Goal: Task Accomplishment & Management: Manage account settings

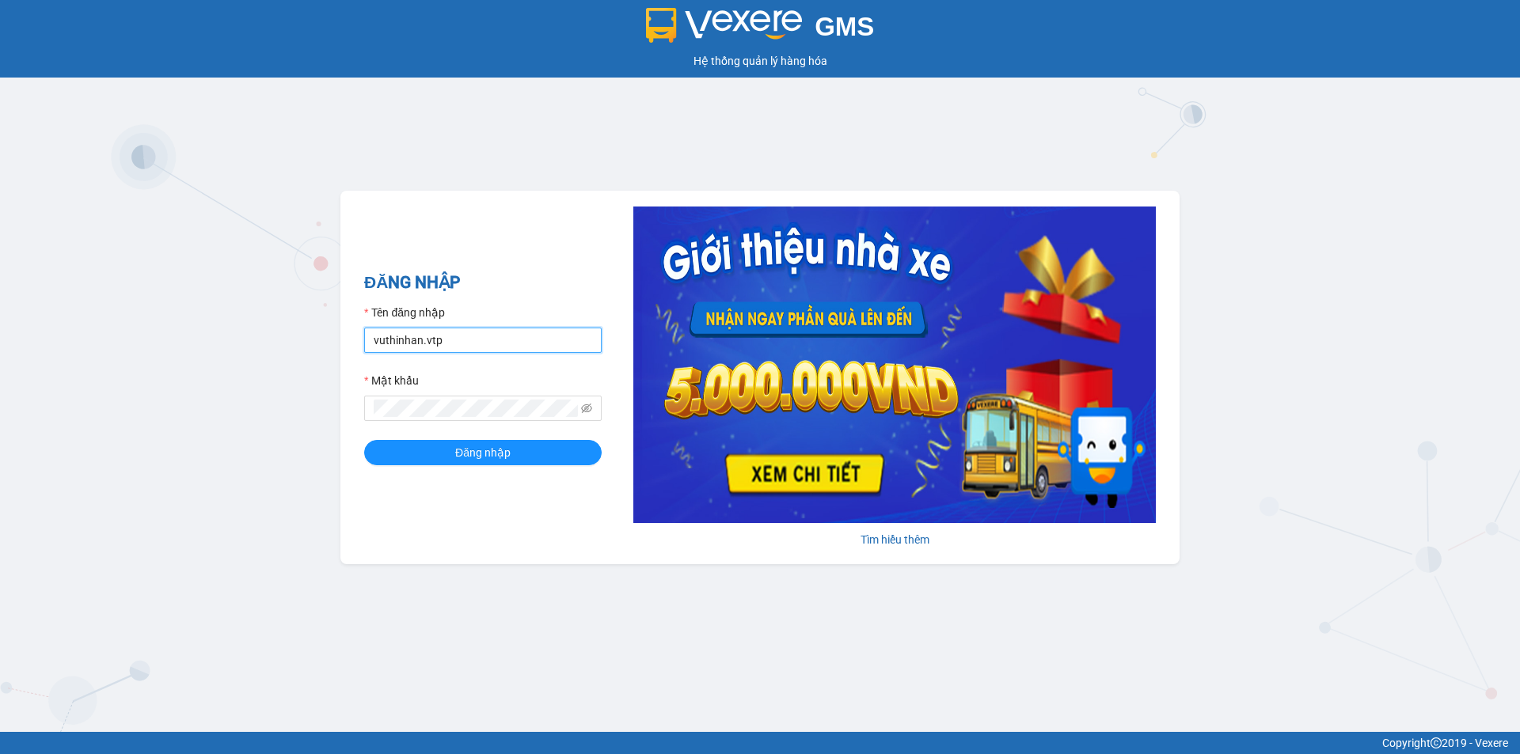
click at [465, 337] on input "vuthinhan.vtp" at bounding box center [482, 340] width 237 height 25
type input "dothilehang.vtp"
click at [484, 460] on span "Đăng nhập" at bounding box center [482, 452] width 55 height 17
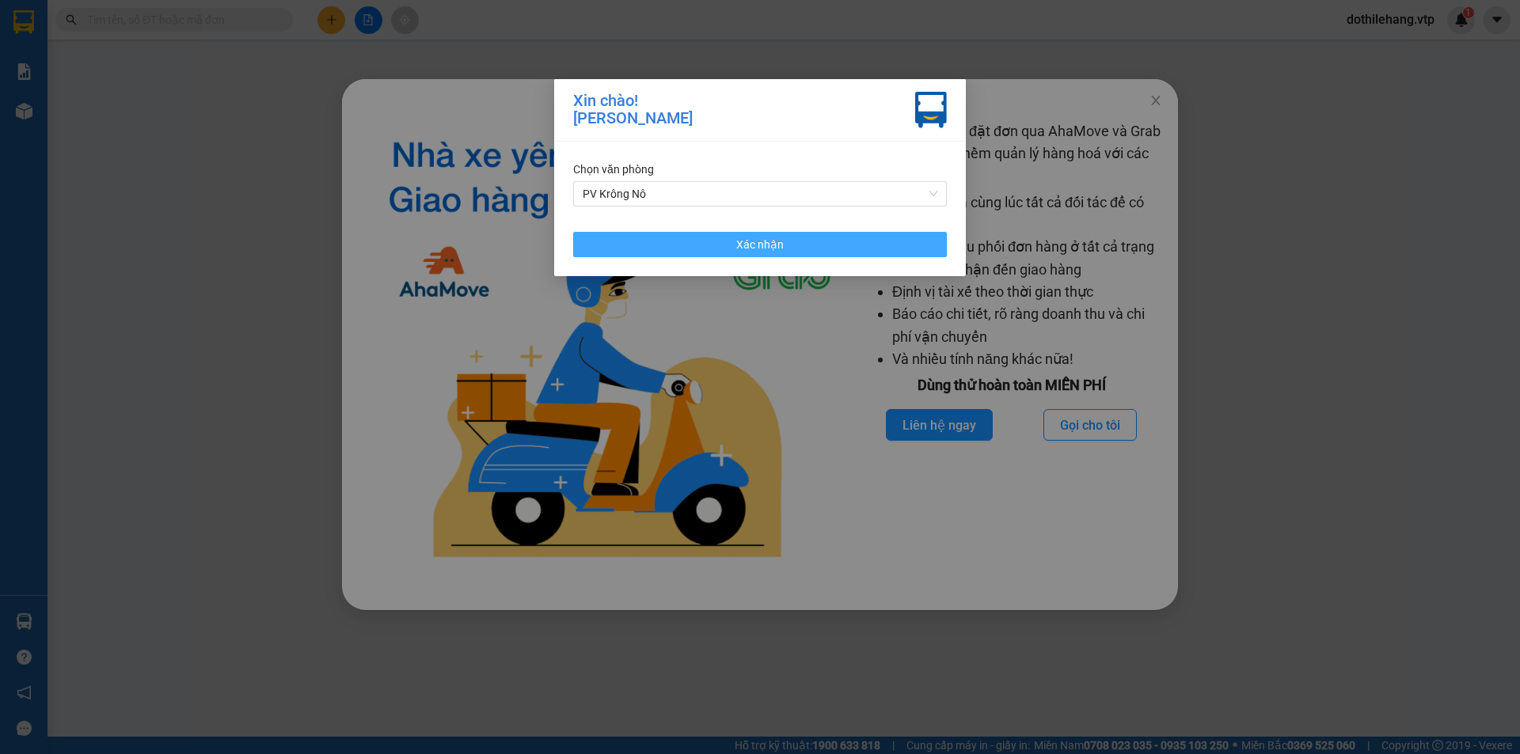
click at [789, 237] on button "Xác nhận" at bounding box center [760, 244] width 374 height 25
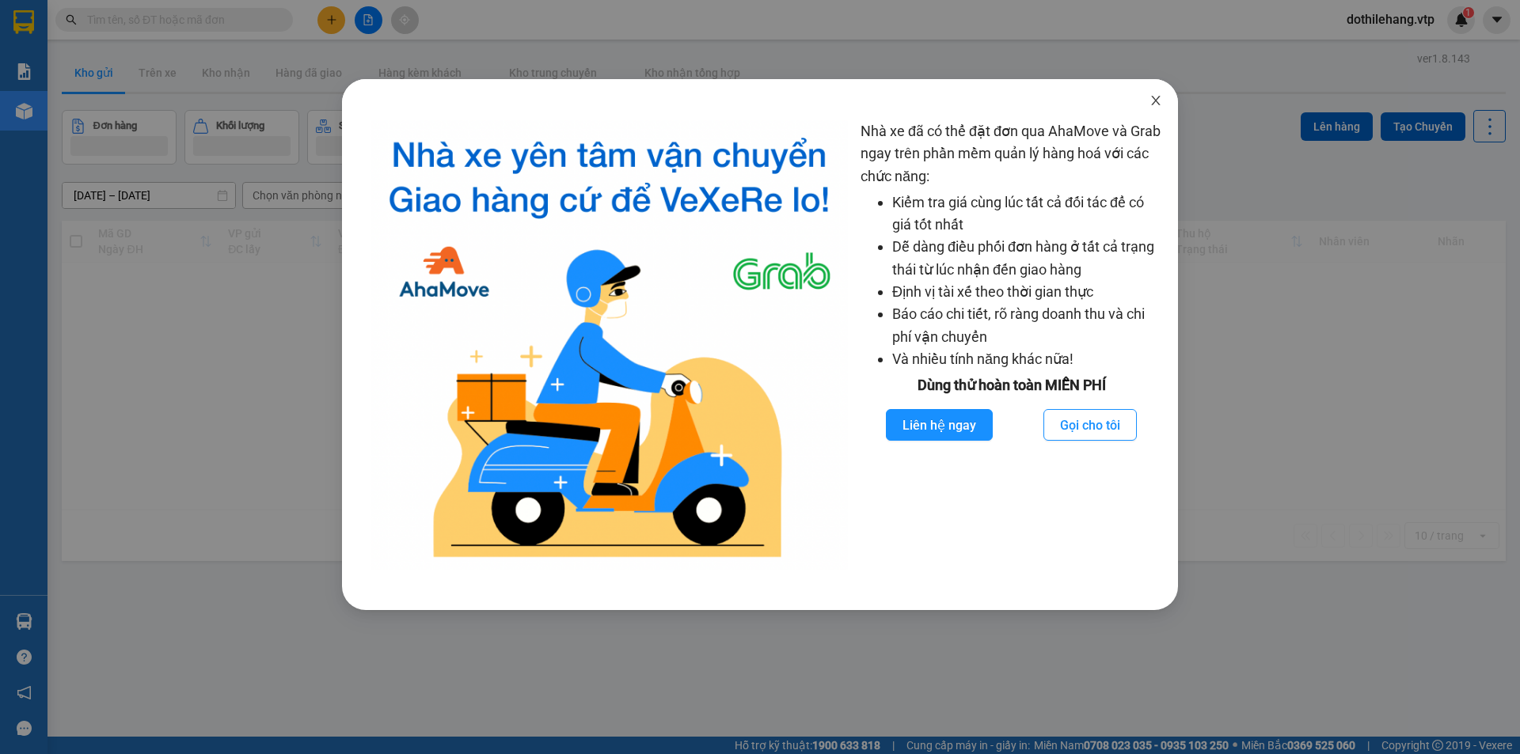
click at [1155, 95] on icon "close" at bounding box center [1155, 100] width 13 height 13
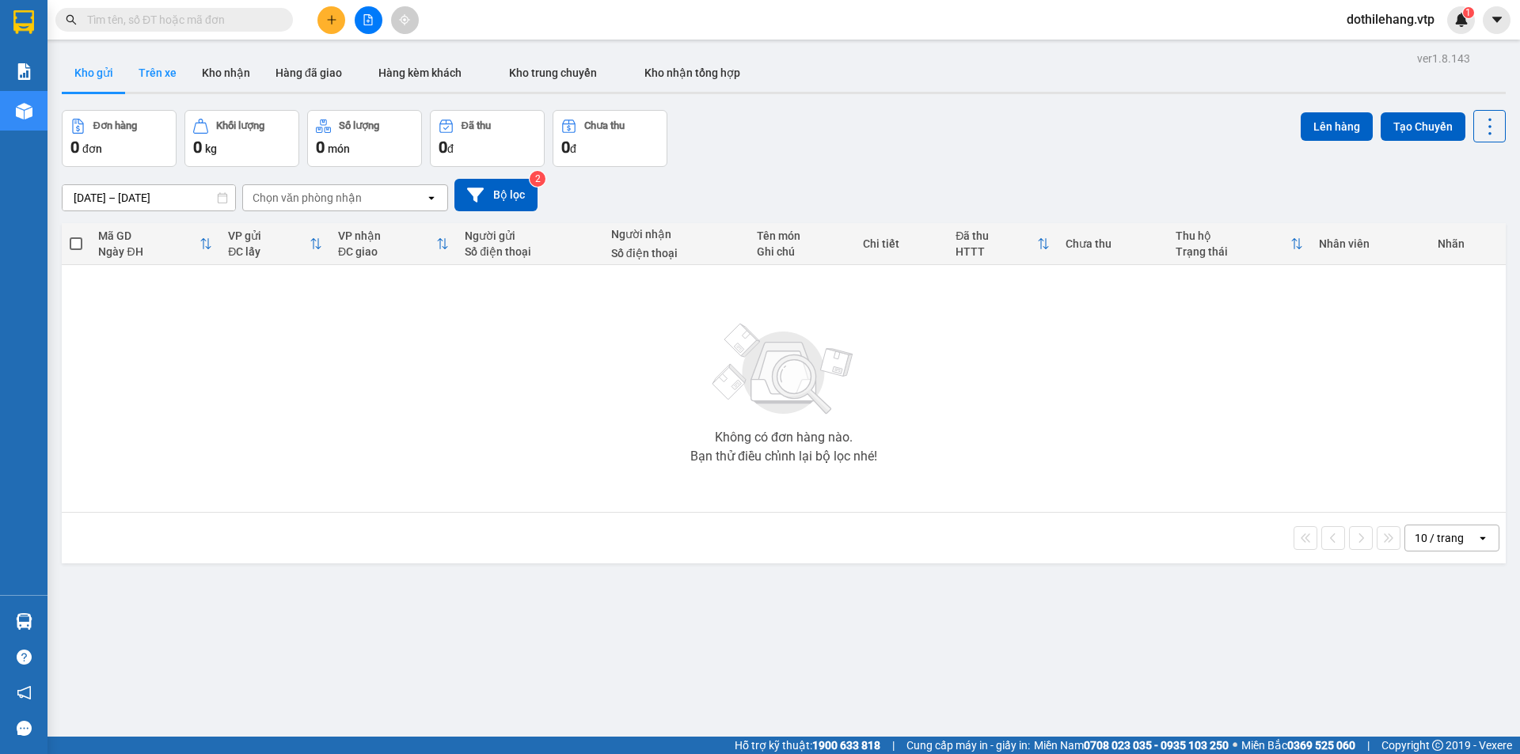
click at [173, 73] on button "Trên xe" at bounding box center [157, 73] width 63 height 38
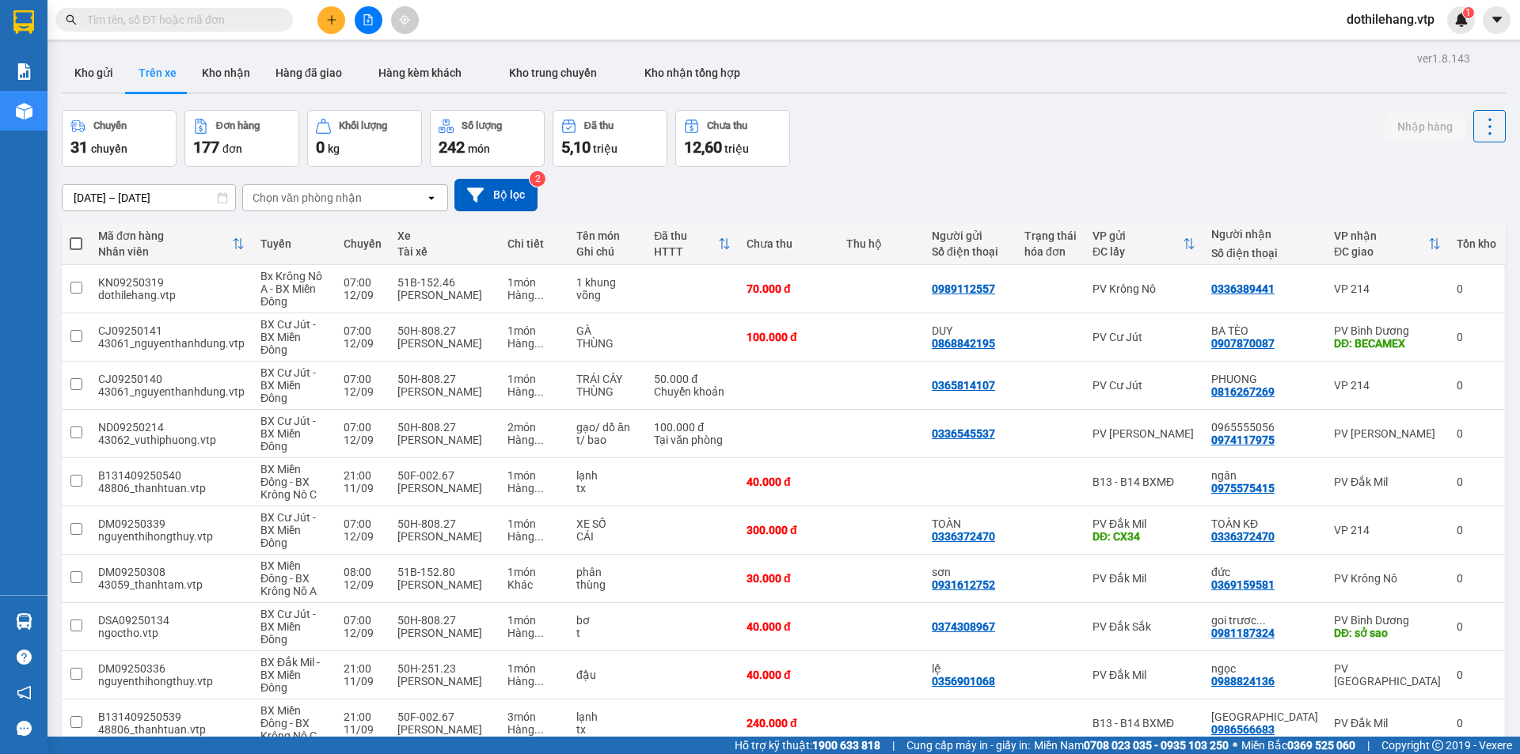
click at [180, 196] on input "[DATE] – [DATE]" at bounding box center [149, 197] width 173 height 25
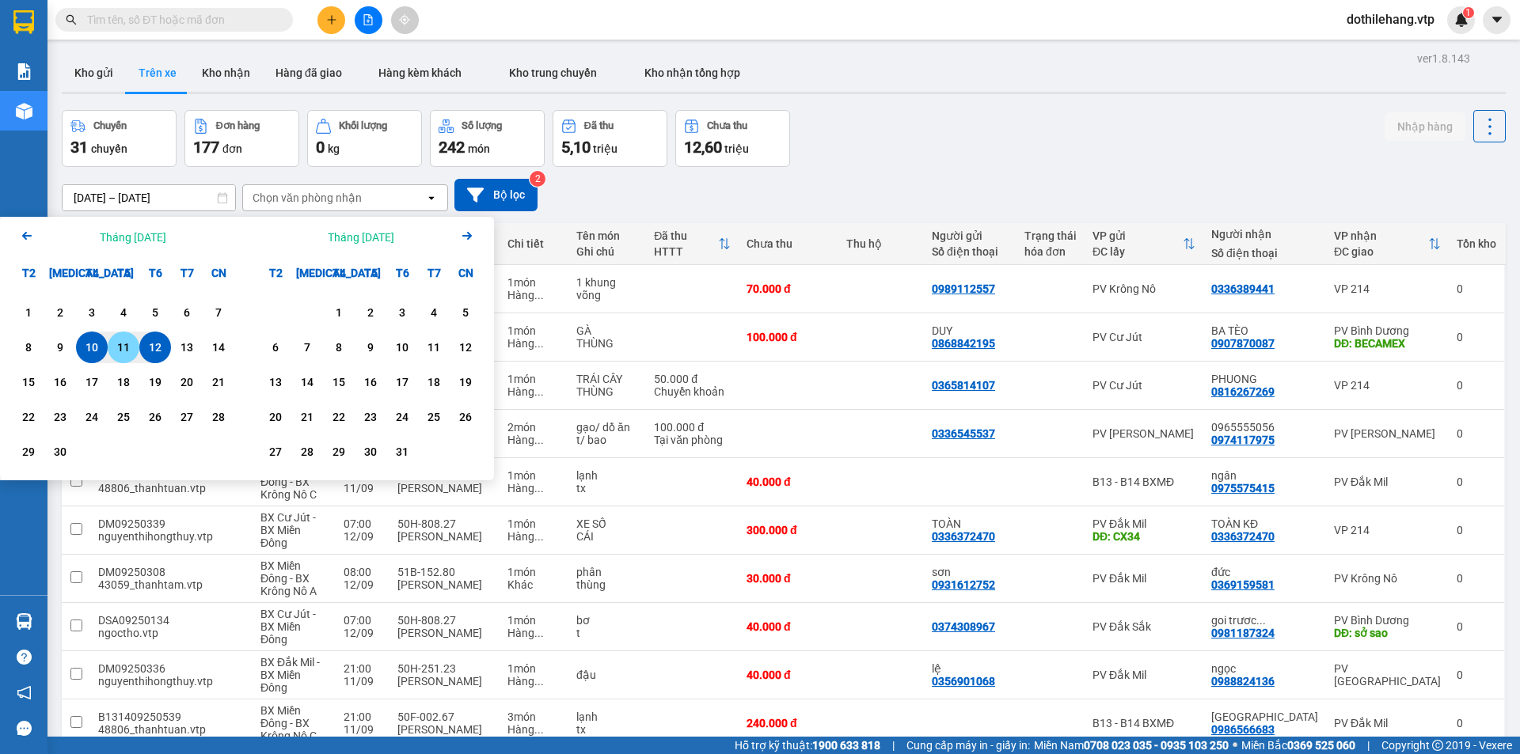
click at [121, 345] on div "11" at bounding box center [123, 347] width 22 height 19
click at [104, 349] on div "10" at bounding box center [92, 348] width 32 height 32
type input "[DATE] – [DATE]"
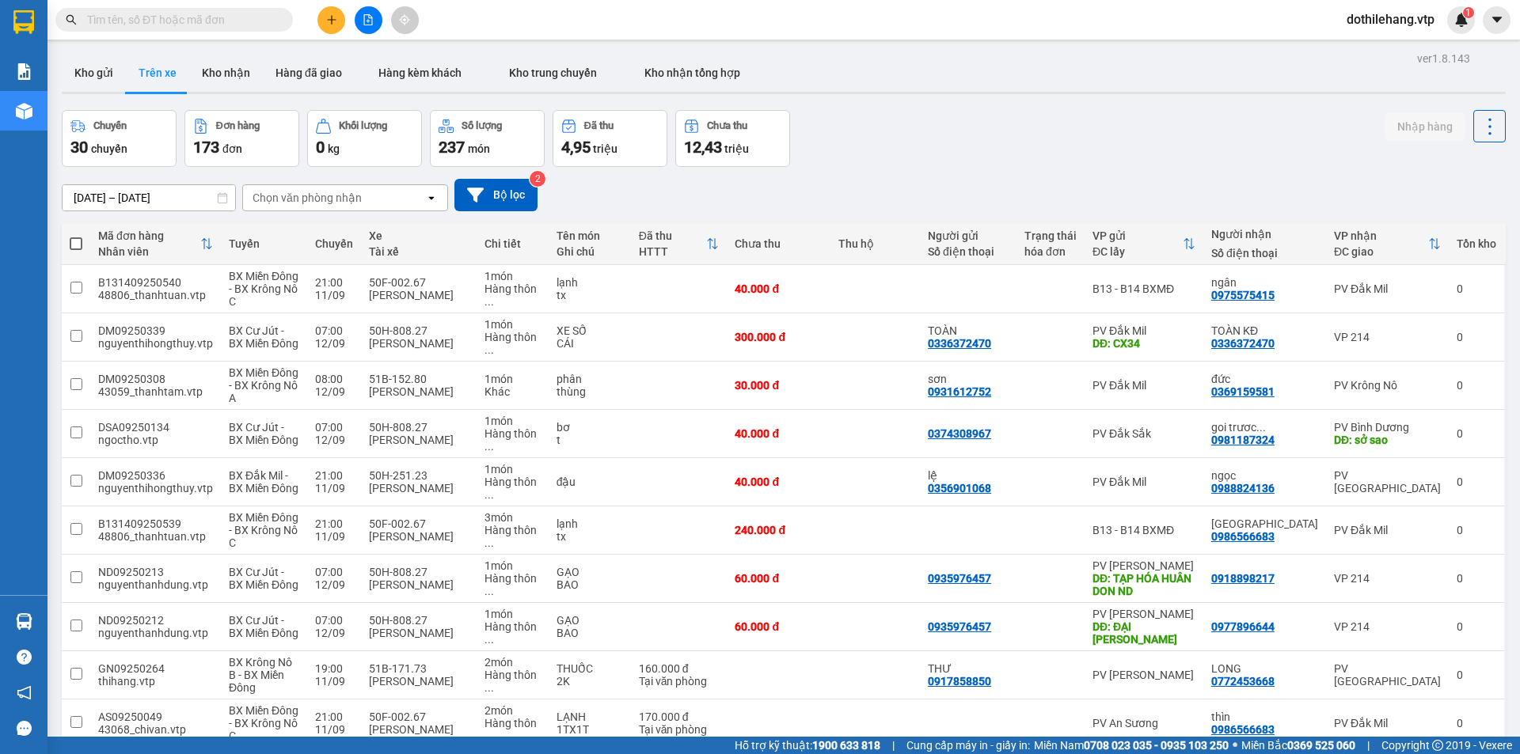
click at [371, 200] on div "Chọn văn phòng nhận" at bounding box center [334, 197] width 182 height 25
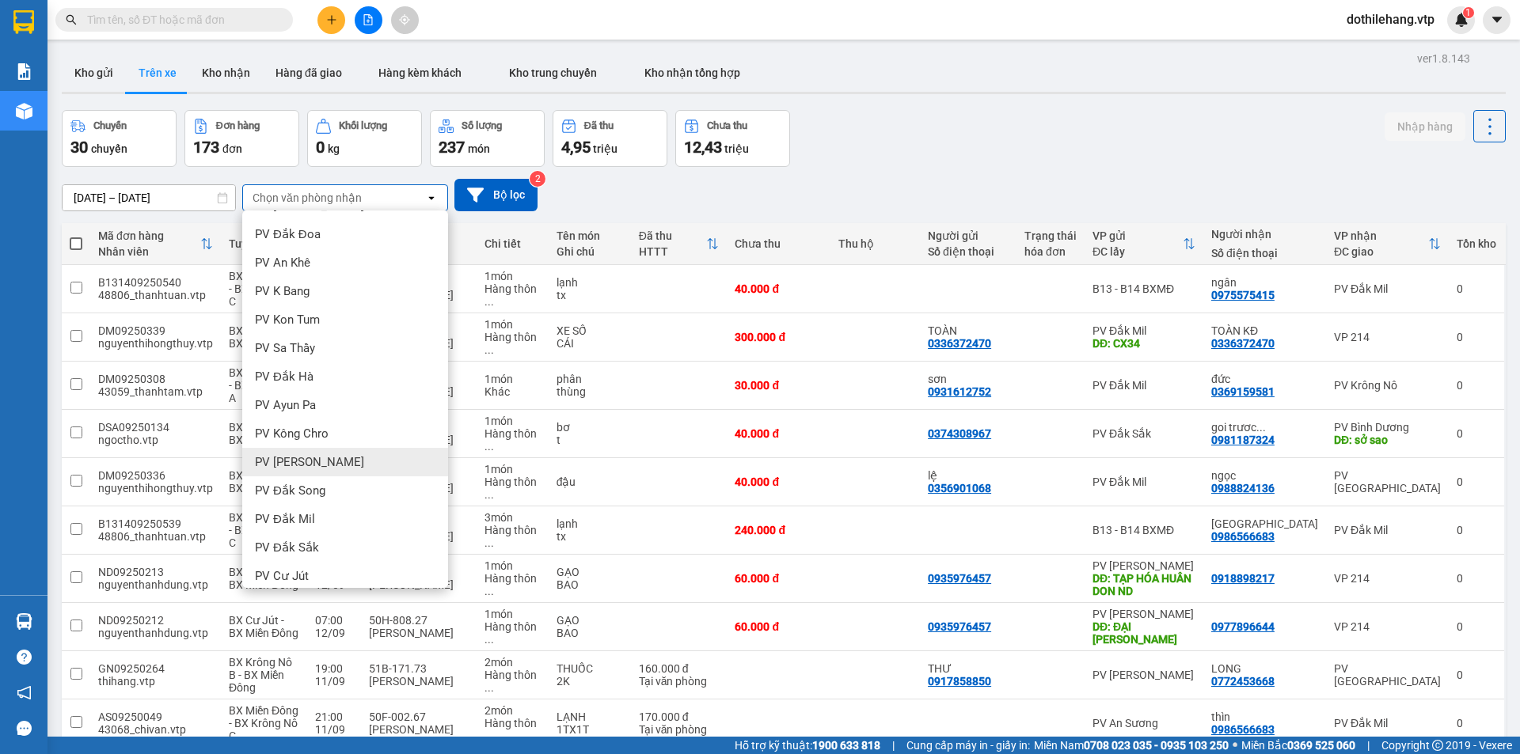
scroll to position [158, 0]
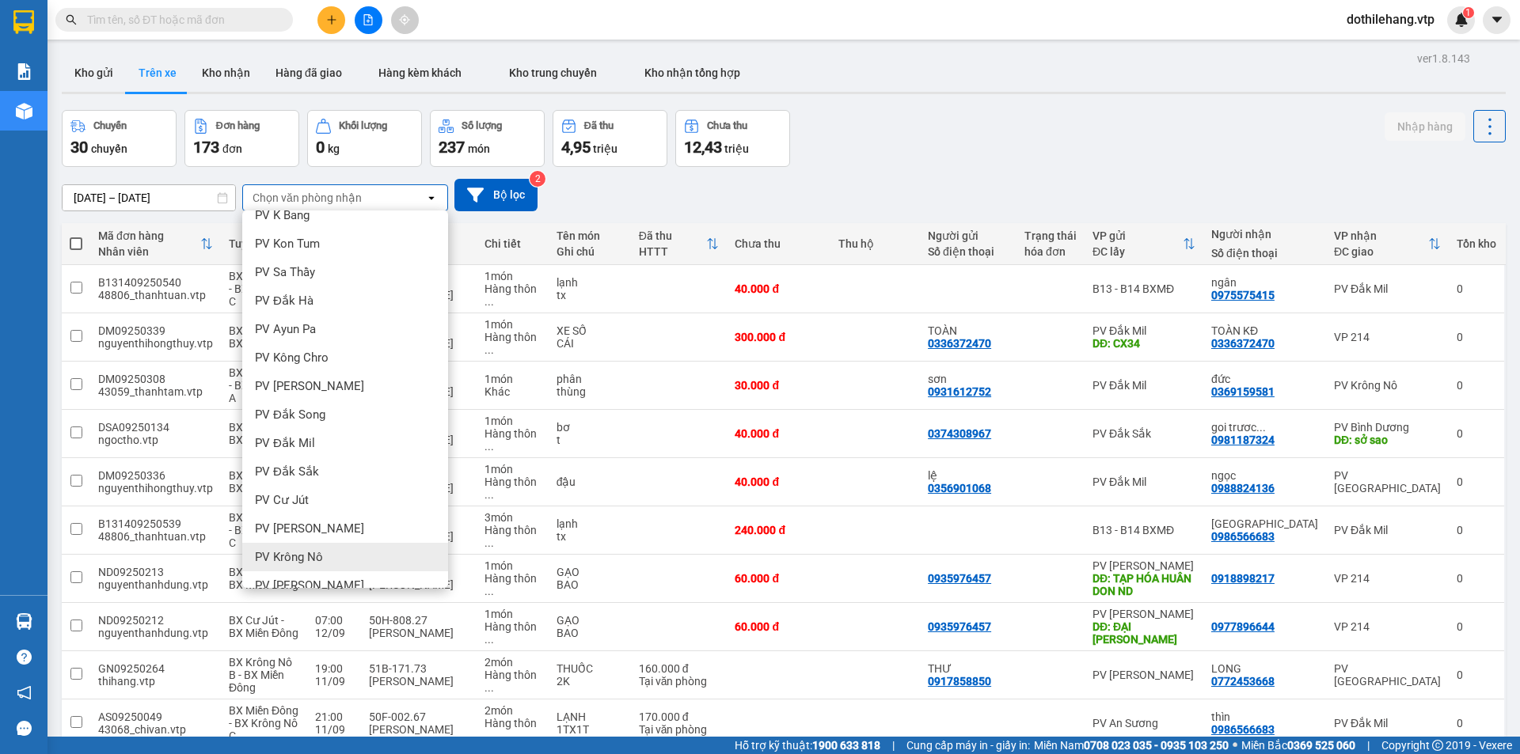
click at [327, 556] on div "PV Krông Nô" at bounding box center [345, 557] width 206 height 28
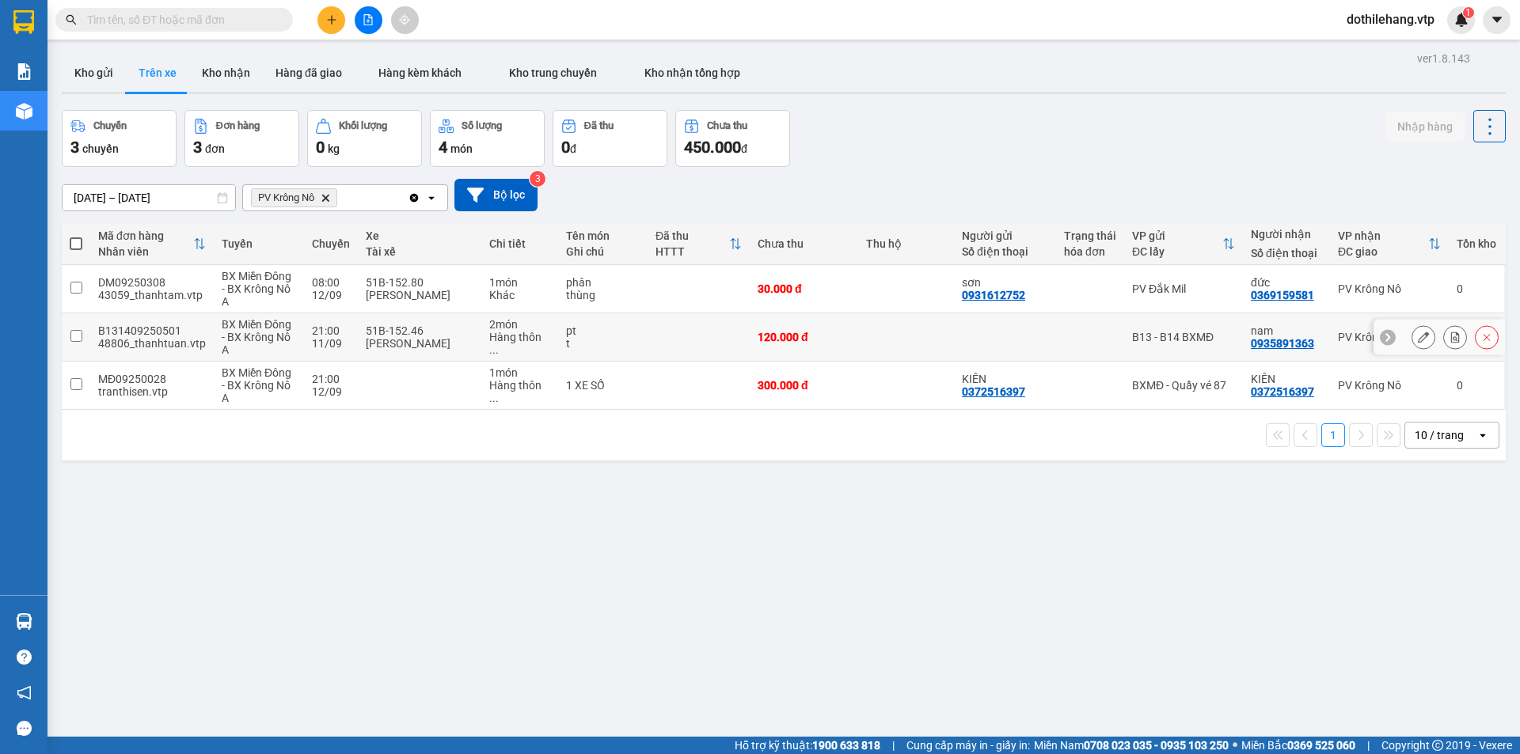
click at [1418, 335] on icon at bounding box center [1423, 337] width 11 height 11
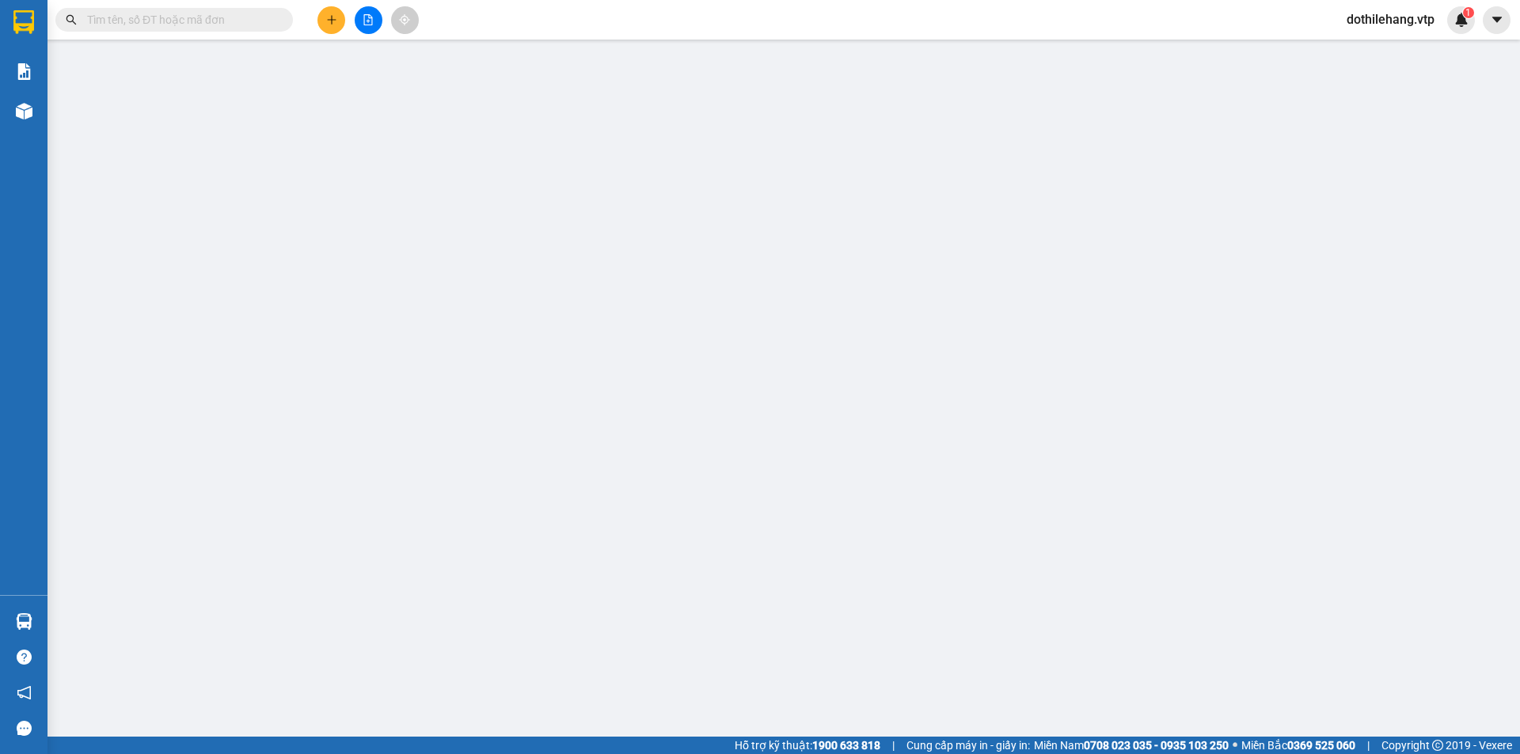
type input "6.000"
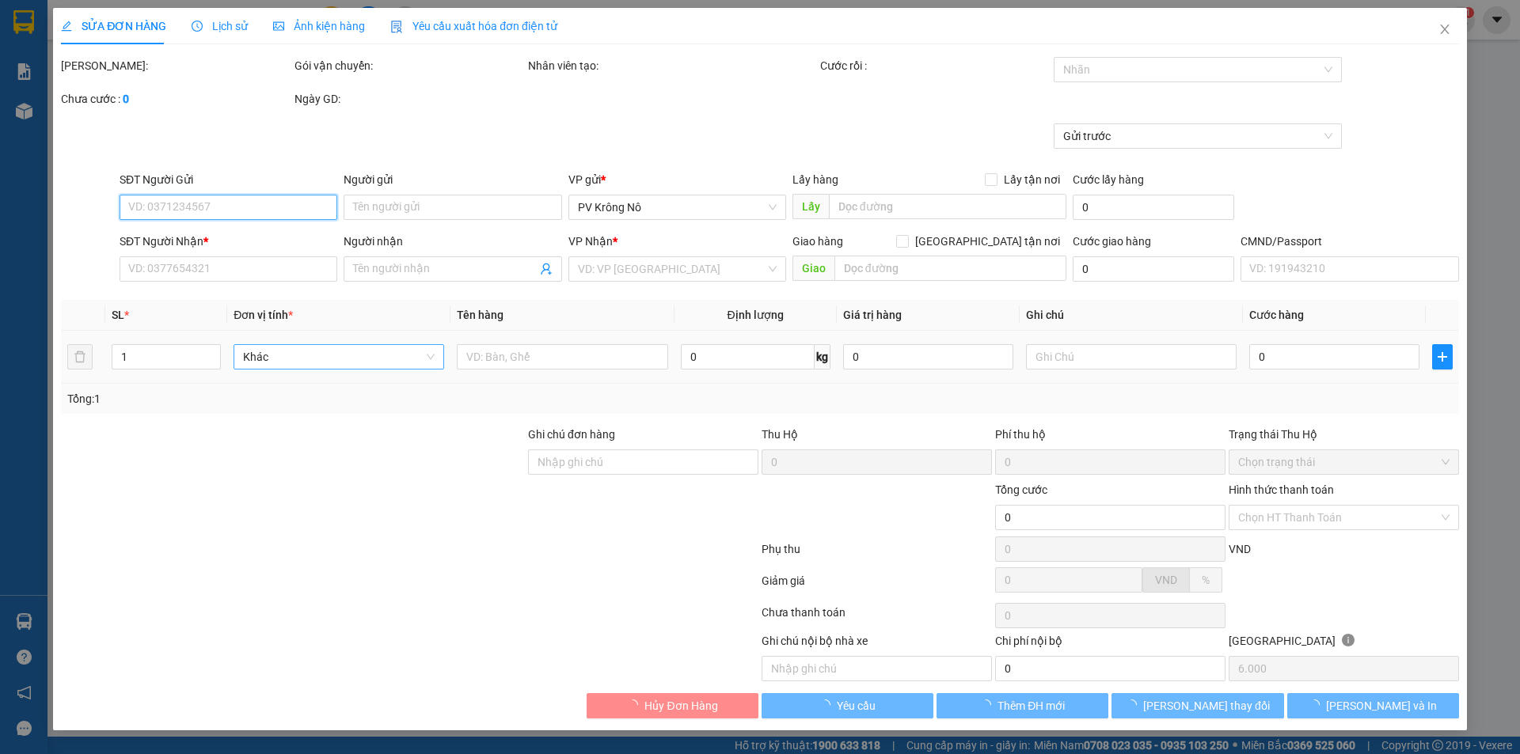
type input "0935891363"
type input "nam"
type input "120.000"
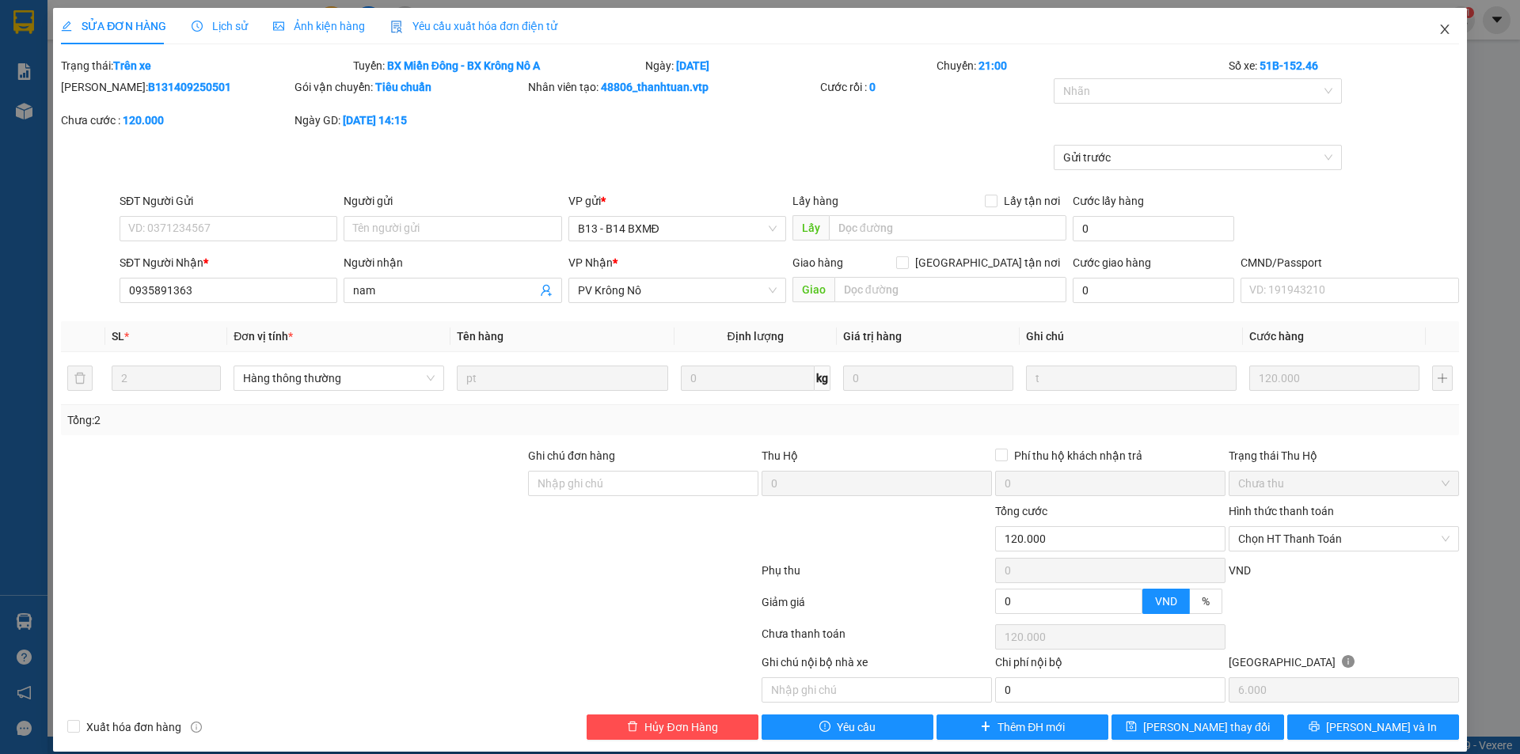
click at [1438, 25] on icon "close" at bounding box center [1444, 29] width 13 height 13
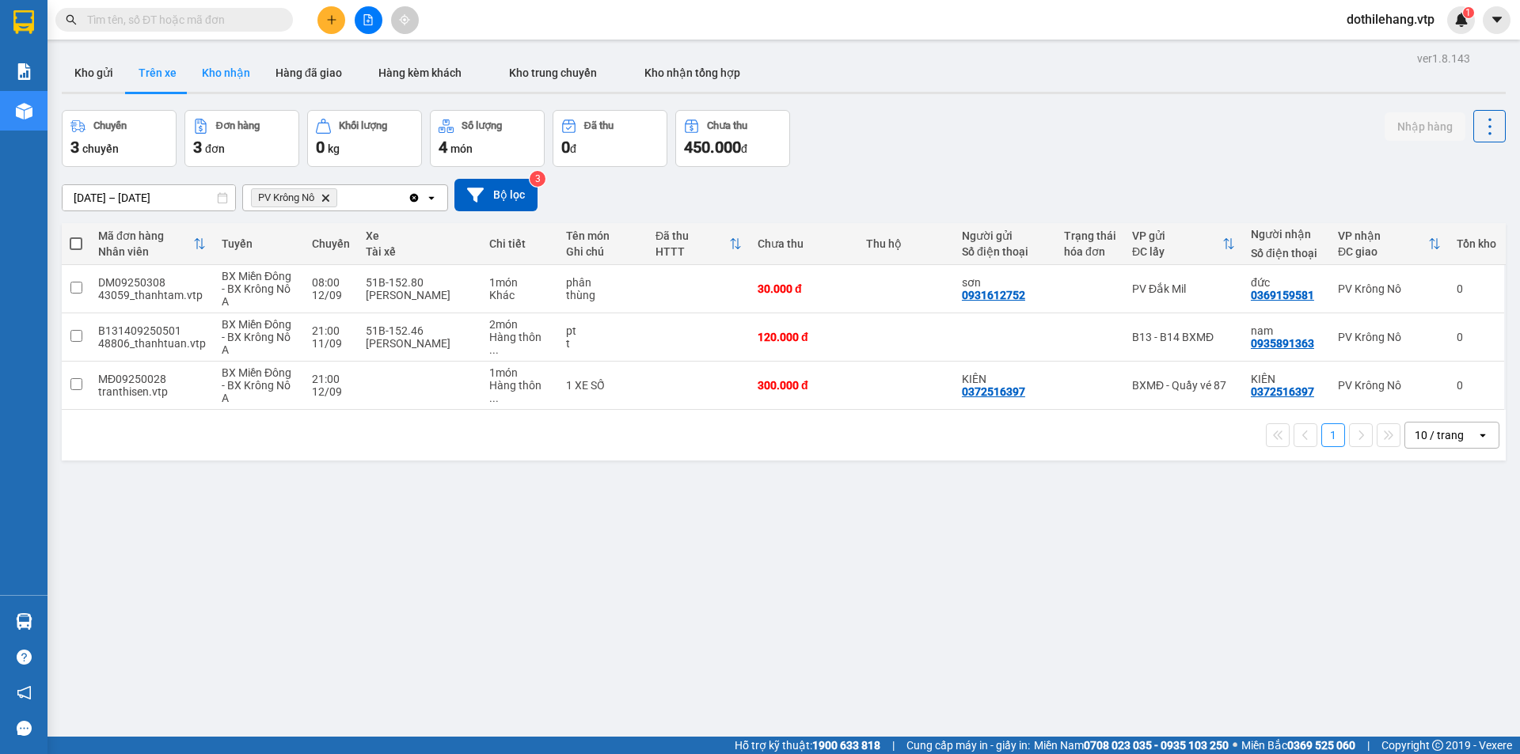
click at [235, 72] on button "Kho nhận" at bounding box center [226, 73] width 74 height 38
type input "[DATE] – [DATE]"
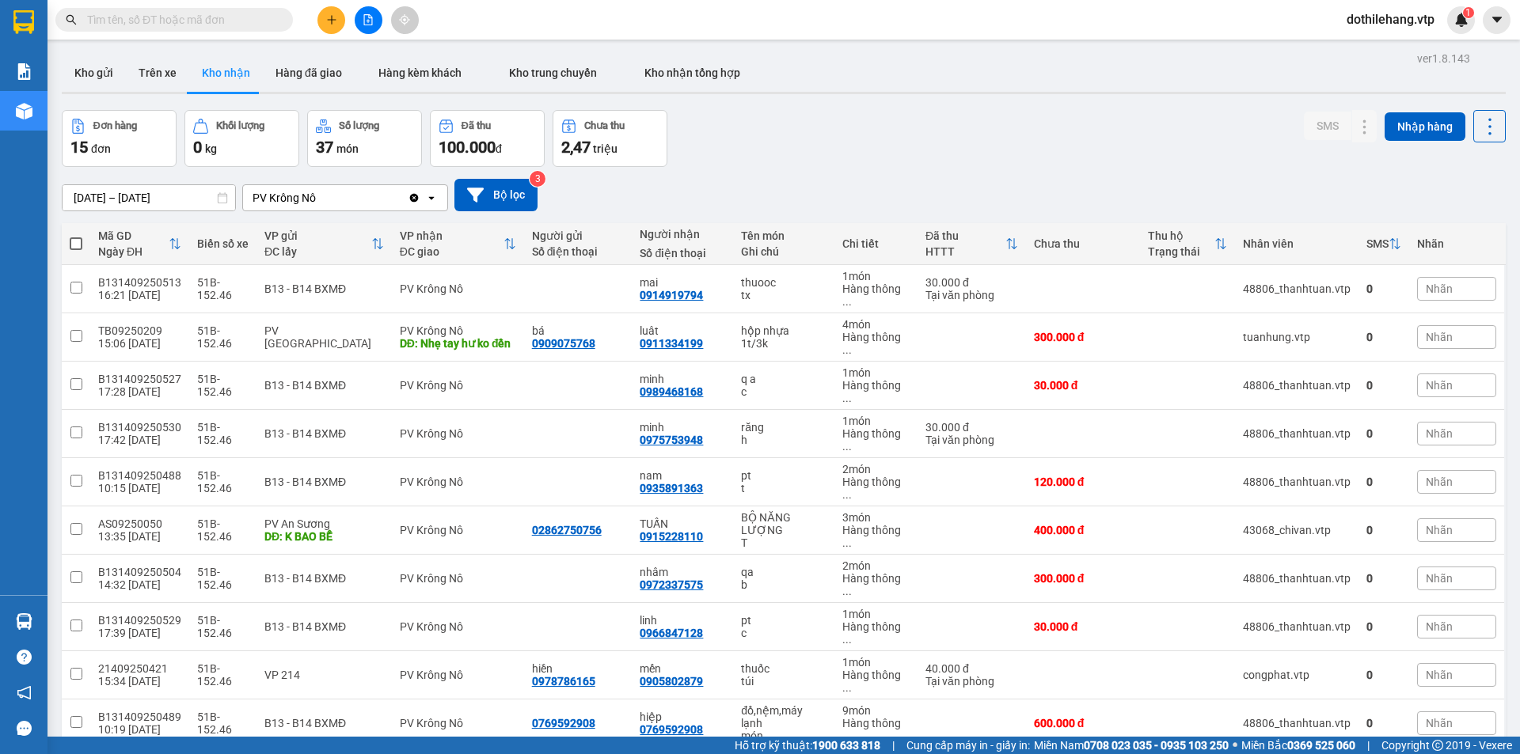
click at [1436, 640] on span "100 / trang" at bounding box center [1433, 637] width 57 height 16
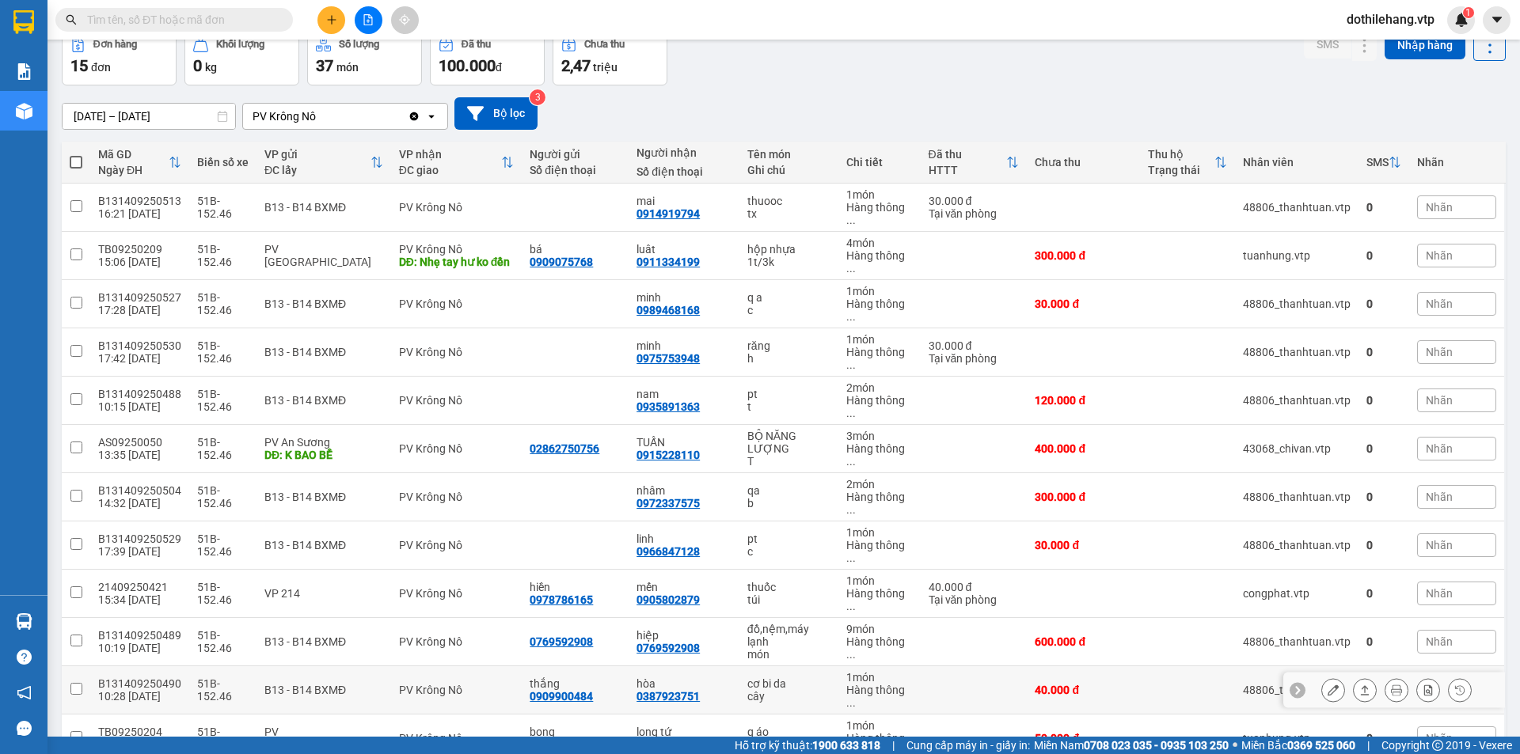
scroll to position [153, 0]
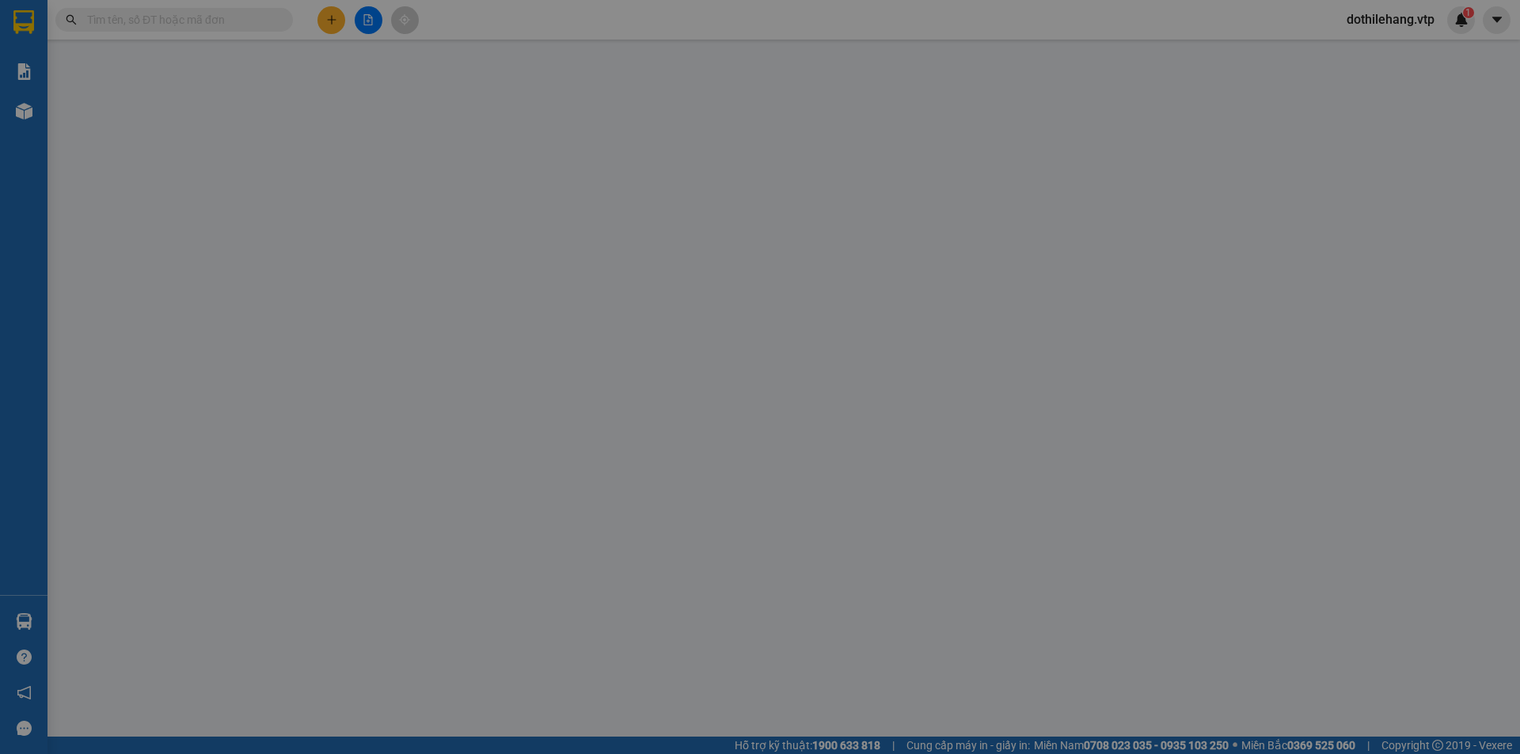
type input "22.500"
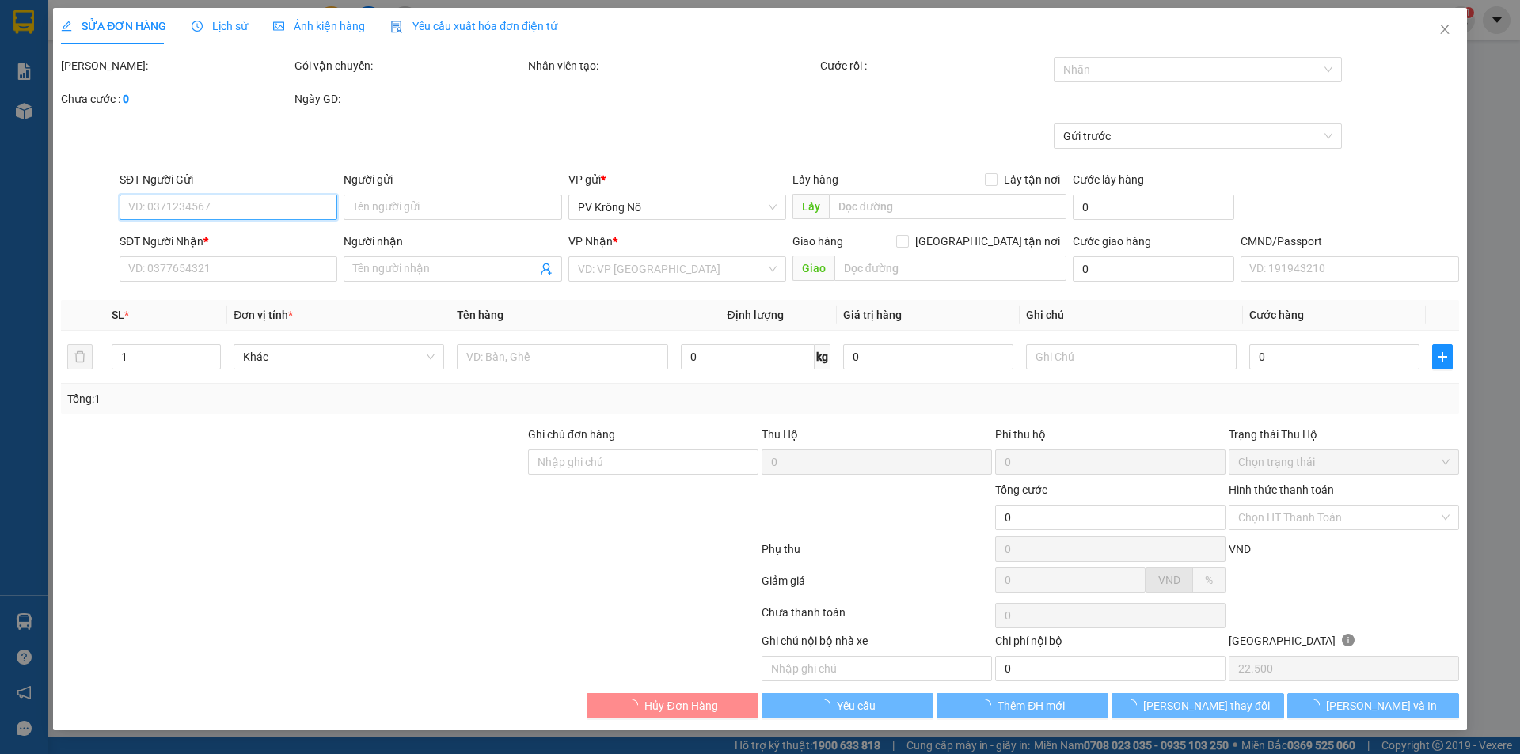
type input "0903324728"
type input "phước"
type input "0909561606"
type input "[PERSON_NAME]"
type input "450.000"
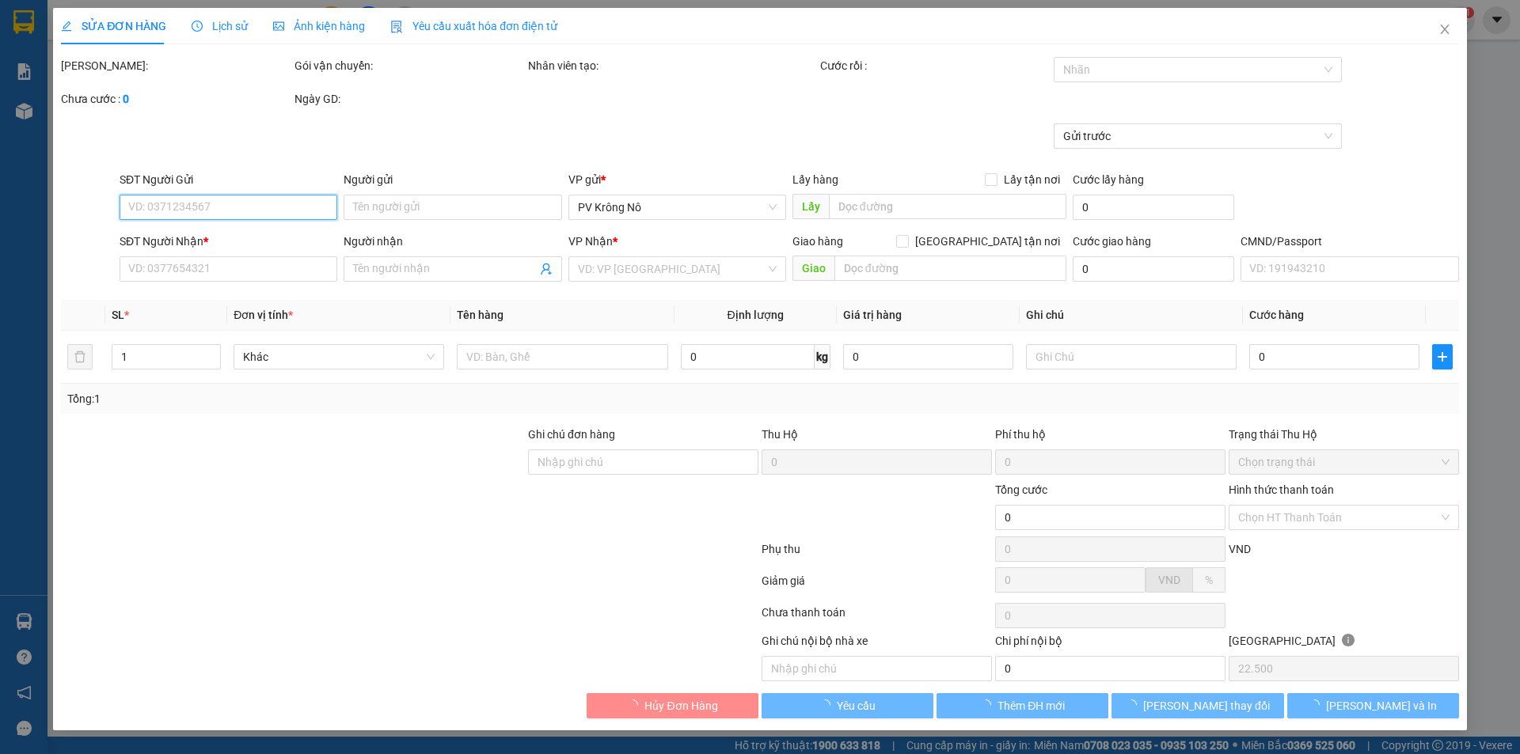
type input "450.000"
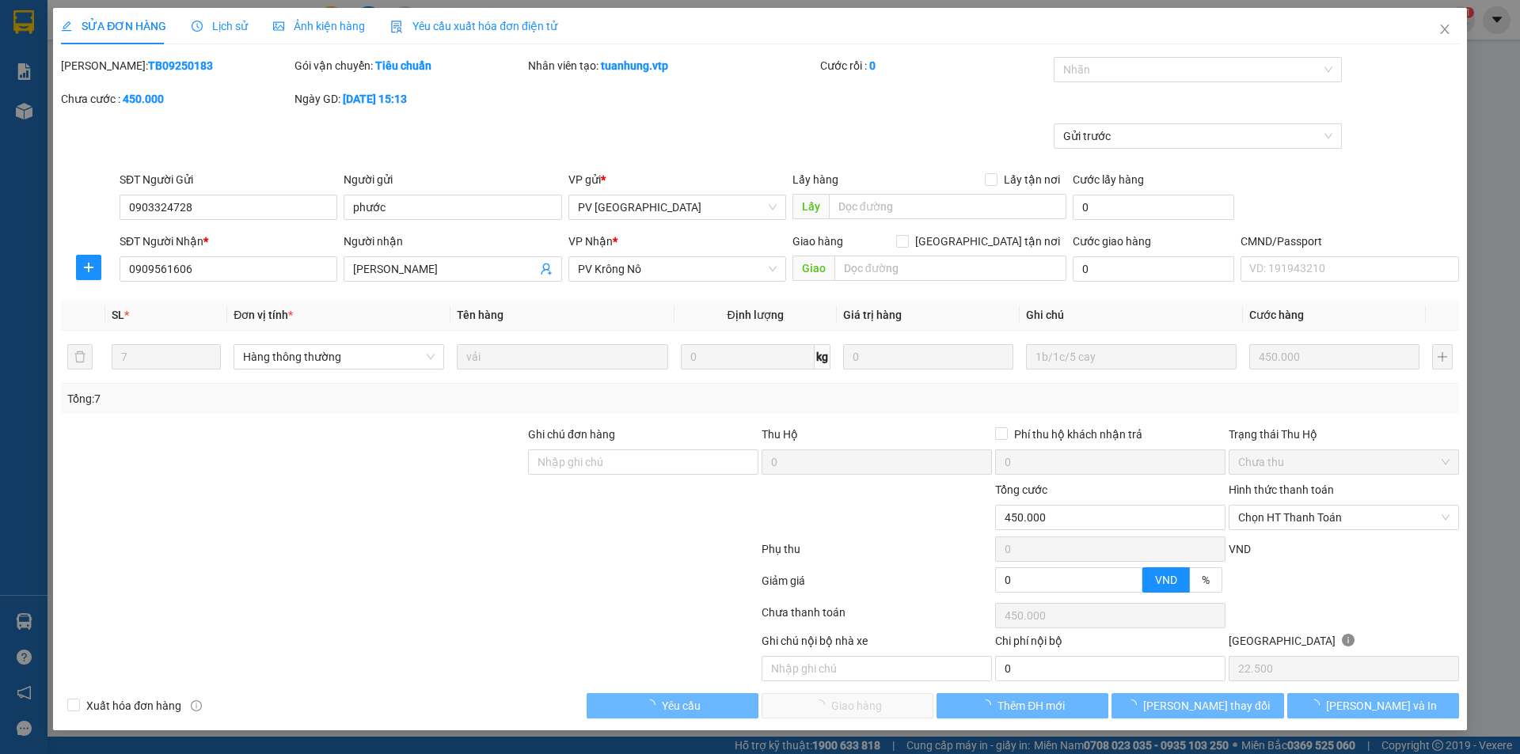
click at [218, 17] on div "Lịch sử" at bounding box center [220, 26] width 56 height 36
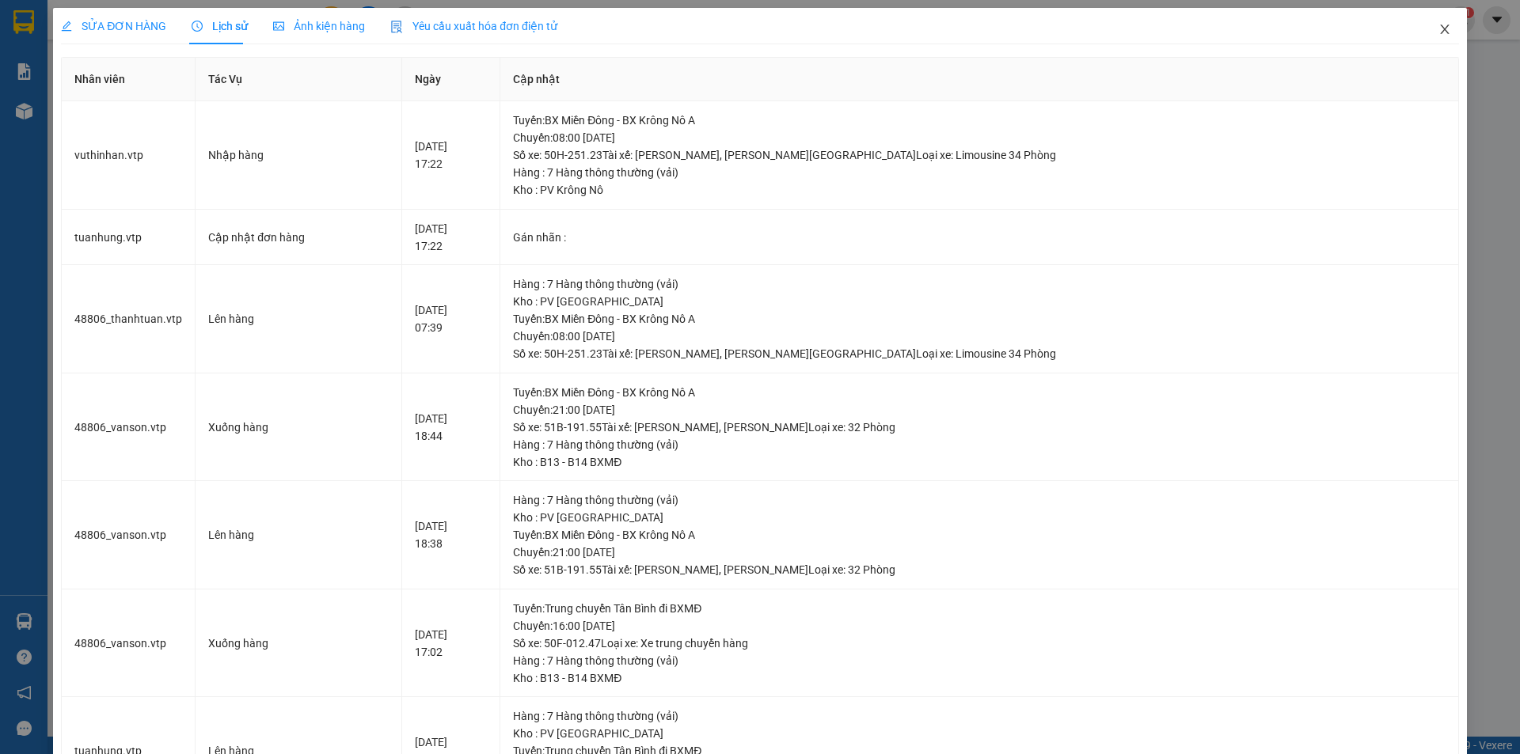
click at [1438, 35] on icon "close" at bounding box center [1444, 29] width 13 height 13
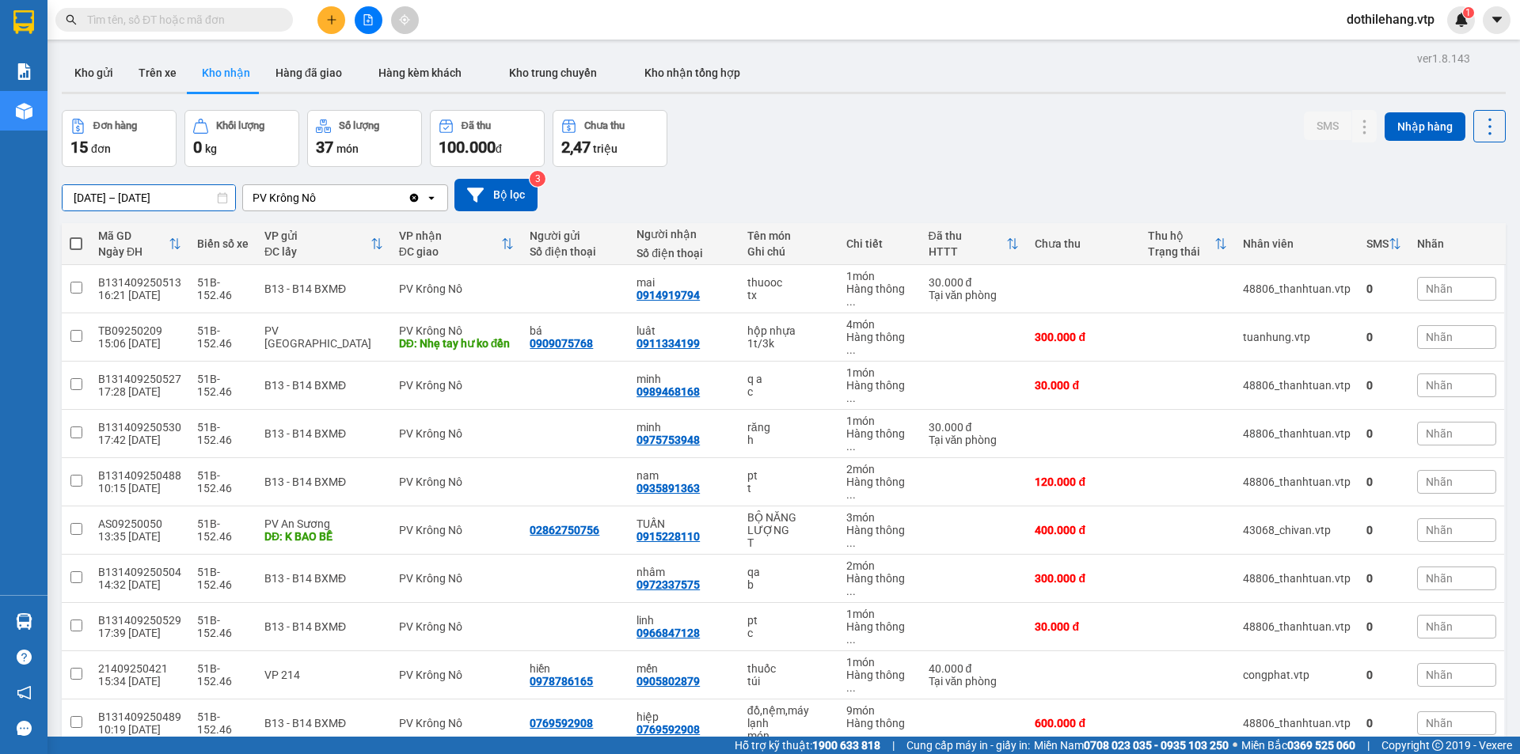
click at [146, 203] on input "[DATE] – [DATE]" at bounding box center [149, 197] width 173 height 25
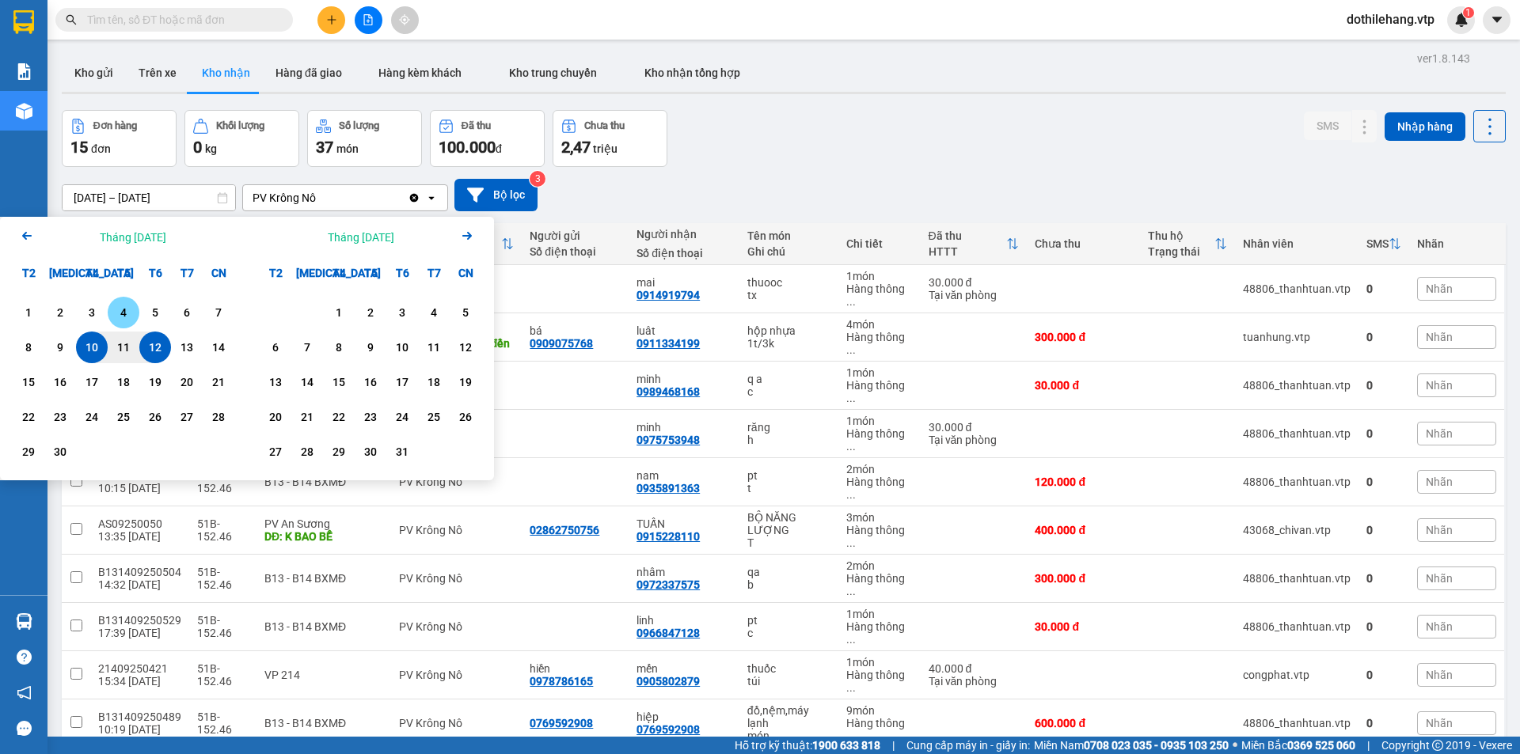
click at [113, 301] on div "4" at bounding box center [124, 313] width 32 height 32
click at [151, 345] on div "12" at bounding box center [155, 347] width 22 height 19
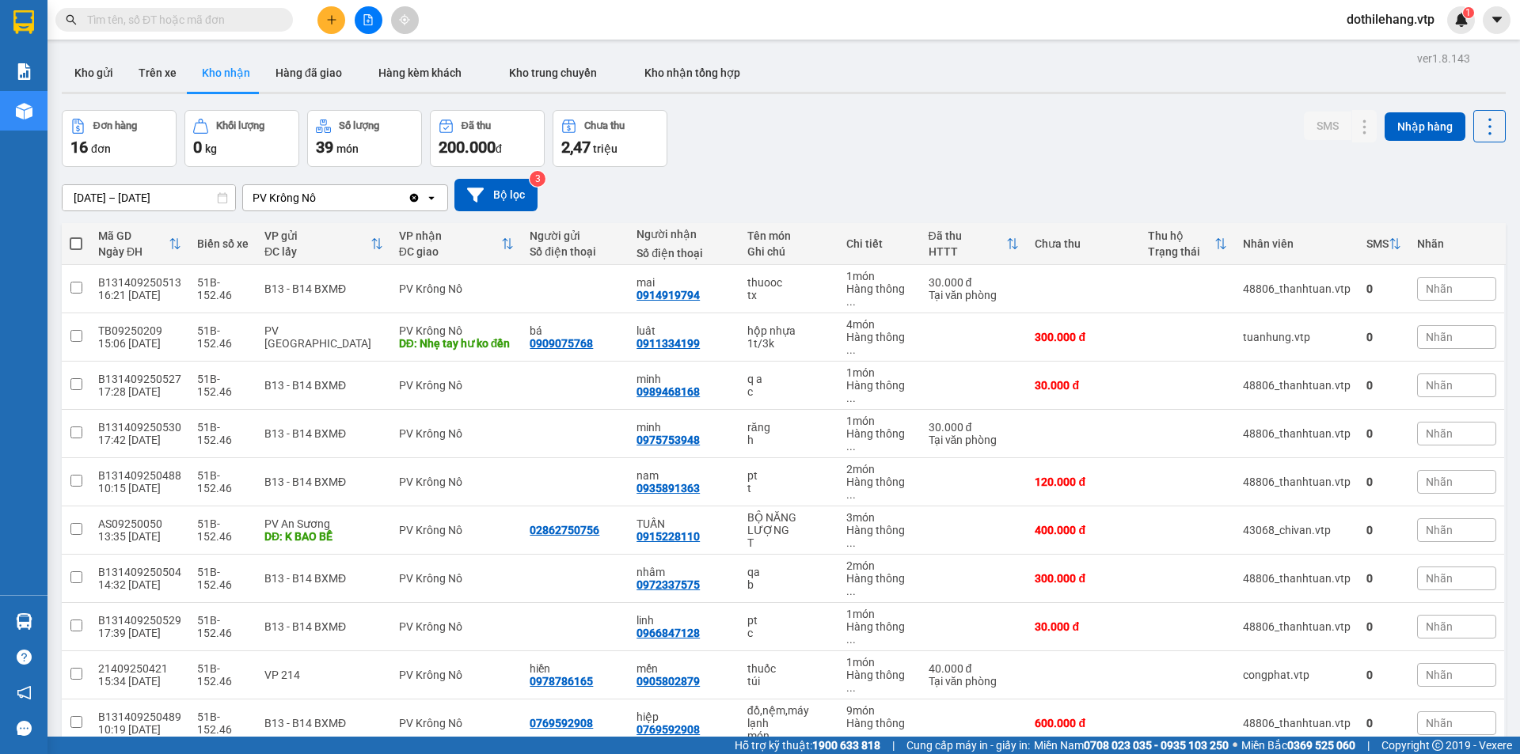
click at [185, 187] on input "[DATE] – [DATE]" at bounding box center [149, 197] width 173 height 25
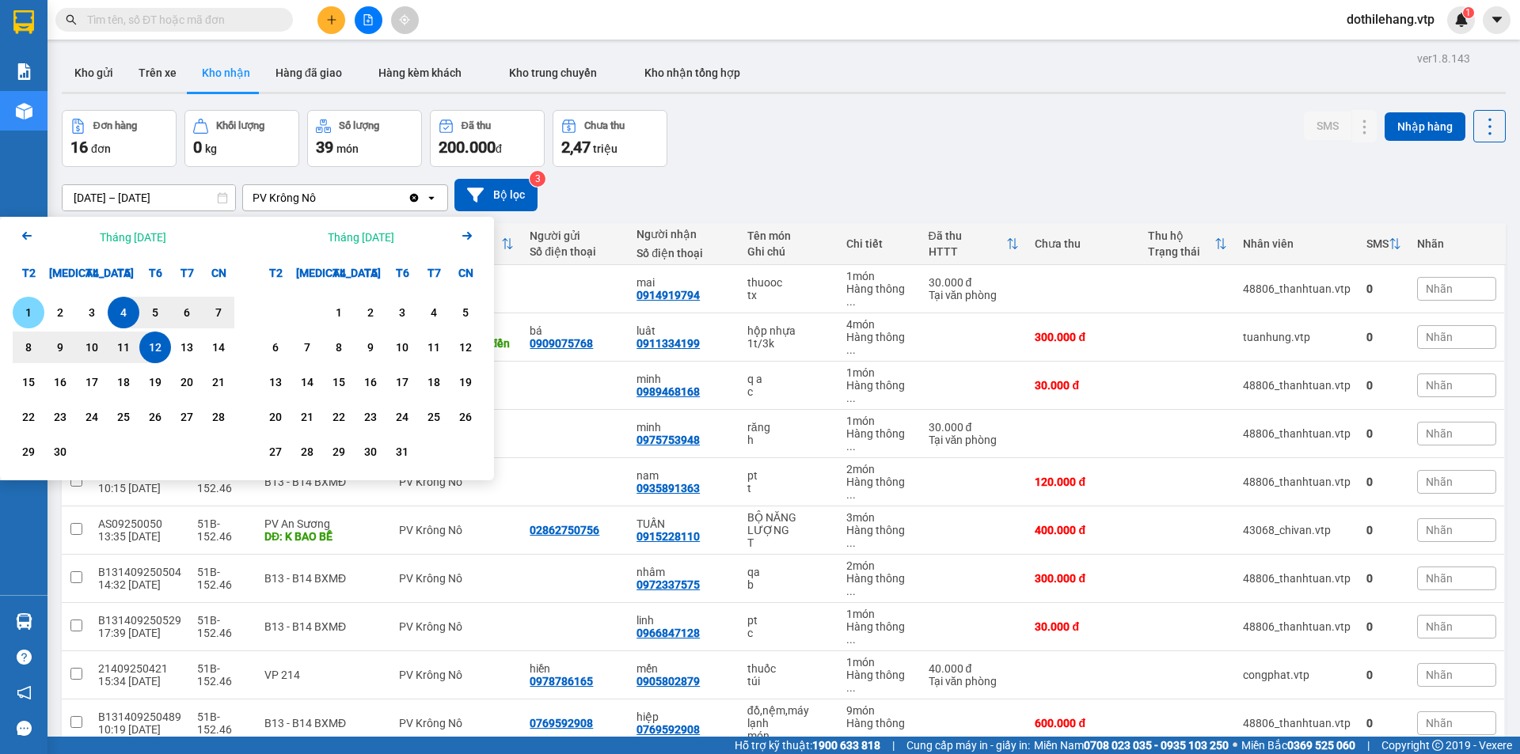
click at [31, 309] on div "1" at bounding box center [28, 312] width 22 height 19
click at [165, 348] on div "12" at bounding box center [155, 347] width 22 height 19
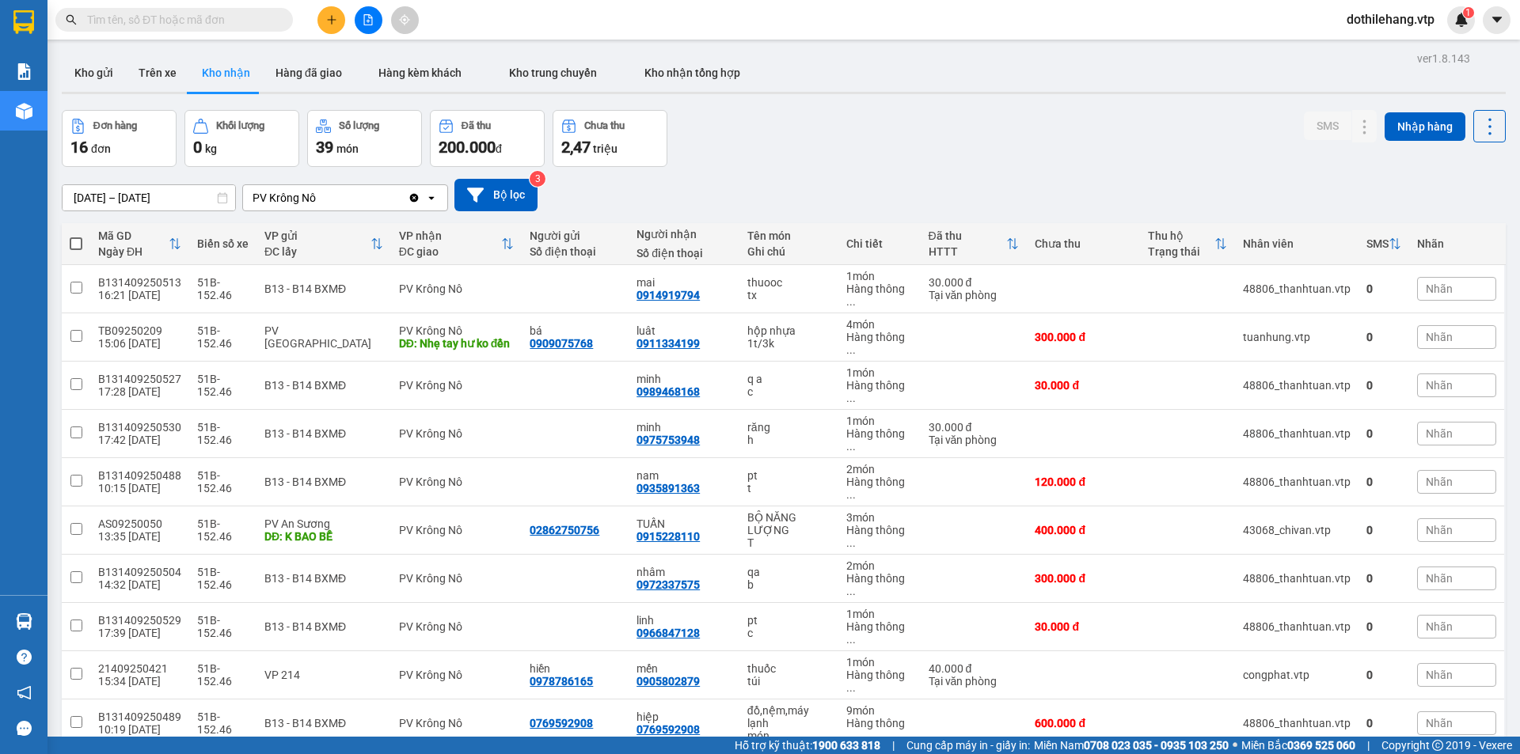
click at [162, 201] on input "[DATE] – [DATE]" at bounding box center [149, 197] width 173 height 25
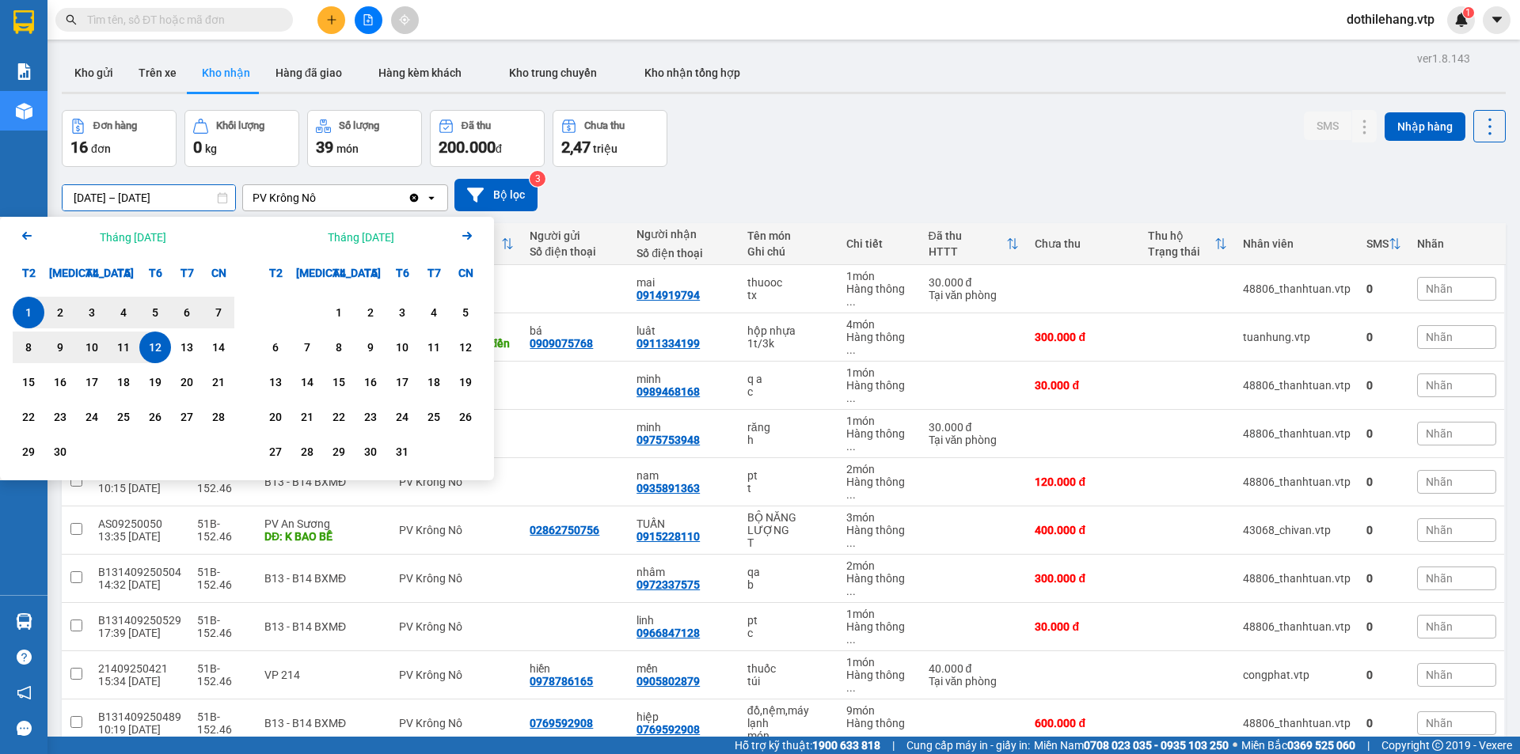
click at [20, 237] on icon "Arrow Left" at bounding box center [26, 235] width 19 height 19
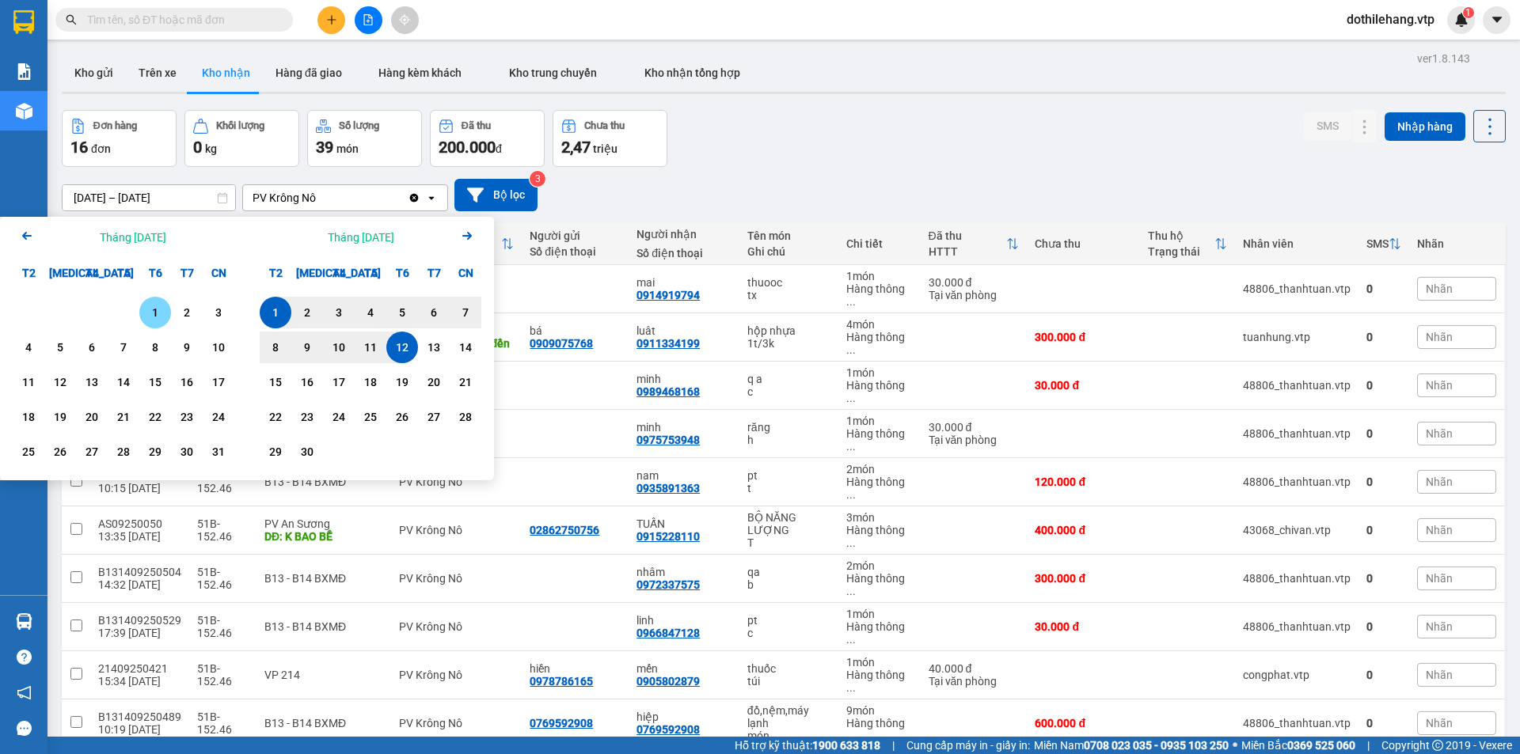
click at [161, 310] on div "1" at bounding box center [155, 312] width 22 height 19
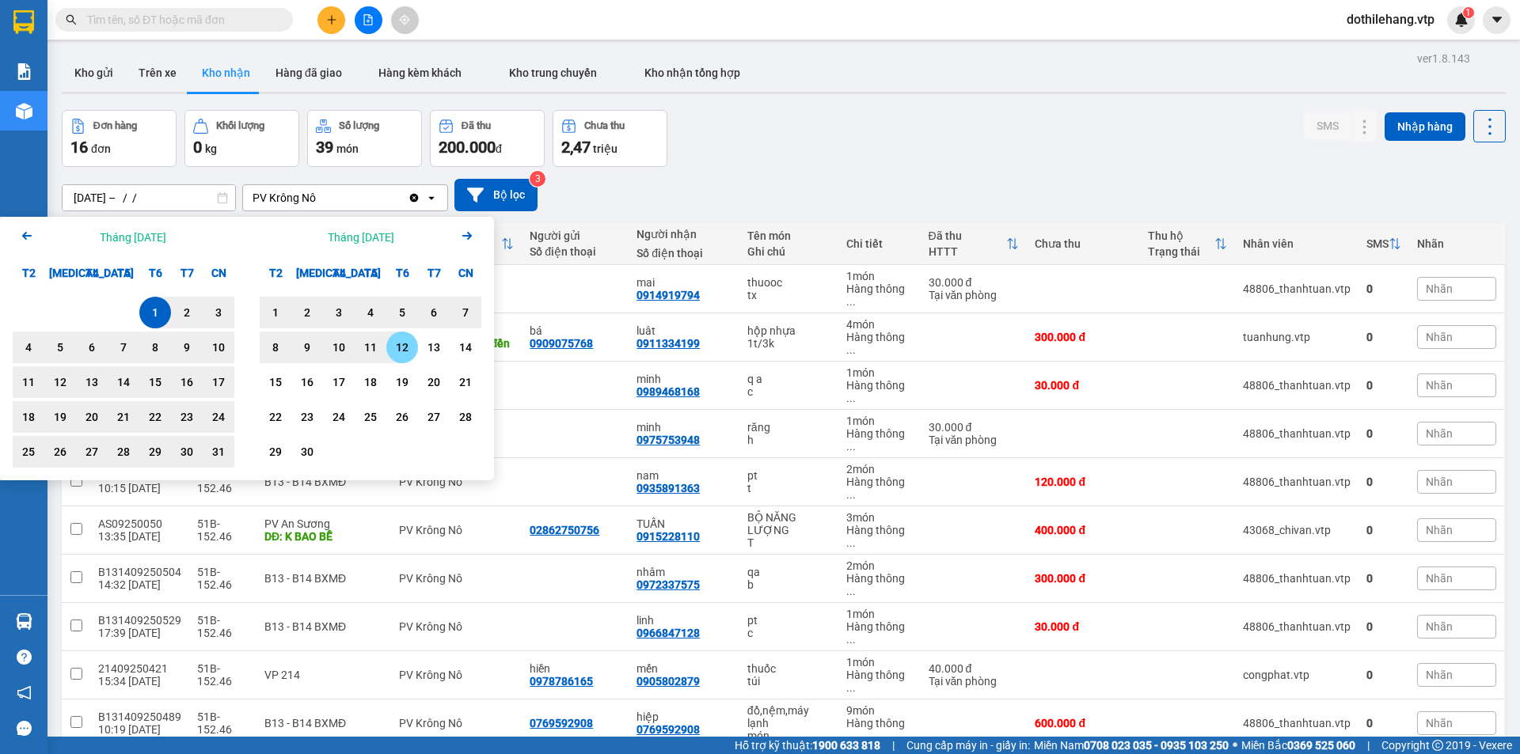
click at [409, 344] on div "12" at bounding box center [402, 347] width 22 height 19
type input "[DATE] – [DATE]"
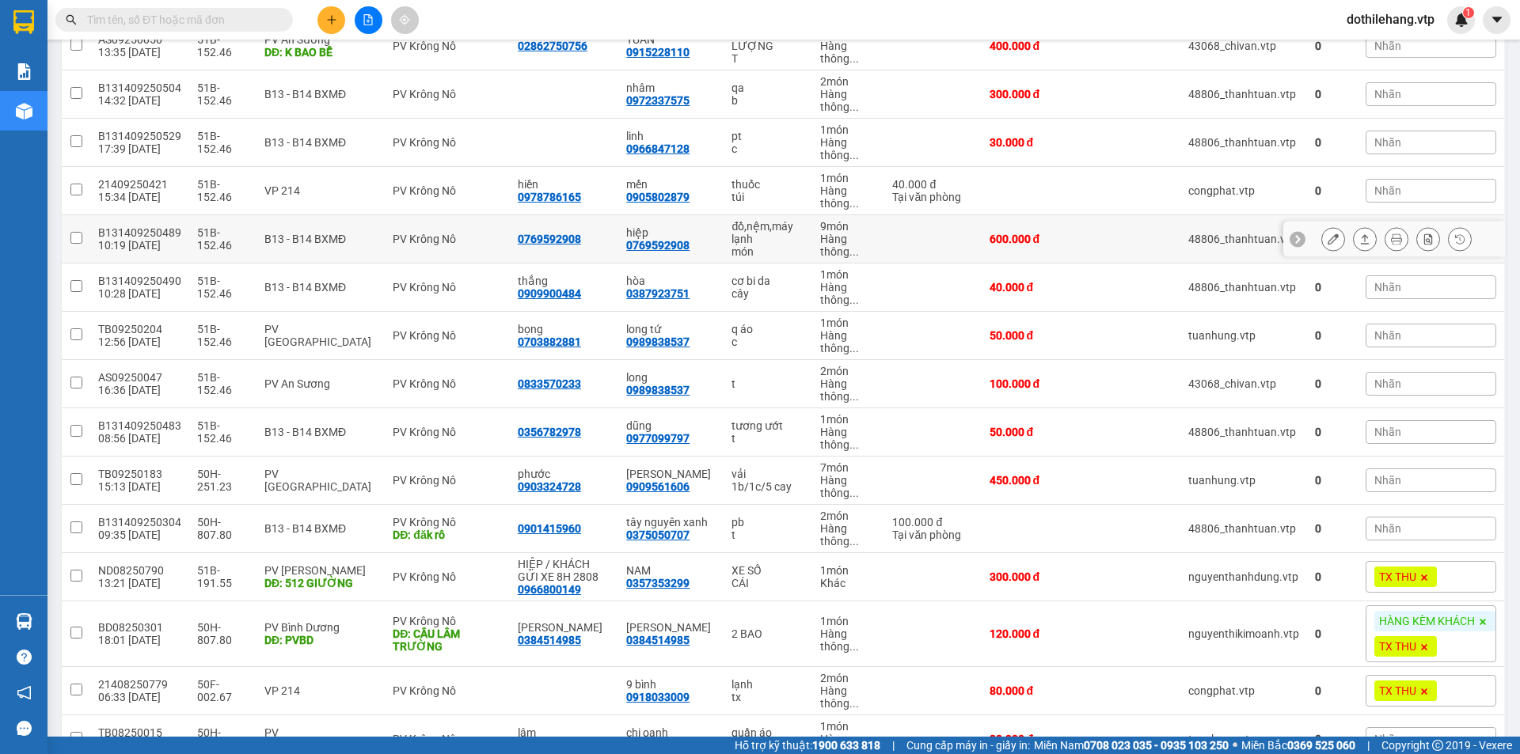
scroll to position [576, 0]
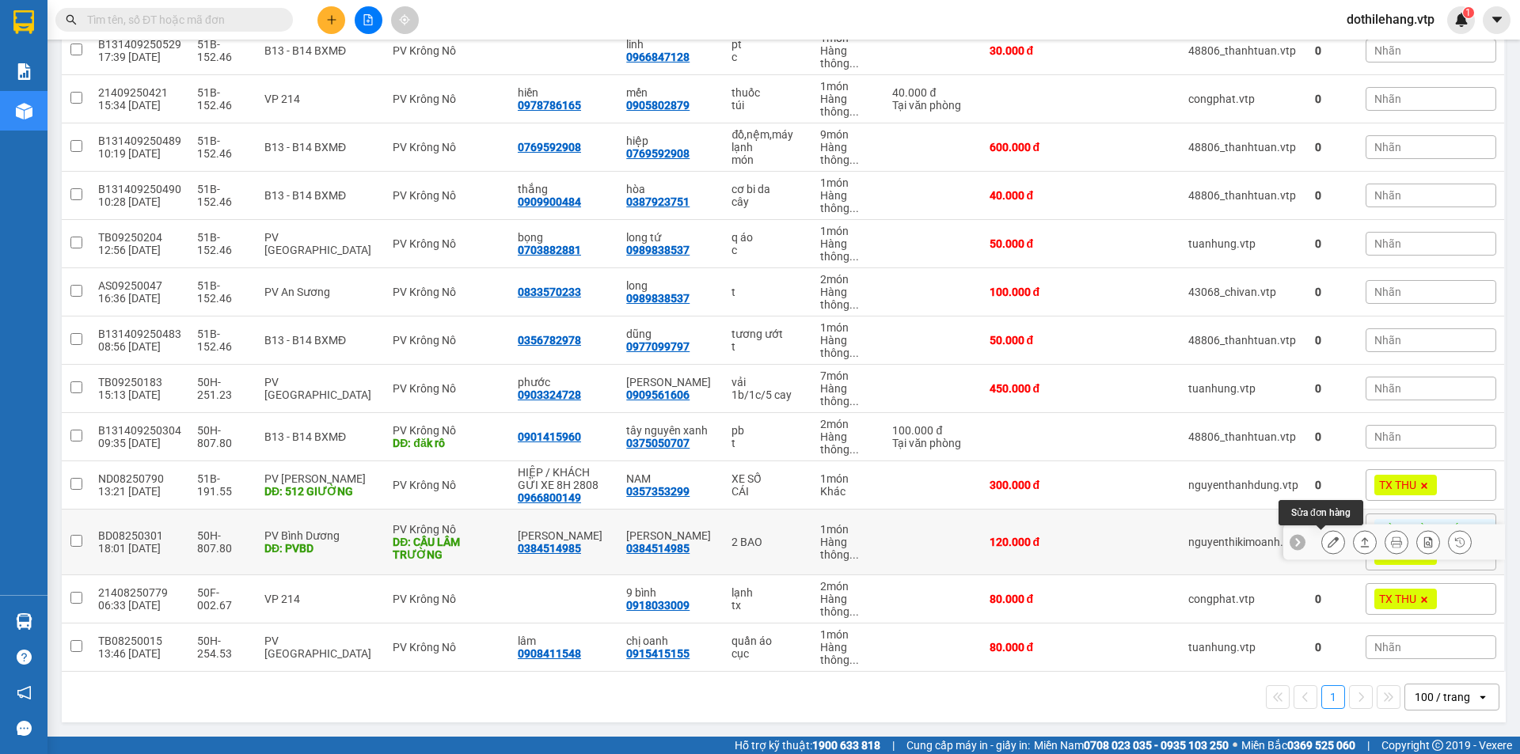
click at [1327, 545] on icon at bounding box center [1332, 542] width 11 height 11
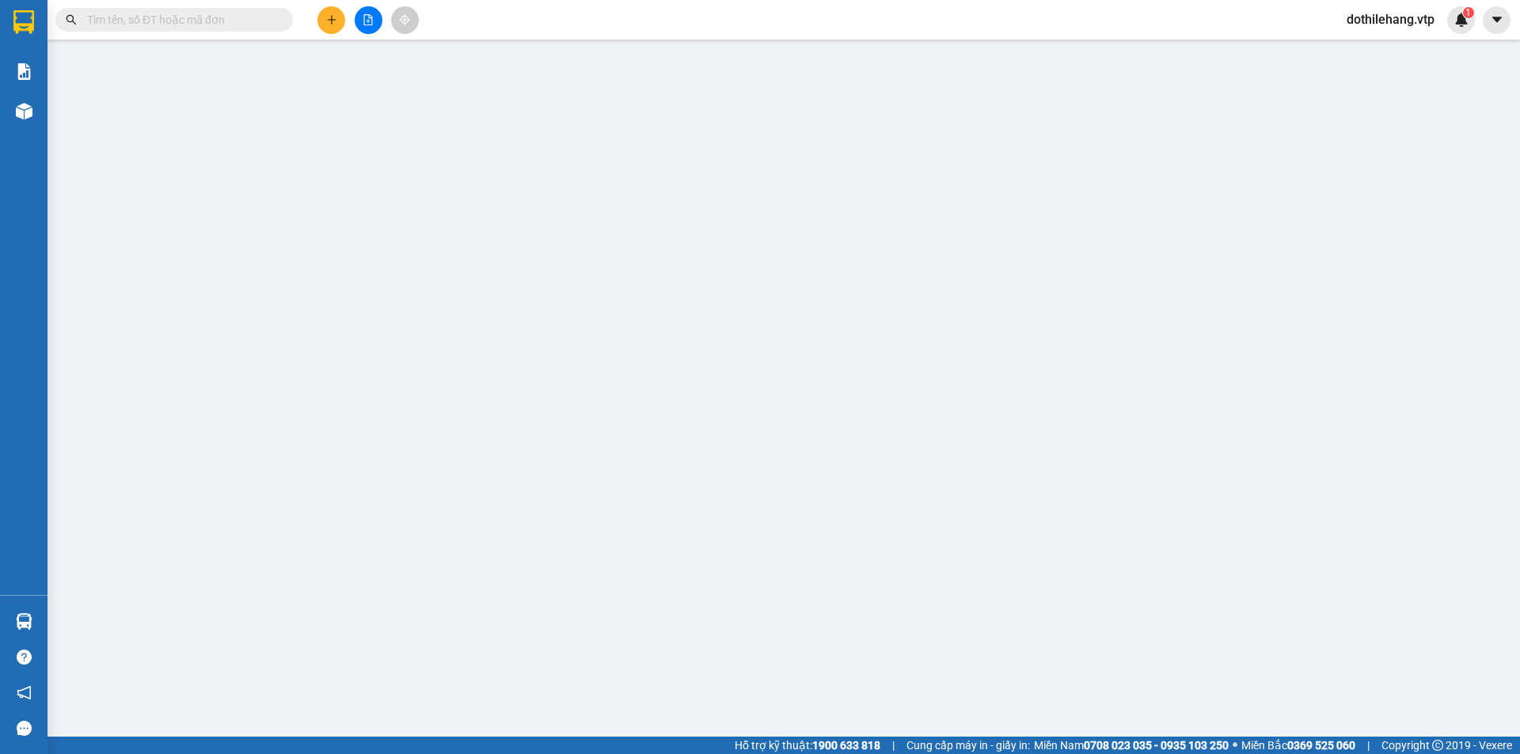
type input "0384514985"
type input "[PERSON_NAME]"
type input "PVBD"
type input "0384514985"
type input "[PERSON_NAME]"
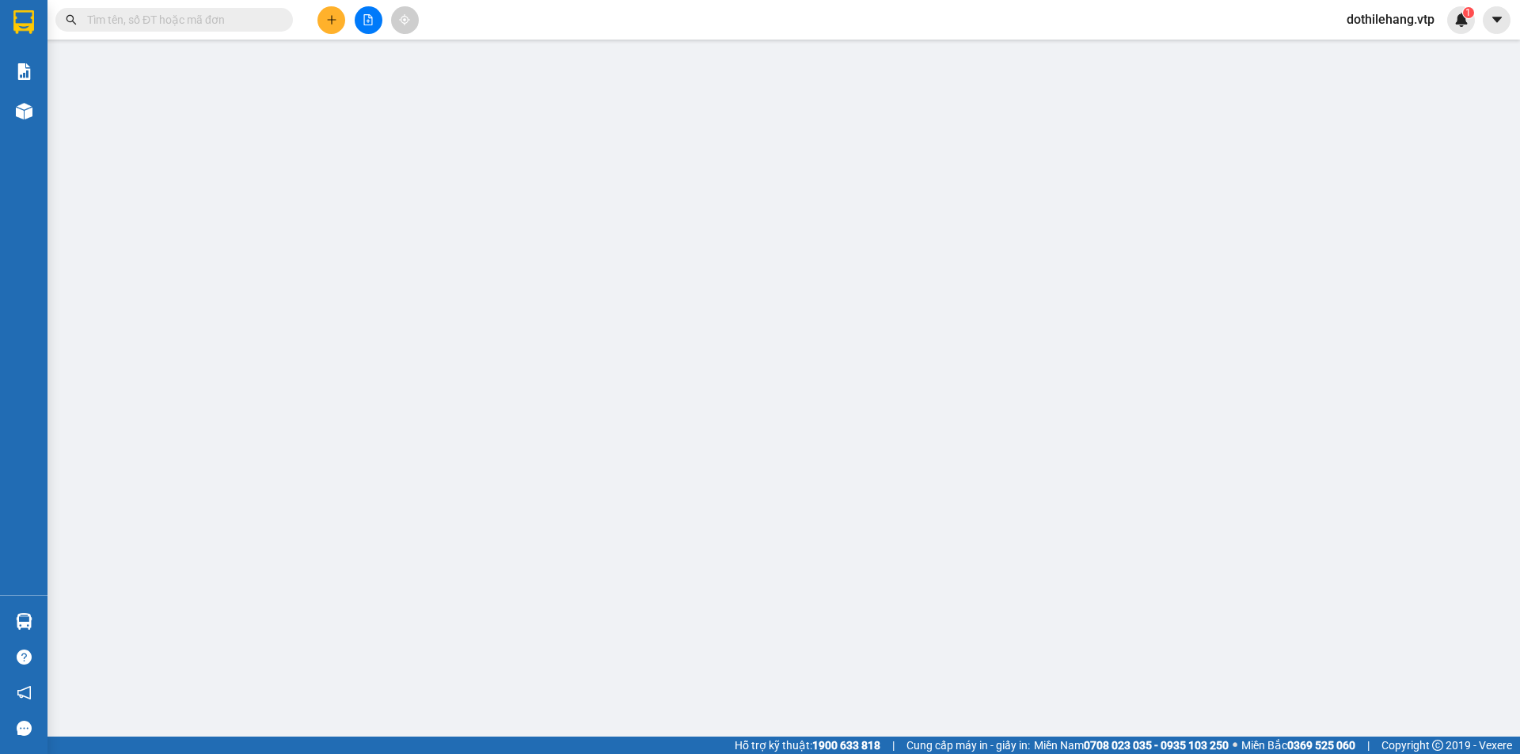
type input "CẦU LÂM TRƯỜNG"
type input "120.000"
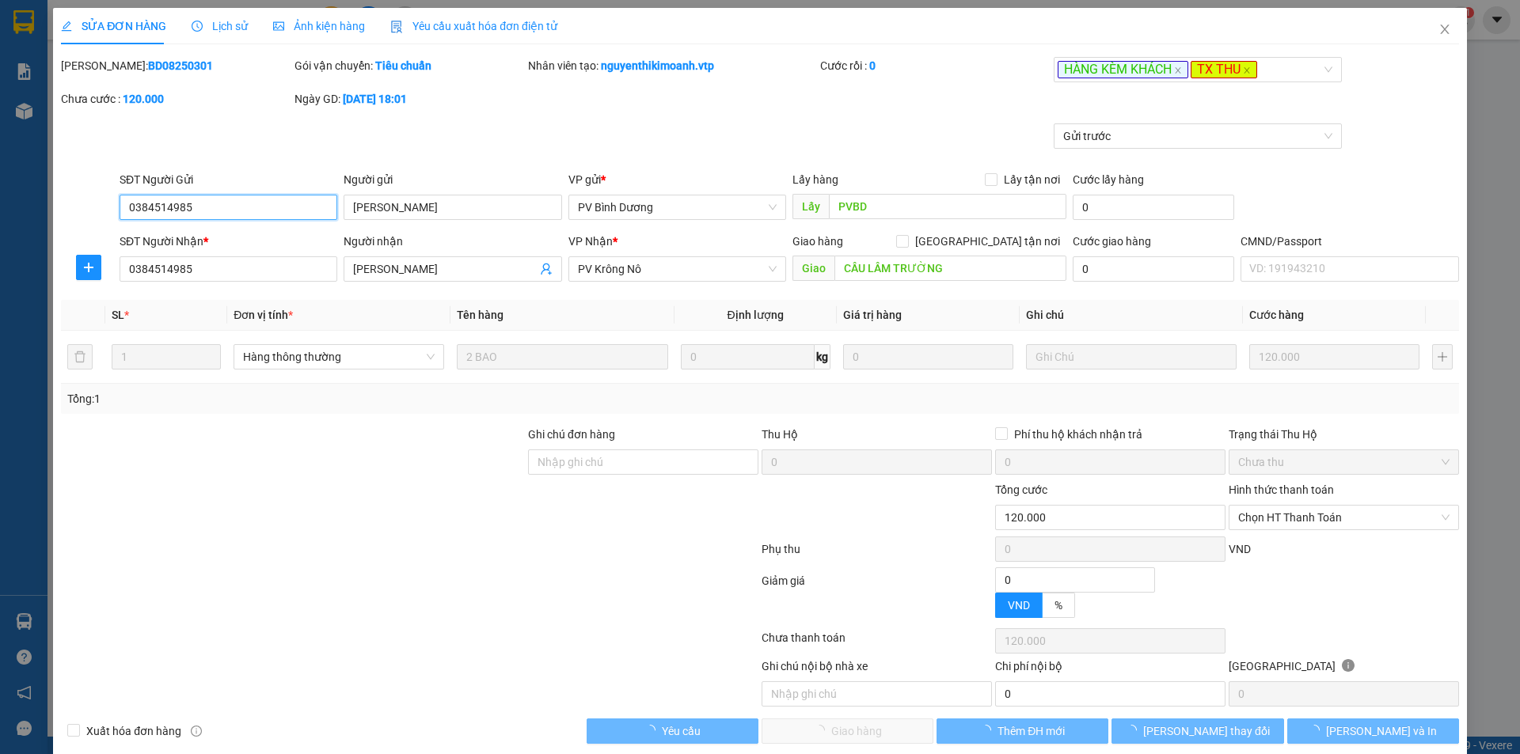
type input "6.000"
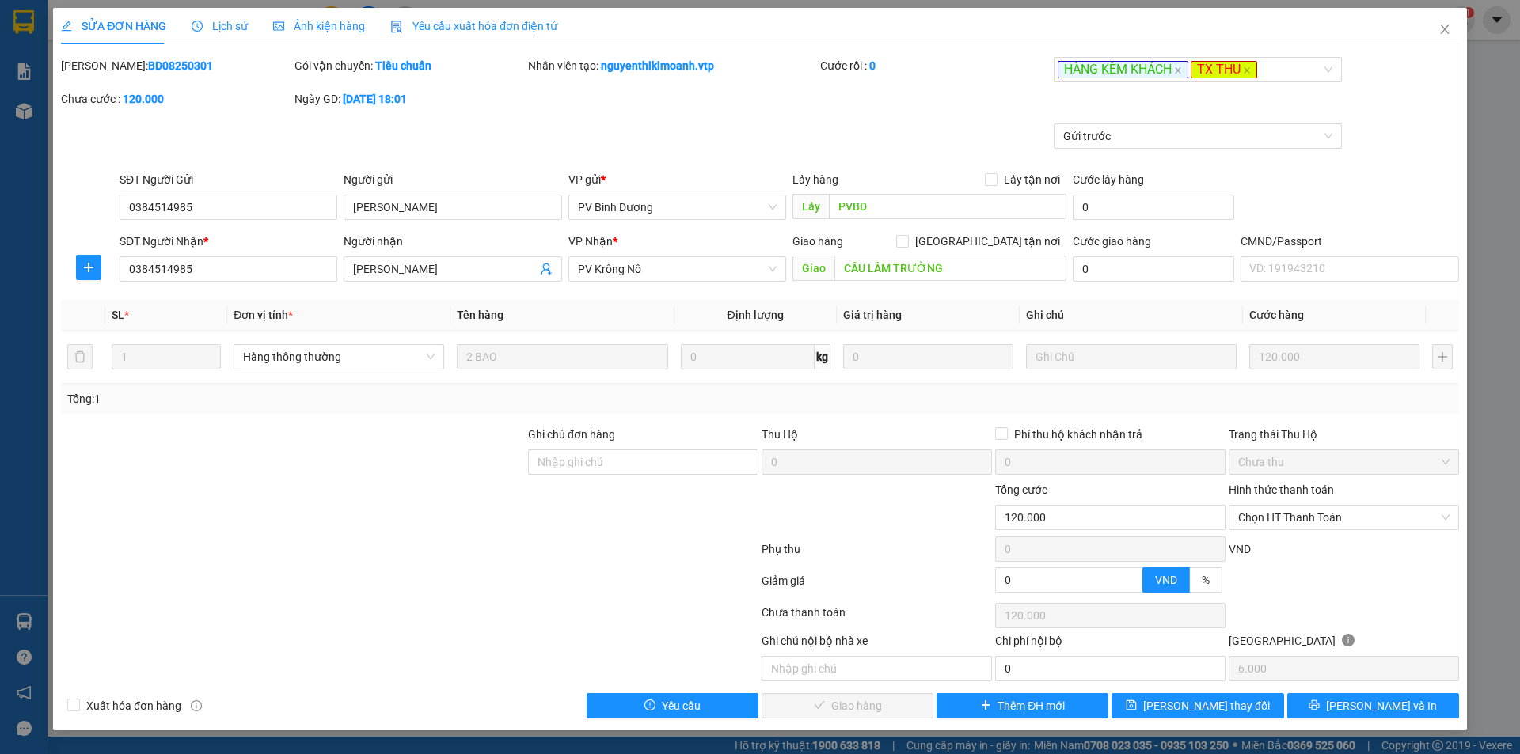
click at [210, 26] on span "Lịch sử" at bounding box center [220, 26] width 56 height 13
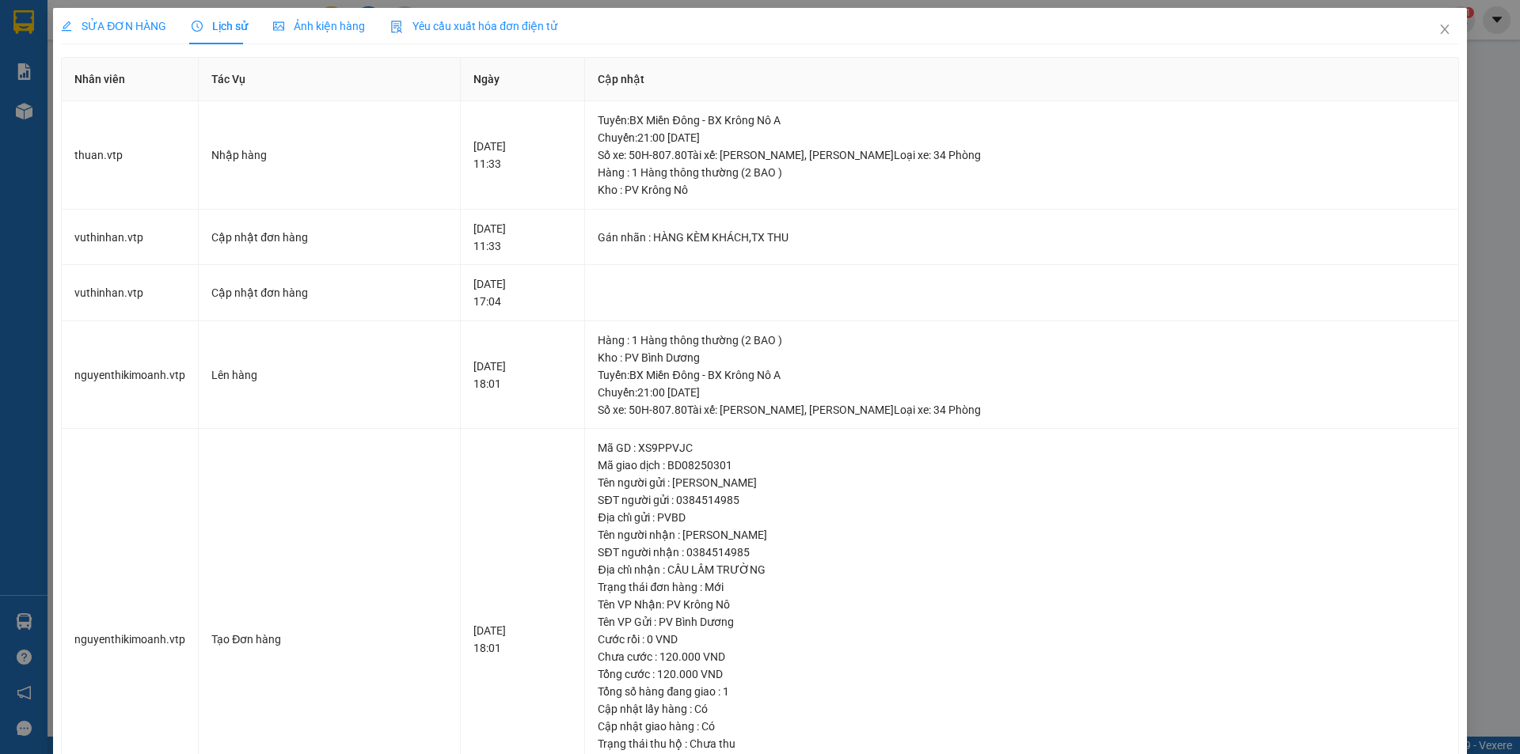
click at [102, 32] on span "SỬA ĐƠN HÀNG" at bounding box center [113, 26] width 105 height 13
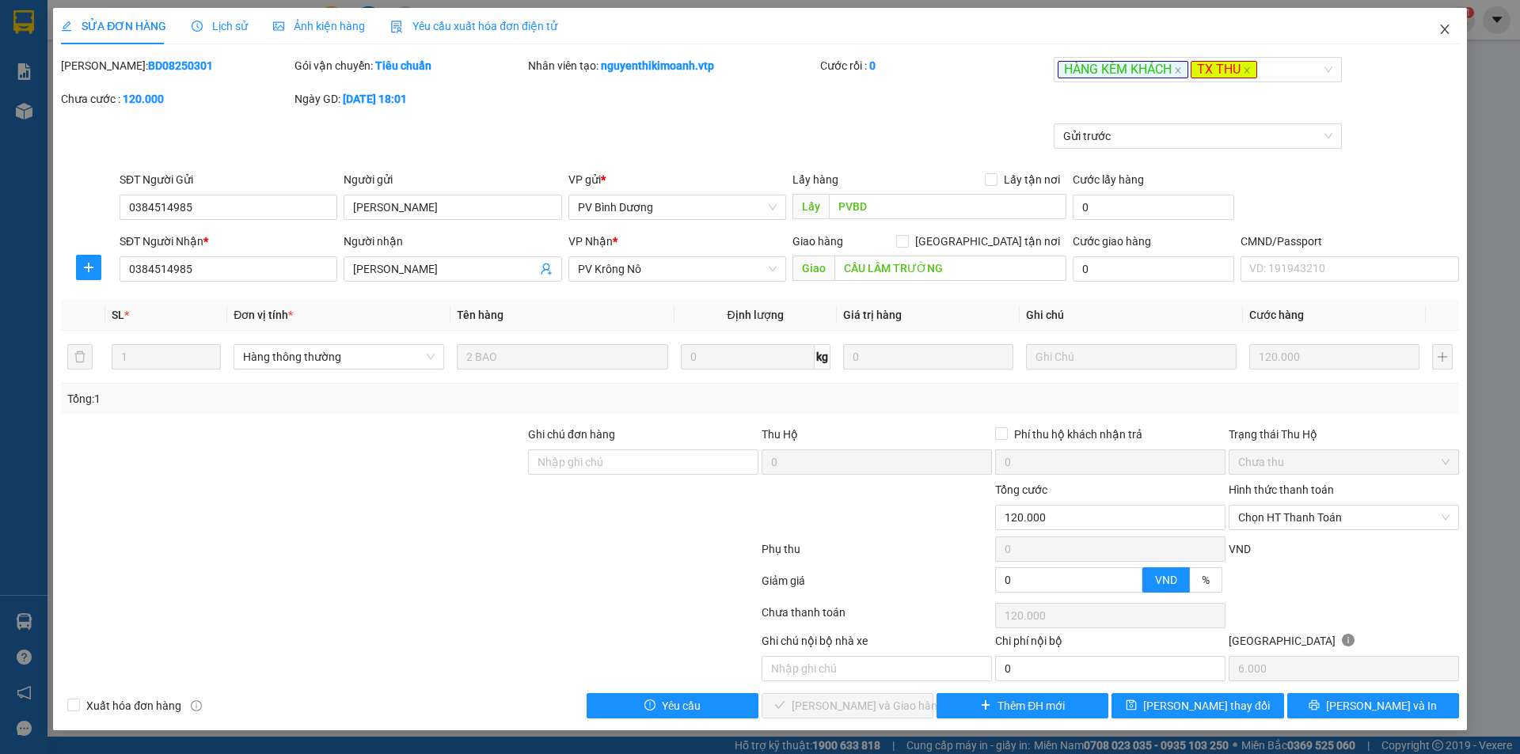
click at [1441, 30] on icon "close" at bounding box center [1444, 29] width 13 height 13
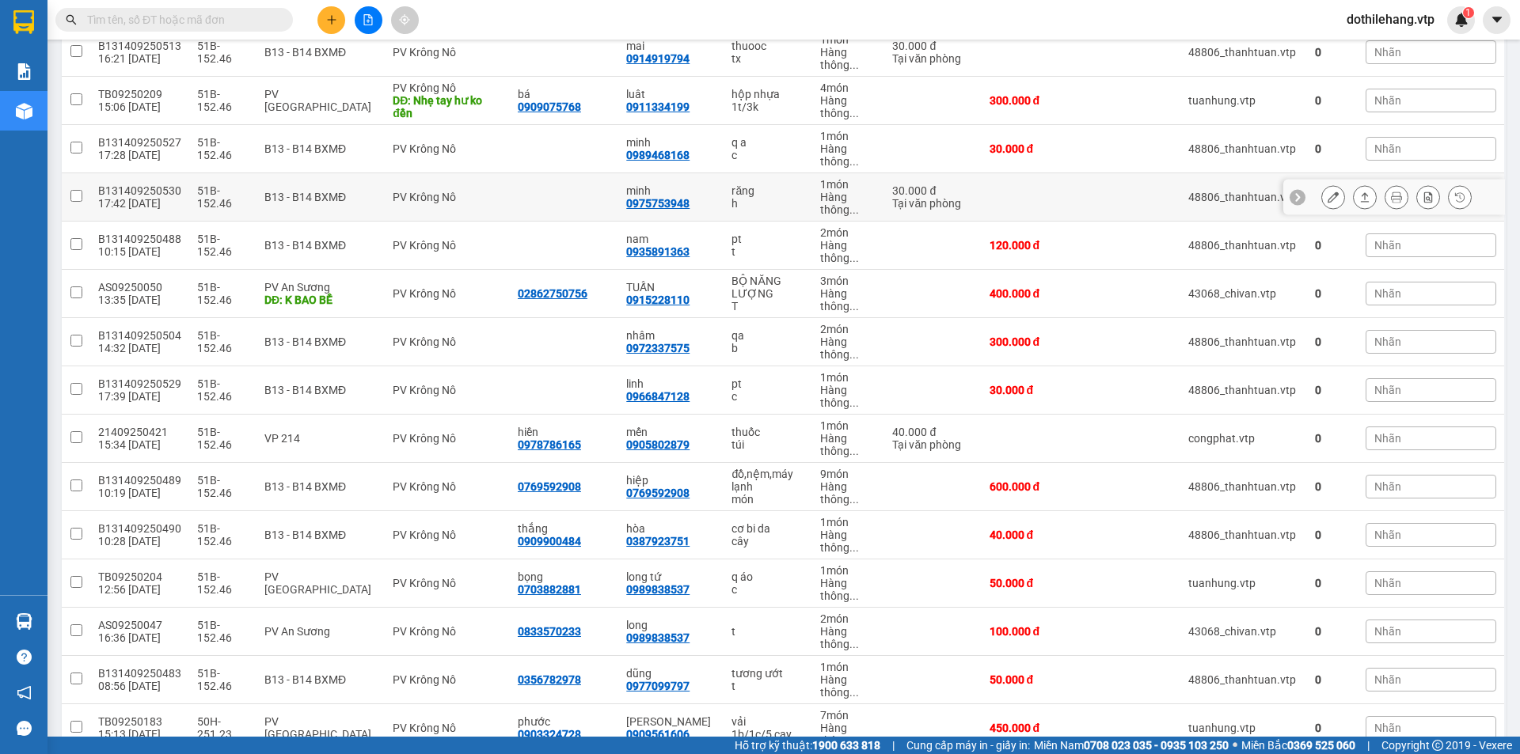
scroll to position [237, 0]
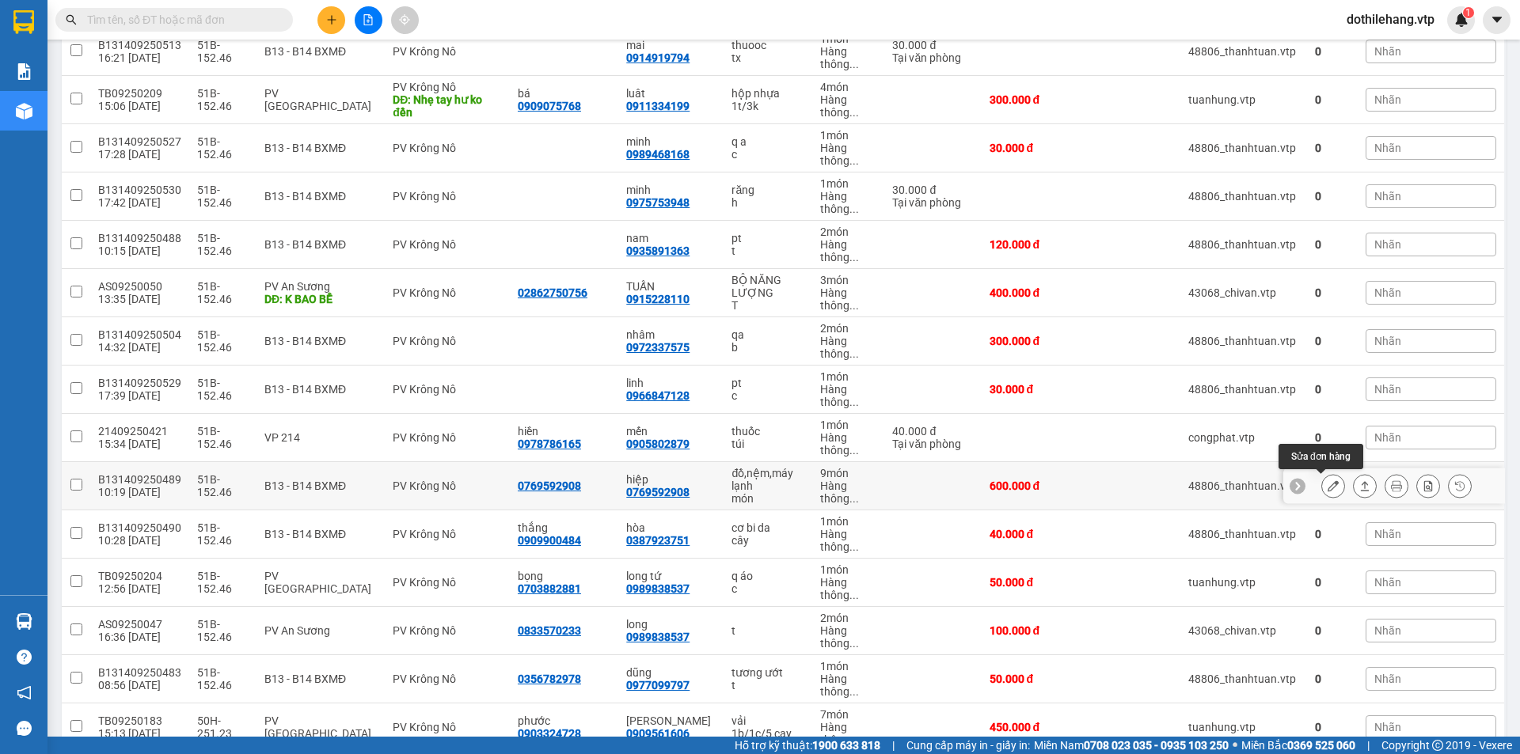
click at [1327, 487] on icon at bounding box center [1332, 485] width 11 height 11
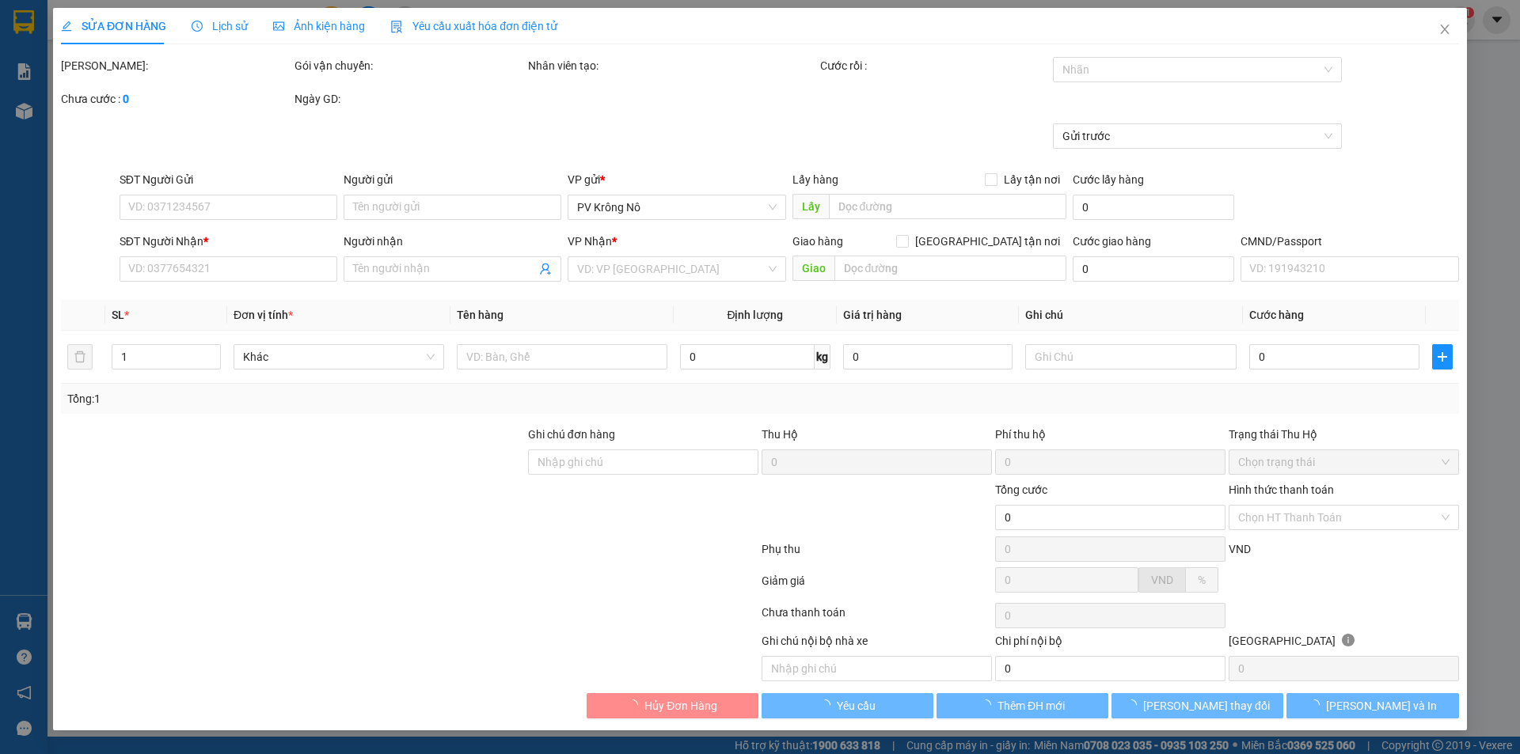
type input "0769592908"
type input "hiệp"
type input "600.000"
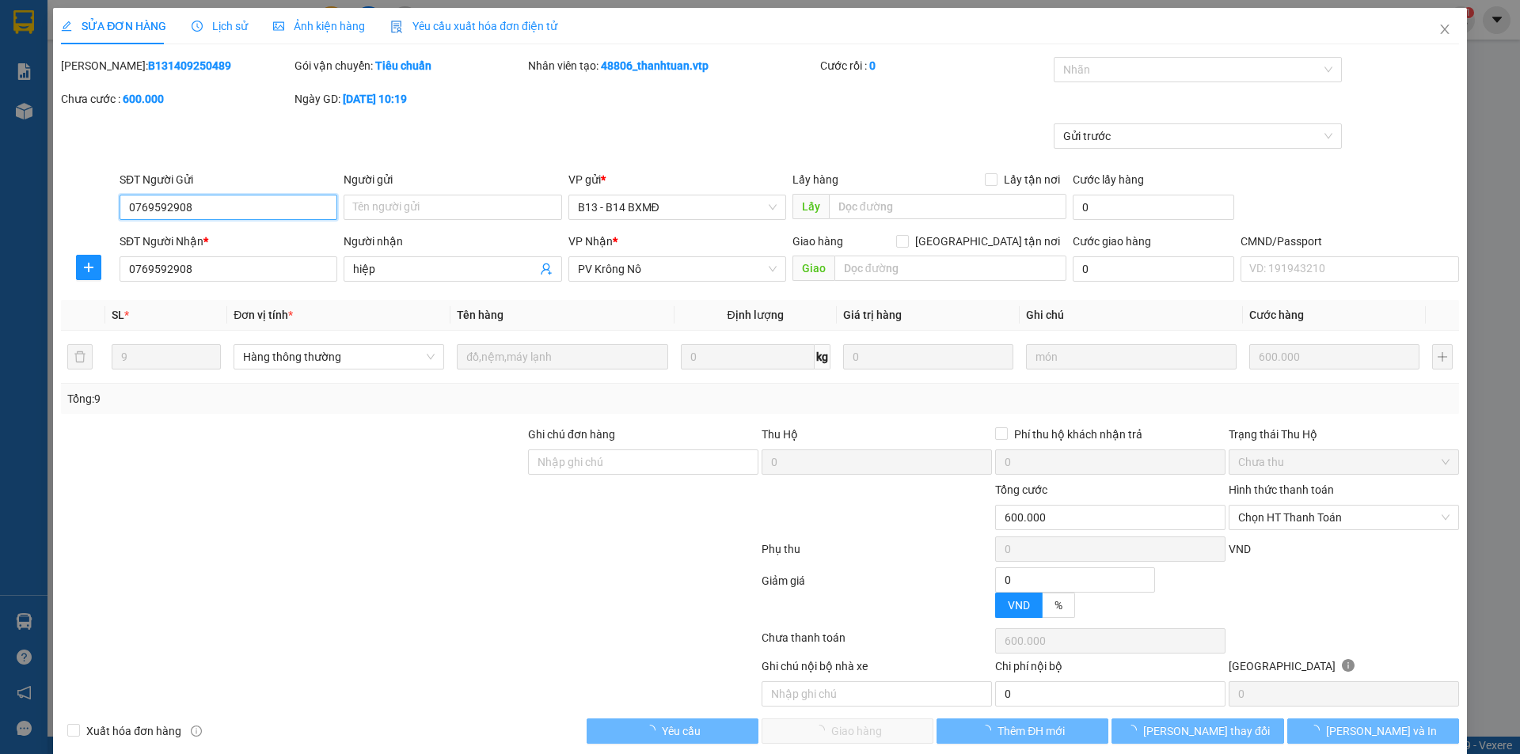
type input "30.000"
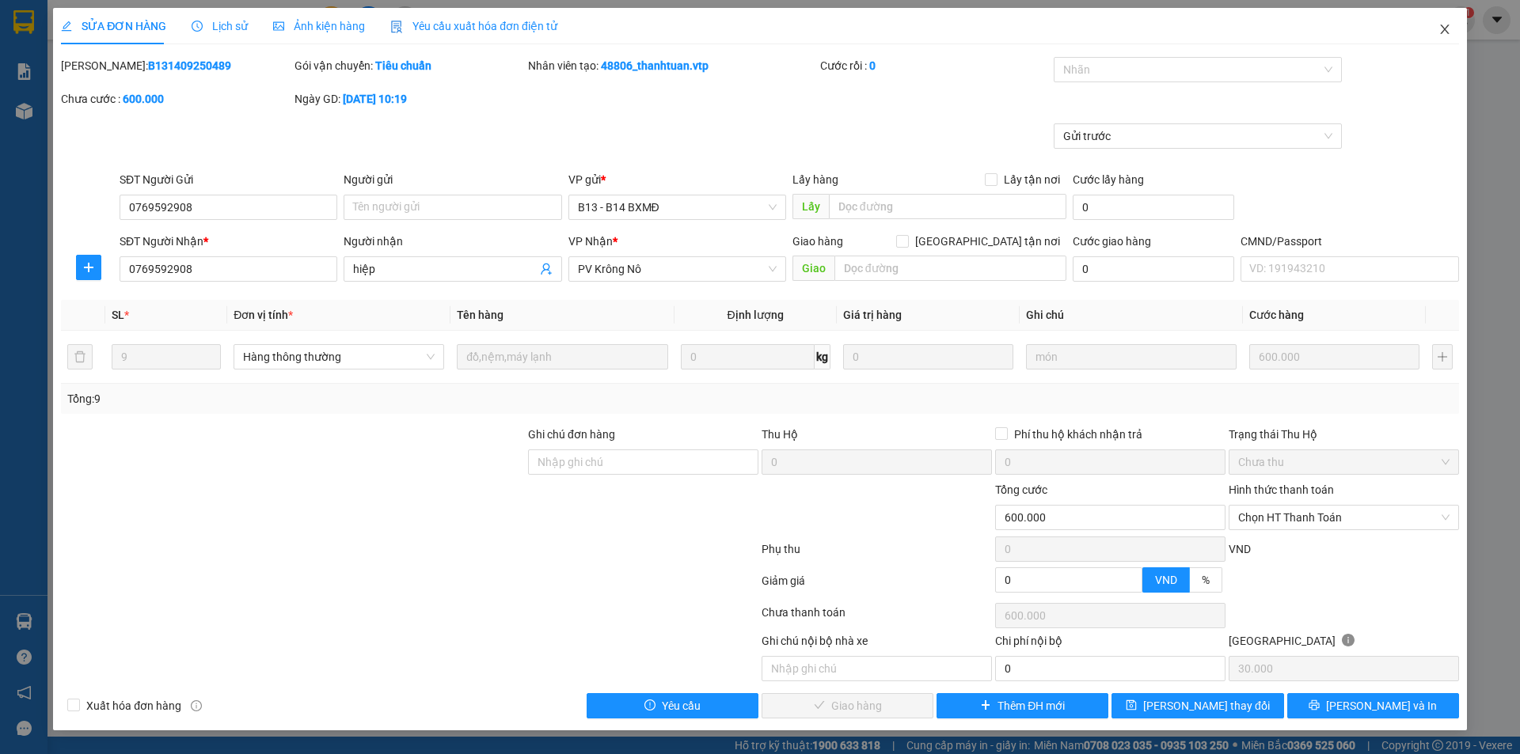
click at [1445, 32] on icon "close" at bounding box center [1444, 29] width 13 height 13
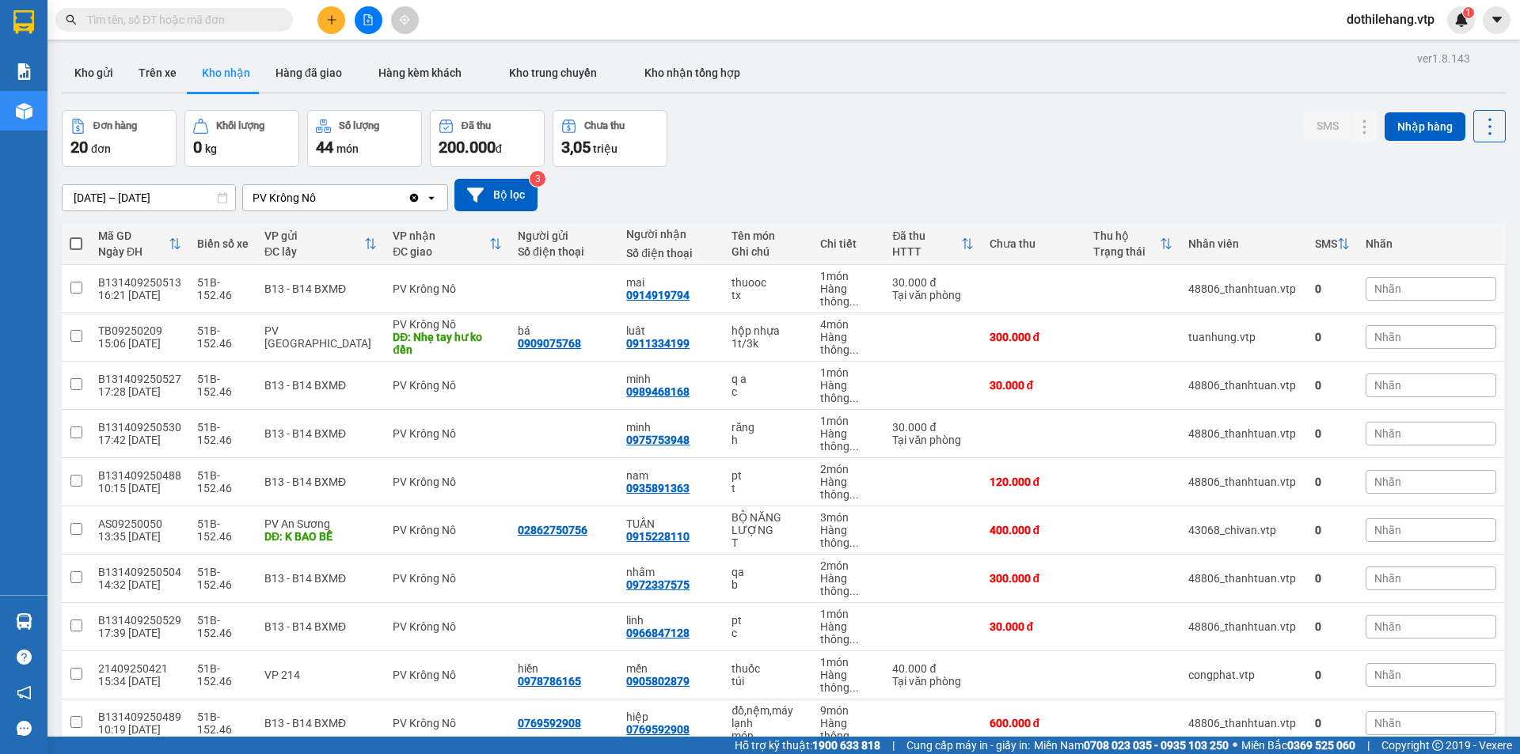
click at [205, 21] on input "text" at bounding box center [180, 19] width 187 height 17
paste input "KN09250013"
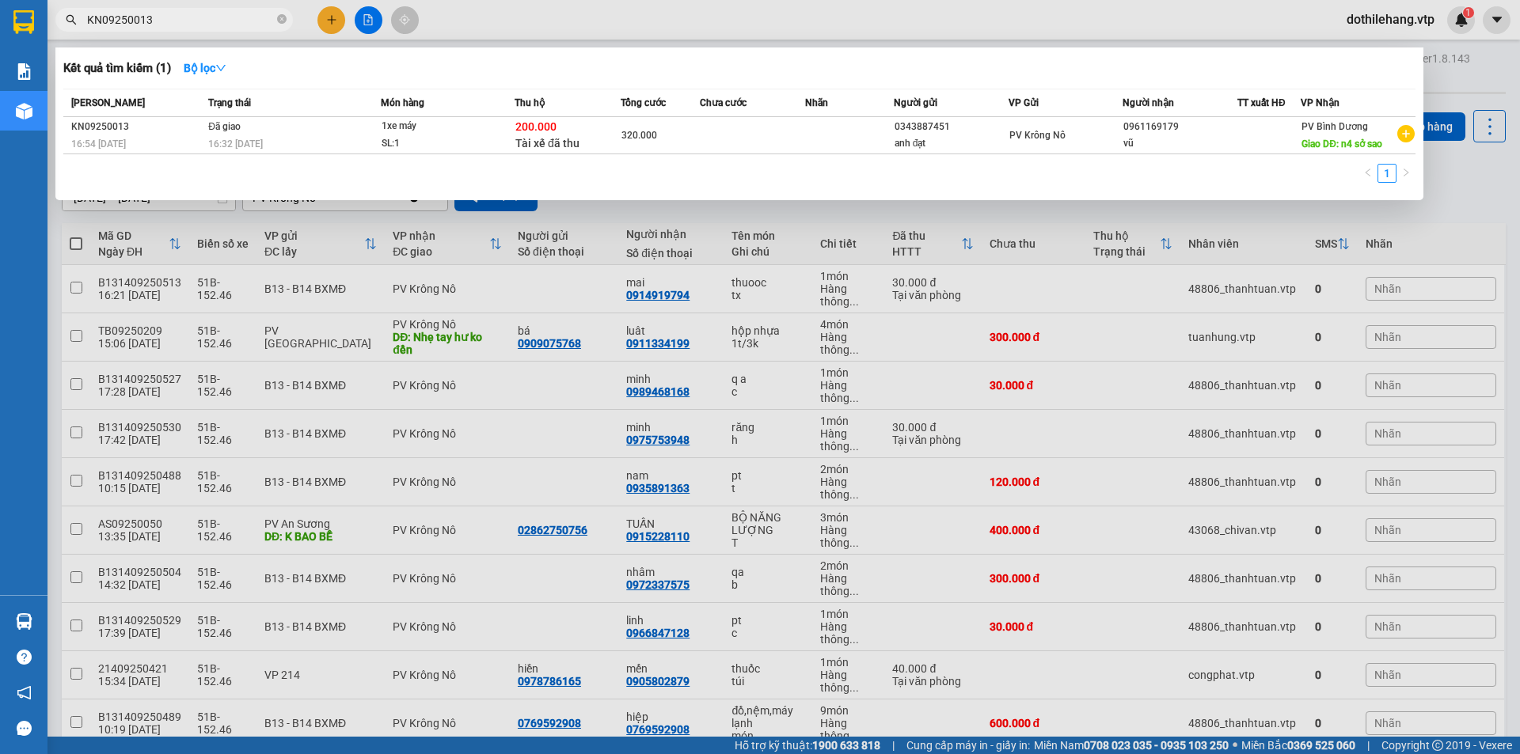
type input "KN09250013"
click at [530, 444] on div at bounding box center [760, 377] width 1520 height 754
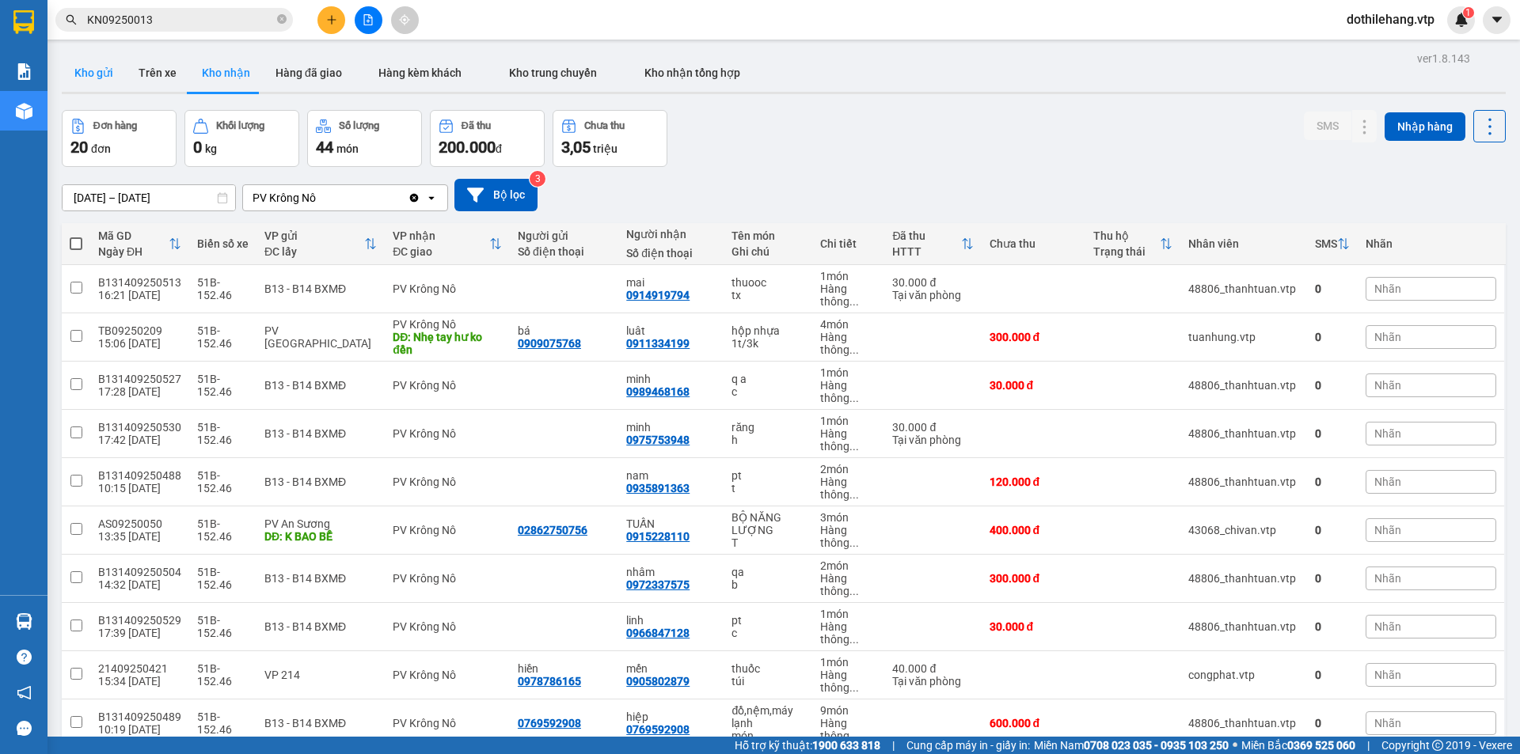
click at [88, 72] on button "Kho gửi" at bounding box center [94, 73] width 64 height 38
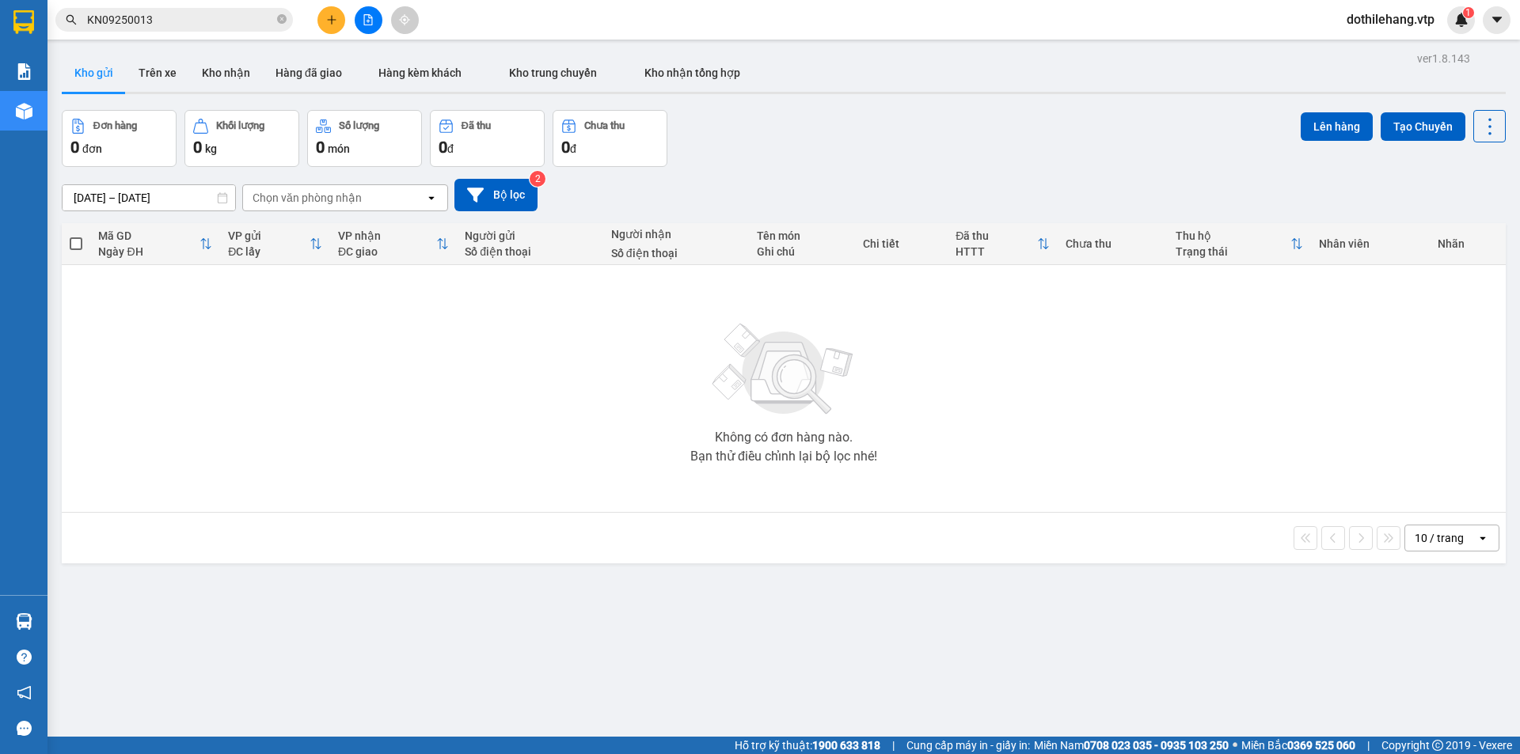
click at [330, 22] on icon "plus" at bounding box center [331, 19] width 11 height 11
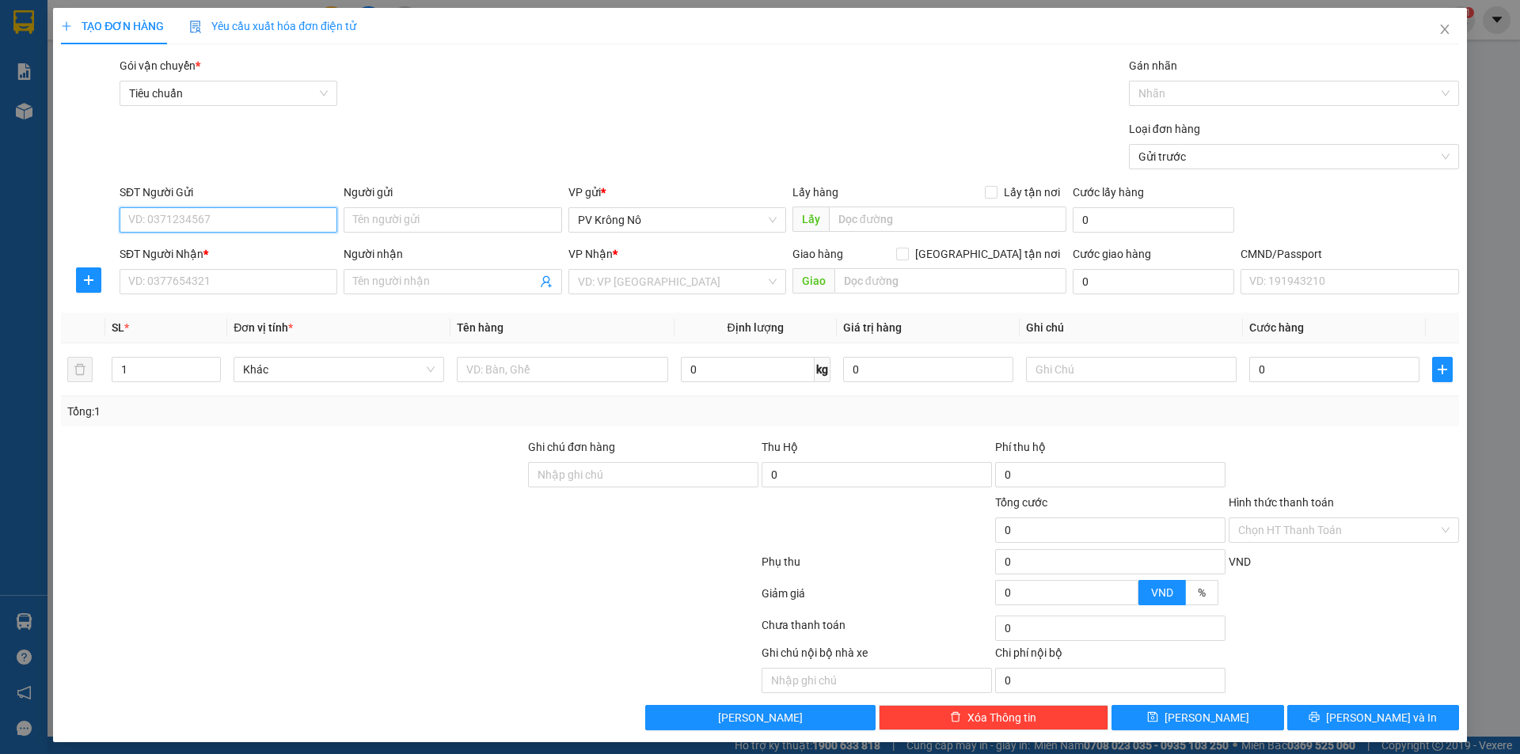
click at [252, 222] on input "SĐT Người Gửi" at bounding box center [229, 219] width 218 height 25
type input "0911535130"
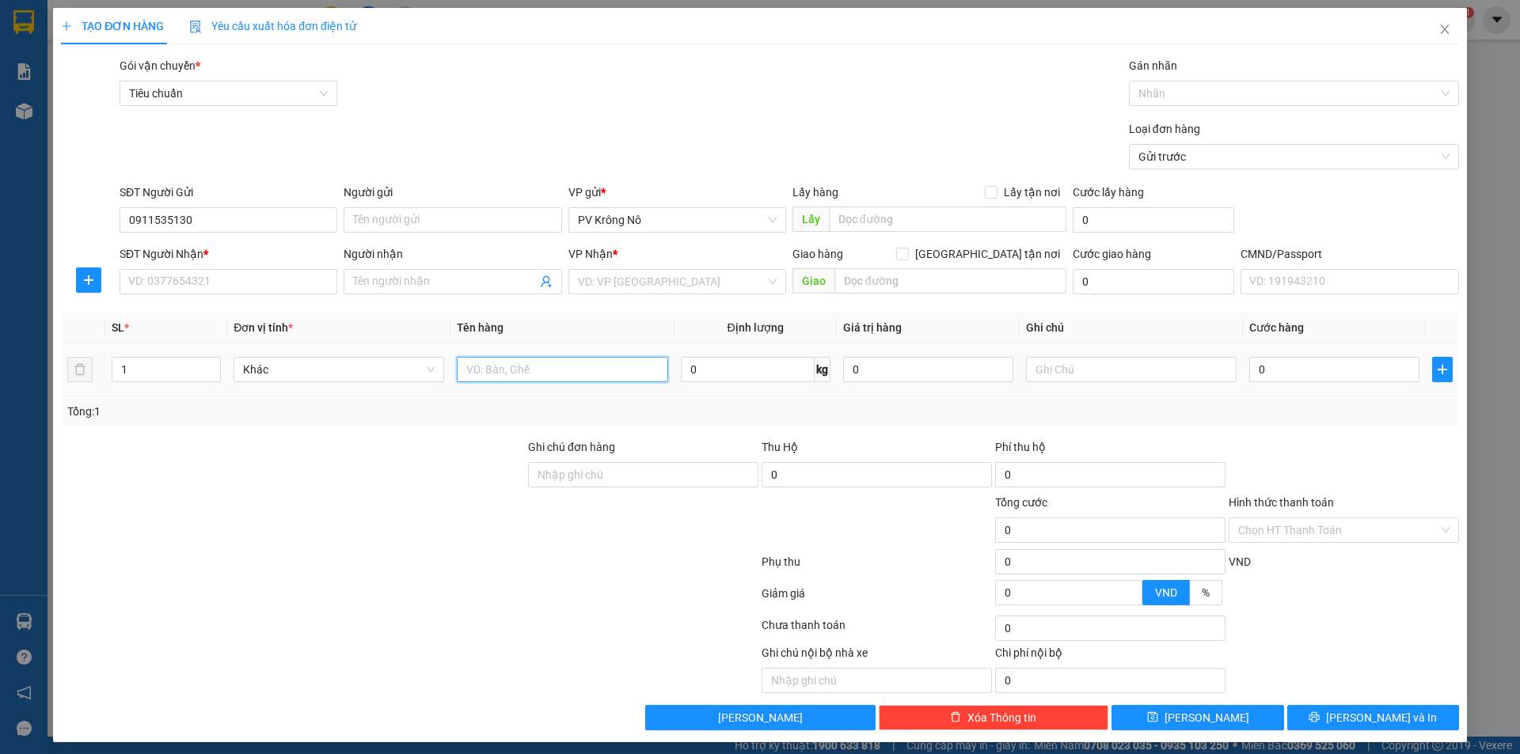
click at [496, 370] on input "text" at bounding box center [562, 369] width 211 height 25
type input "2"
type input "1t+1 bao"
click at [146, 370] on input "1" at bounding box center [166, 370] width 108 height 24
type input "2"
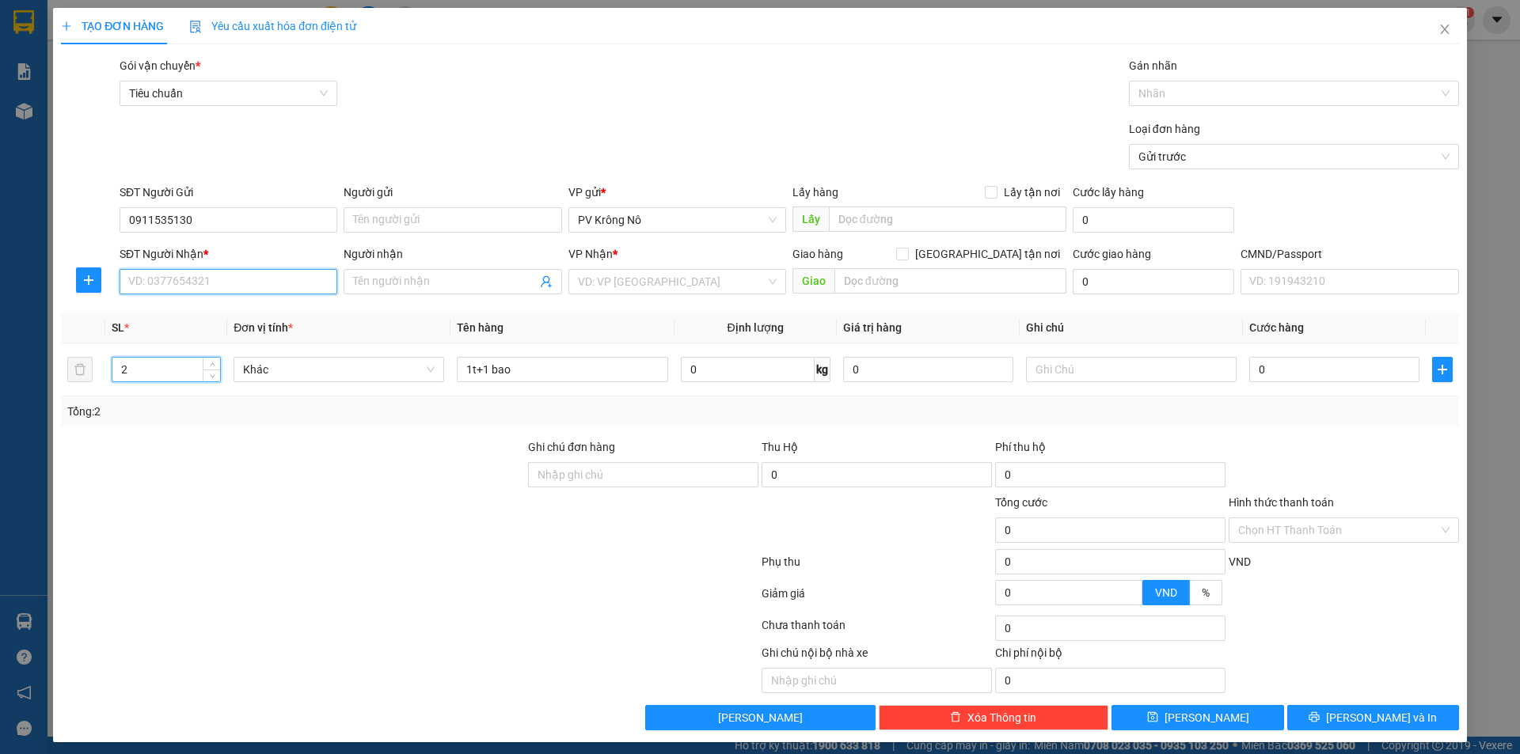
click at [176, 284] on input "SĐT Người Nhận *" at bounding box center [229, 281] width 218 height 25
drag, startPoint x: 153, startPoint y: 218, endPoint x: 195, endPoint y: 222, distance: 42.1
click at [195, 222] on input "0911535130" at bounding box center [229, 219] width 218 height 25
click at [176, 273] on input "0911" at bounding box center [229, 281] width 218 height 25
paste input "535130"
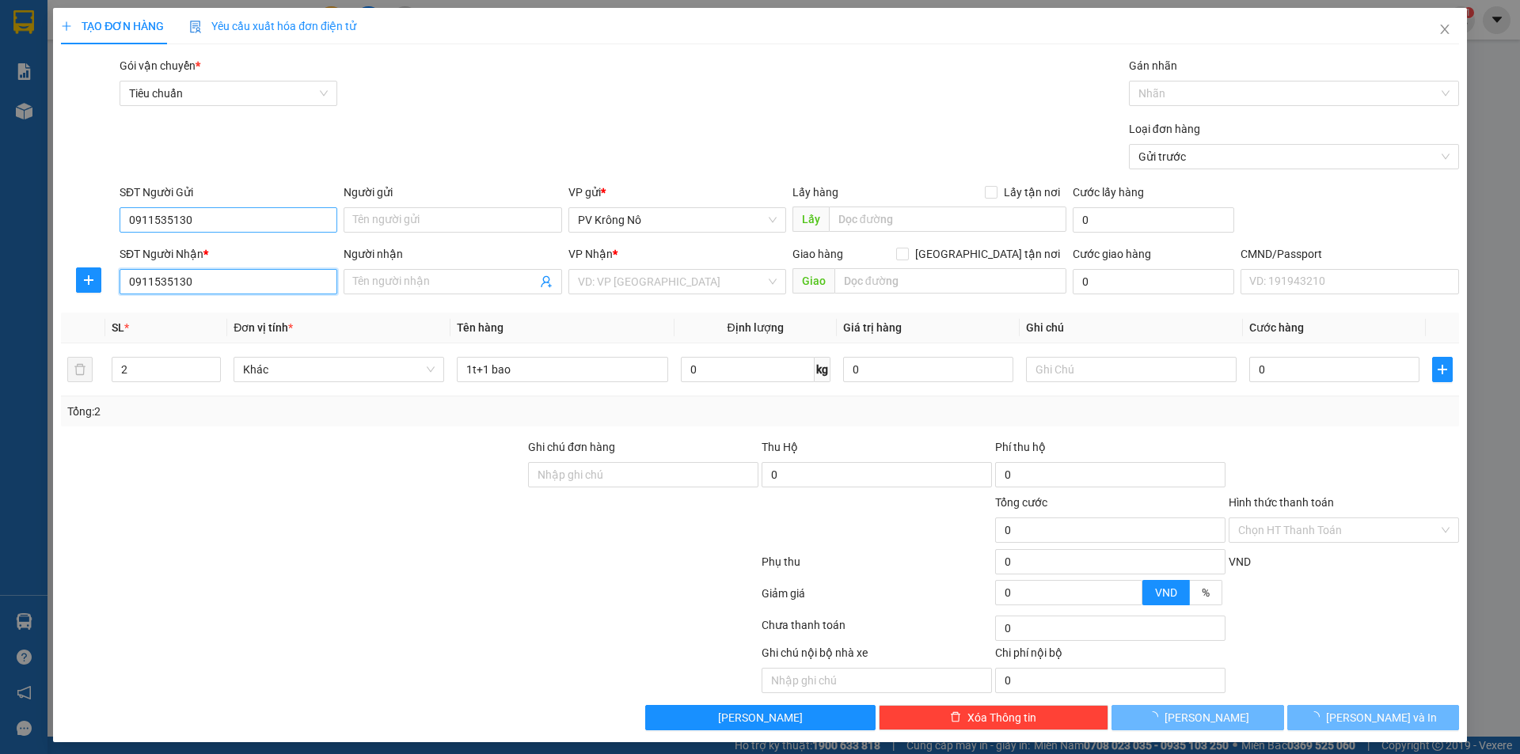
type input "0911535130"
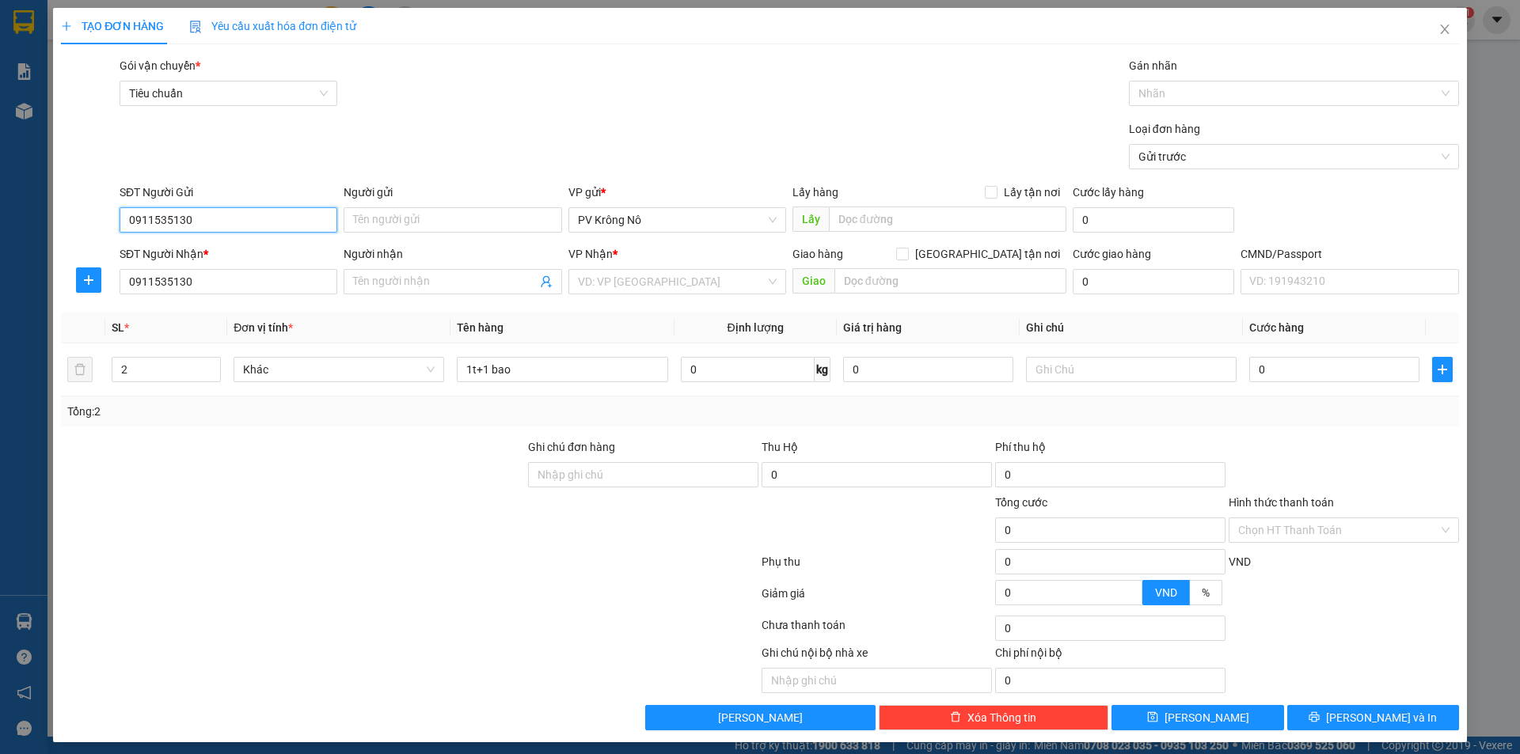
drag, startPoint x: 207, startPoint y: 224, endPoint x: 85, endPoint y: 224, distance: 121.9
click at [85, 224] on div "SĐT Người Gửi 0911535130 0911535130 Người gửi Tên người gửi VP gửi * PV Krông N…" at bounding box center [759, 211] width 1401 height 55
type input "0353"
click at [732, 287] on input "search" at bounding box center [672, 282] width 188 height 24
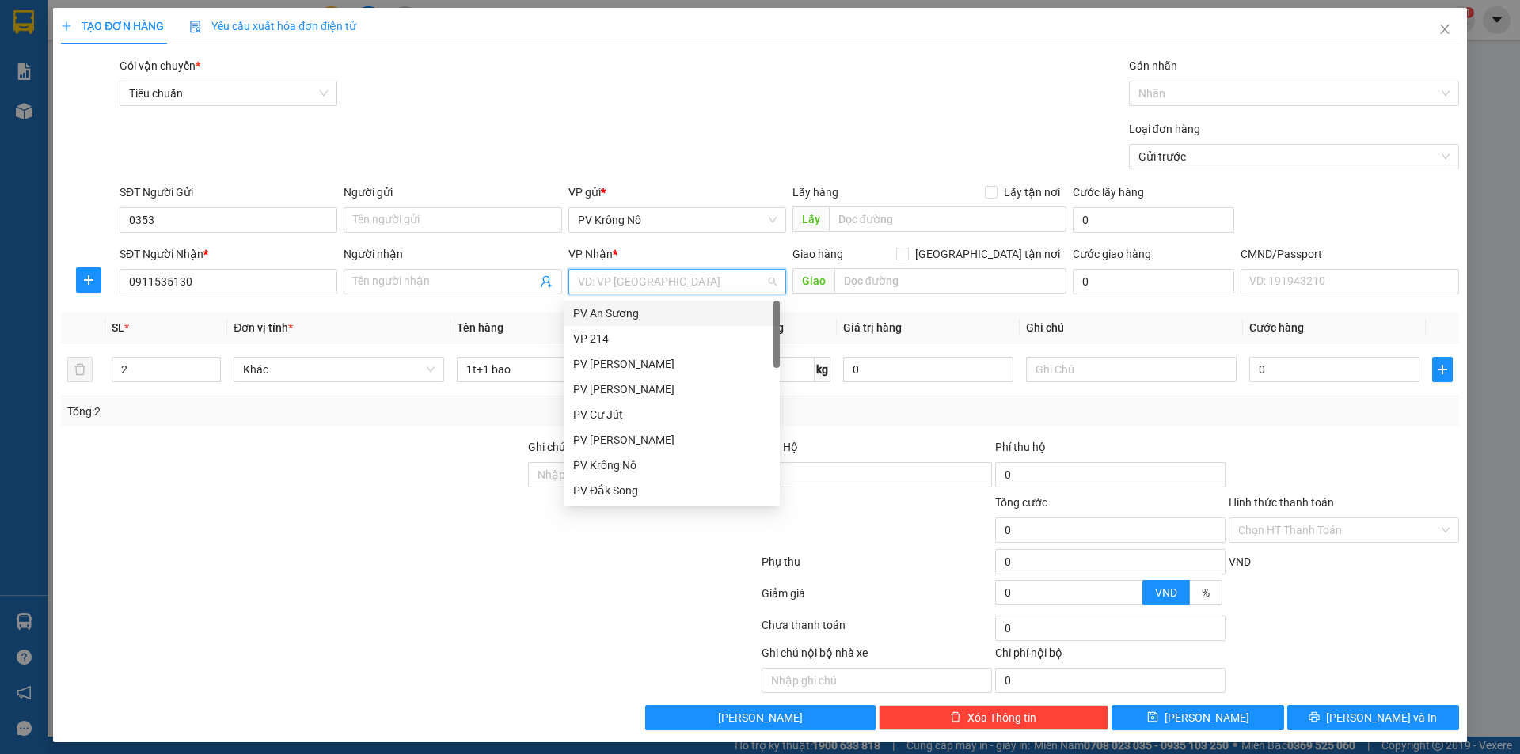
type input "d"
drag, startPoint x: 633, startPoint y: 488, endPoint x: 719, endPoint y: 398, distance: 123.7
click at [632, 488] on div "PV Bình Dương" at bounding box center [671, 490] width 197 height 17
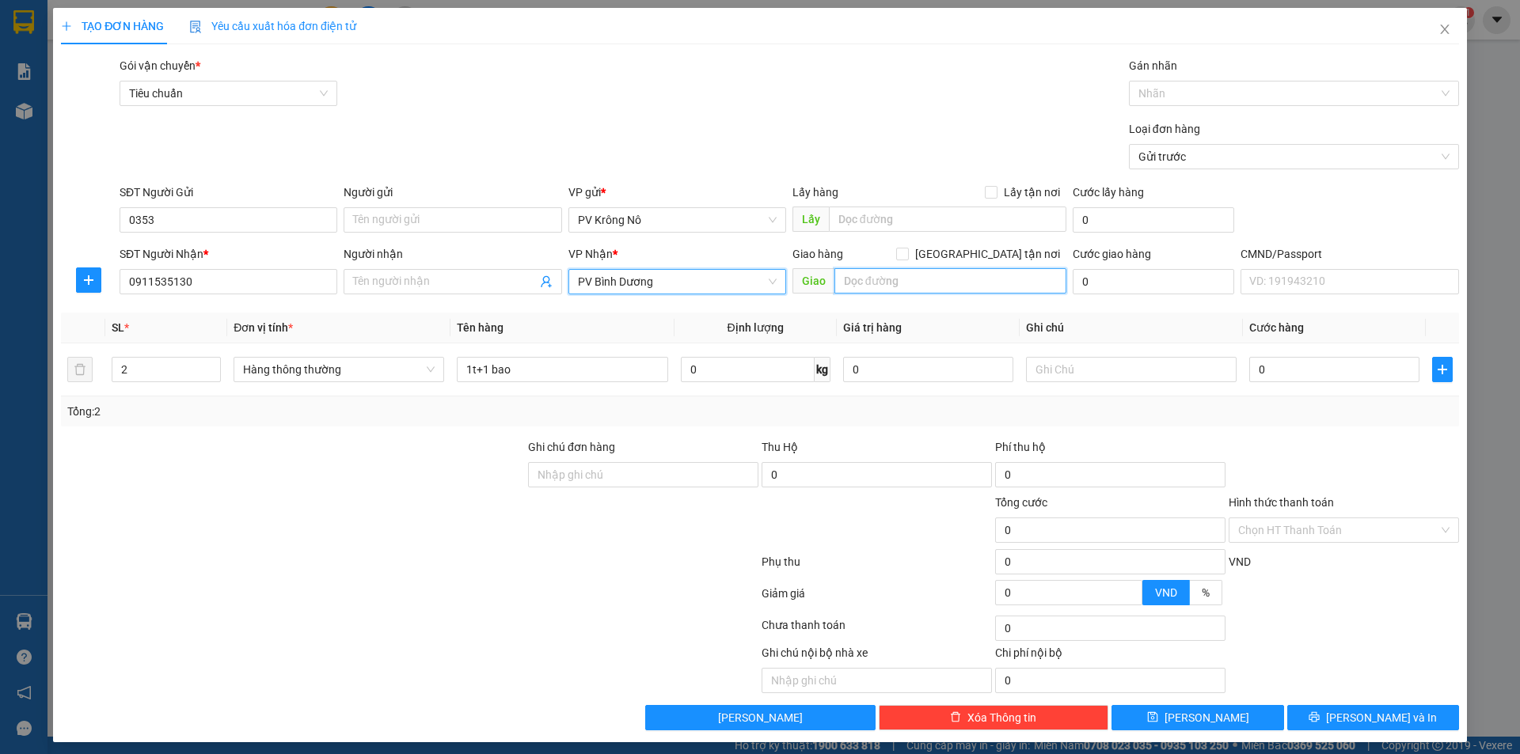
click at [861, 277] on input "text" at bounding box center [950, 280] width 232 height 25
type input "gò đậu"
click at [254, 222] on input "0353" at bounding box center [229, 219] width 218 height 25
type input "0353877471"
click at [854, 225] on input "text" at bounding box center [947, 219] width 237 height 25
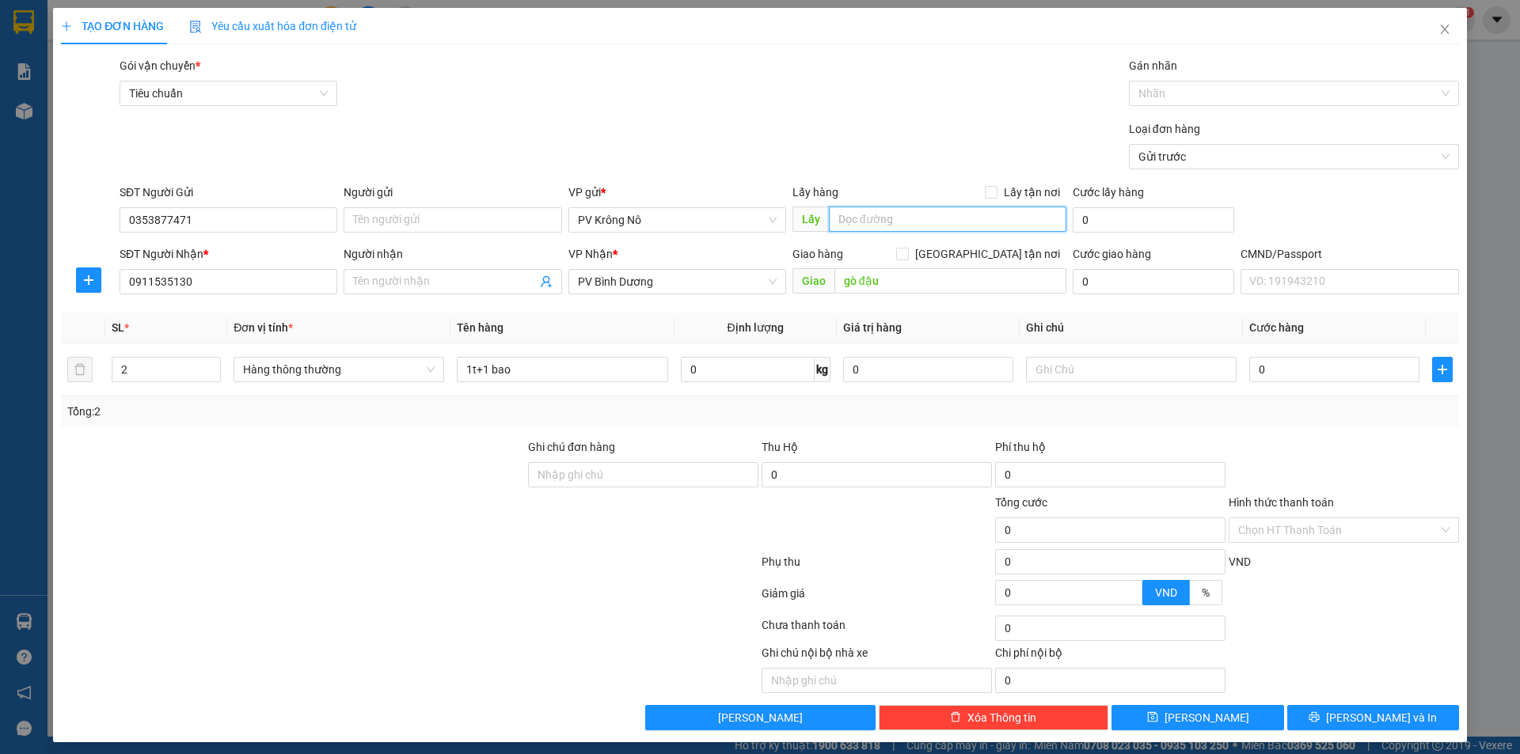
type input "d"
drag, startPoint x: 220, startPoint y: 215, endPoint x: 93, endPoint y: 206, distance: 126.9
click at [93, 206] on div "SĐT Người Gửi 0353877471 0353877471 Người gửi Tên người gửi VP gửi * PV Krông N…" at bounding box center [759, 211] width 1401 height 55
click at [879, 220] on input "đak sôr" at bounding box center [947, 219] width 237 height 25
paste input "0353877471"
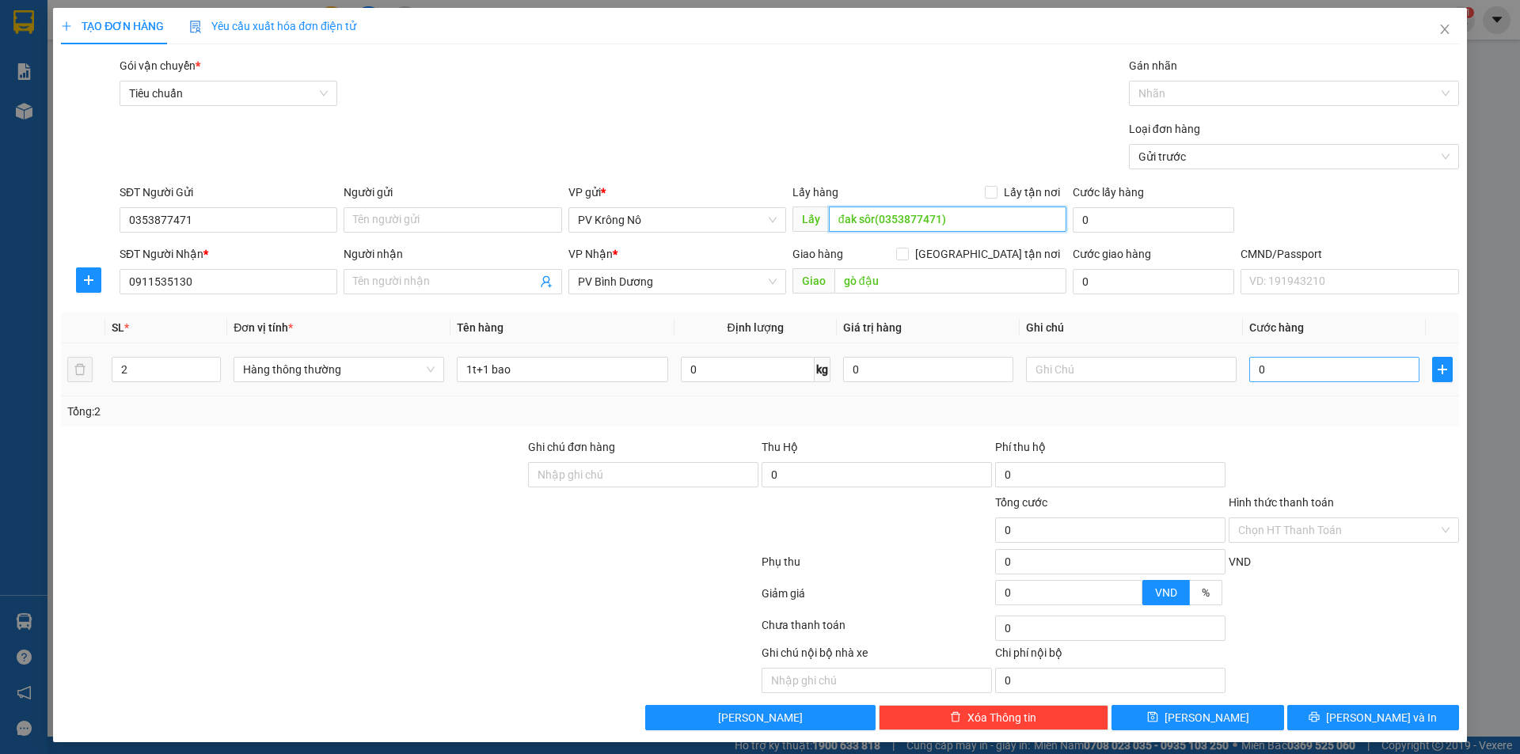
type input "đak sôr(0353877471)"
click at [1300, 360] on input "0" at bounding box center [1334, 369] width 170 height 25
type input "01"
type input "1"
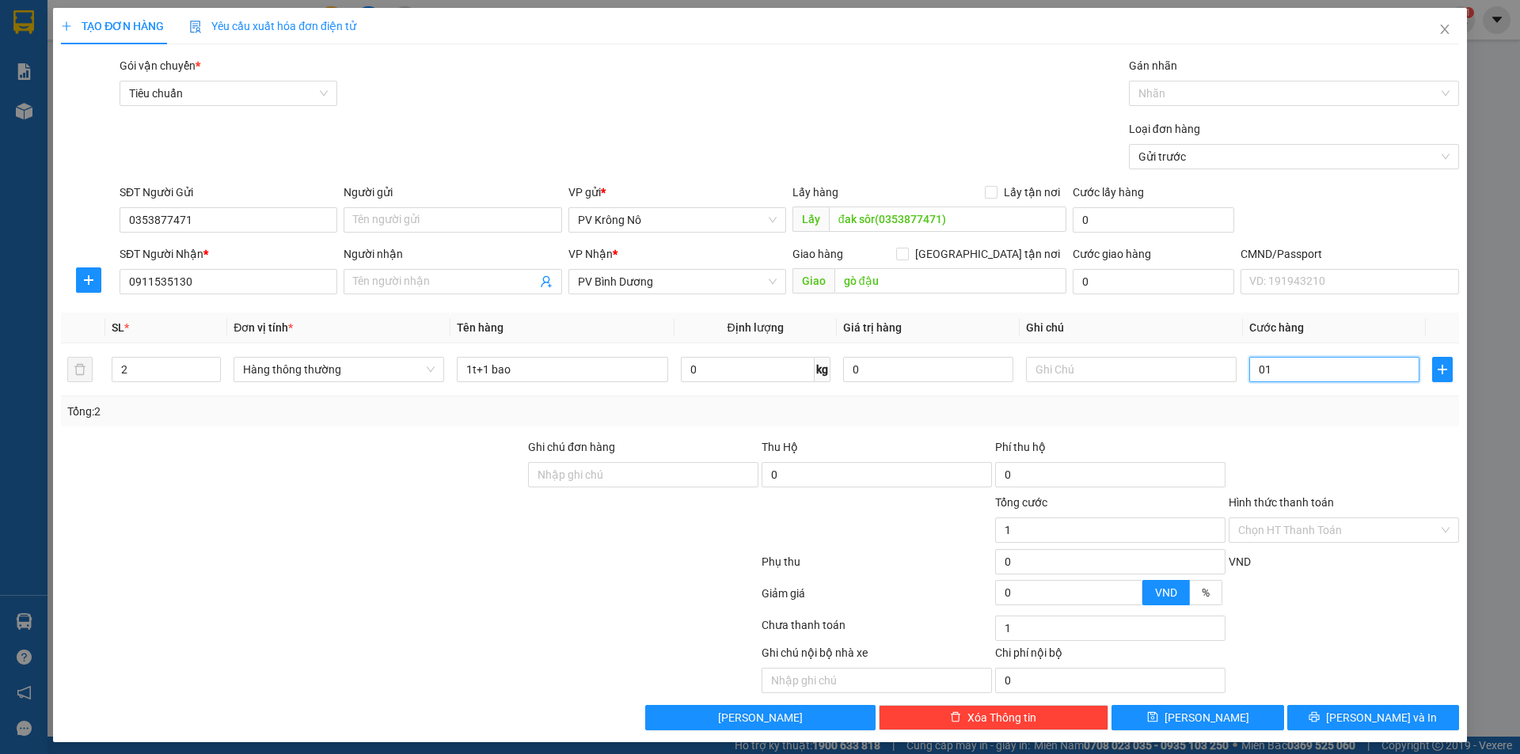
type input "010"
type input "10"
type input "0.100"
type input "100"
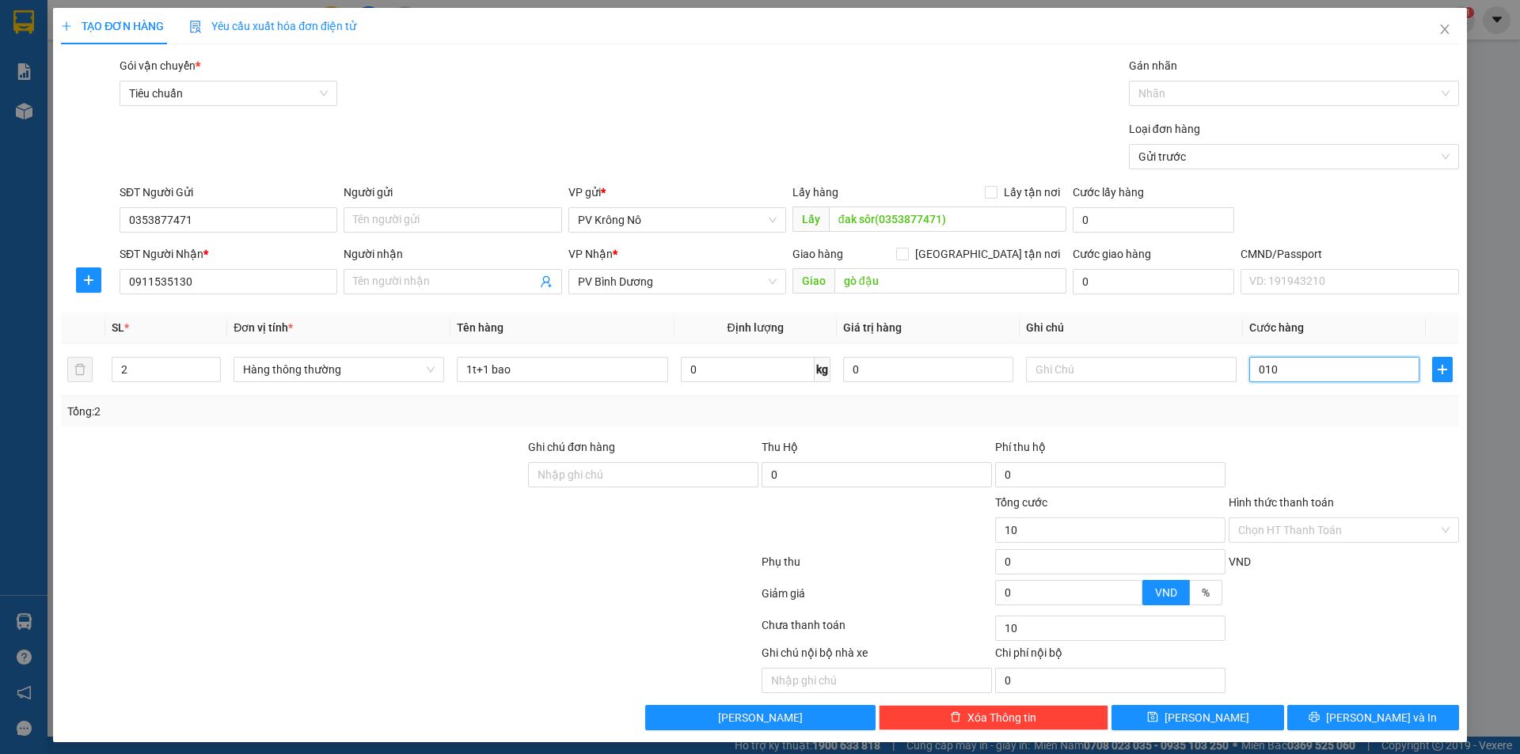
type input "100"
type input "01.000"
type input "1.000"
type input "010.000"
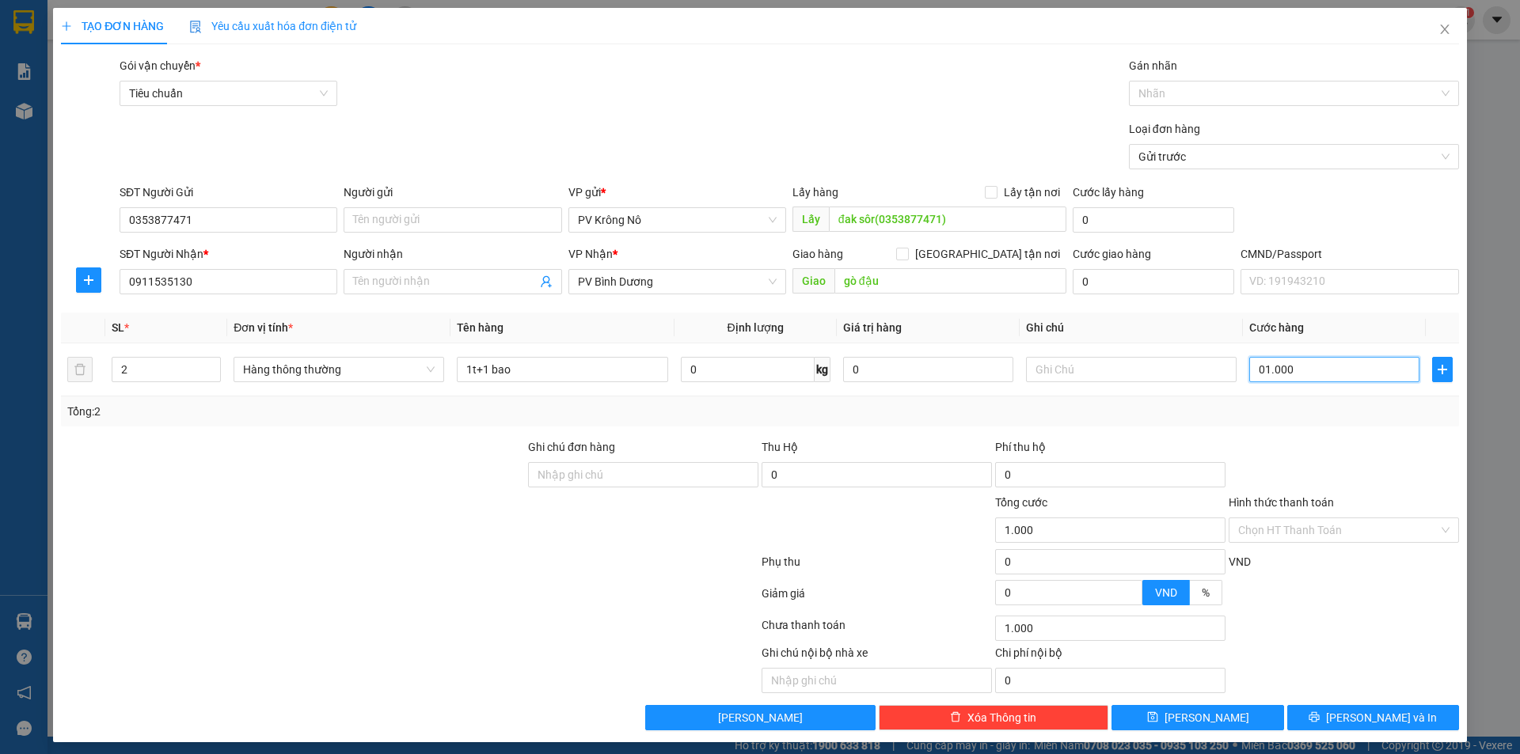
type input "10.000"
type input "0.100.000"
type input "100.000"
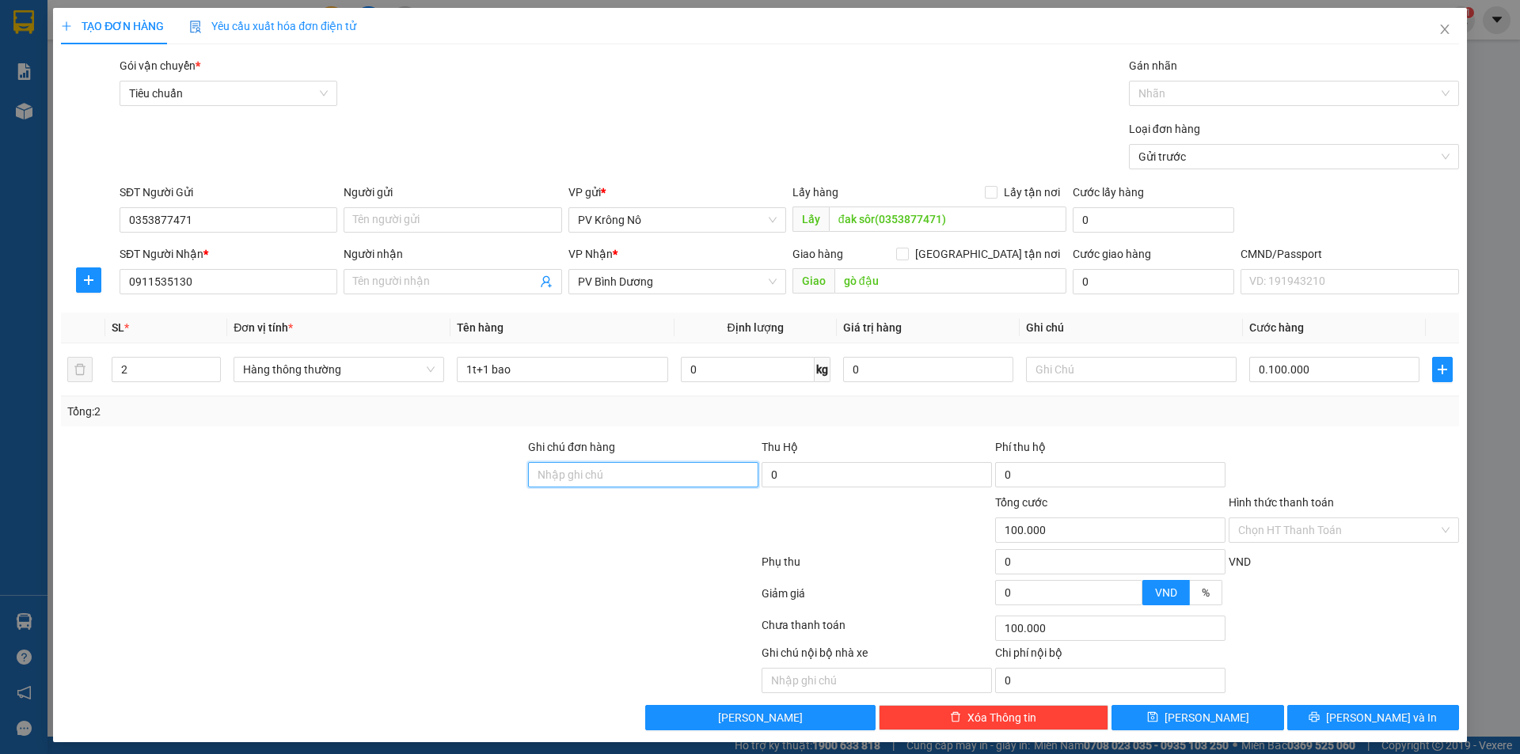
type input "100.000"
click at [1224, 712] on button "[PERSON_NAME]" at bounding box center [1197, 717] width 172 height 25
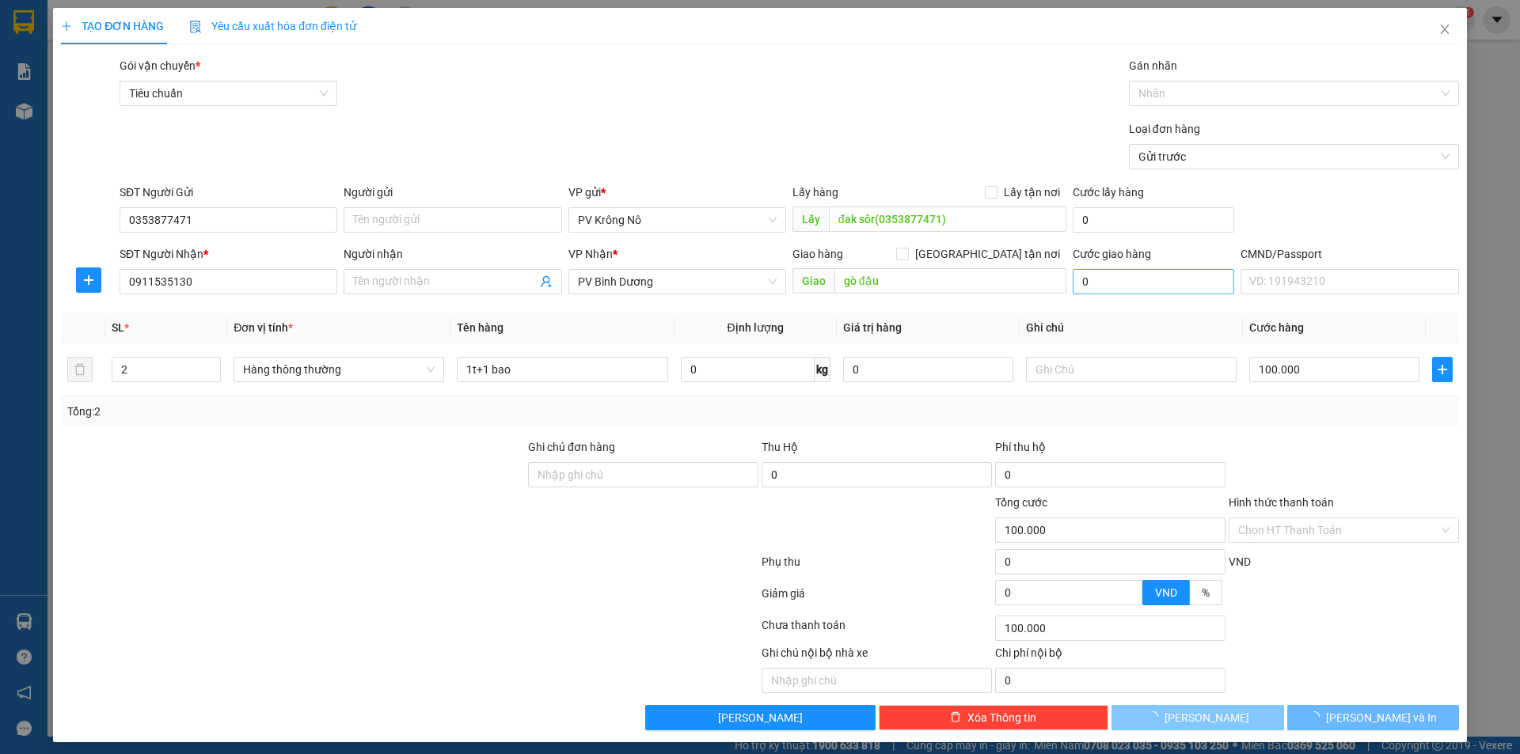
type input "1"
type input "0"
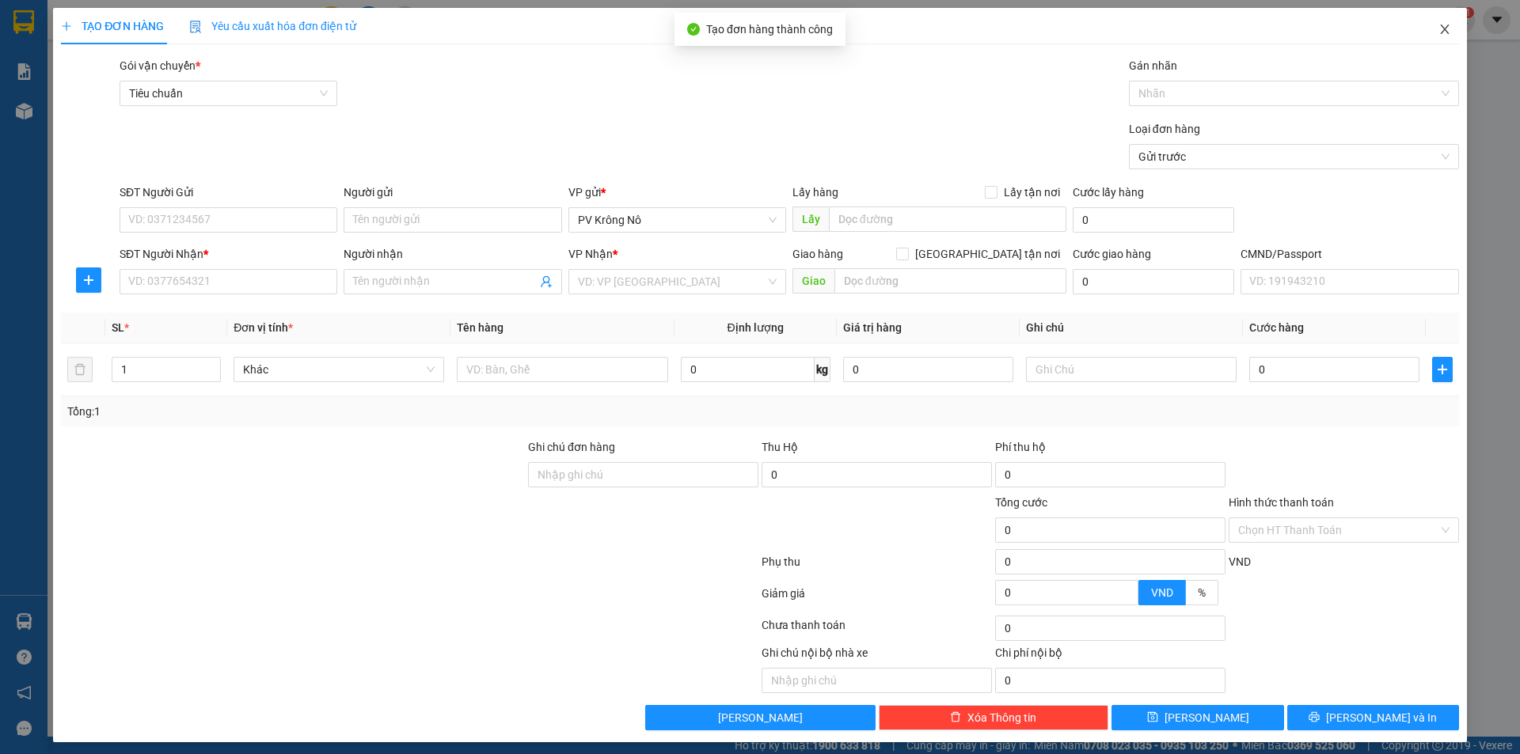
drag, startPoint x: 1434, startPoint y: 32, endPoint x: 1169, endPoint y: 28, distance: 265.2
click at [1440, 31] on icon "close" at bounding box center [1444, 29] width 9 height 9
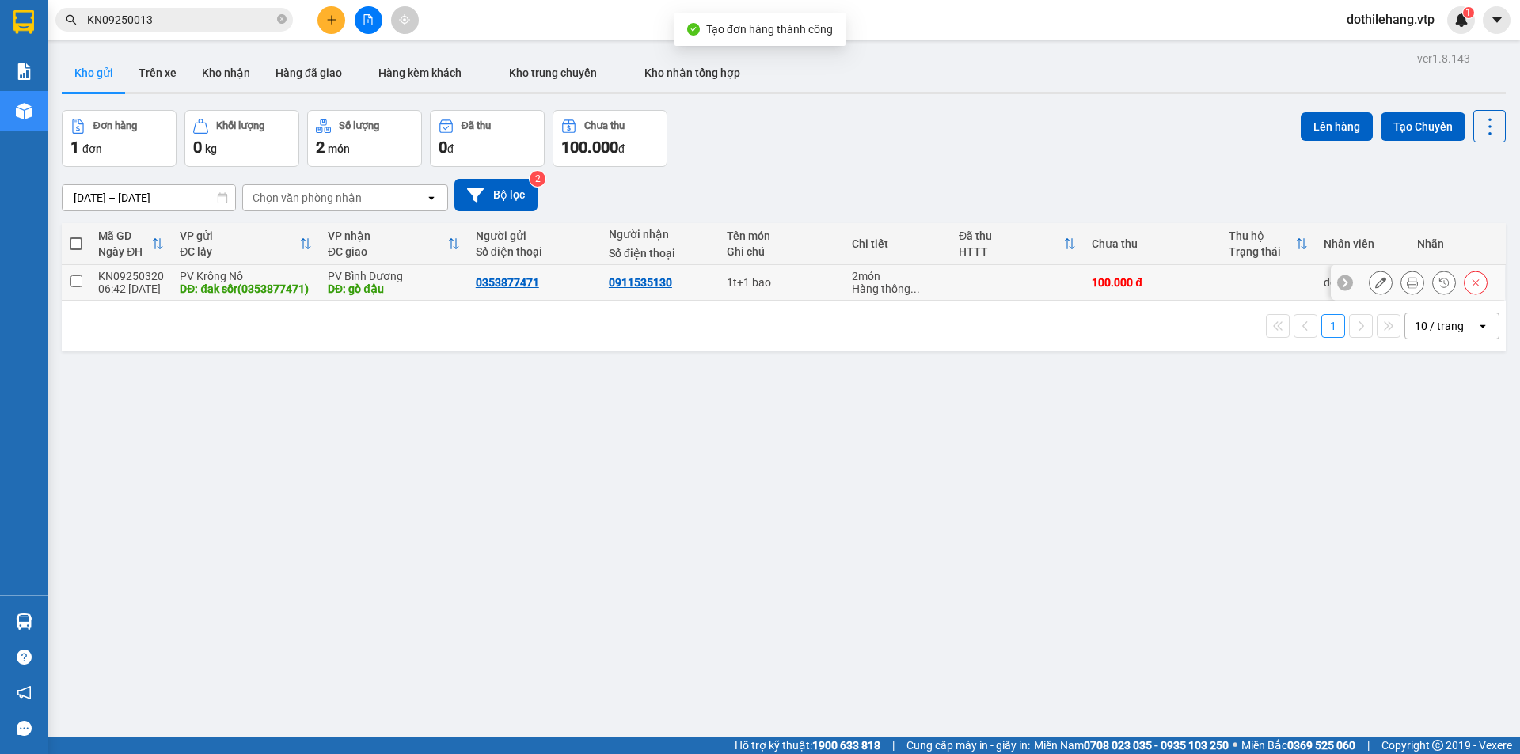
click at [447, 294] on div "DĐ: gò đậu" at bounding box center [394, 289] width 132 height 13
checkbox input "true"
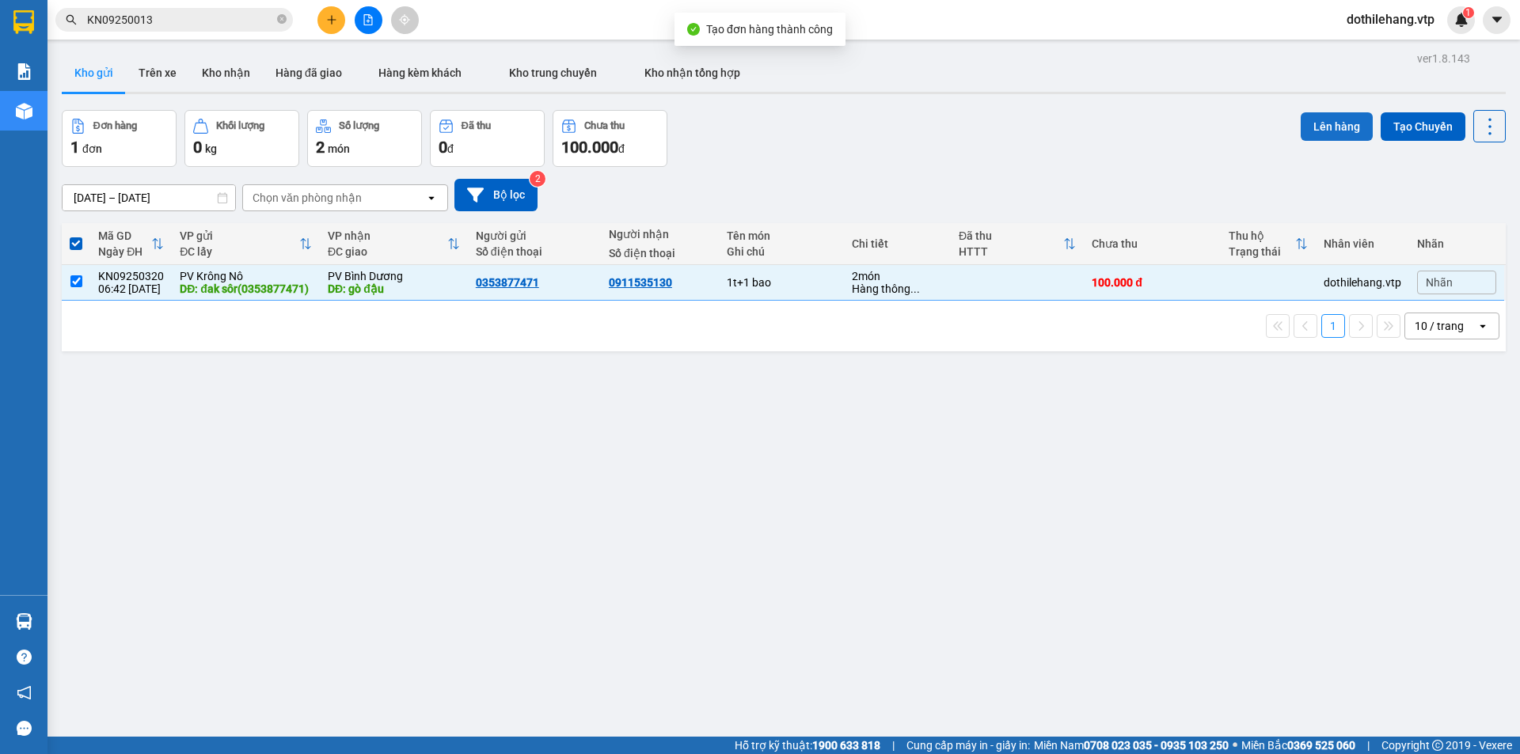
click at [1339, 131] on button "Lên hàng" at bounding box center [1337, 126] width 72 height 28
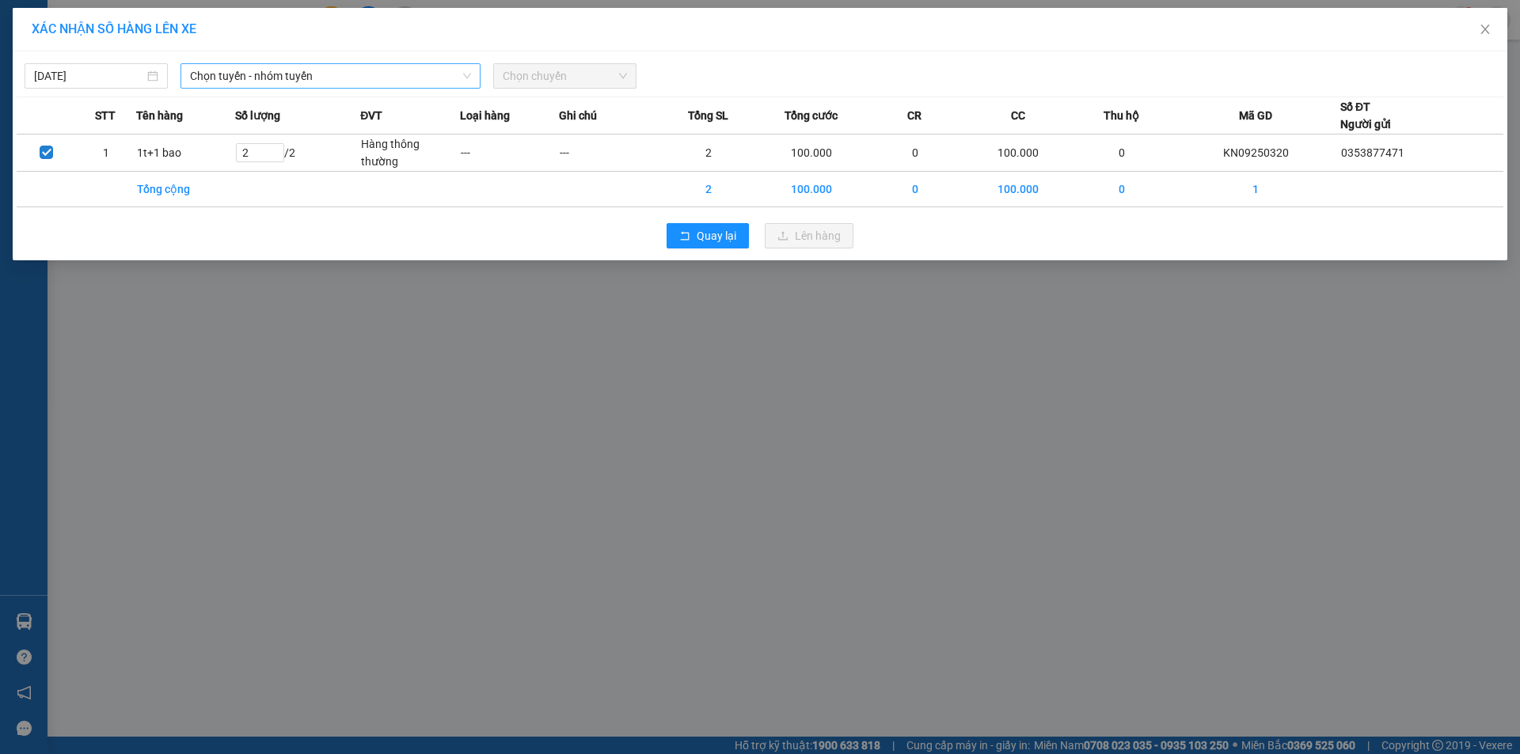
click at [405, 76] on span "Chọn tuyến - nhóm tuyến" at bounding box center [330, 76] width 281 height 24
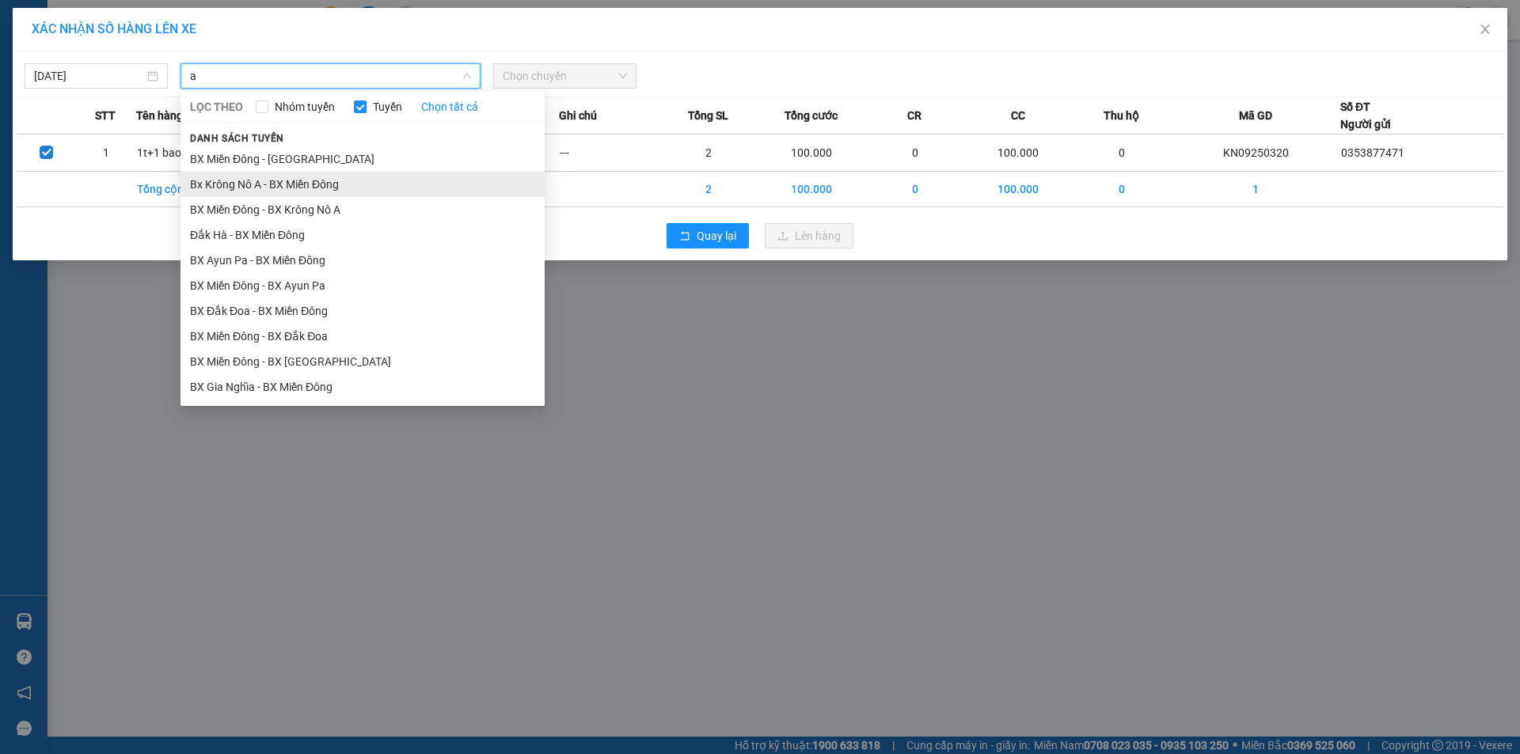
type input "a"
click at [344, 188] on li "Bx Krông Nô A - BX Miền Đông" at bounding box center [362, 184] width 364 height 25
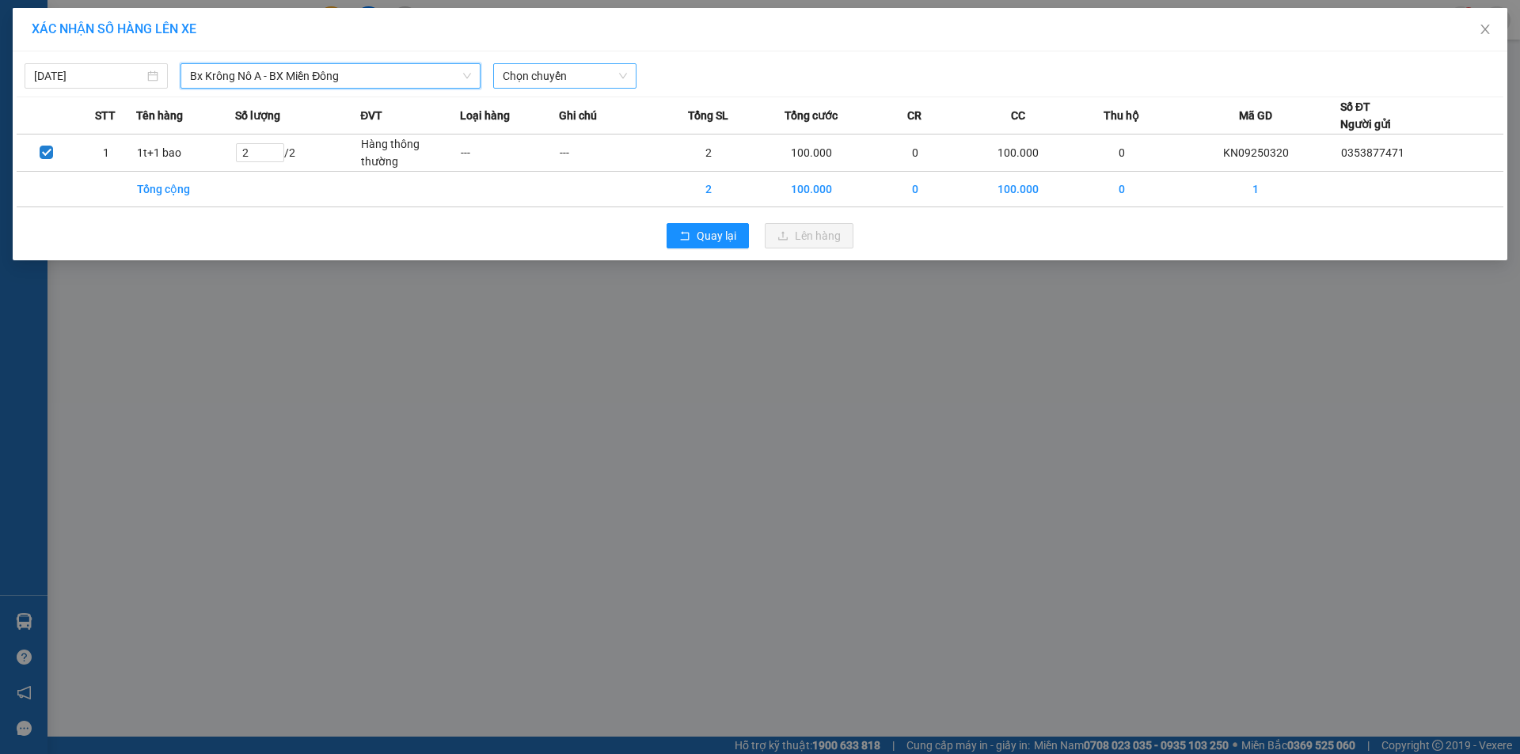
click at [532, 81] on span "Chọn chuyến" at bounding box center [565, 76] width 124 height 24
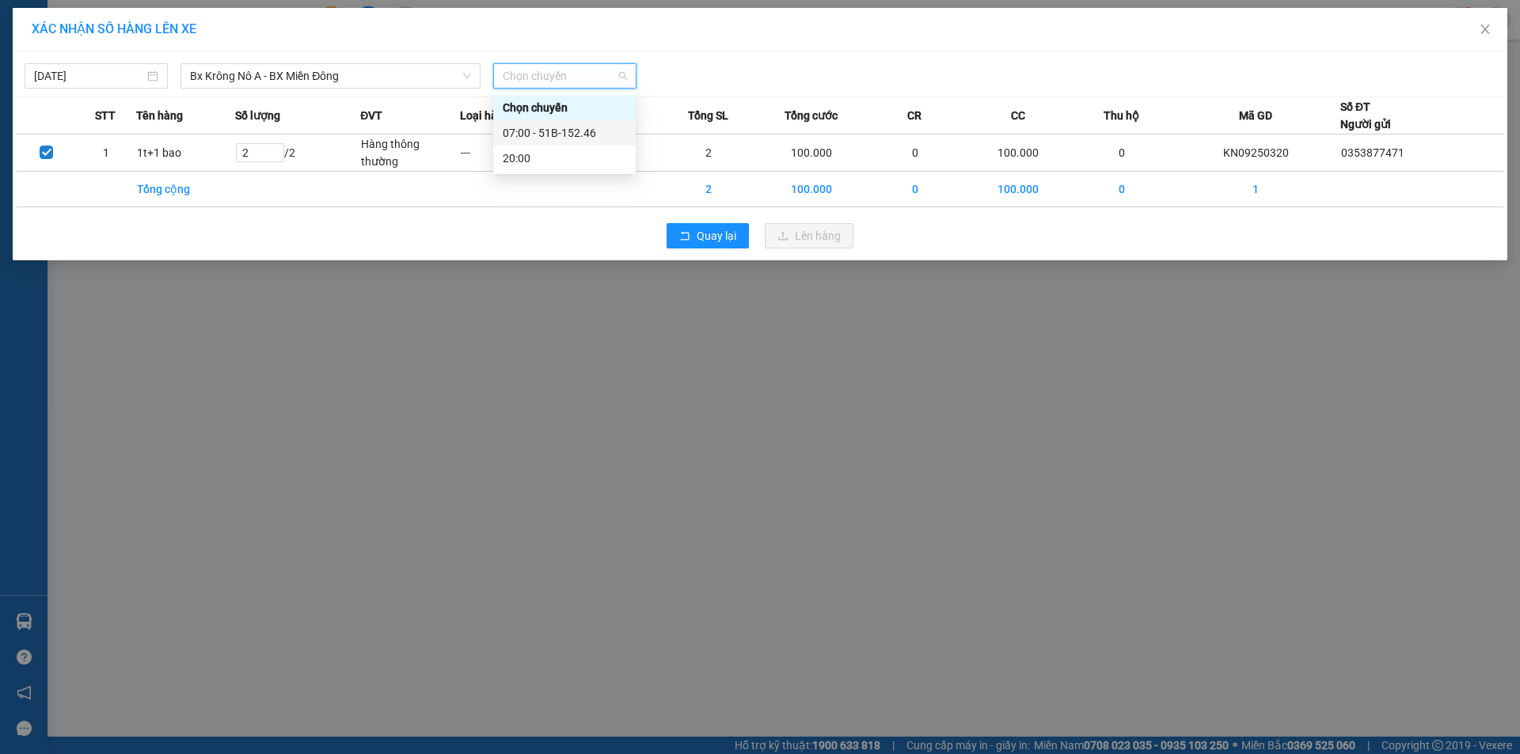
click at [537, 129] on div "07:00 - 51B-152.46" at bounding box center [564, 132] width 123 height 17
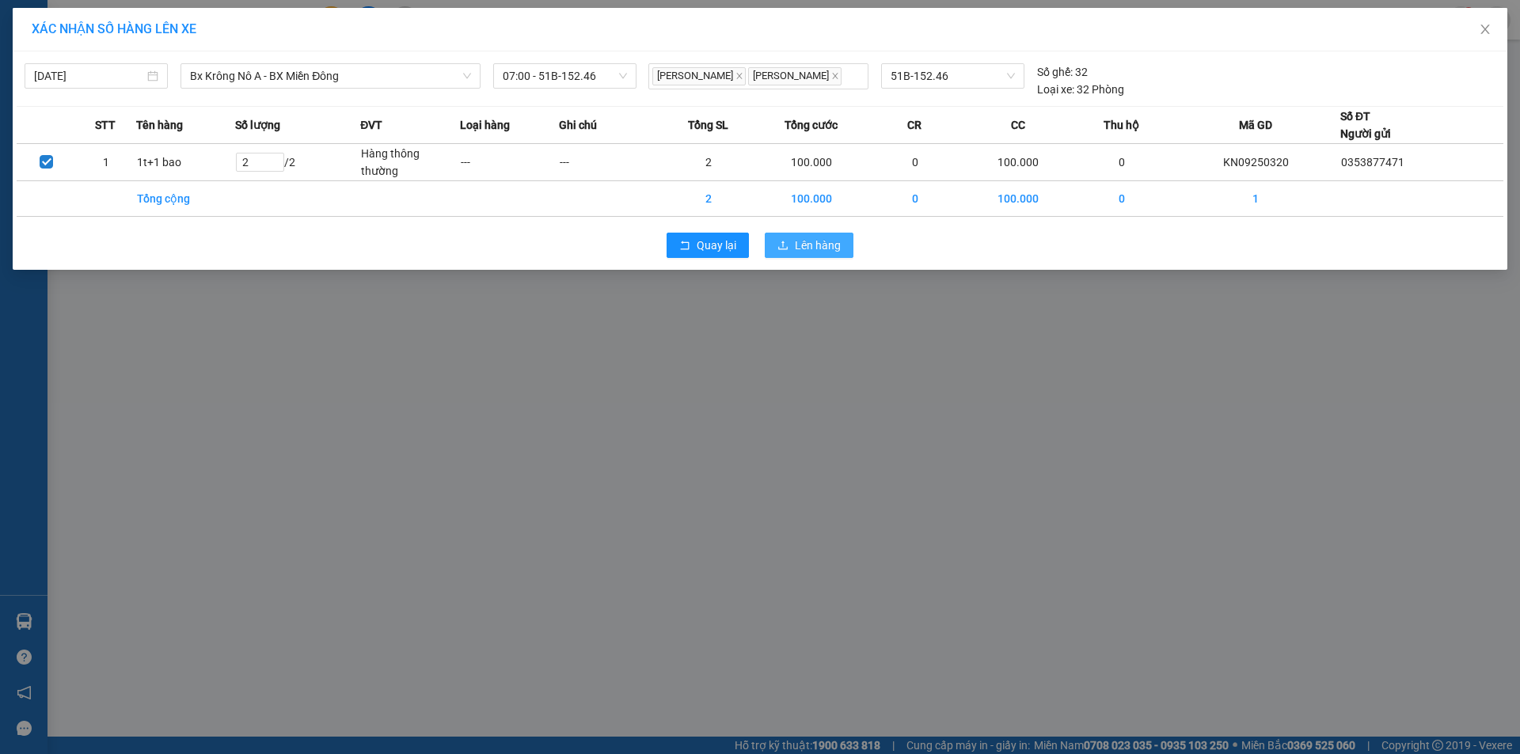
click at [788, 242] on icon "upload" at bounding box center [782, 245] width 11 height 11
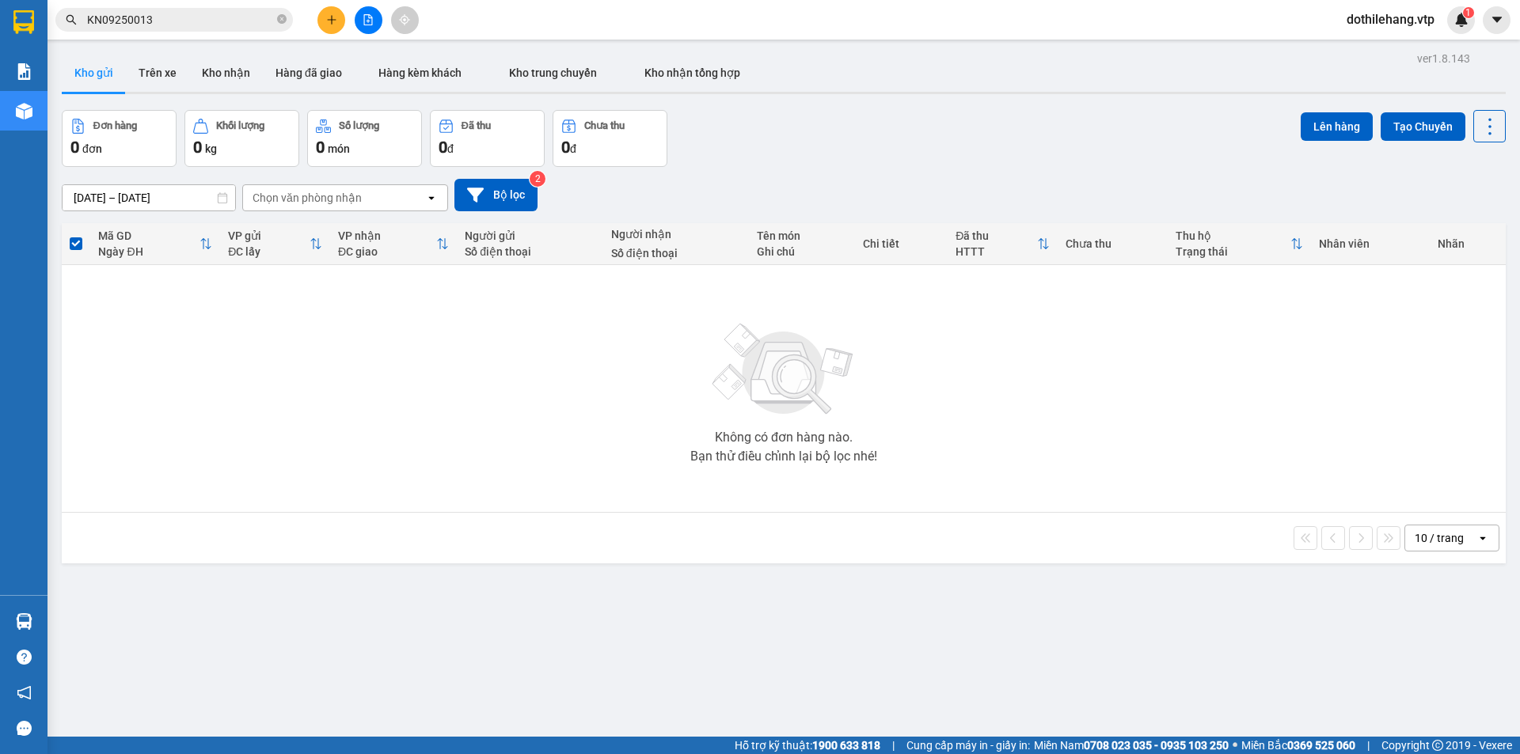
click at [378, 31] on div at bounding box center [368, 20] width 119 height 28
click at [374, 30] on button at bounding box center [369, 20] width 28 height 28
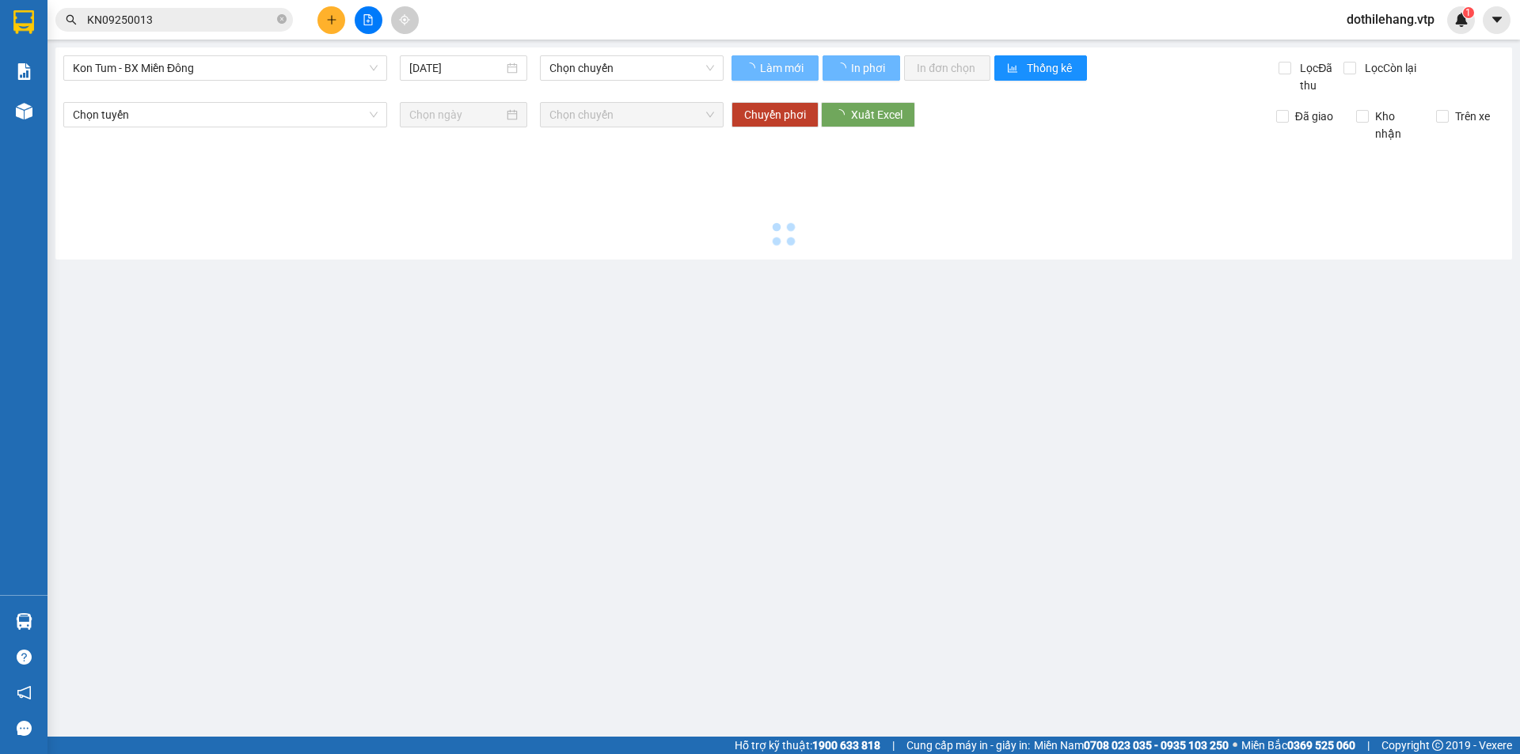
type input "[DATE]"
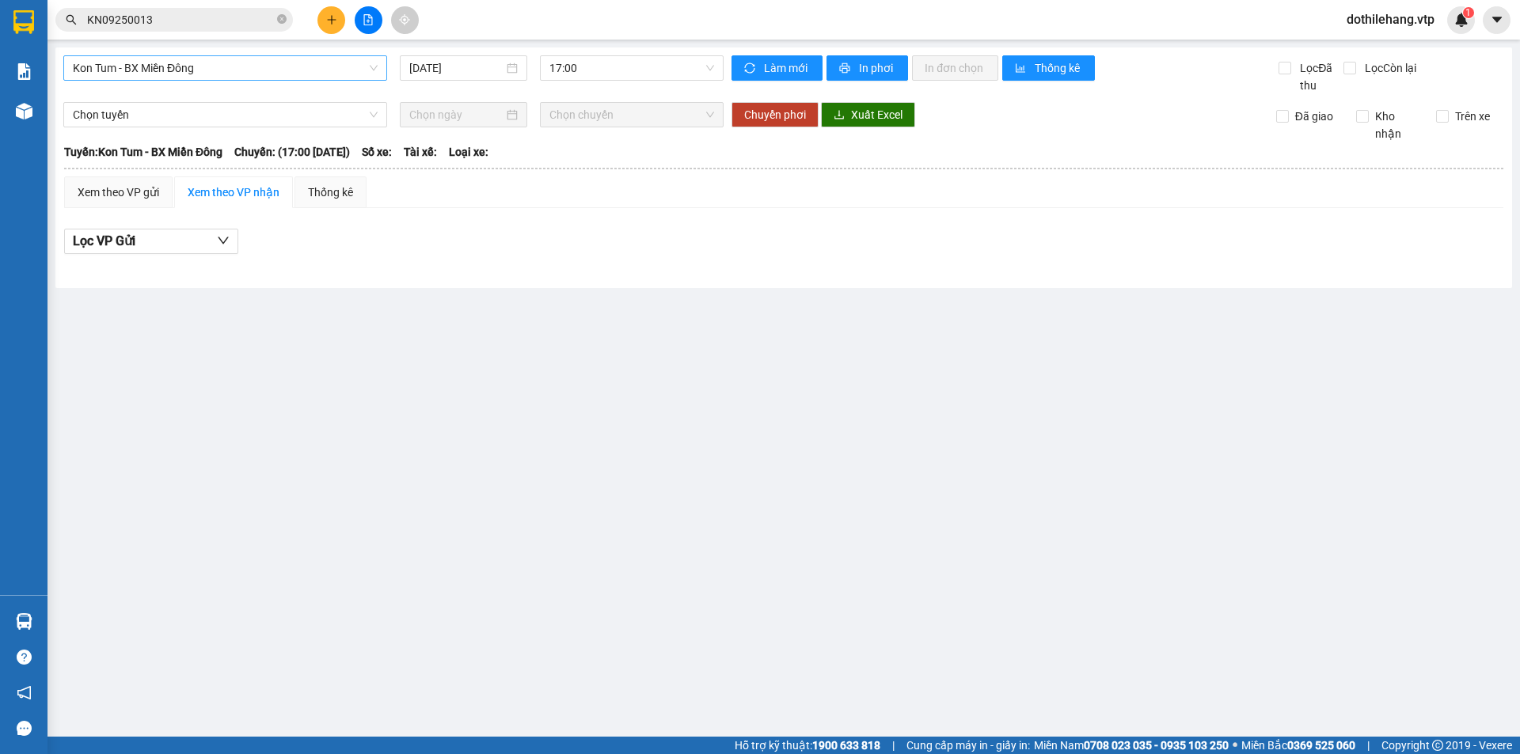
click at [343, 59] on span "Kon Tum - BX Miền Đông" at bounding box center [225, 68] width 305 height 24
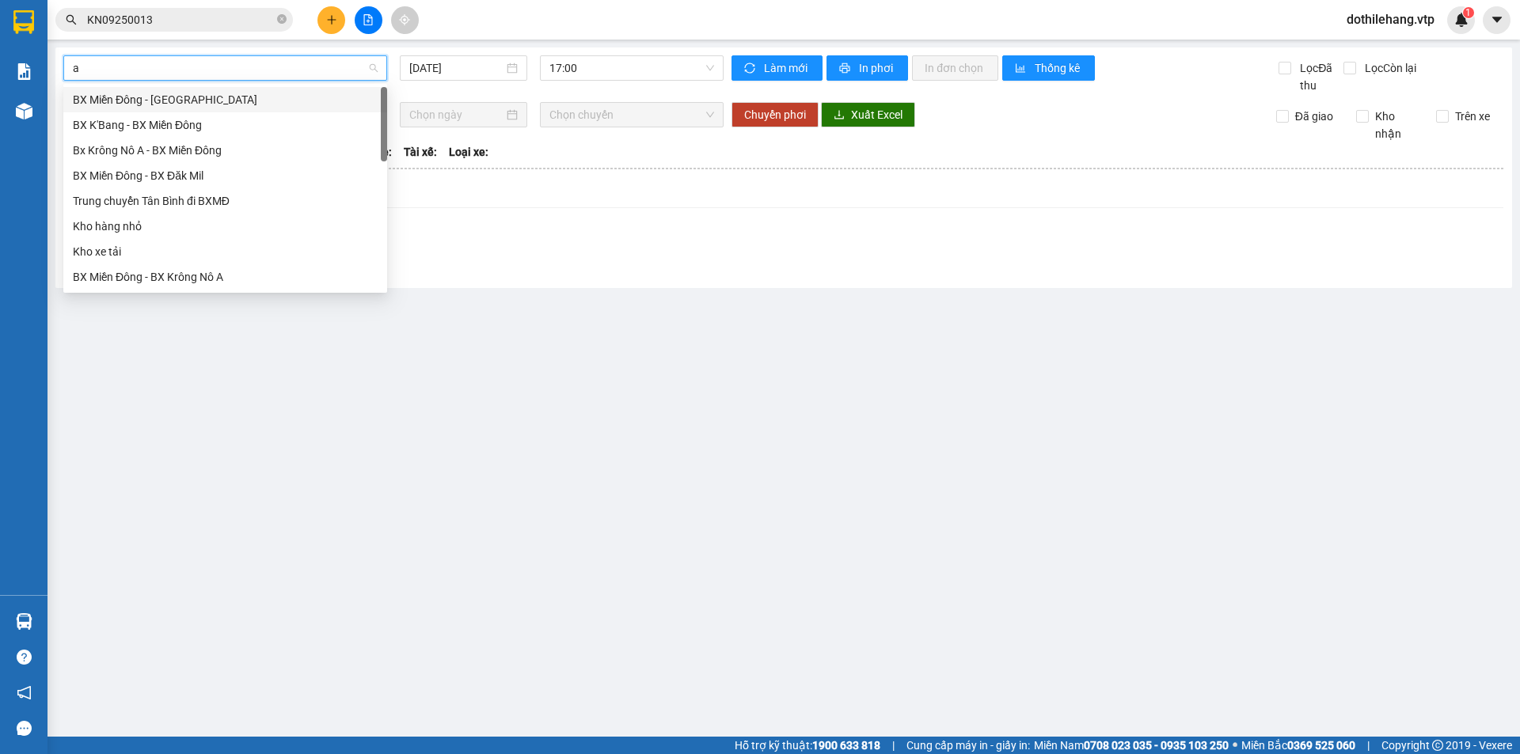
type input "a"
click at [211, 123] on div "Bx Krông Nô A - BX Miền Đông" at bounding box center [225, 124] width 305 height 17
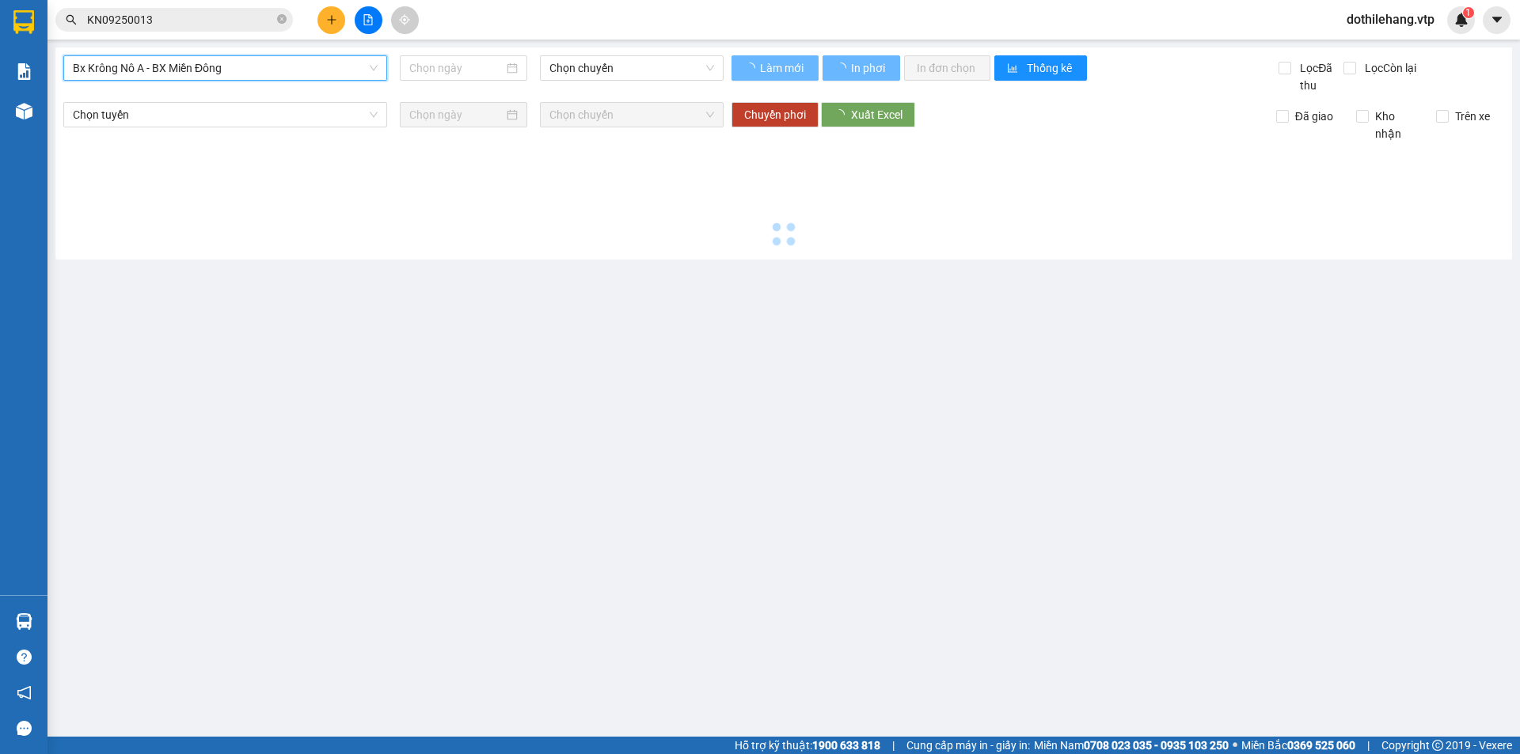
type input "[DATE]"
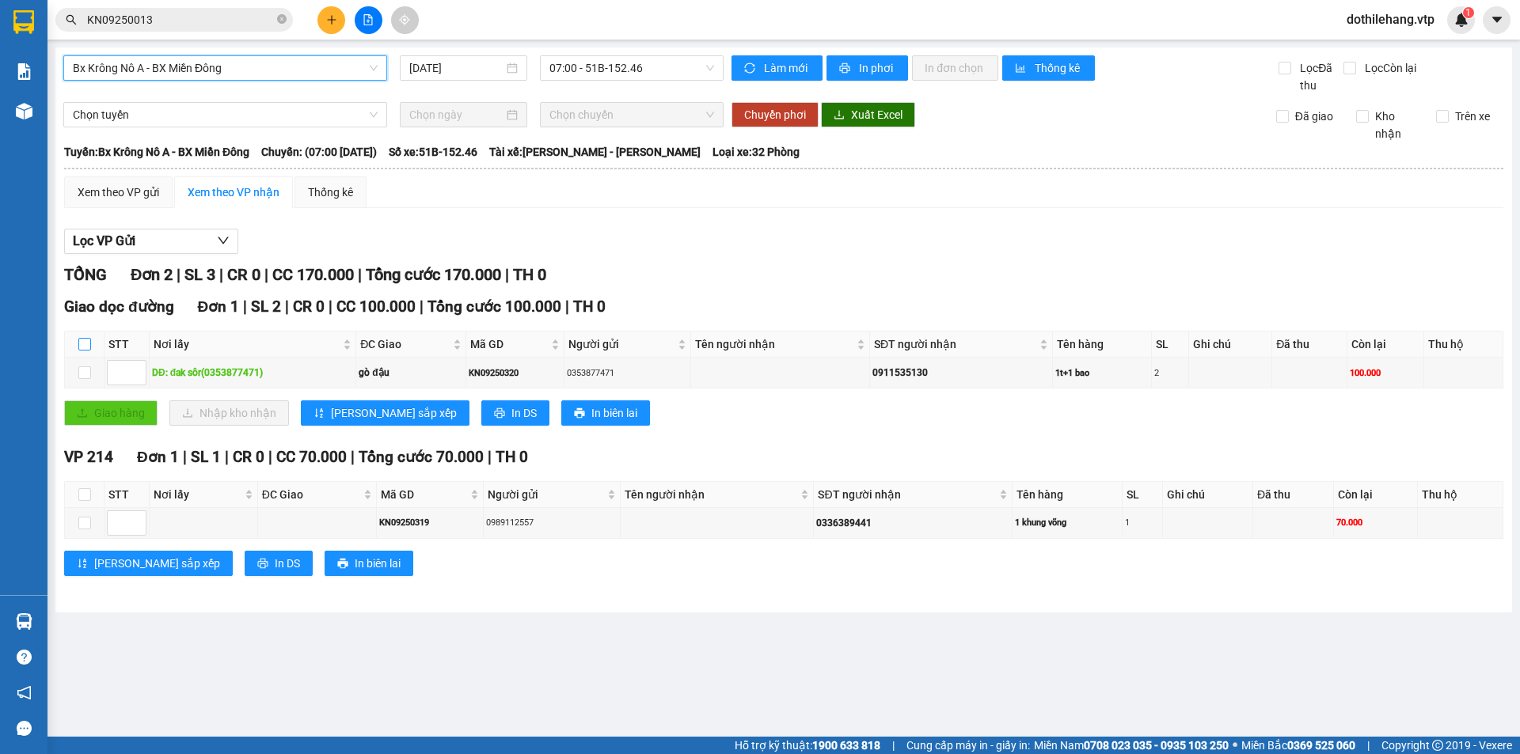
click at [78, 343] on input "checkbox" at bounding box center [84, 344] width 13 height 13
checkbox input "true"
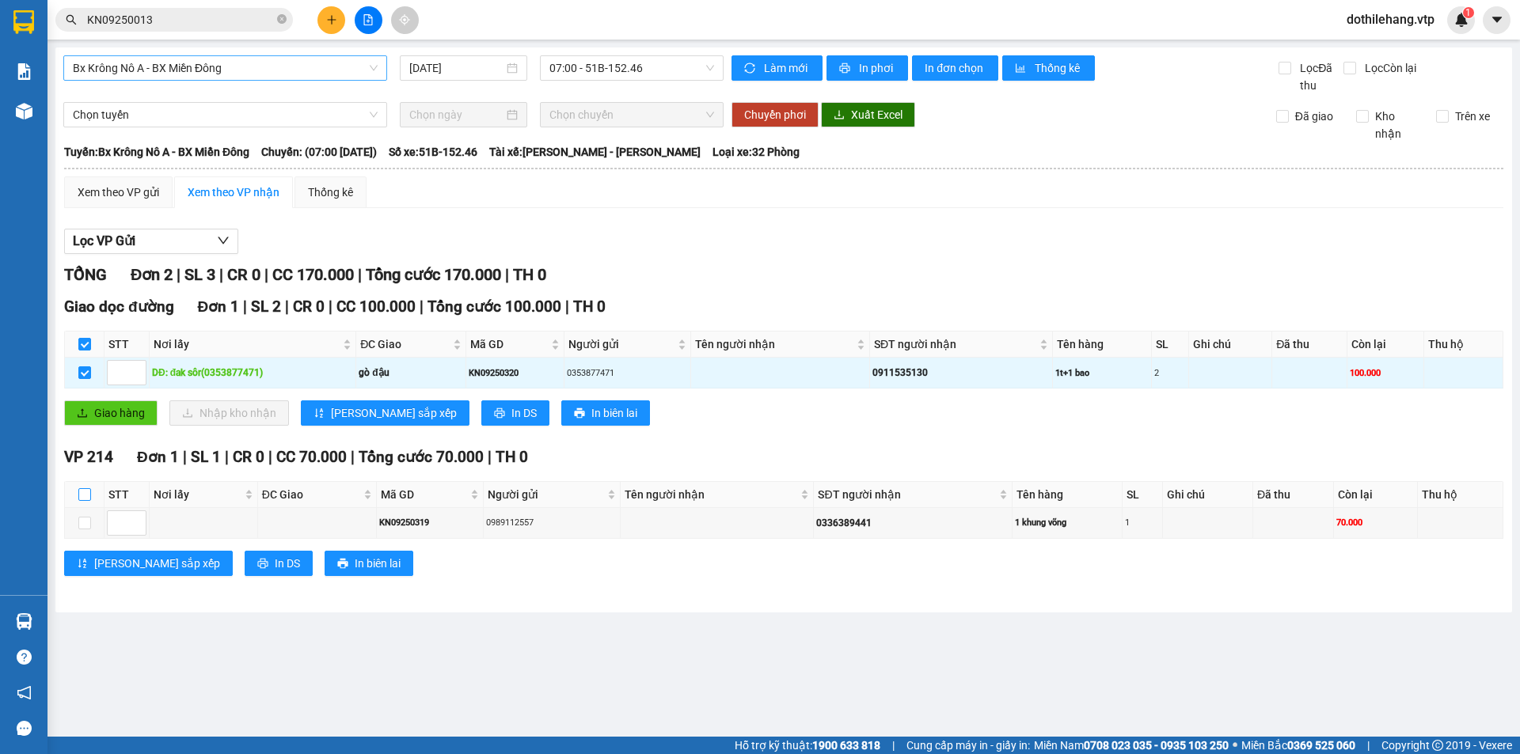
drag, startPoint x: 85, startPoint y: 488, endPoint x: 146, endPoint y: 434, distance: 80.7
click at [86, 487] on label at bounding box center [84, 494] width 13 height 17
click at [86, 488] on input "checkbox" at bounding box center [84, 494] width 13 height 13
checkbox input "true"
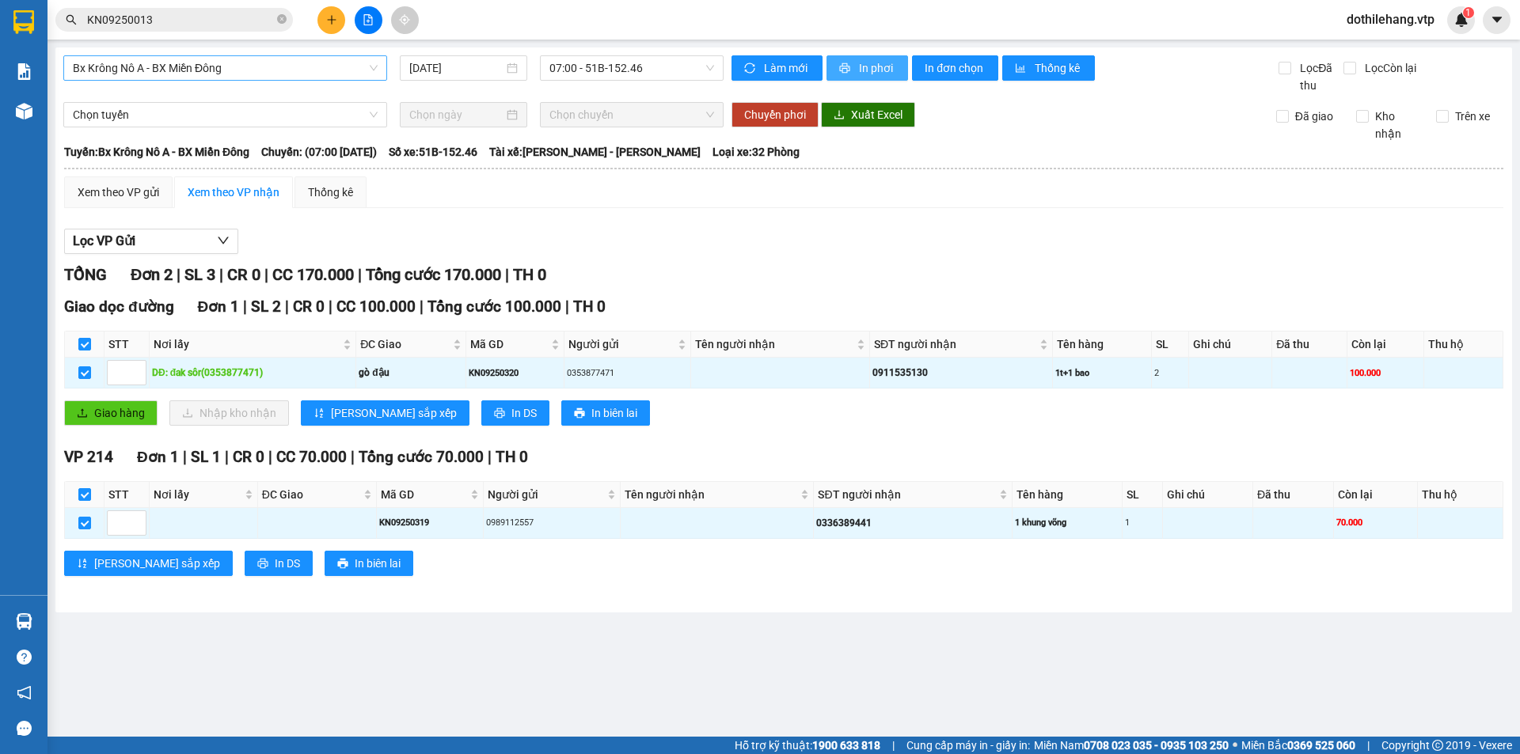
click at [854, 69] on button "In phơi" at bounding box center [867, 67] width 82 height 25
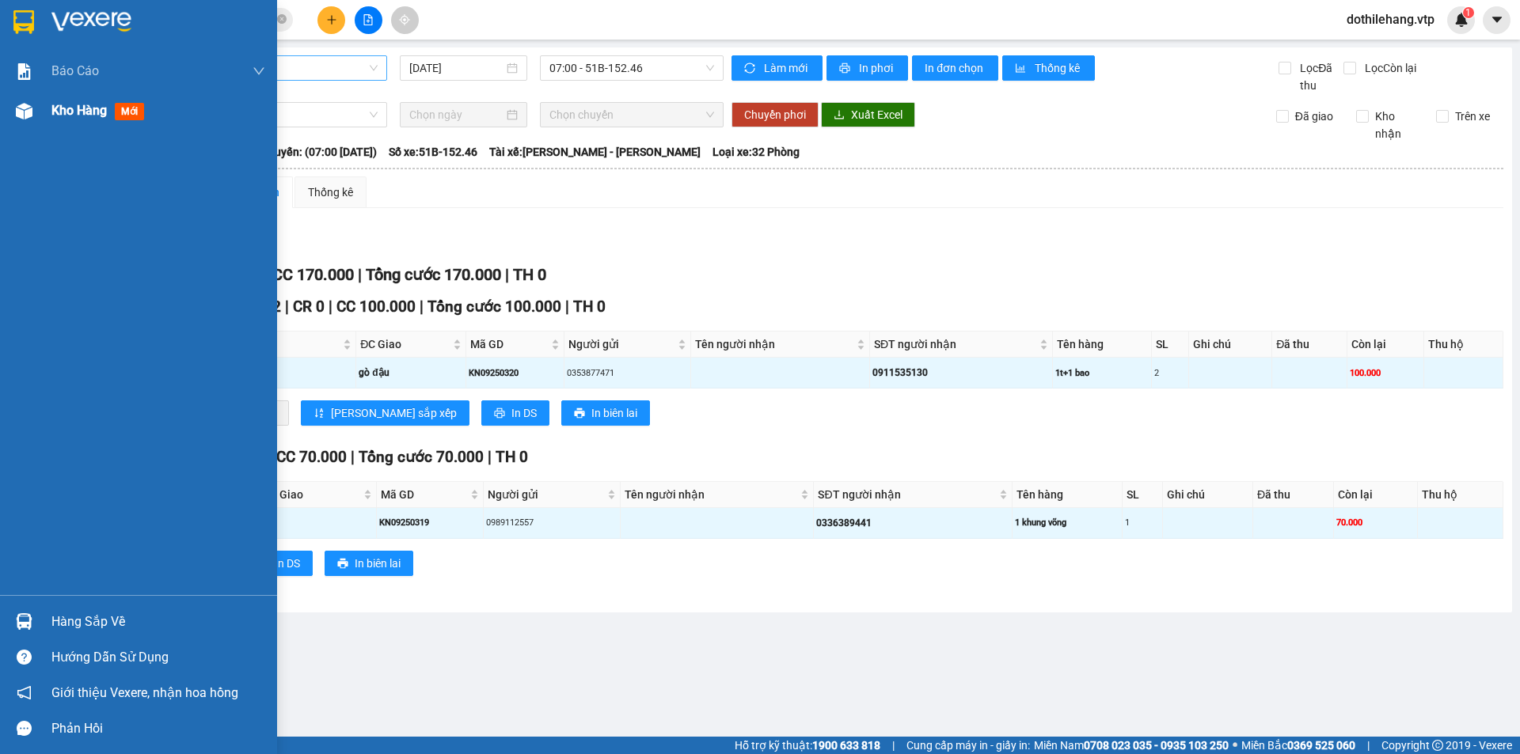
click at [41, 112] on div "Kho hàng mới" at bounding box center [138, 111] width 277 height 40
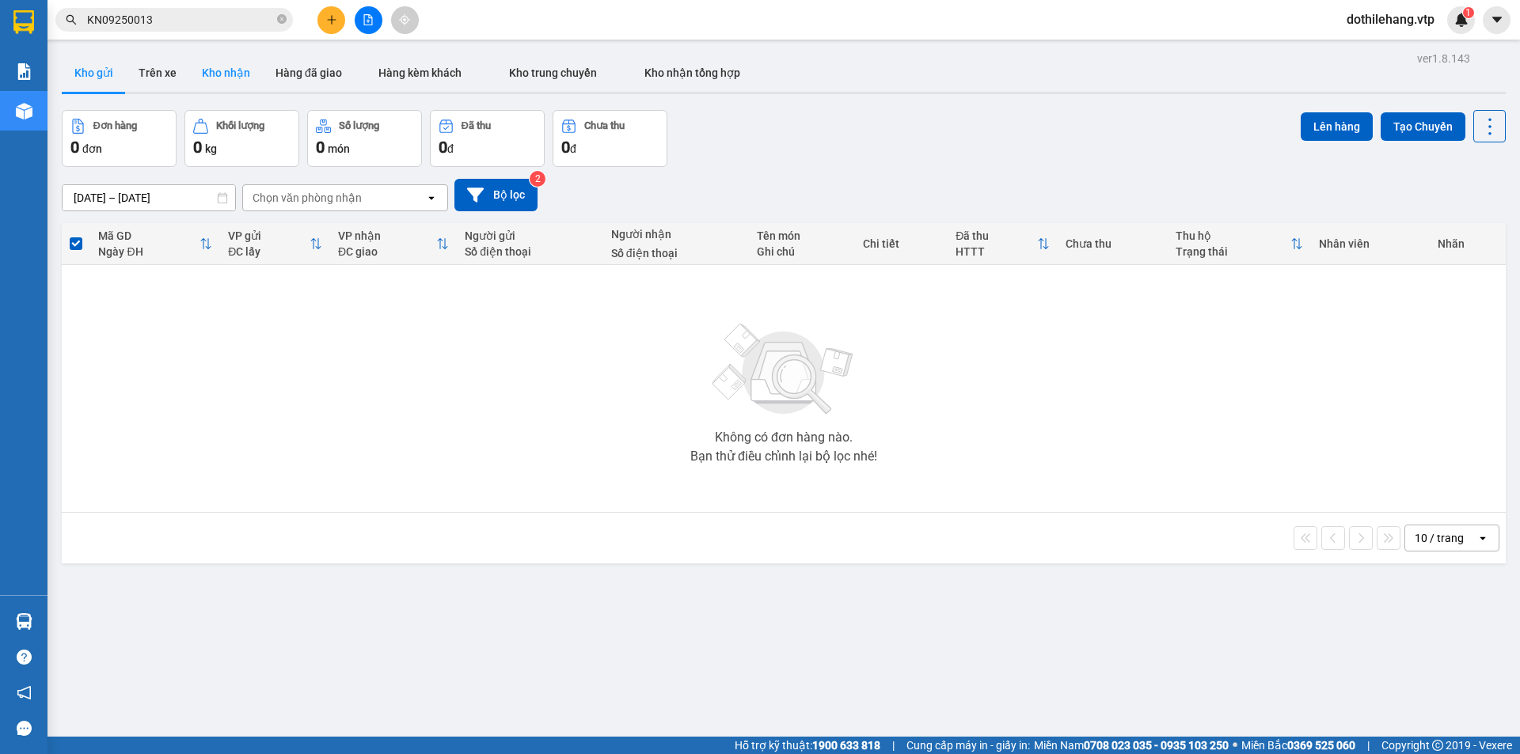
click at [235, 65] on button "Kho nhận" at bounding box center [226, 73] width 74 height 38
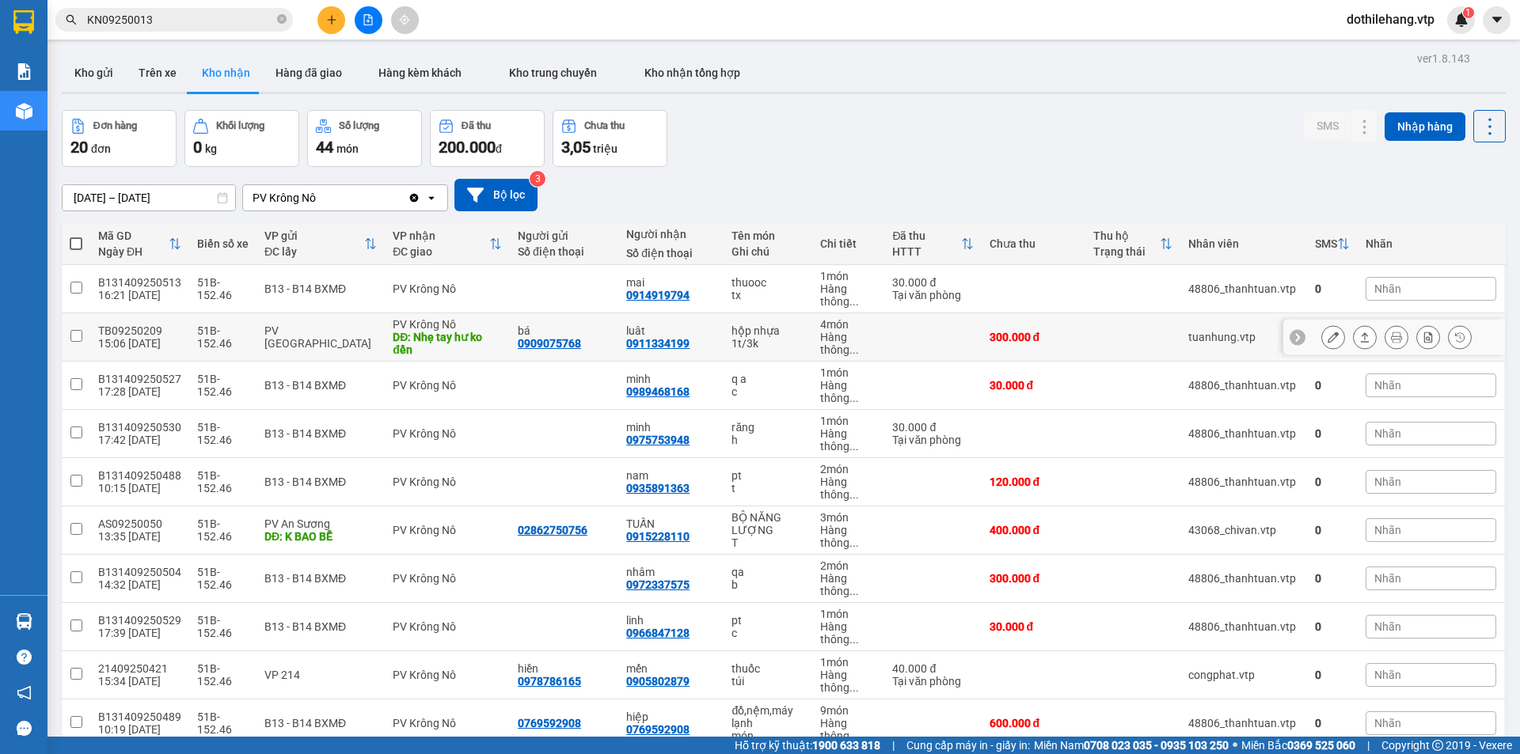
click at [884, 343] on td at bounding box center [932, 337] width 97 height 48
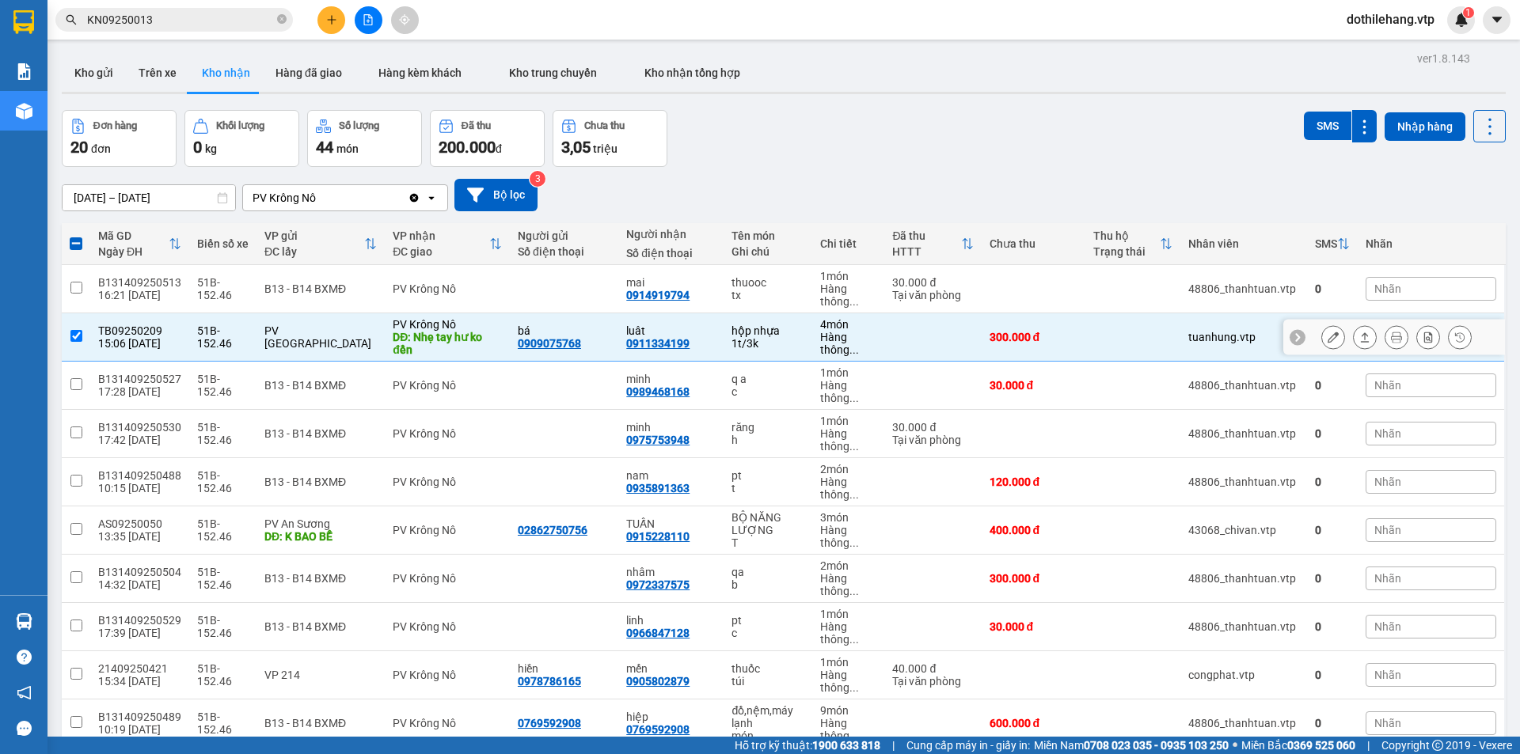
click at [601, 343] on td "bá 0909075768" at bounding box center [564, 337] width 108 height 48
checkbox input "false"
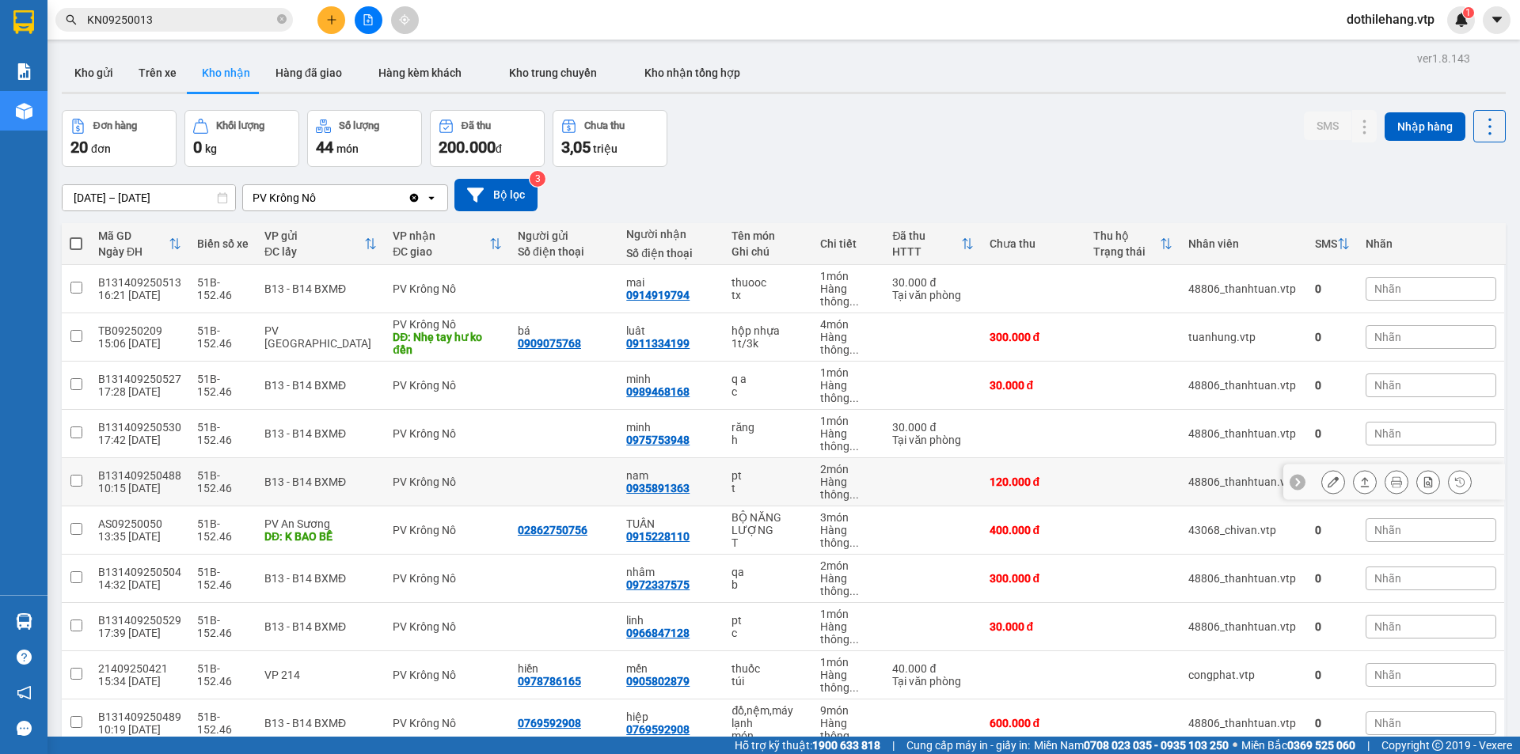
scroll to position [158, 0]
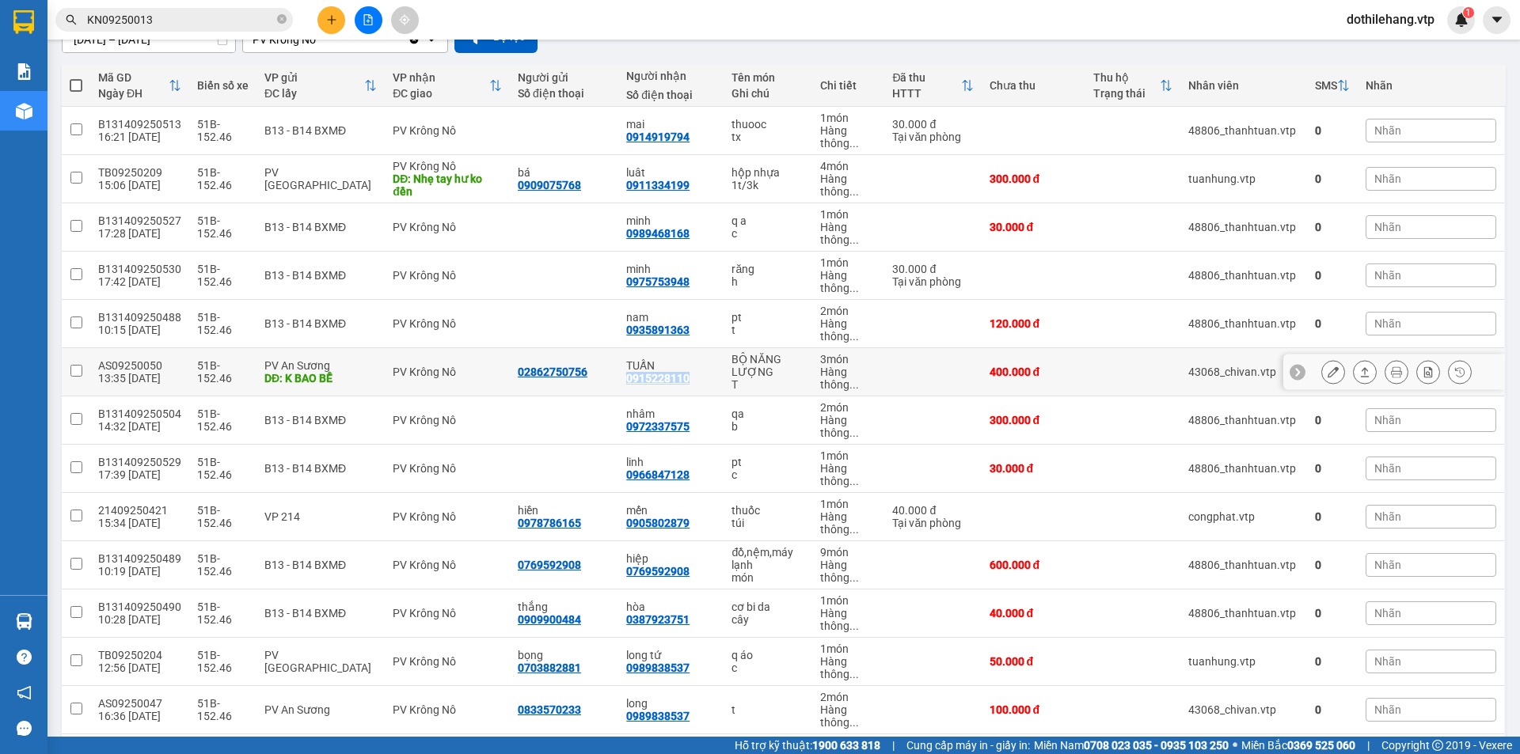
drag, startPoint x: 674, startPoint y: 377, endPoint x: 610, endPoint y: 383, distance: 63.6
click at [618, 382] on td "TUẤN 0915228110" at bounding box center [670, 372] width 105 height 48
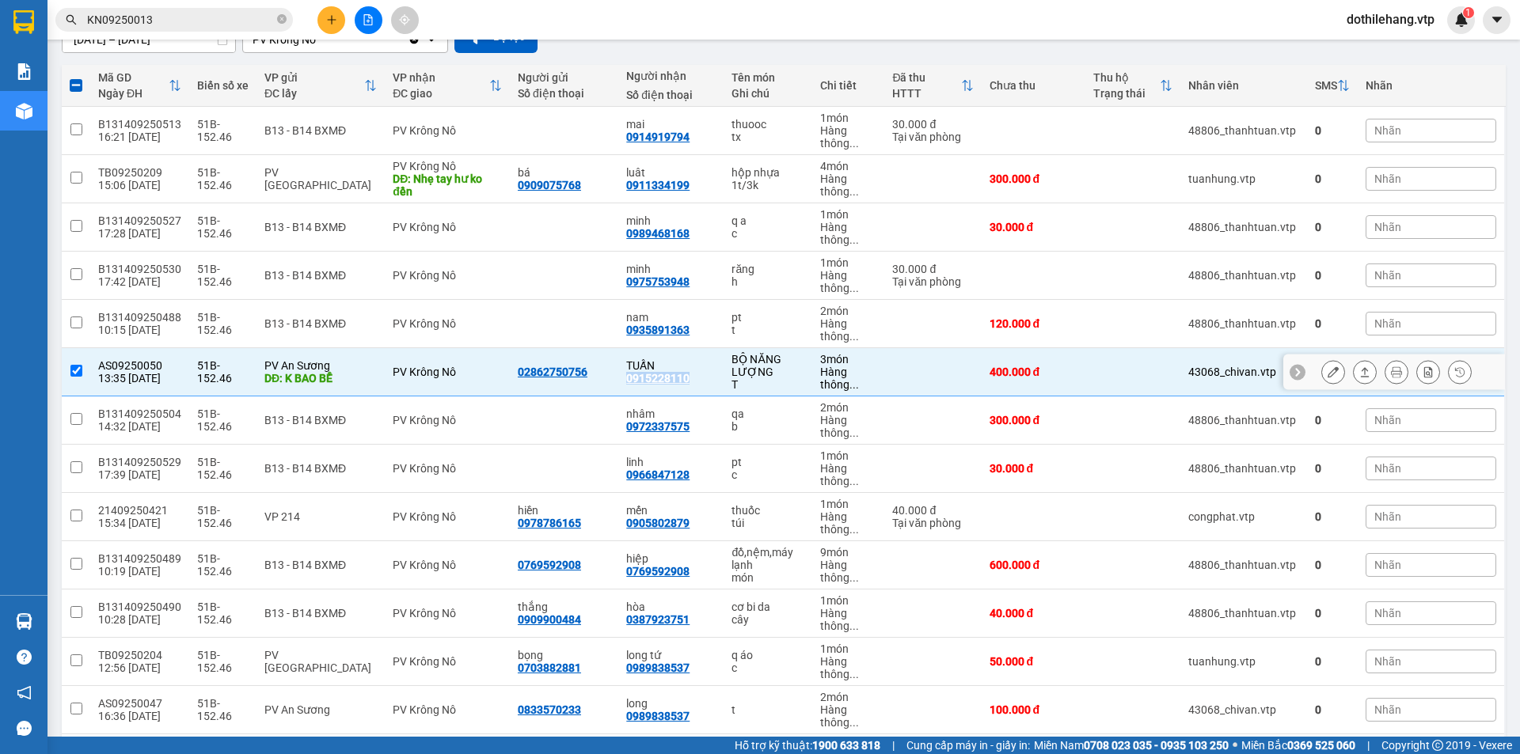
copy div "0915228110"
click at [586, 378] on td "02862750756" at bounding box center [564, 372] width 108 height 48
checkbox input "false"
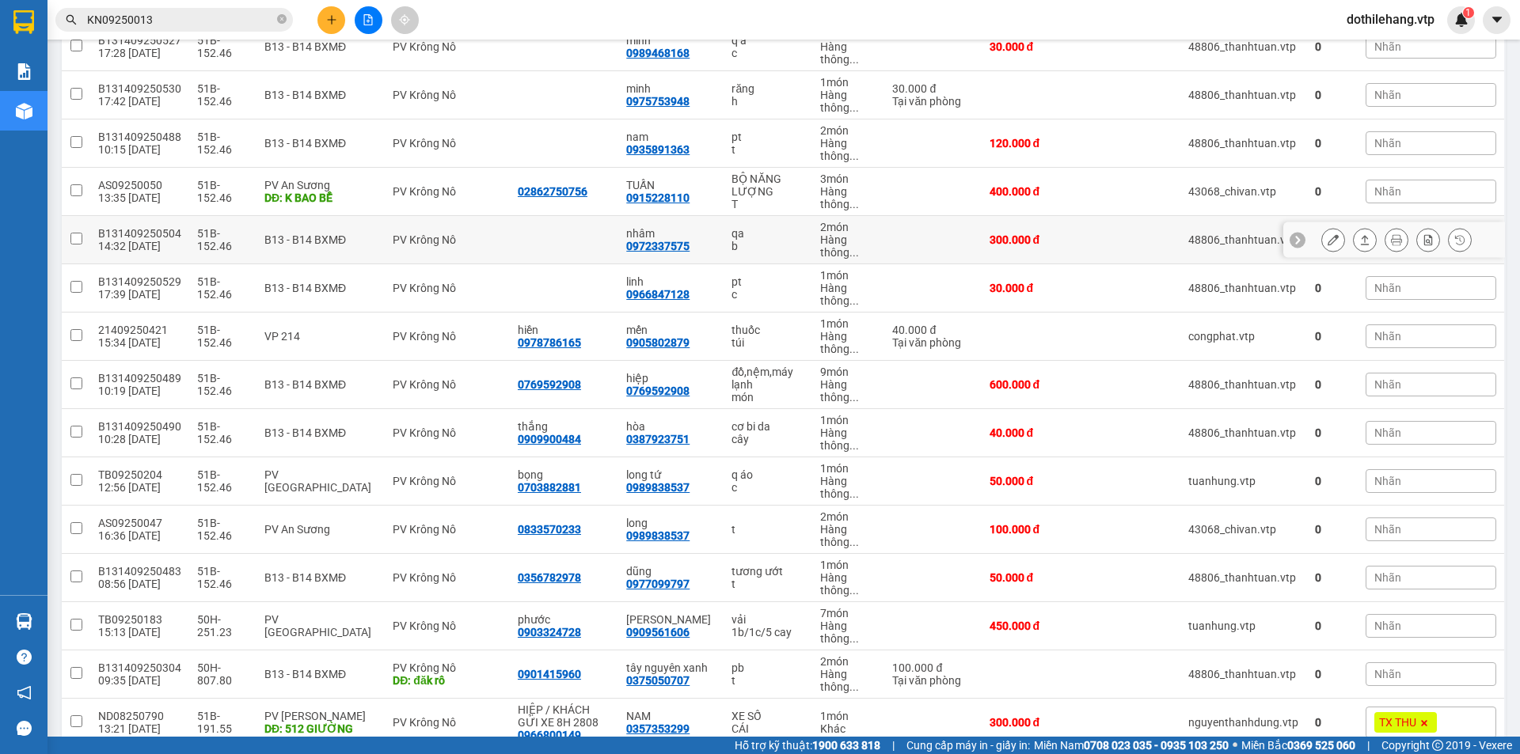
scroll to position [260, 0]
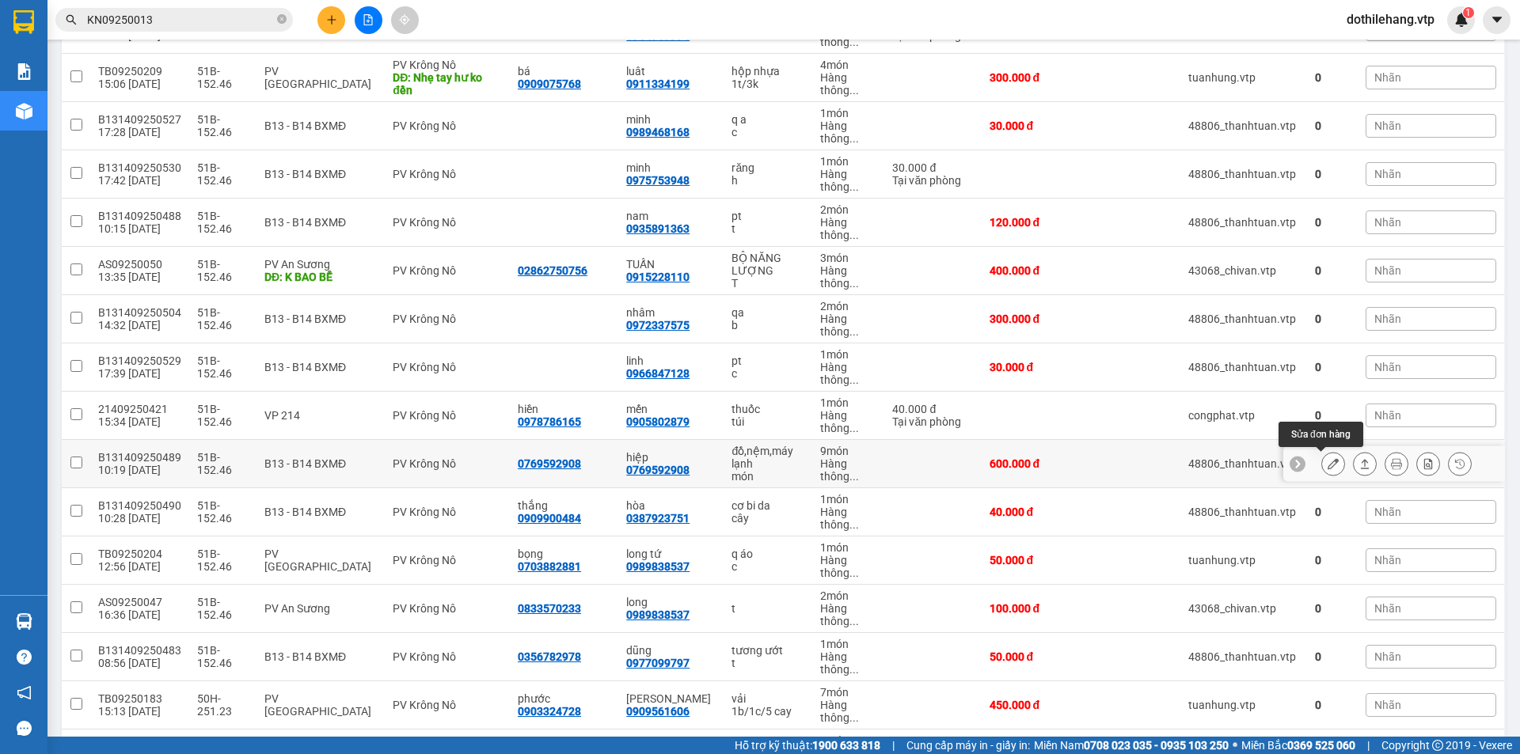
click at [1322, 461] on button at bounding box center [1333, 464] width 22 height 28
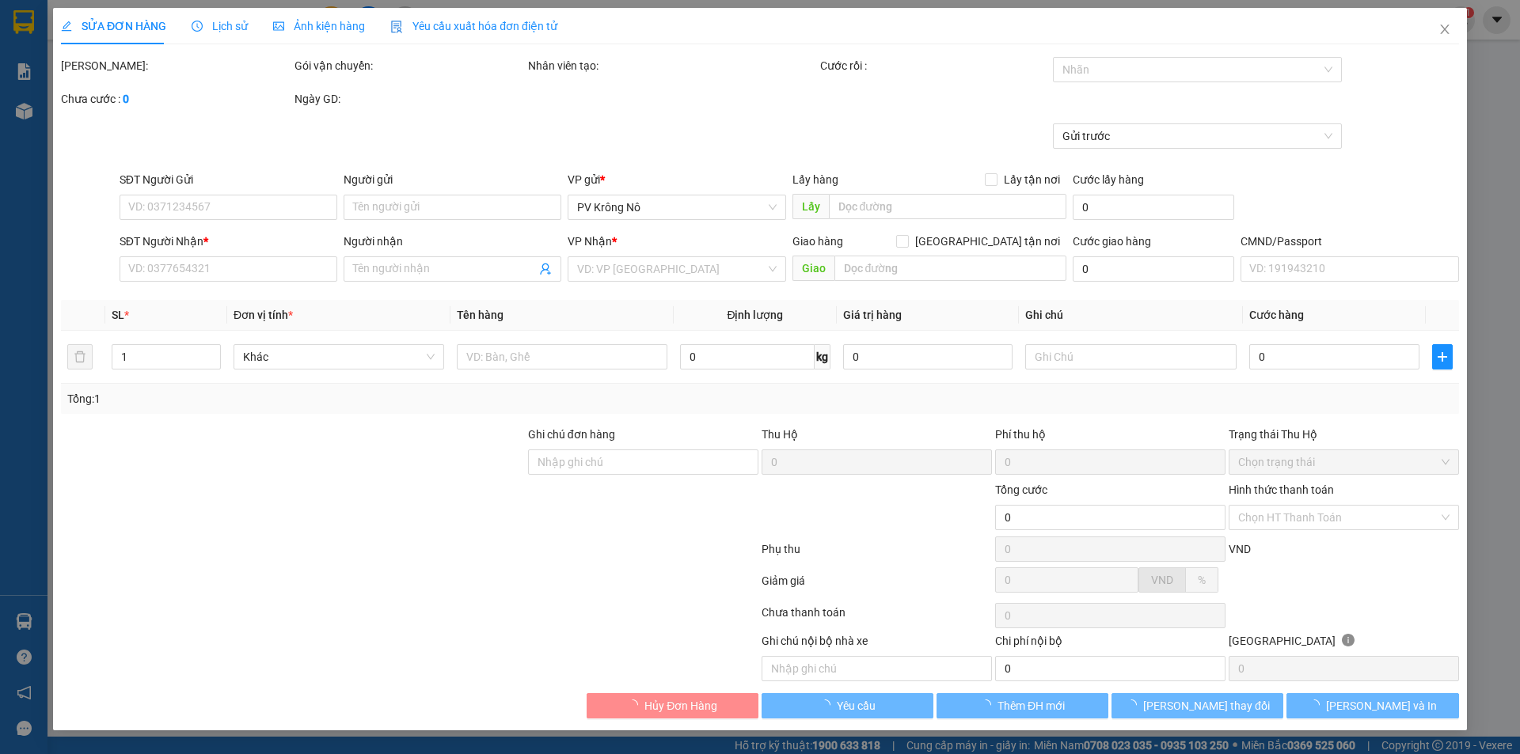
type input "0769592908"
type input "hiệp"
type input "600.000"
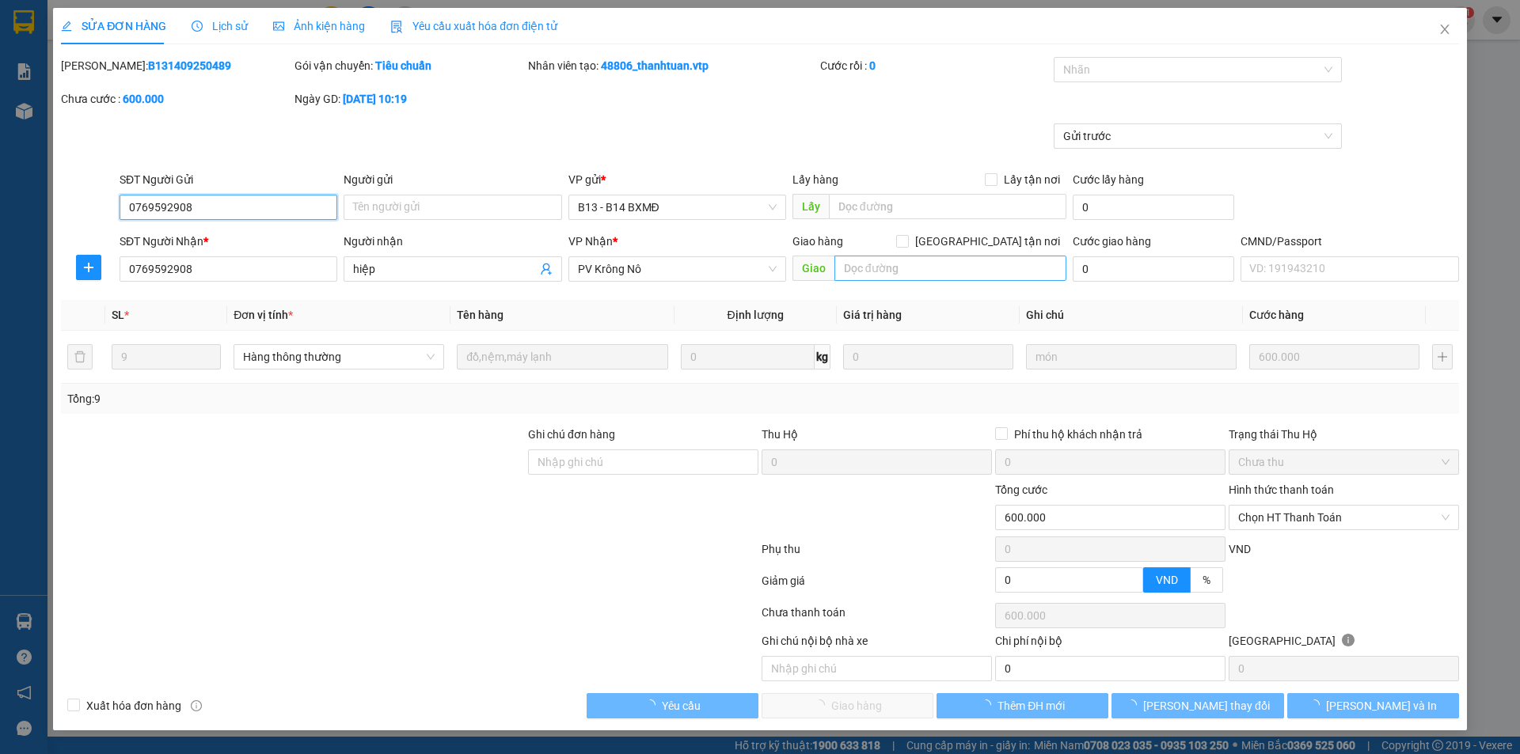
type input "30.000"
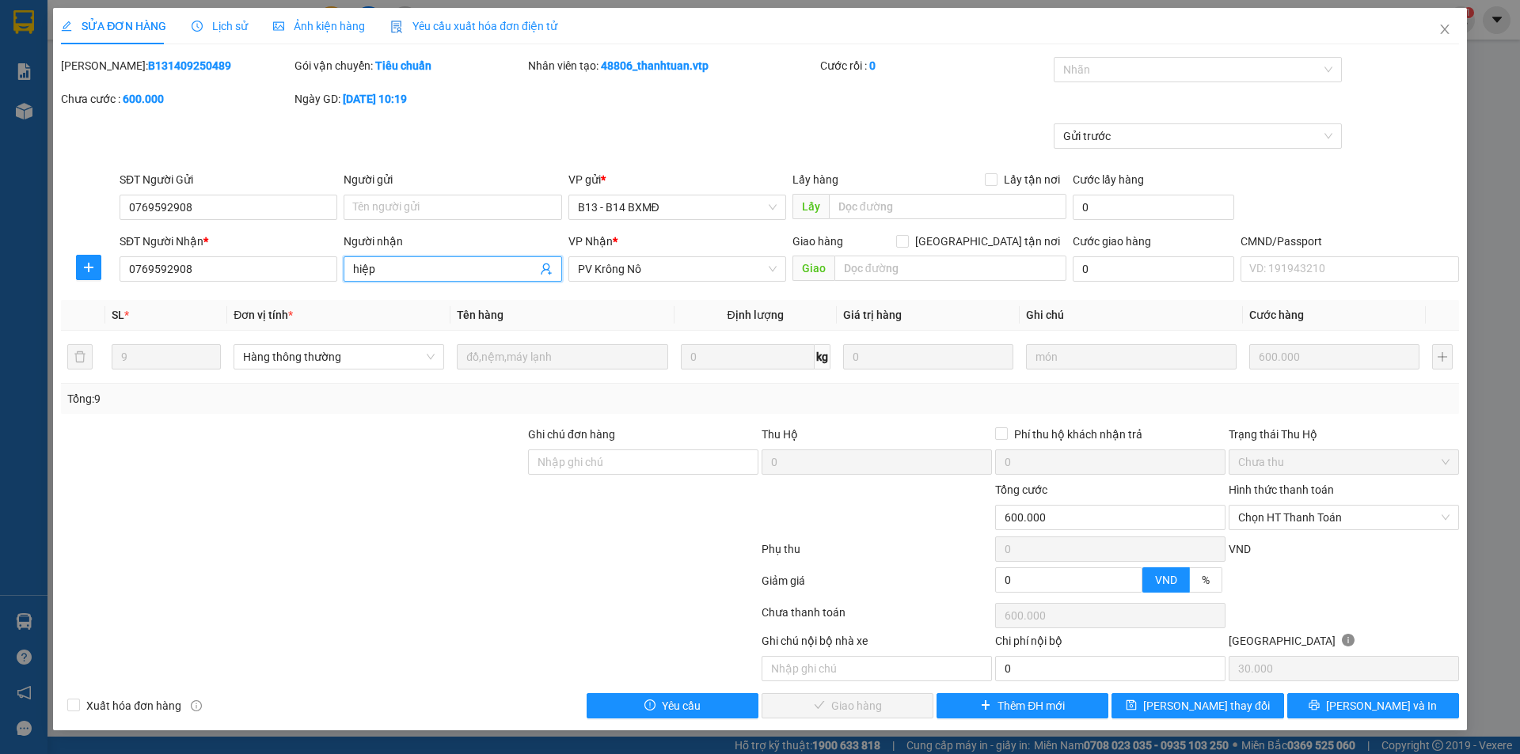
click at [415, 267] on input "hiệp" at bounding box center [444, 268] width 183 height 17
type input "hiệp/ thuê bao"
click at [1210, 693] on button "[PERSON_NAME] thay đổi" at bounding box center [1197, 705] width 172 height 25
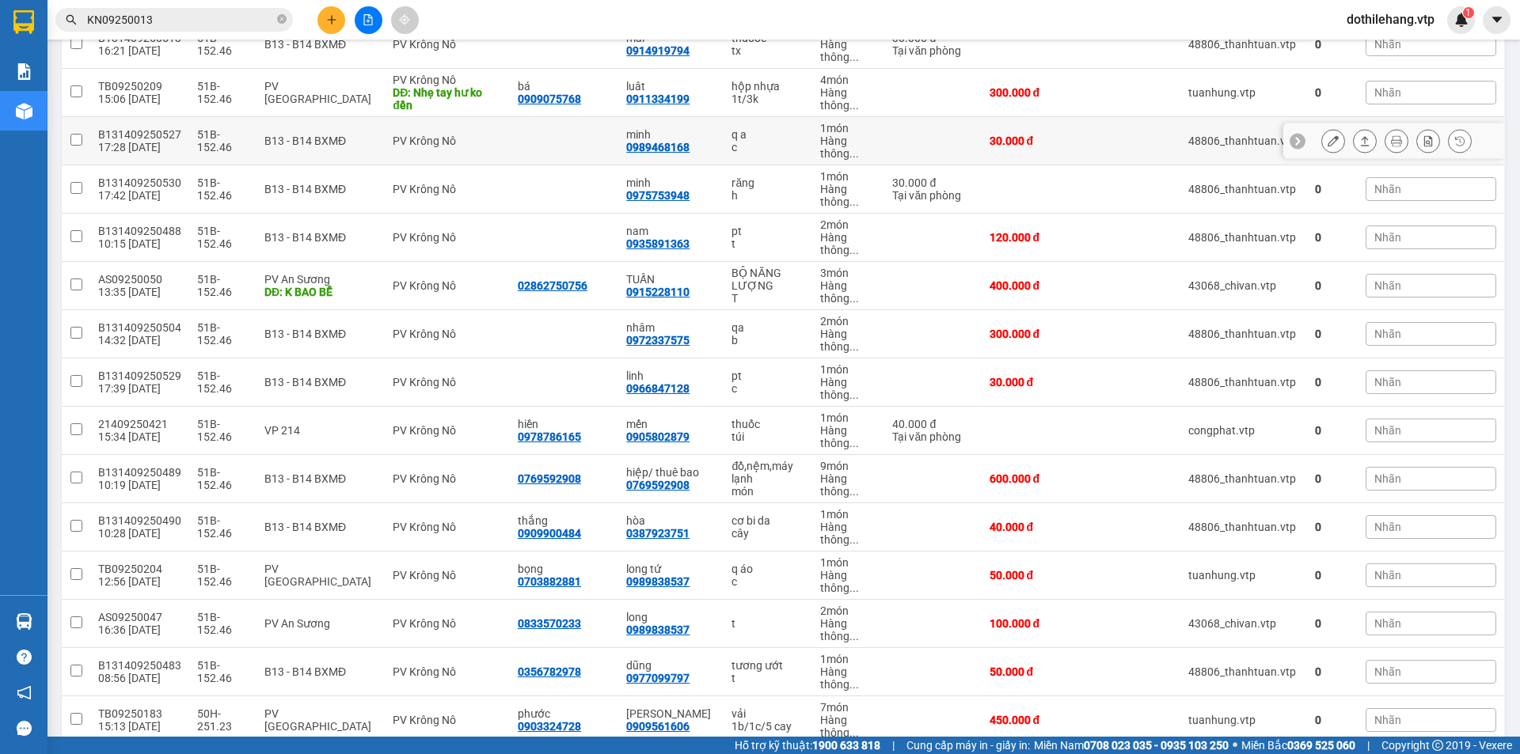
scroll to position [158, 0]
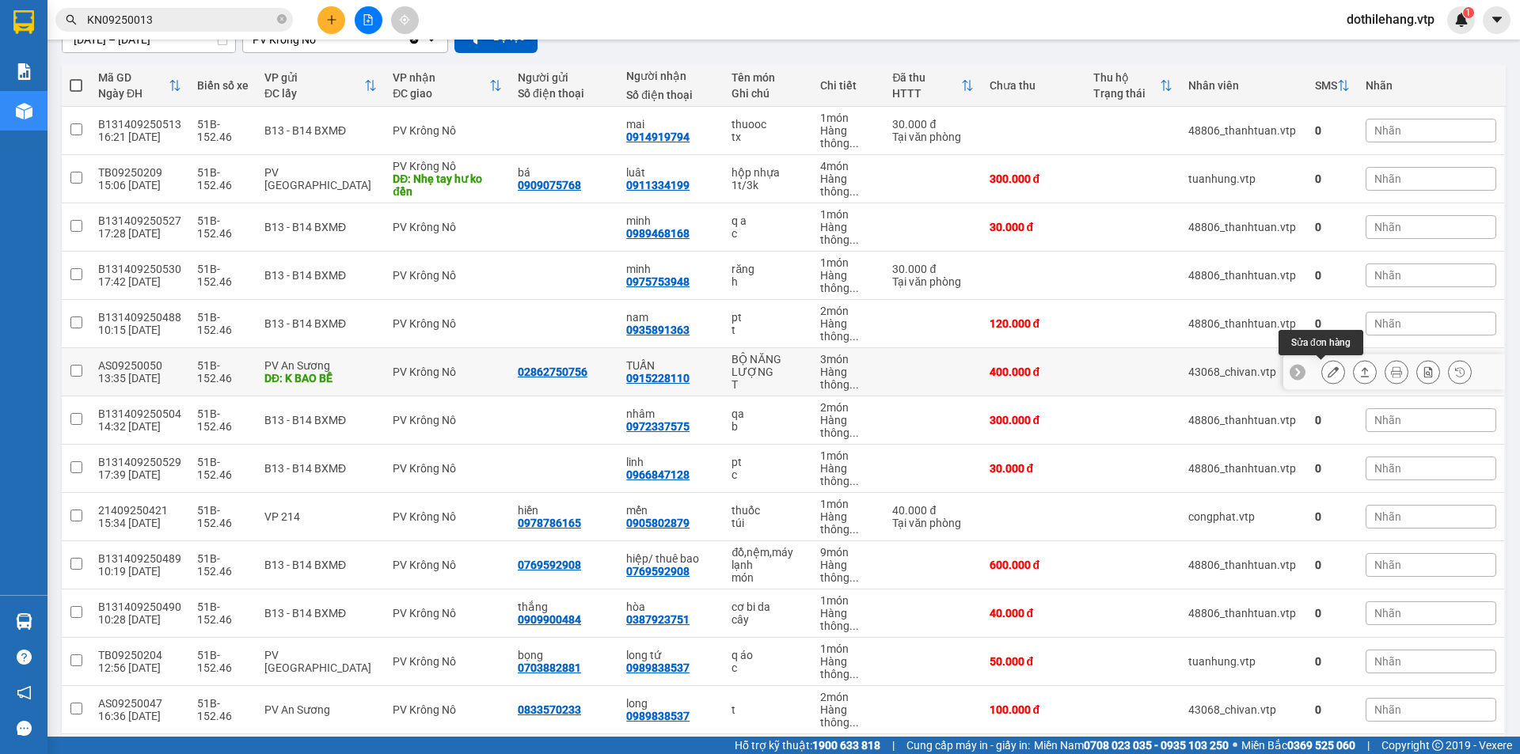
click at [1327, 367] on icon at bounding box center [1332, 371] width 11 height 11
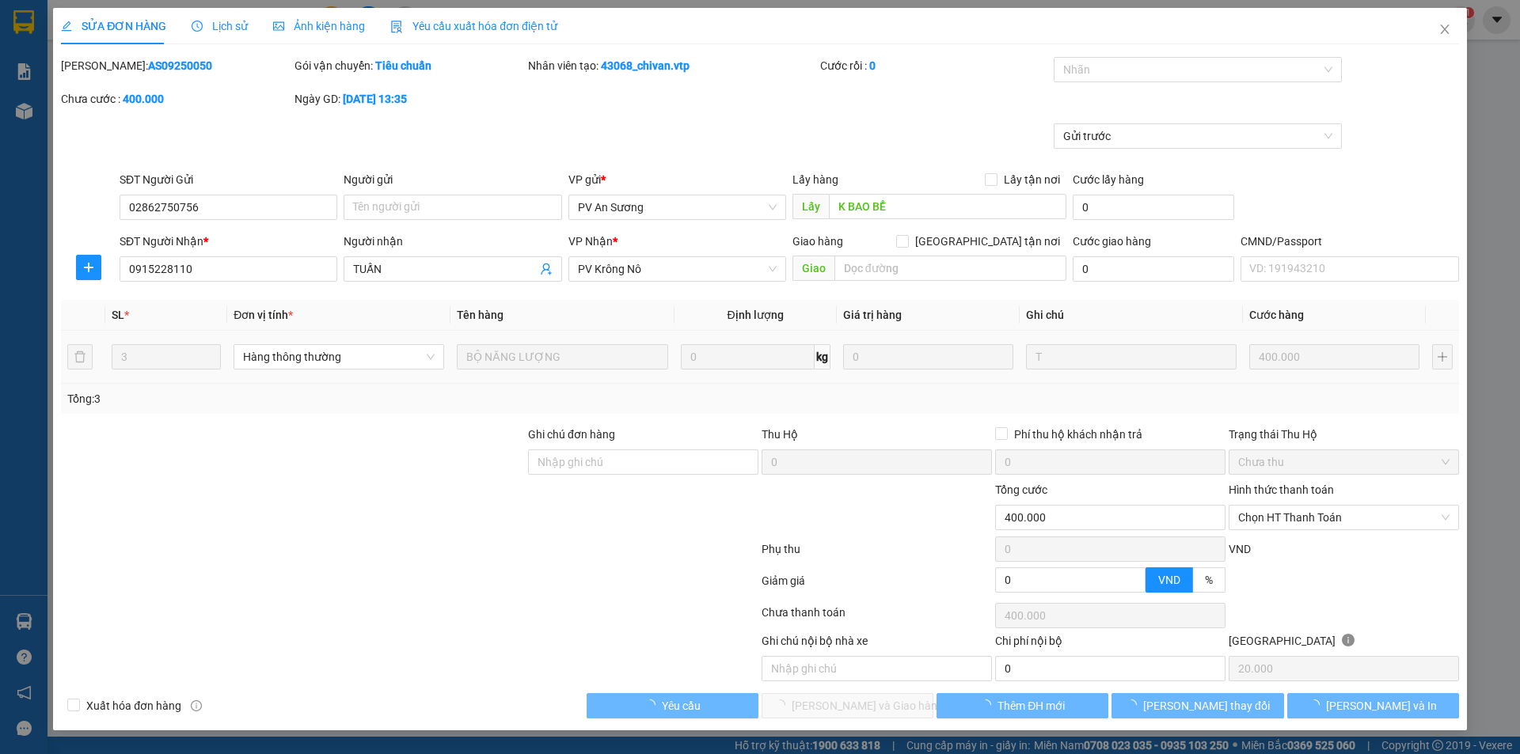
type input "02862750756"
type input "K BAO BỂ"
type input "0915228110"
type input "TUẤN"
type input "400.000"
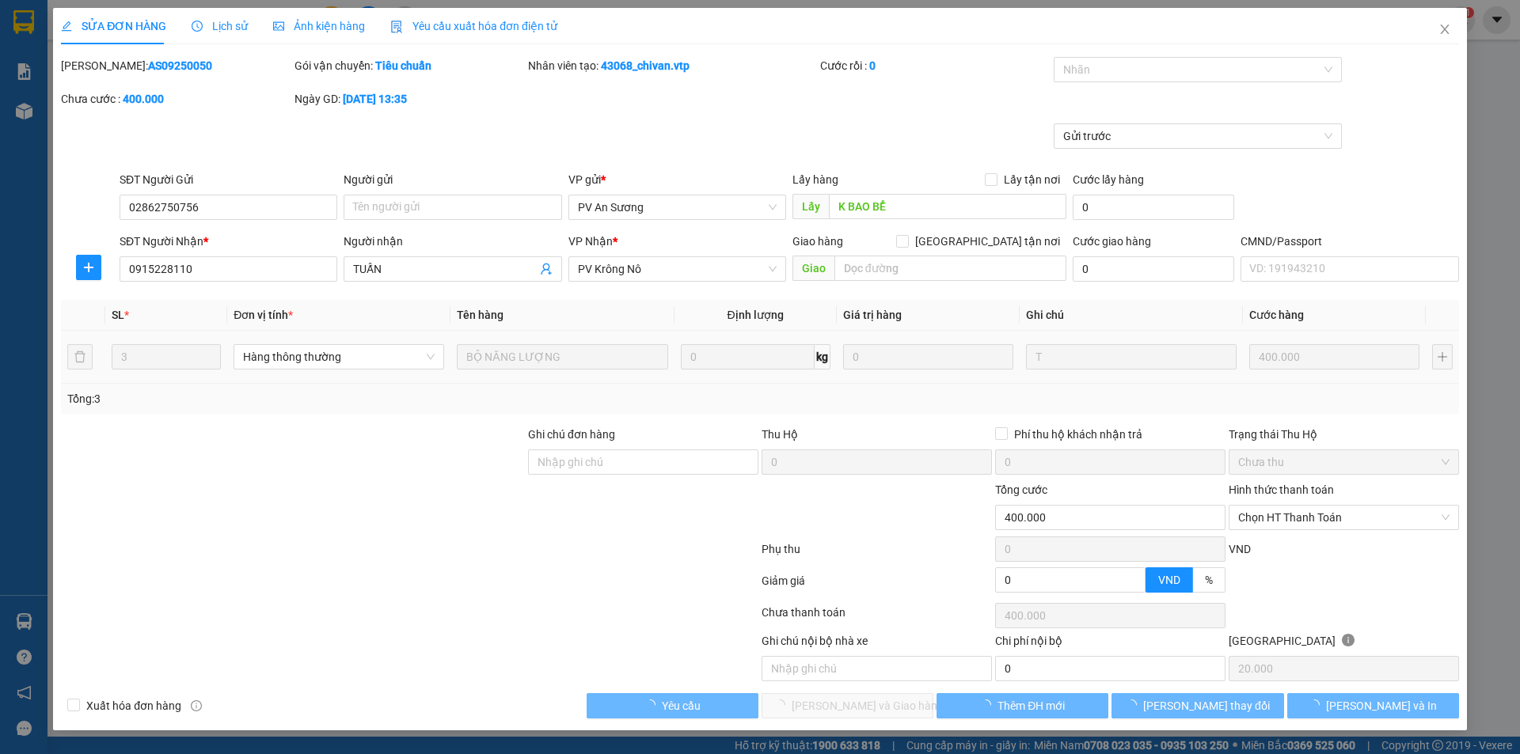
type input "400.000"
type input "20.000"
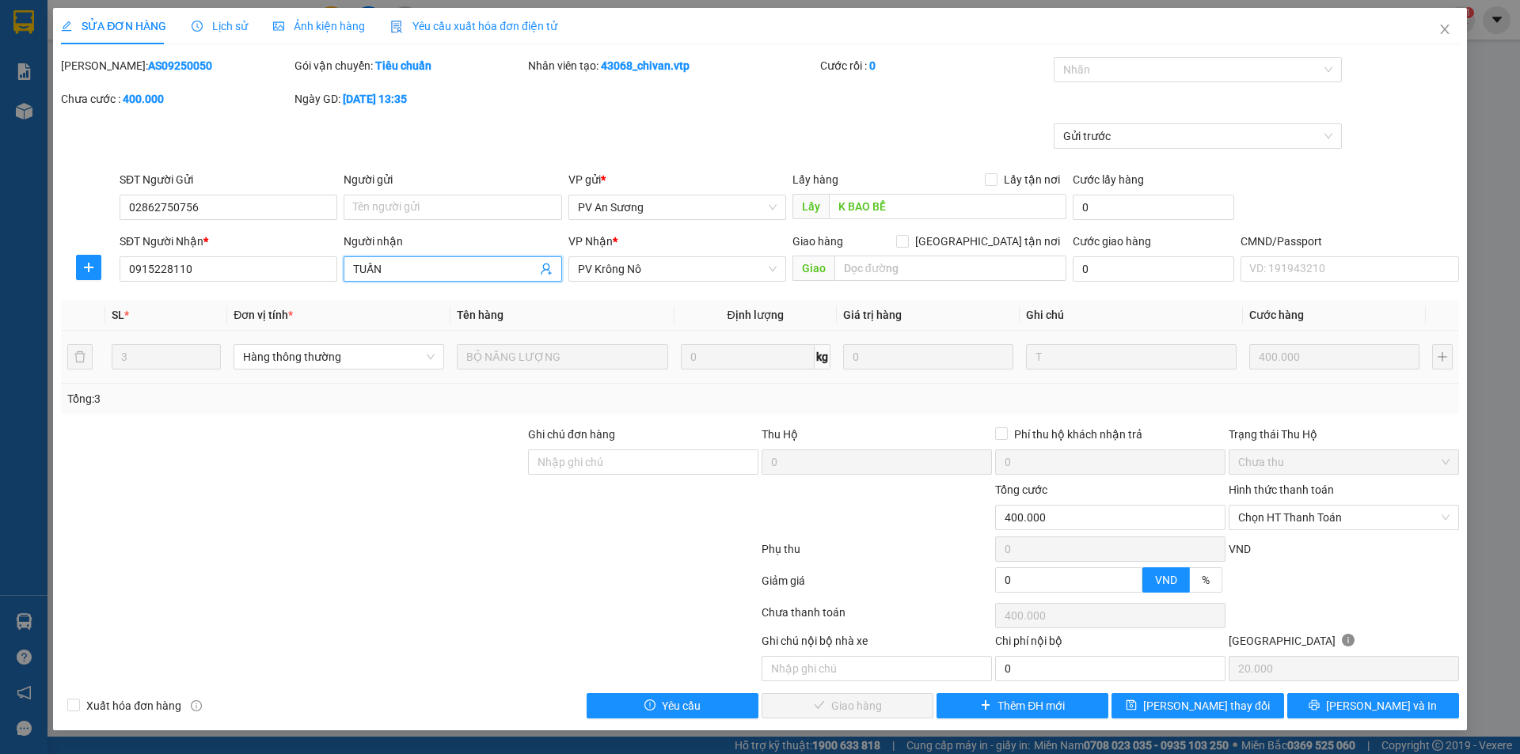
click at [418, 261] on input "TUẤN" at bounding box center [444, 268] width 183 height 17
type input "TUẤN/ thuê bao"
click at [1174, 708] on button "[PERSON_NAME] thay đổi" at bounding box center [1197, 705] width 172 height 25
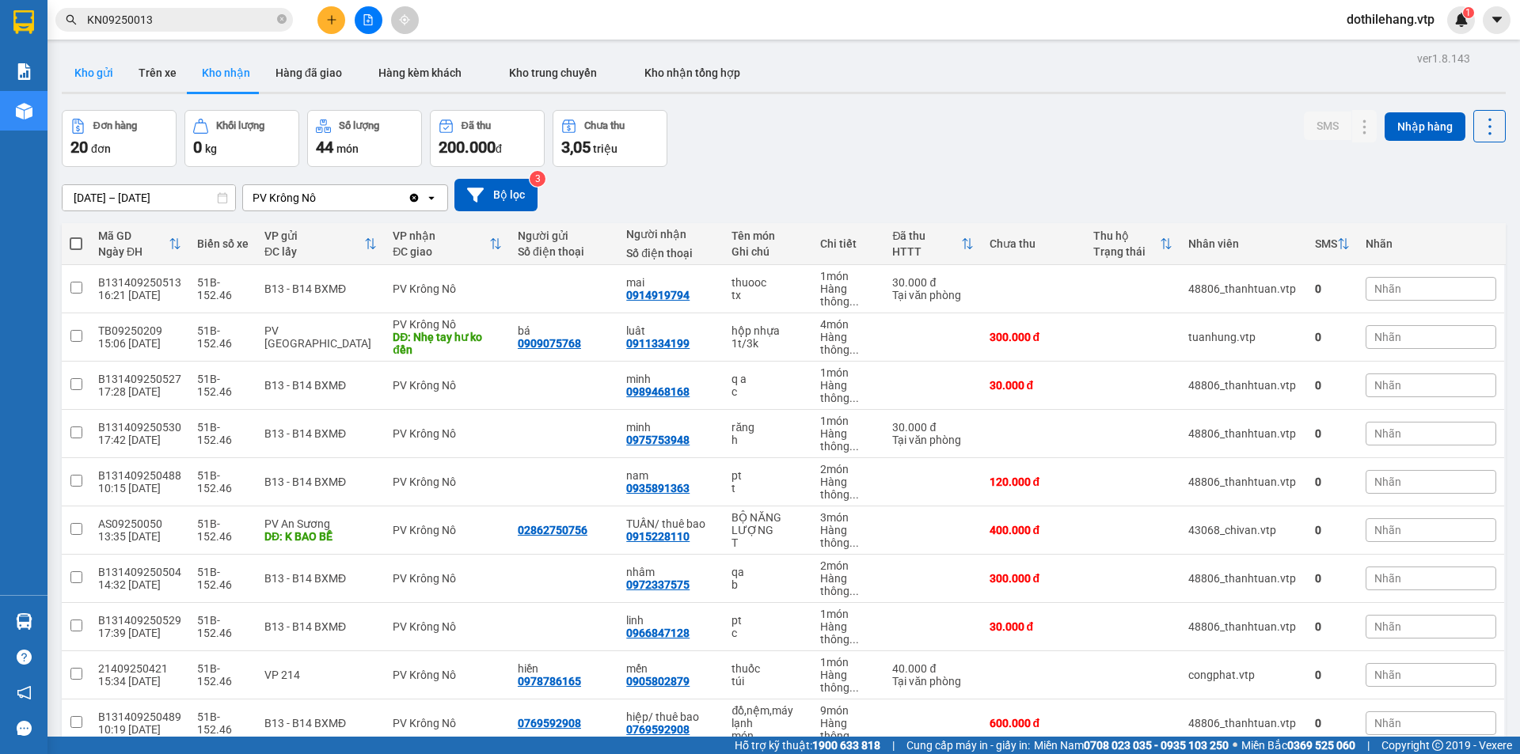
click at [100, 74] on button "Kho gửi" at bounding box center [94, 73] width 64 height 38
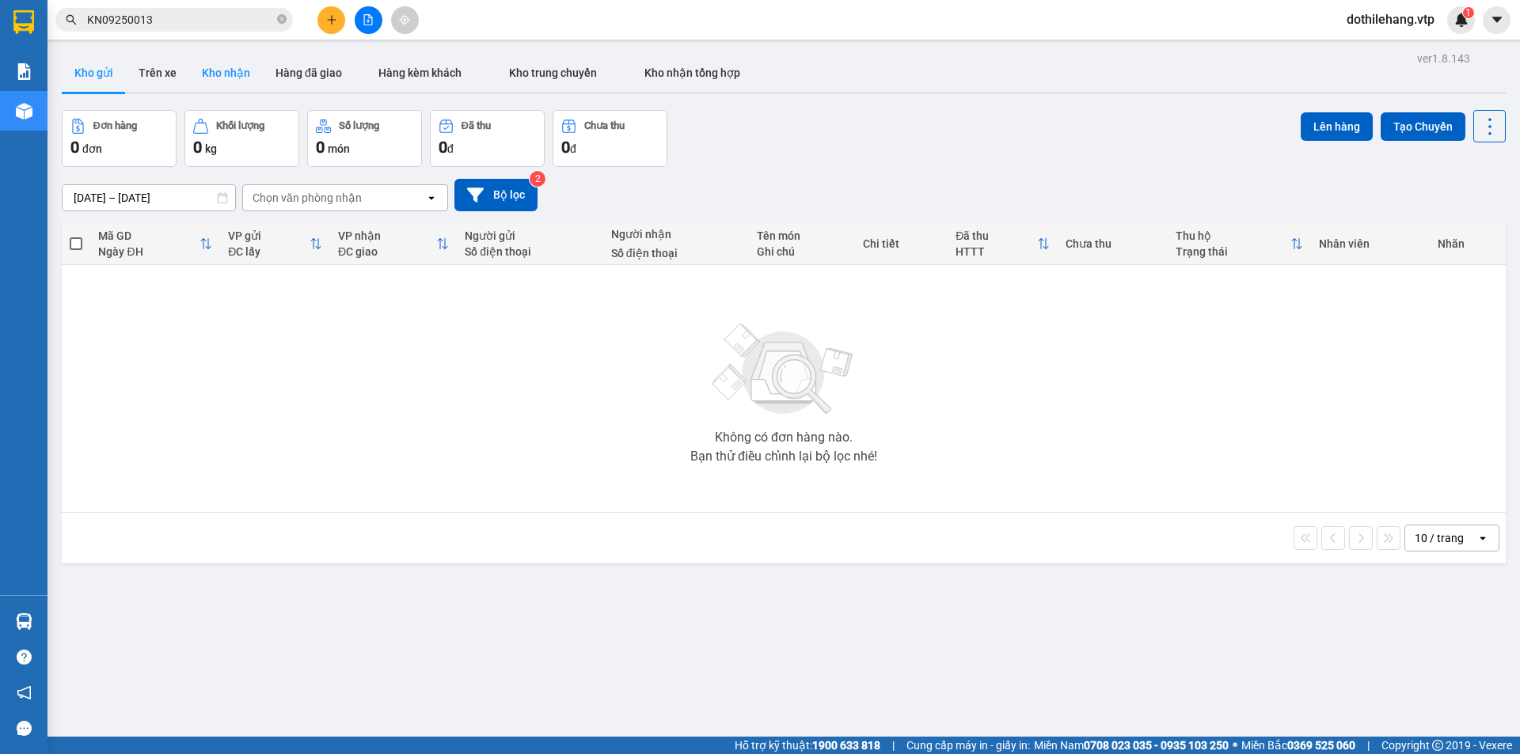
click at [237, 61] on button "Kho nhận" at bounding box center [226, 73] width 74 height 38
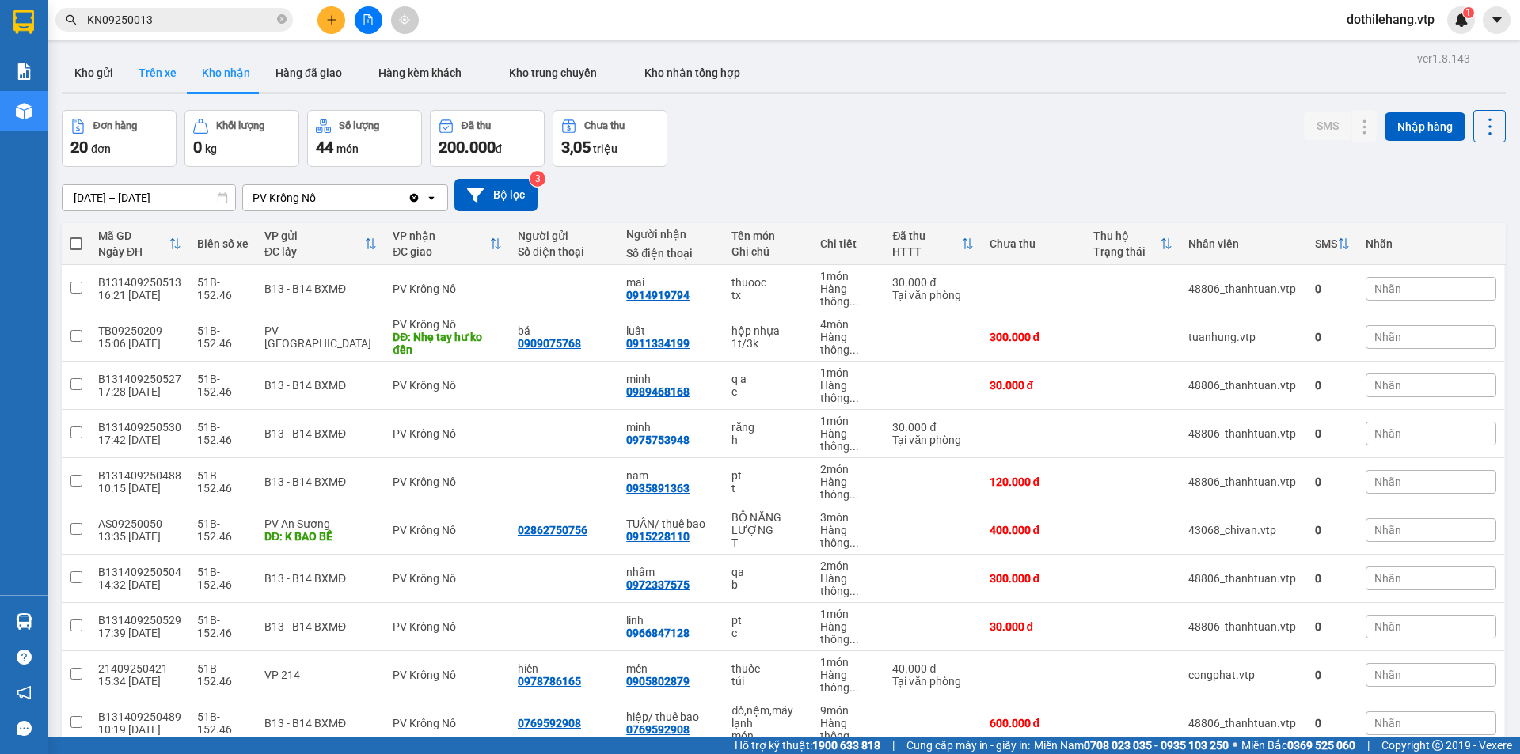
click at [171, 74] on button "Trên xe" at bounding box center [157, 73] width 63 height 38
type input "[DATE] – [DATE]"
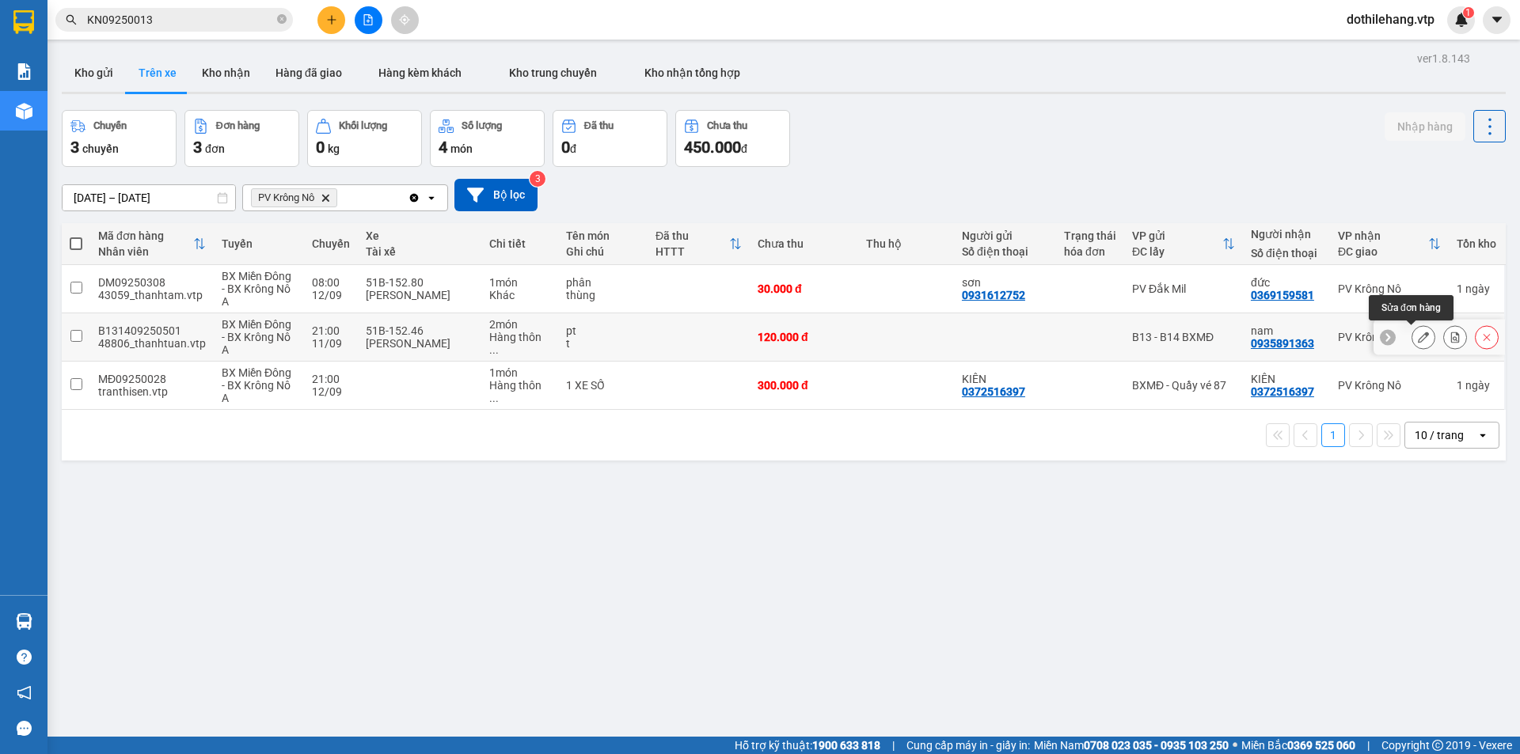
click at [1418, 341] on icon at bounding box center [1423, 337] width 11 height 11
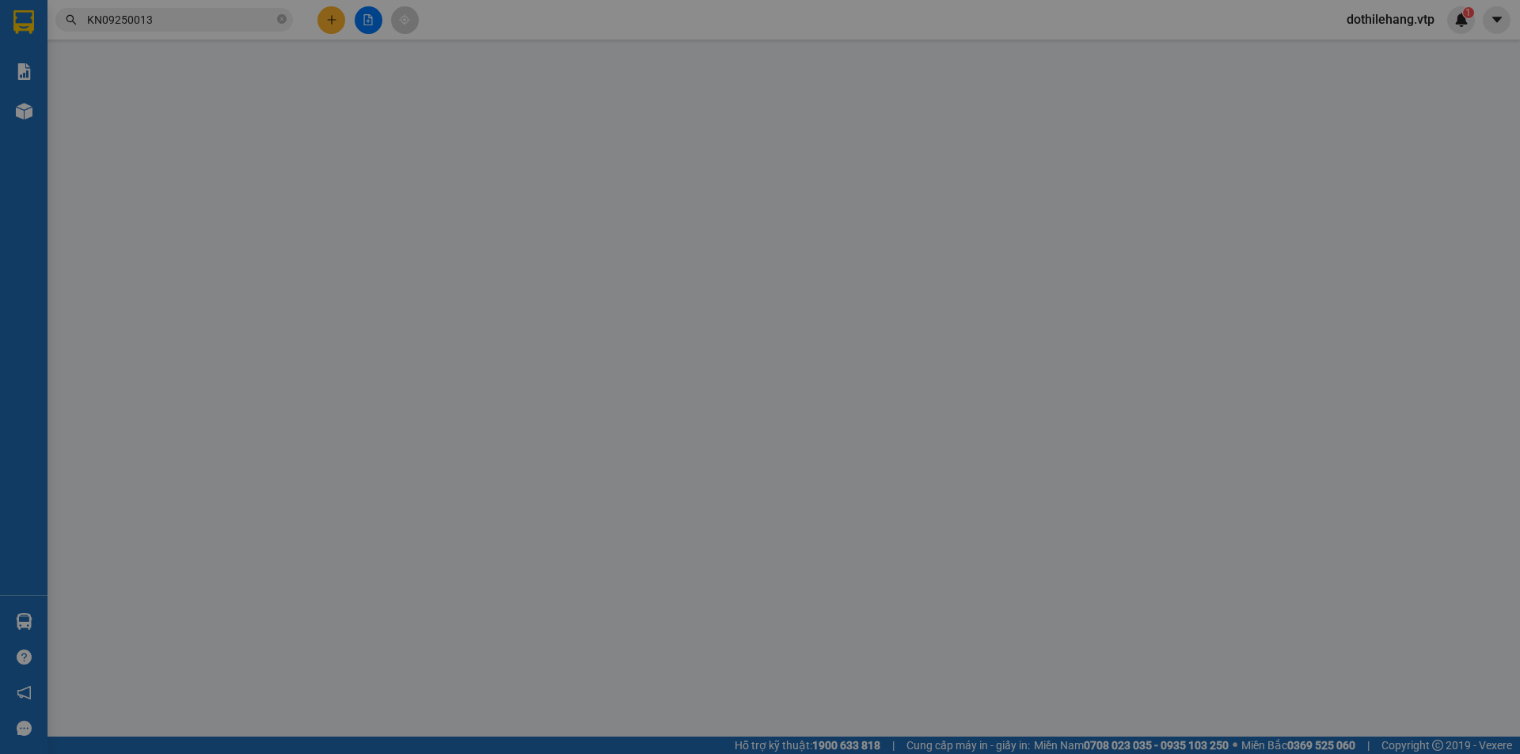
type input "0935891363"
type input "nam"
type input "120.000"
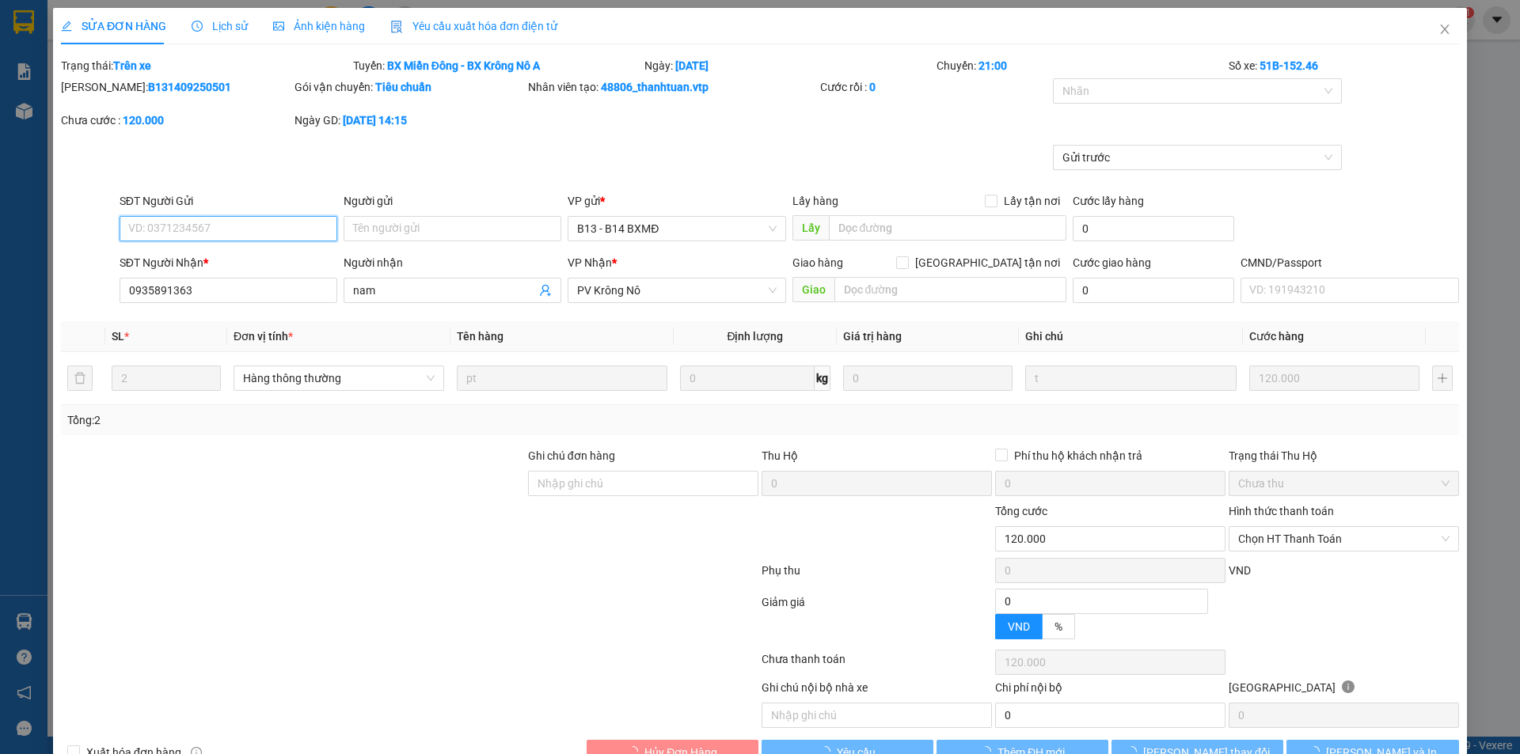
type input "6.000"
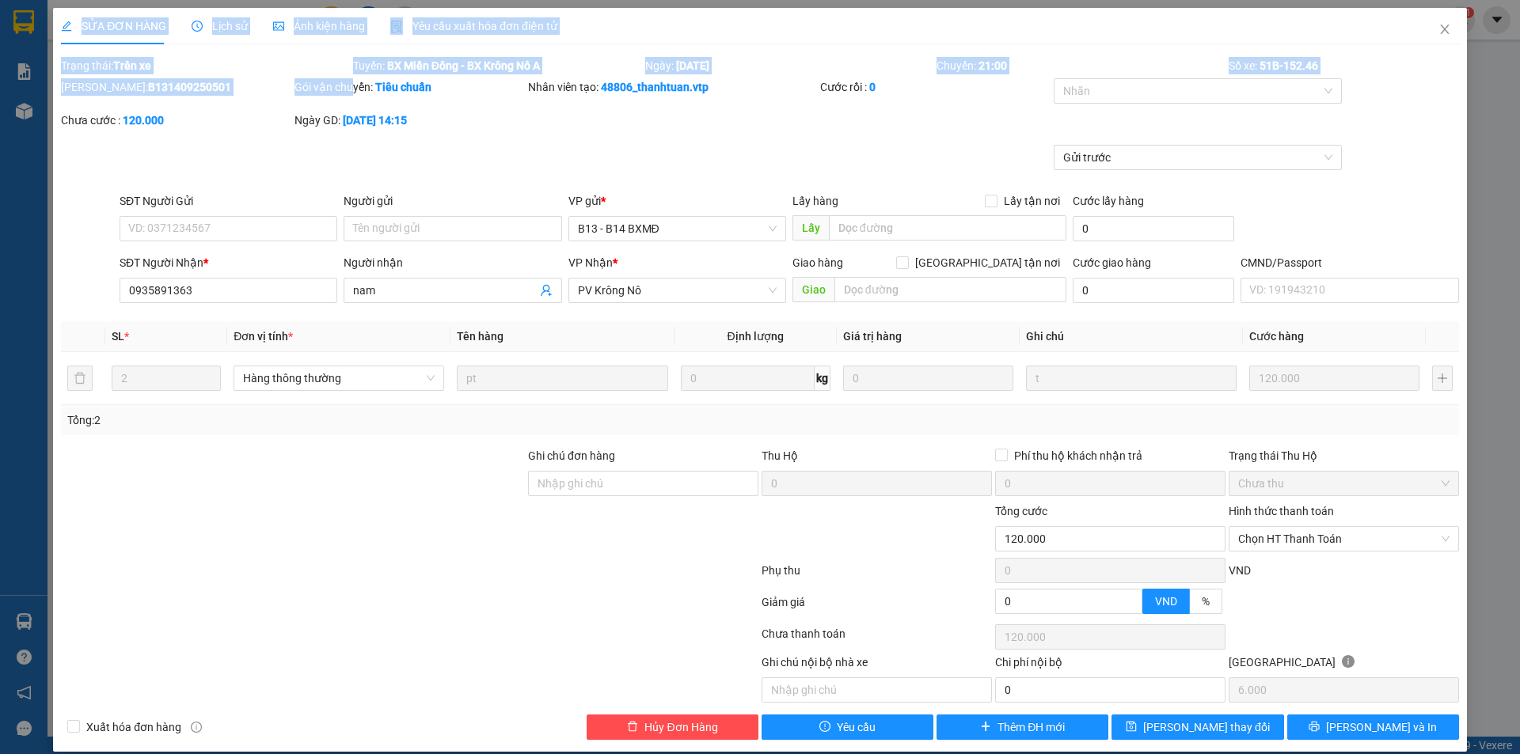
drag, startPoint x: 62, startPoint y: 10, endPoint x: 347, endPoint y: 98, distance: 299.0
click at [347, 98] on div "SỬA ĐƠN HÀNG Lịch sử Ảnh kiện hàng Yêu cầu xuất hóa đơn điện tử Total Paid Fee …" at bounding box center [760, 374] width 1398 height 732
click at [556, 161] on div "Gửi trước" at bounding box center [759, 168] width 1401 height 47
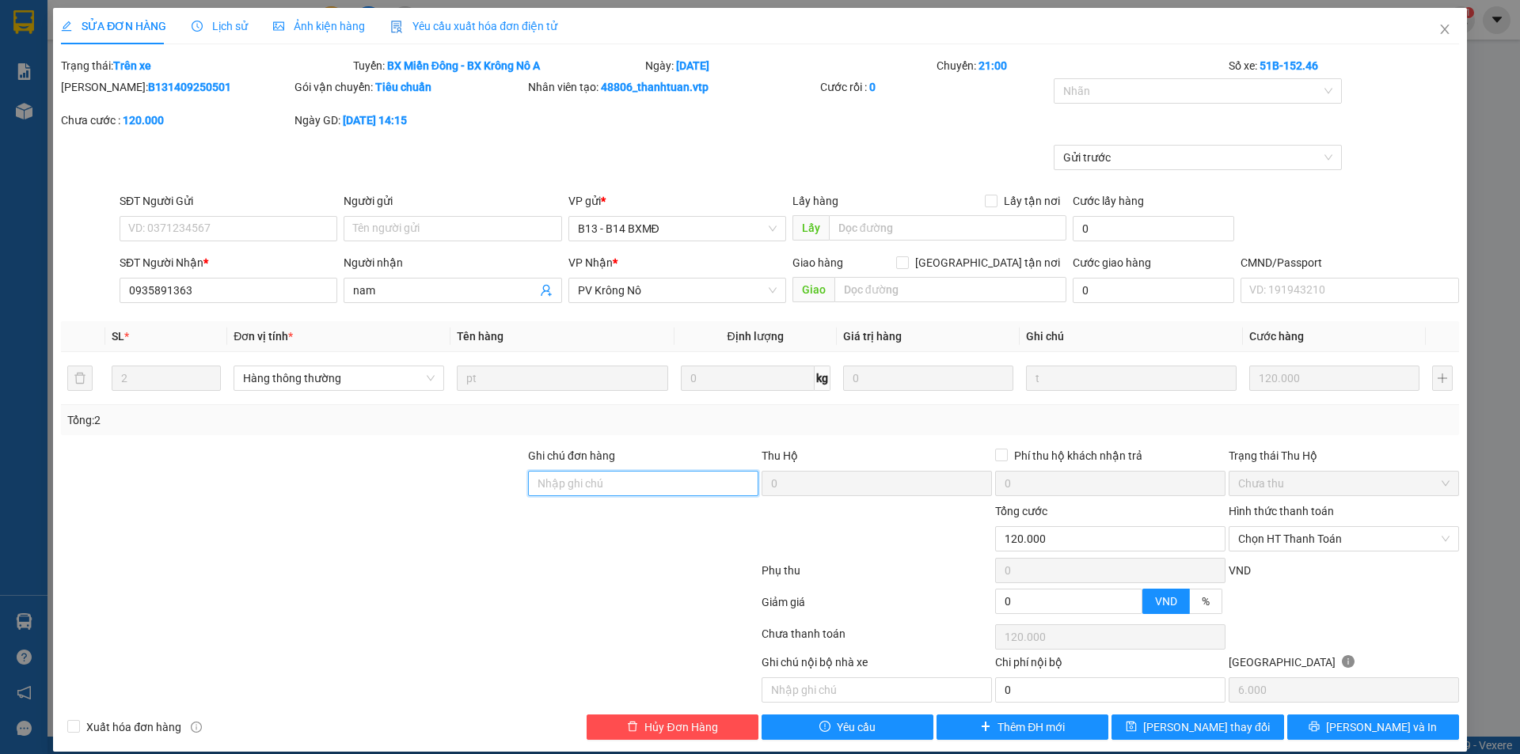
drag, startPoint x: 561, startPoint y: 486, endPoint x: 572, endPoint y: 484, distance: 11.3
click at [561, 486] on input "Ghi chú đơn hàng" at bounding box center [643, 483] width 230 height 25
paste input "B131409250488"
type input "trùng mã B131409250488"
click at [1213, 719] on span "[PERSON_NAME] thay đổi" at bounding box center [1206, 727] width 127 height 17
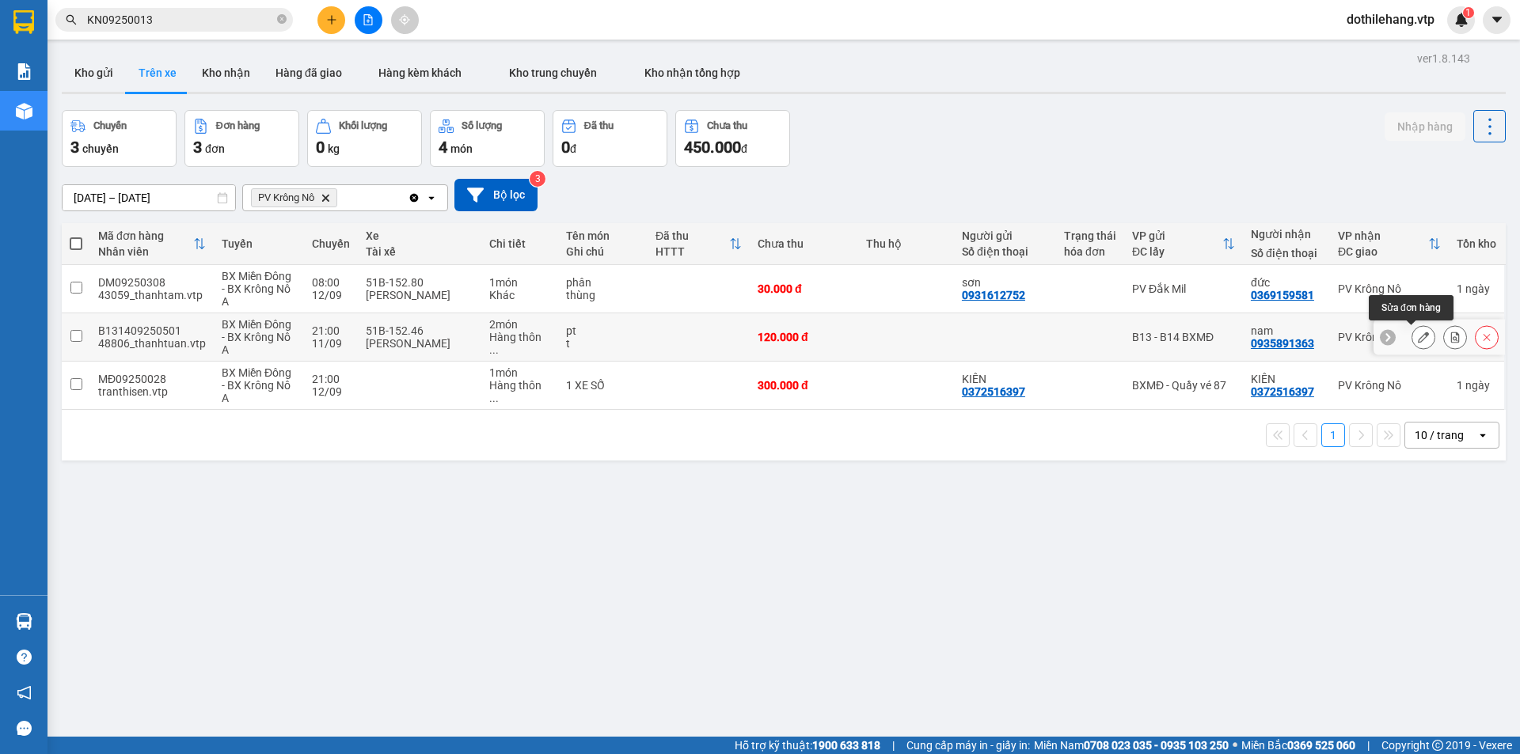
click at [1418, 340] on icon at bounding box center [1423, 337] width 11 height 11
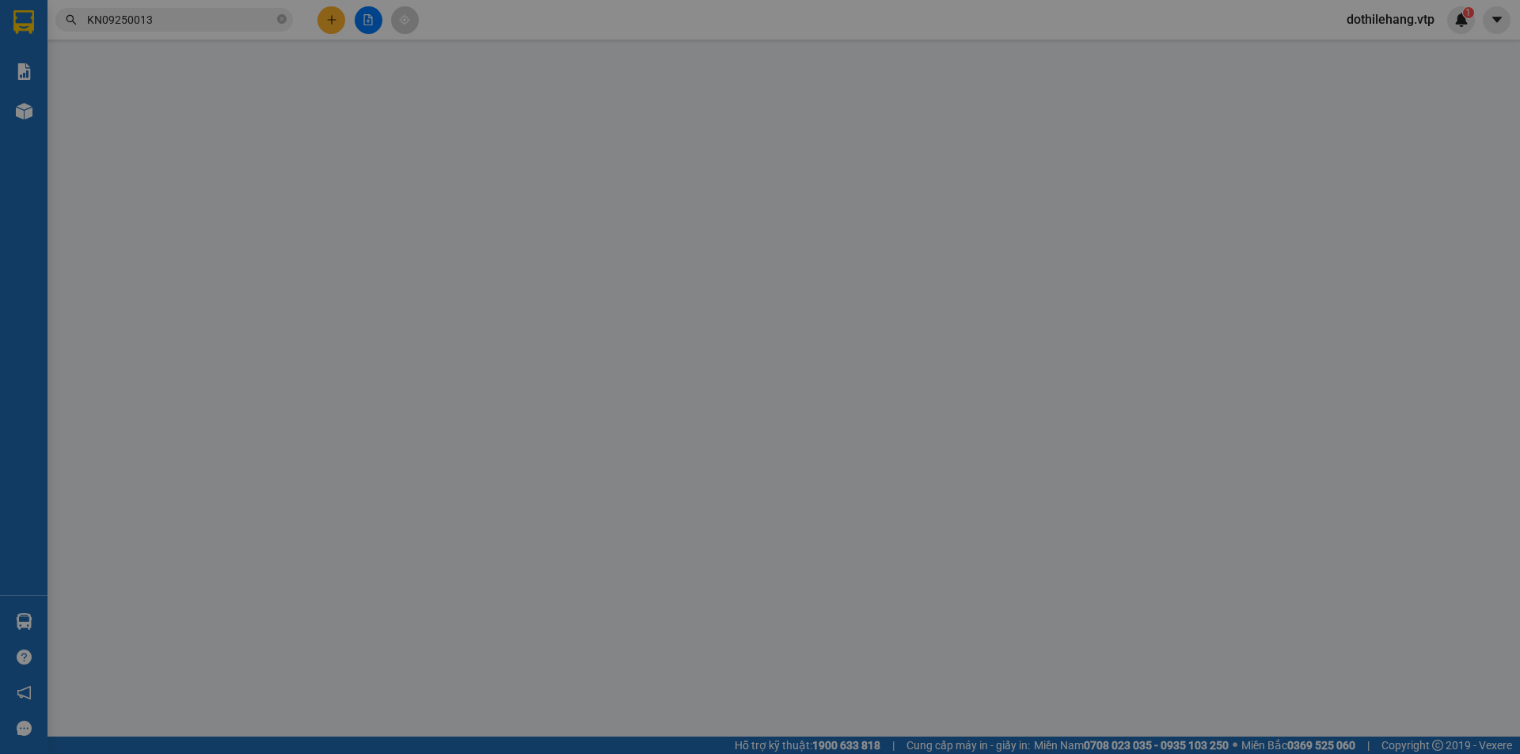
type input "6.000"
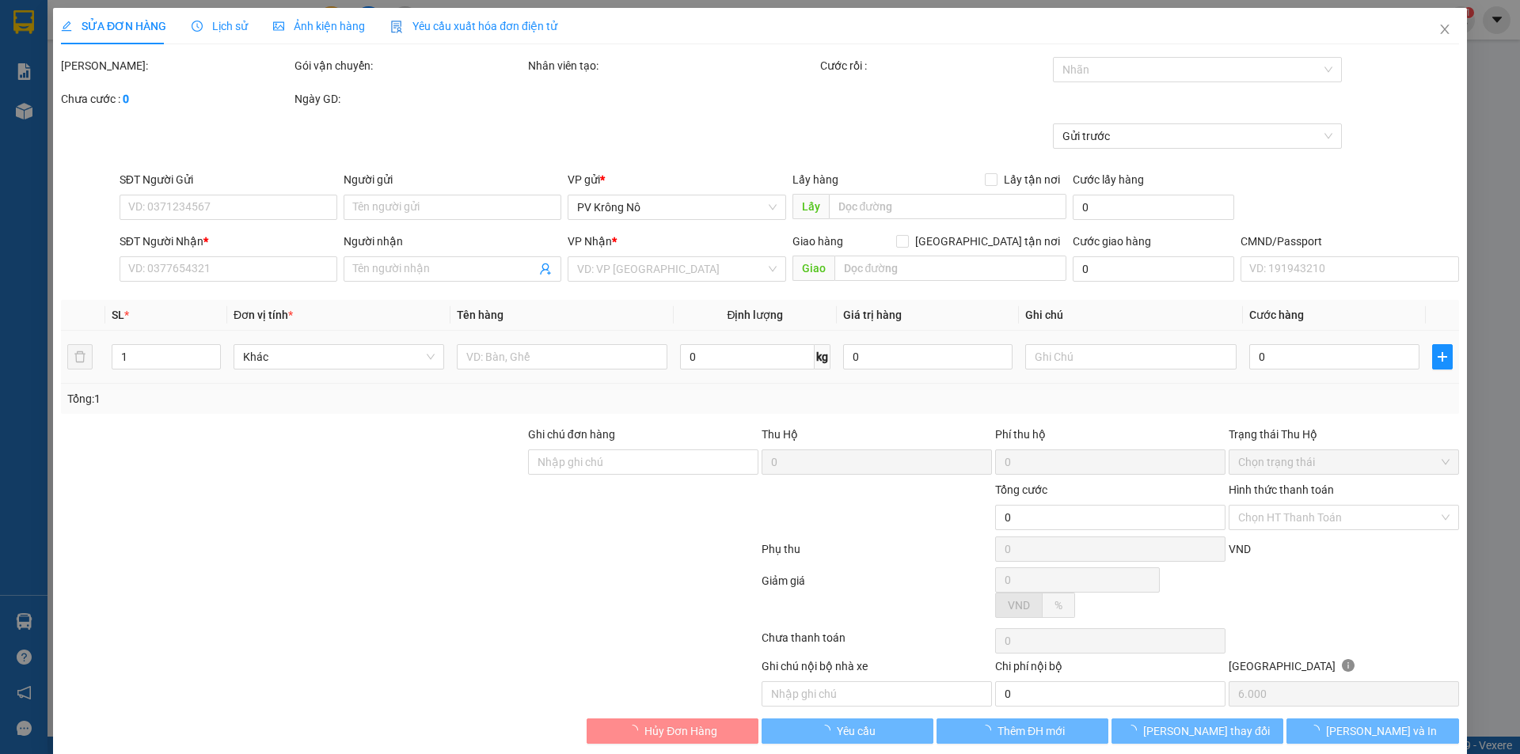
type input "0935891363"
type input "nam"
type input "trùng mã B131409250488"
type input "120.000"
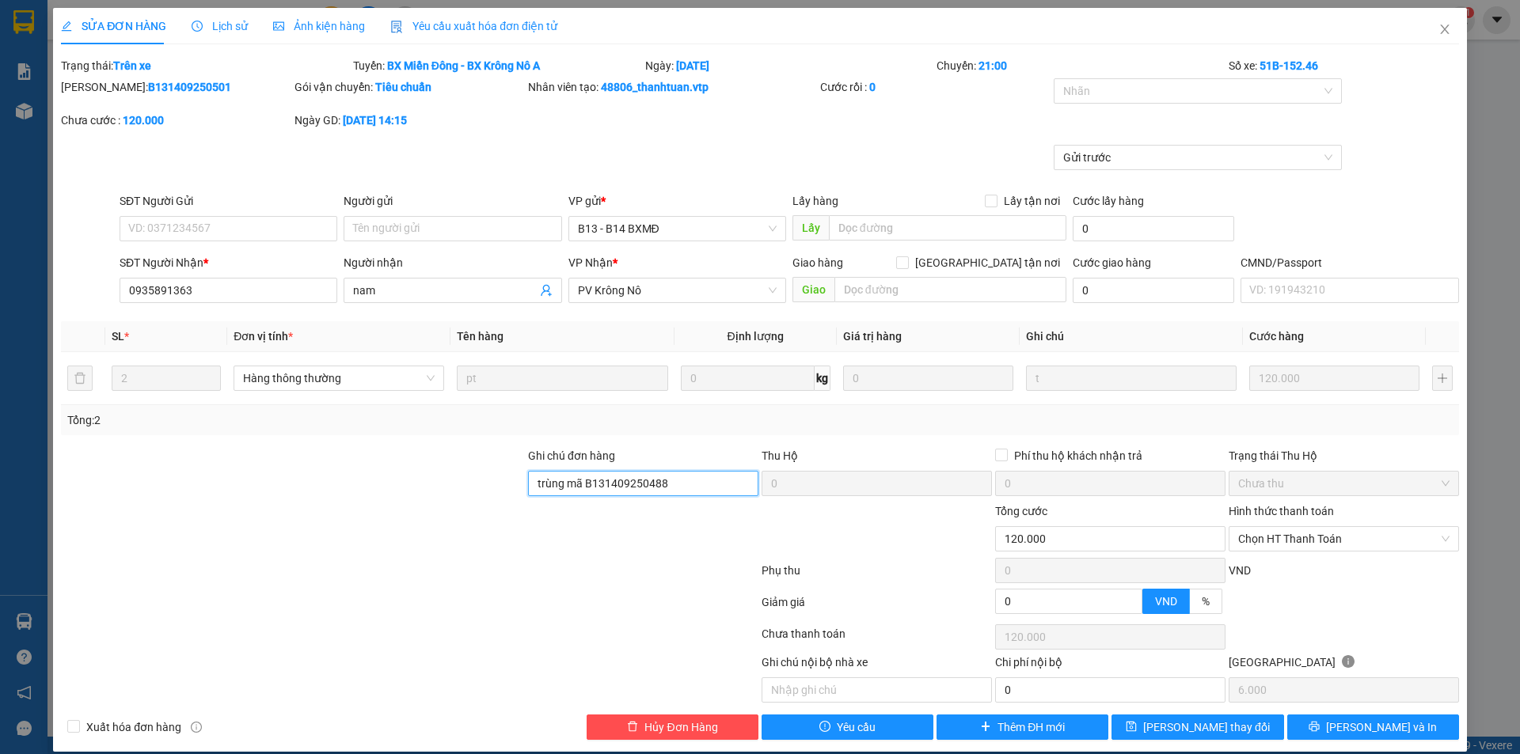
drag, startPoint x: 674, startPoint y: 480, endPoint x: 473, endPoint y: 502, distance: 203.0
click at [473, 502] on form "Ghi chú đơn hàng trùng mã B131409250488 Thu Hộ 0 Phí thu hộ khách nhận trả 0 Tr…" at bounding box center [760, 534] width 1398 height 174
click at [1438, 25] on icon "close" at bounding box center [1444, 29] width 13 height 13
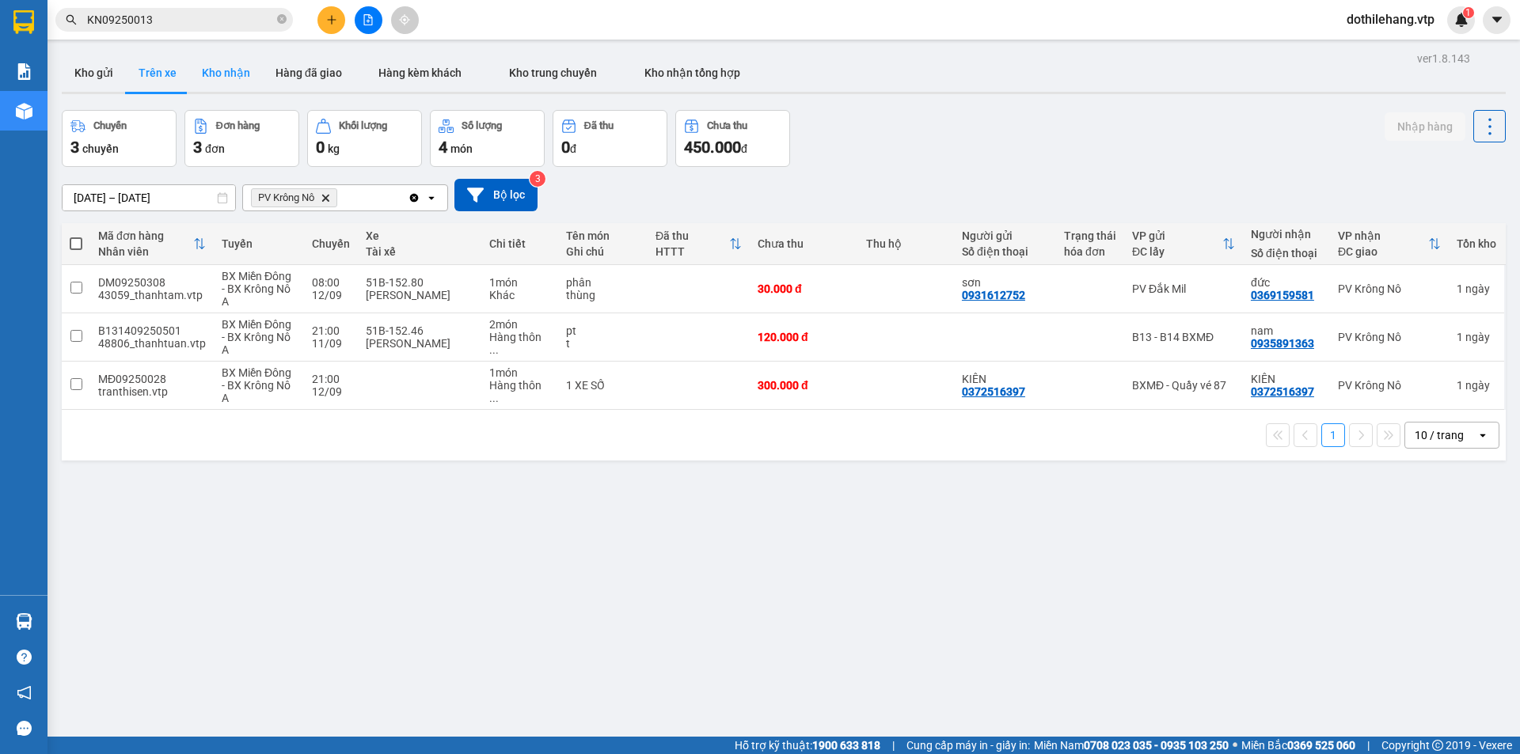
click at [240, 70] on button "Kho nhận" at bounding box center [226, 73] width 74 height 38
type input "[DATE] – [DATE]"
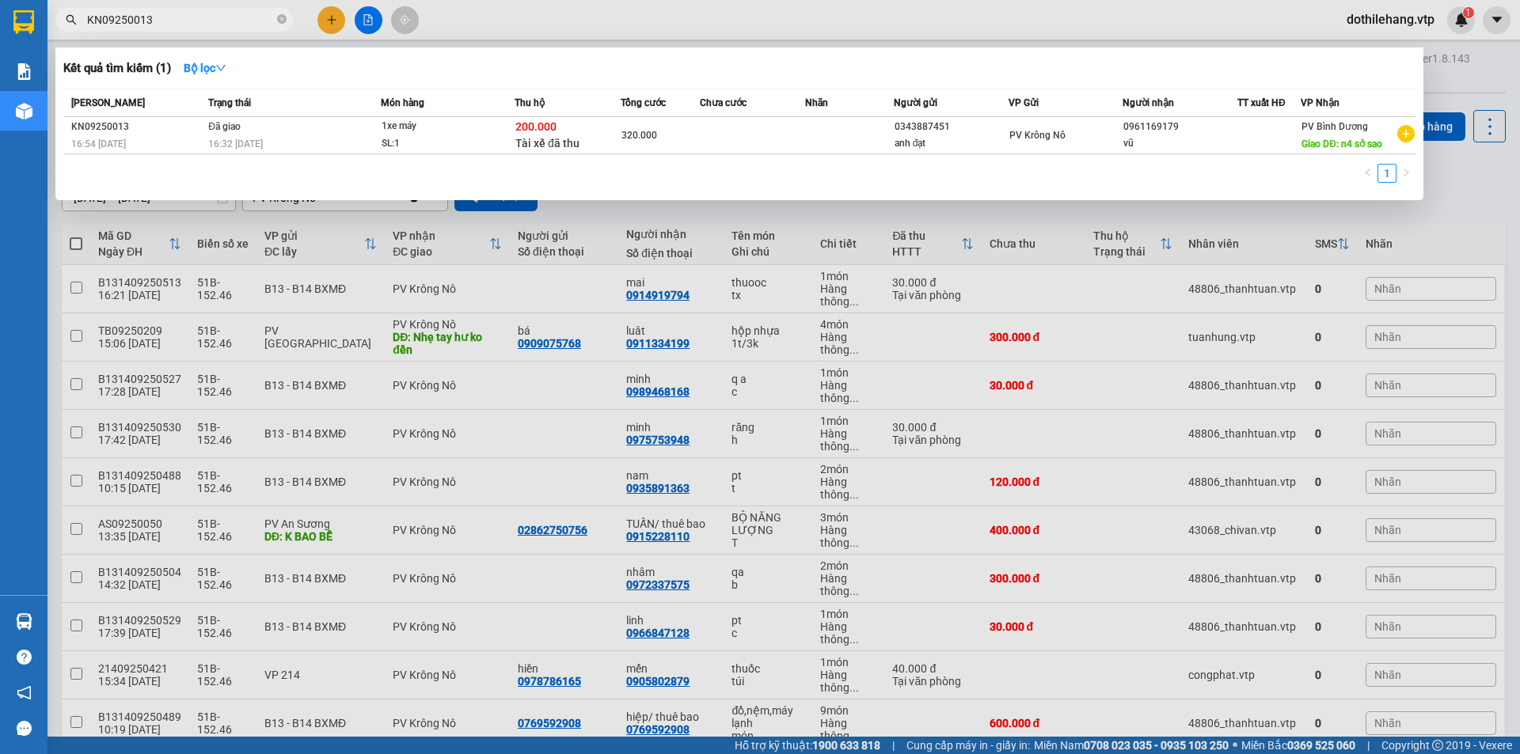
click at [252, 25] on input "KN09250013" at bounding box center [180, 19] width 187 height 17
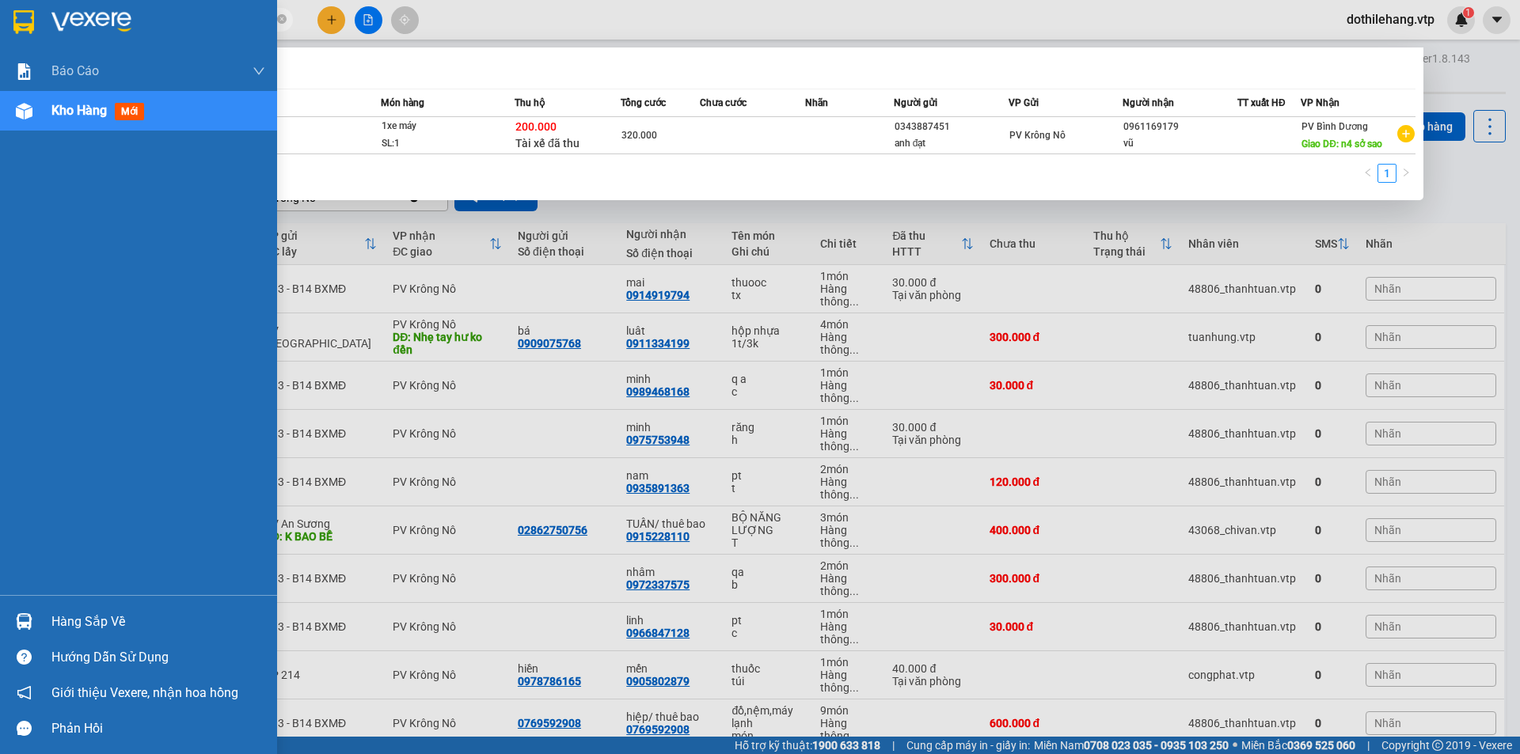
drag, startPoint x: 264, startPoint y: 18, endPoint x: 44, endPoint y: 1, distance: 219.9
click at [39, 13] on section "Kết quả tìm kiếm ( 1 ) Bộ lọc Mã ĐH Trạng thái Món hàng Thu hộ Tổng cước Chưa c…" at bounding box center [760, 377] width 1520 height 754
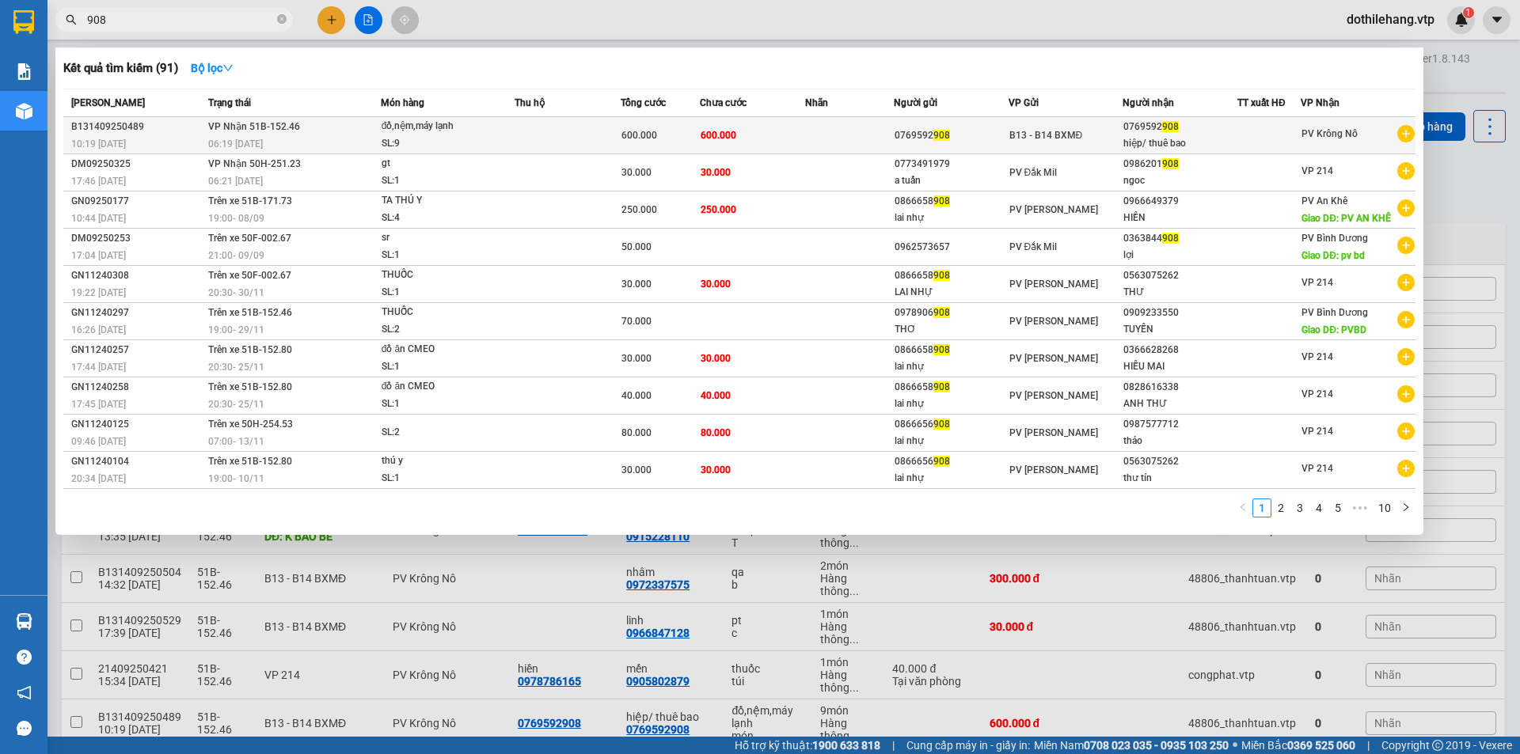
type input "908"
click at [561, 142] on td at bounding box center [568, 135] width 106 height 37
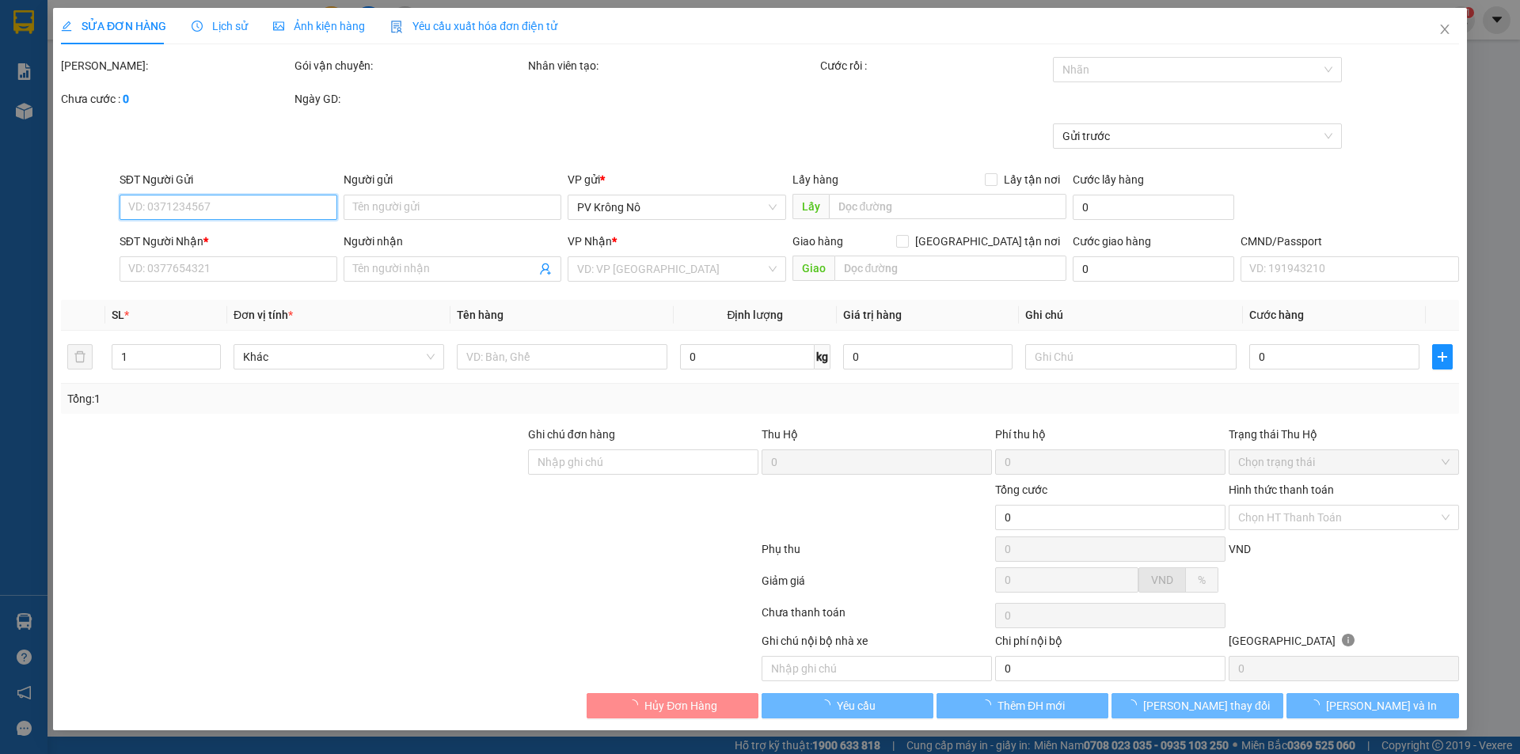
type input "30.000"
type input "0769592908"
type input "hiệp/ thuê bao"
type input "600.000"
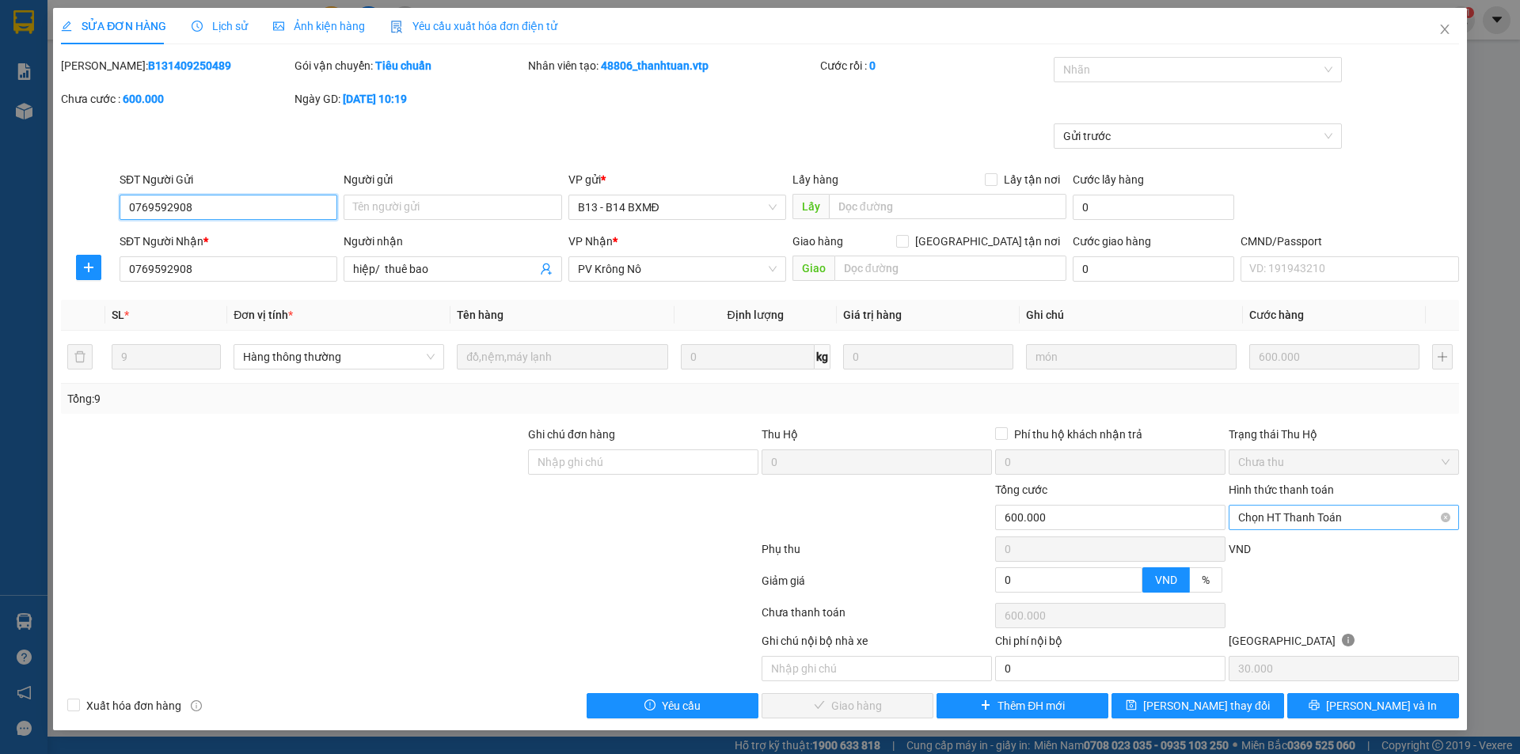
click at [1297, 515] on span "Chọn HT Thanh Toán" at bounding box center [1343, 518] width 211 height 24
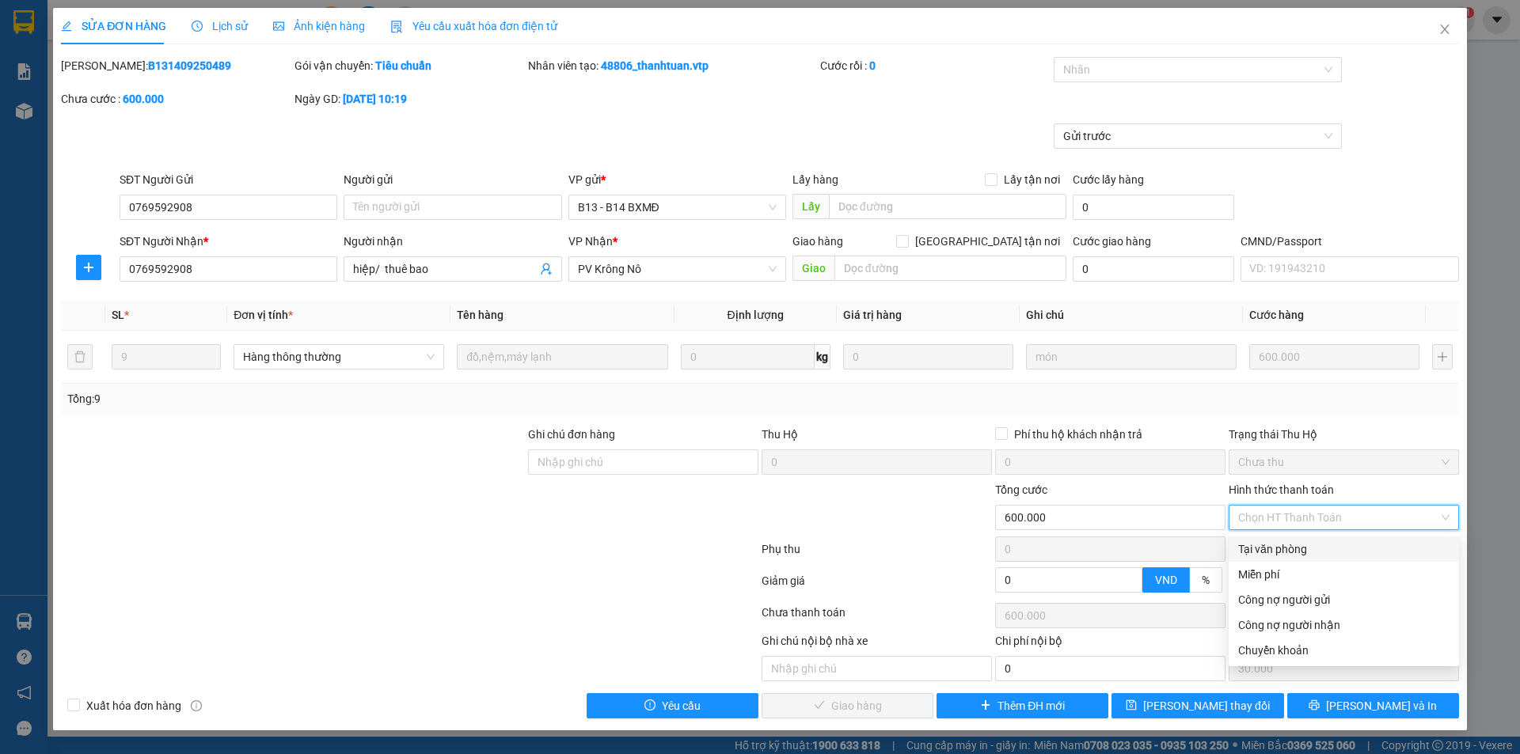
click at [1296, 545] on div "Tại văn phòng" at bounding box center [1343, 549] width 211 height 17
type input "0"
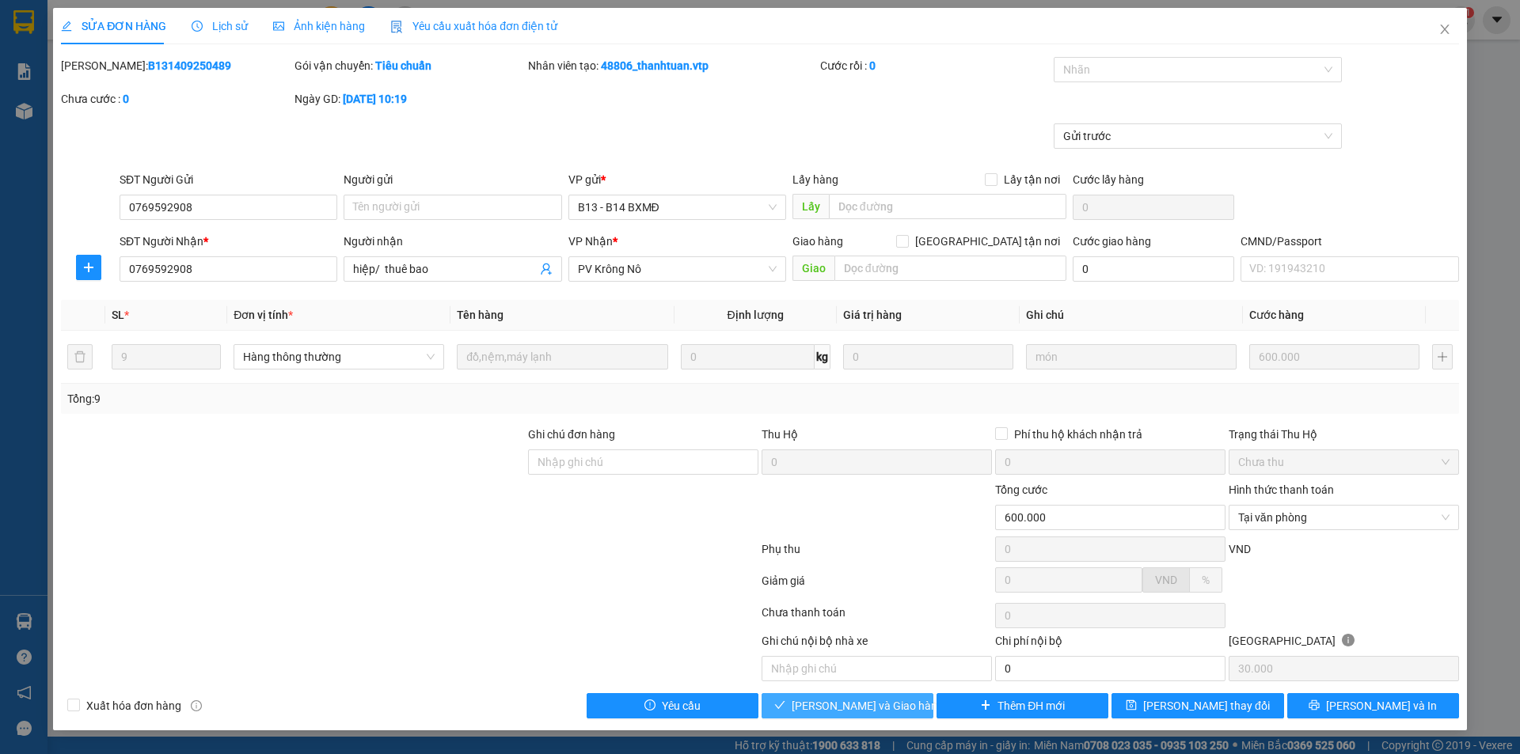
click at [816, 704] on span "[PERSON_NAME] và Giao hàng" at bounding box center [868, 705] width 152 height 17
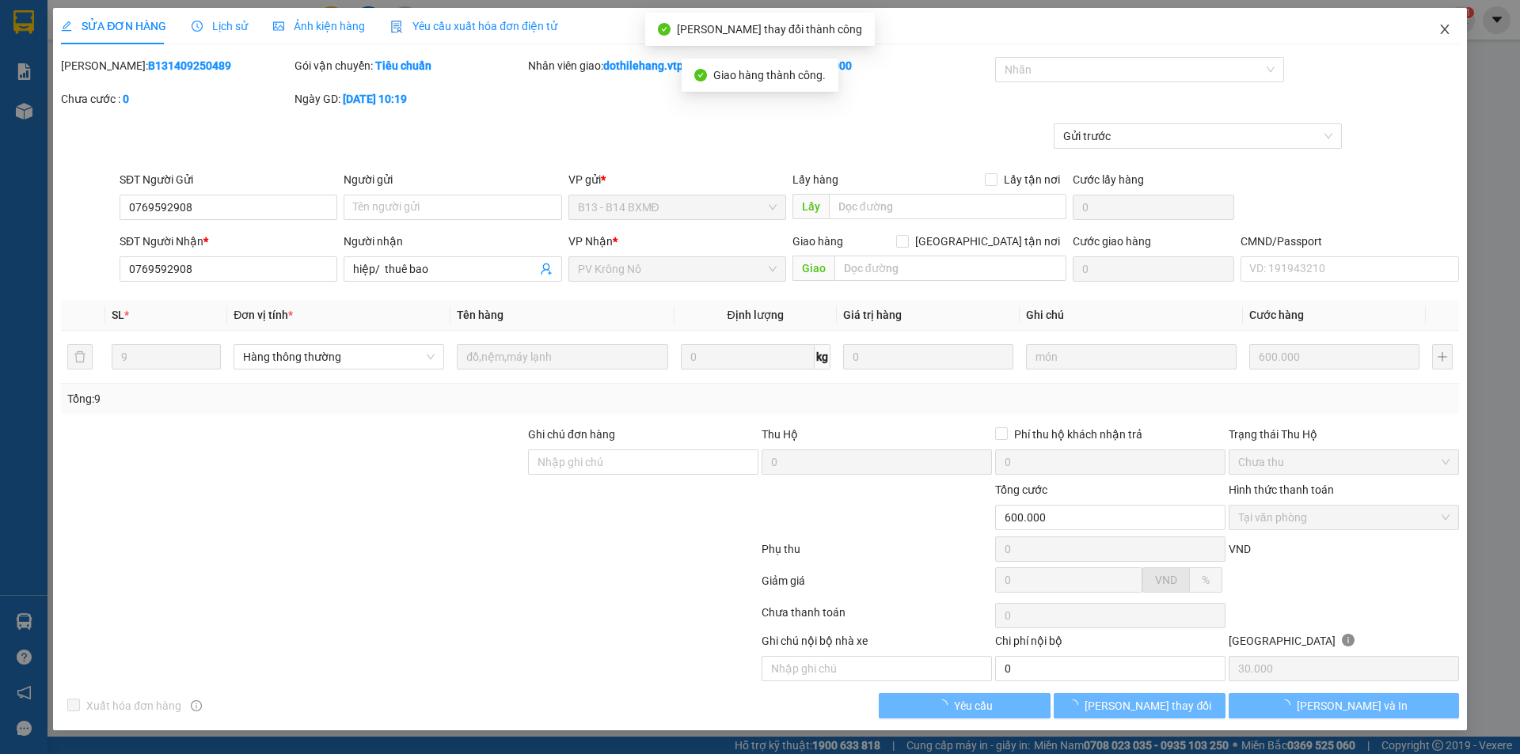
click at [1446, 28] on icon "close" at bounding box center [1444, 29] width 9 height 9
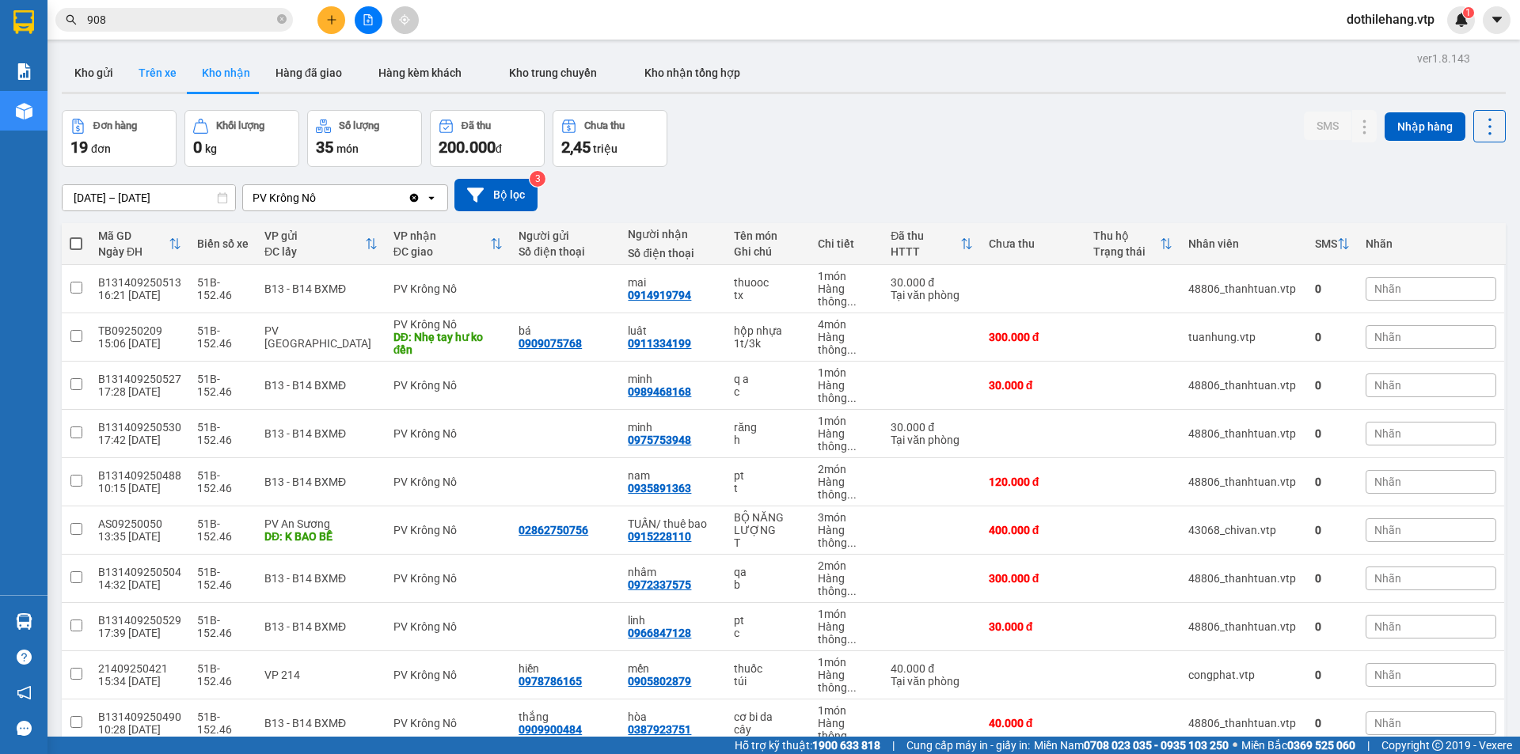
click at [136, 74] on button "Trên xe" at bounding box center [157, 73] width 63 height 38
type input "[DATE] – [DATE]"
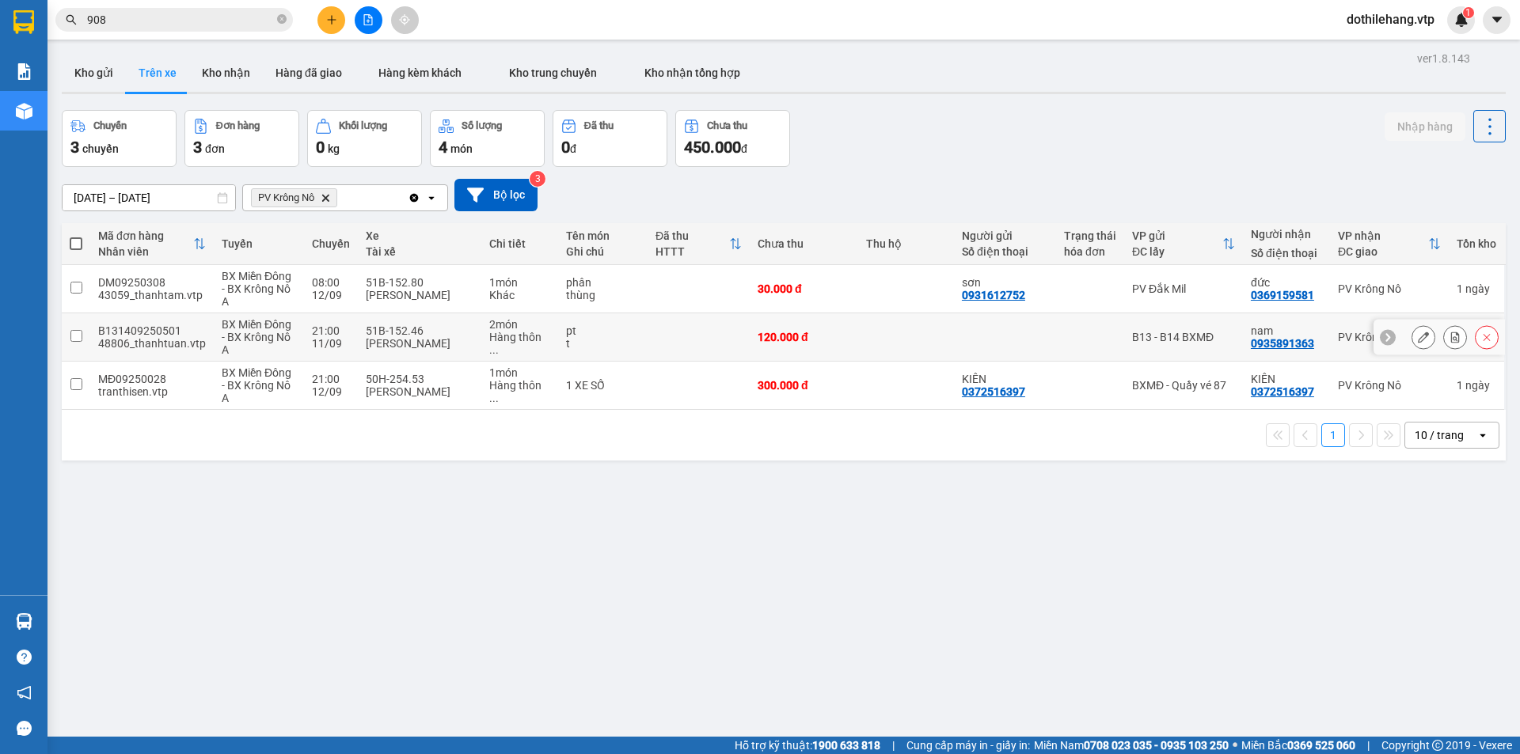
click at [936, 344] on td at bounding box center [906, 337] width 96 height 48
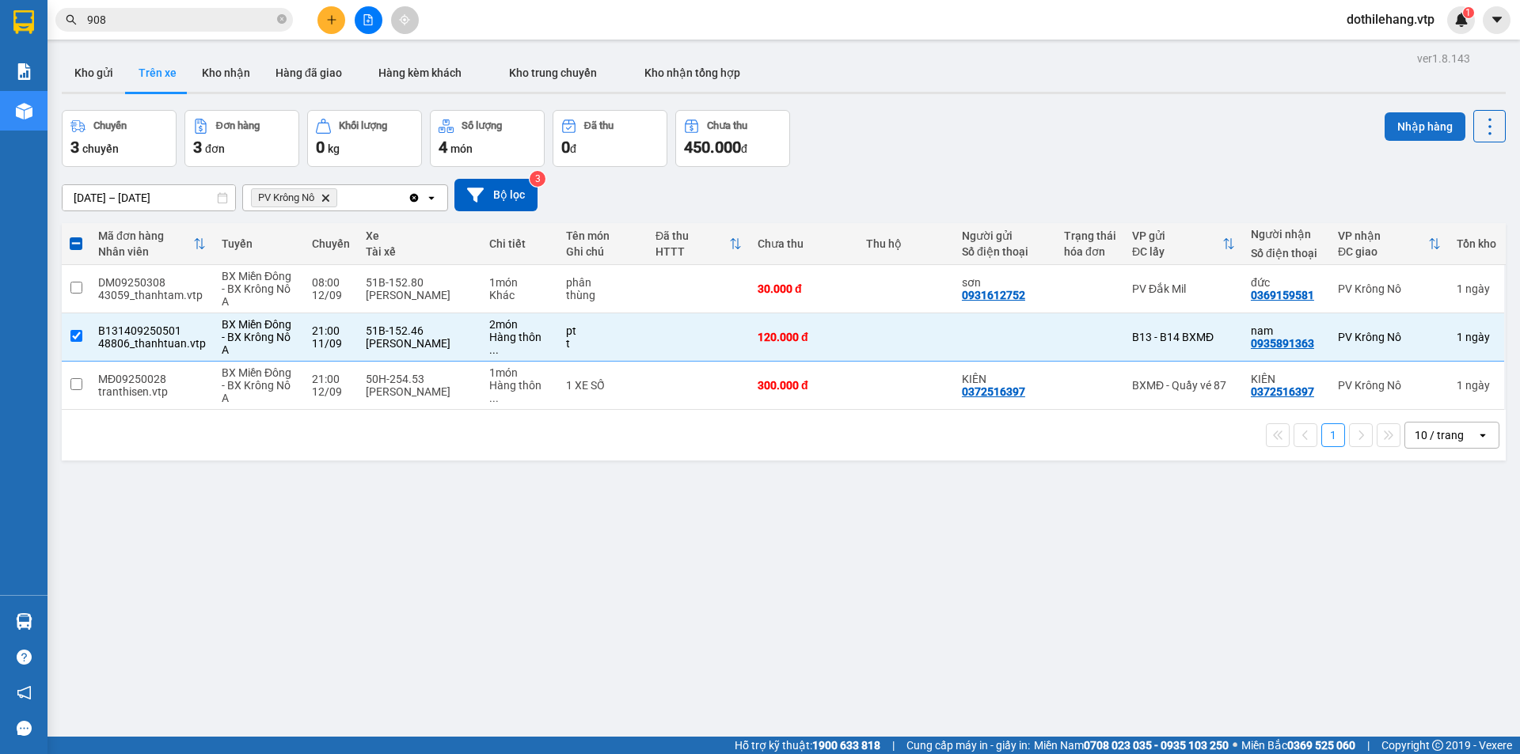
click at [1403, 126] on button "Nhập hàng" at bounding box center [1424, 126] width 81 height 28
checkbox input "false"
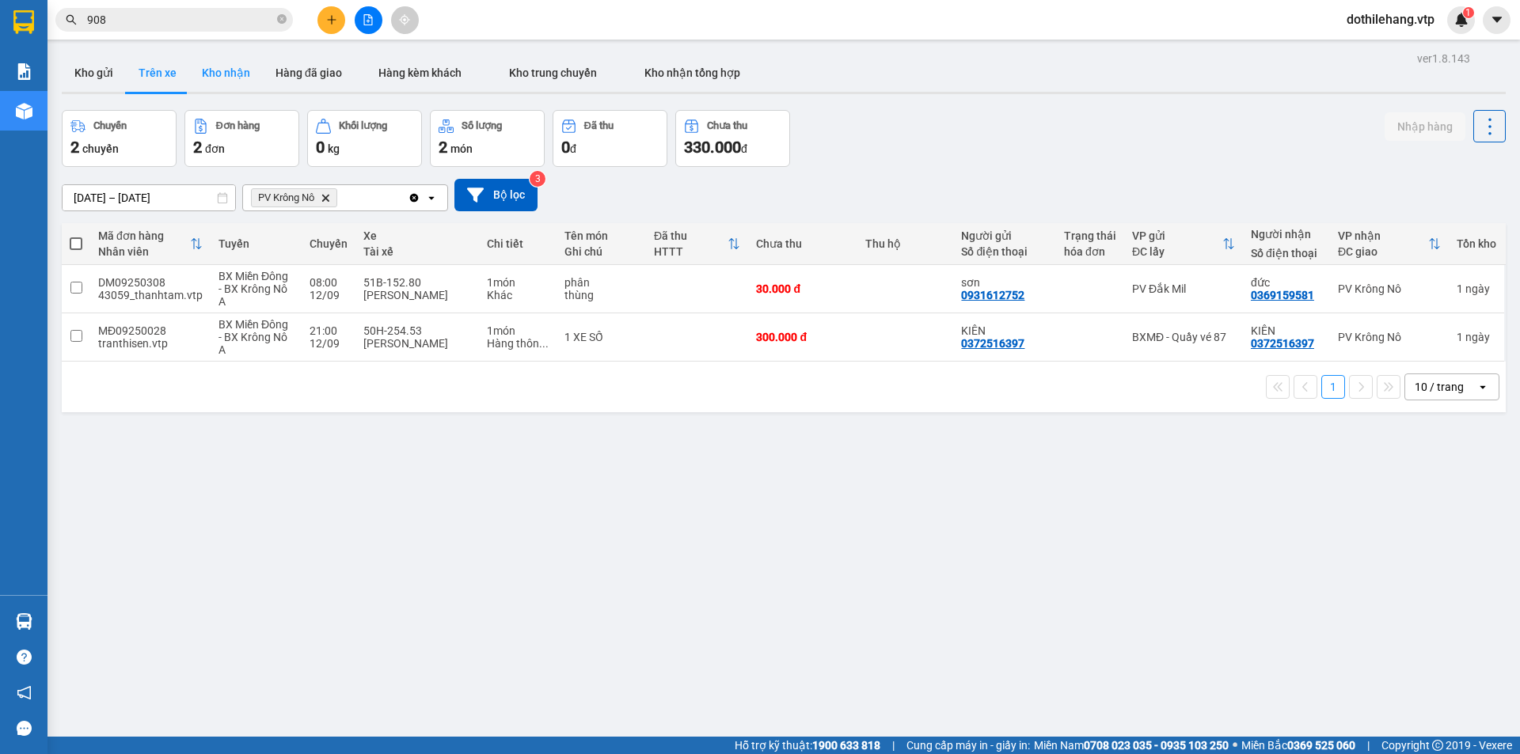
click at [239, 81] on button "Kho nhận" at bounding box center [226, 73] width 74 height 38
type input "[DATE] – [DATE]"
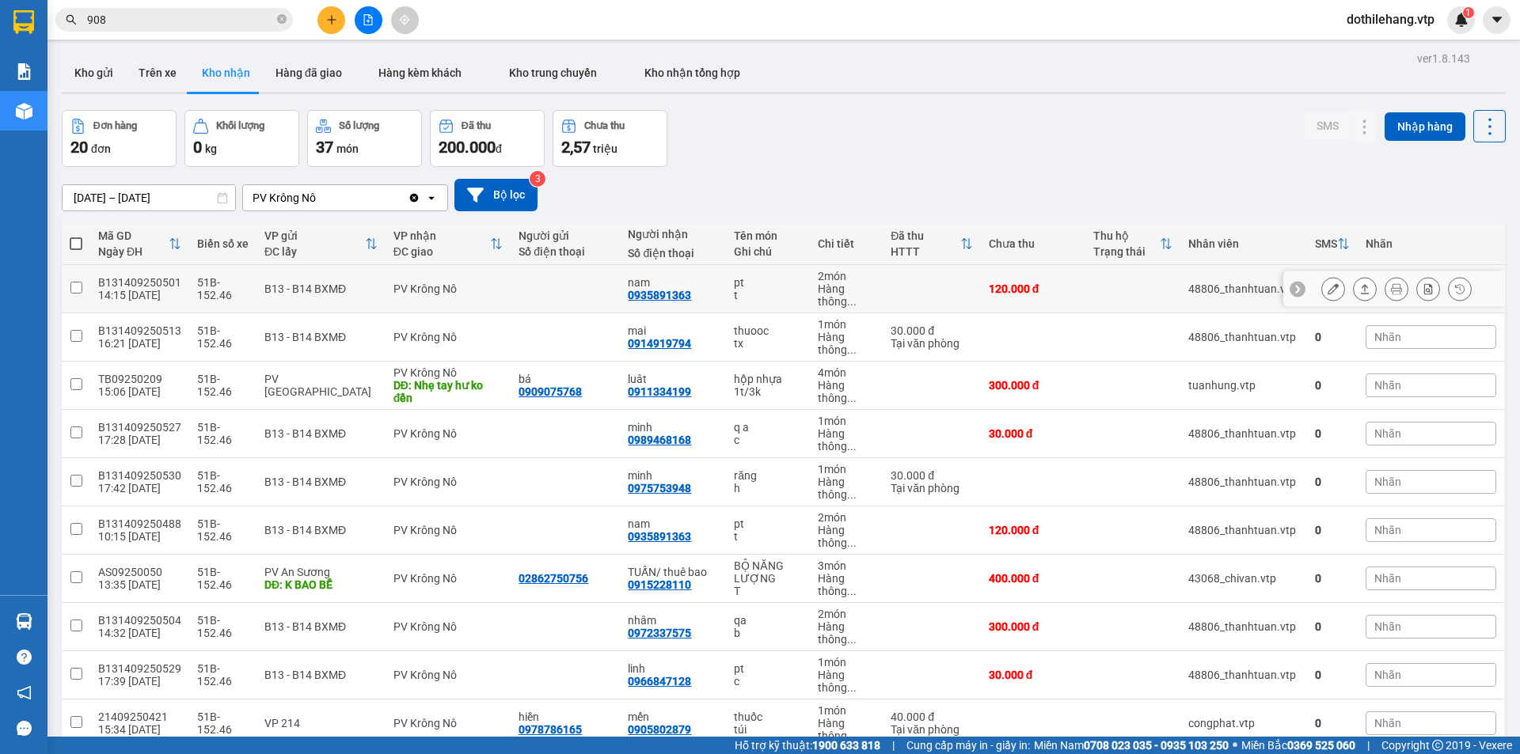
click at [956, 282] on td at bounding box center [931, 289] width 97 height 48
checkbox input "true"
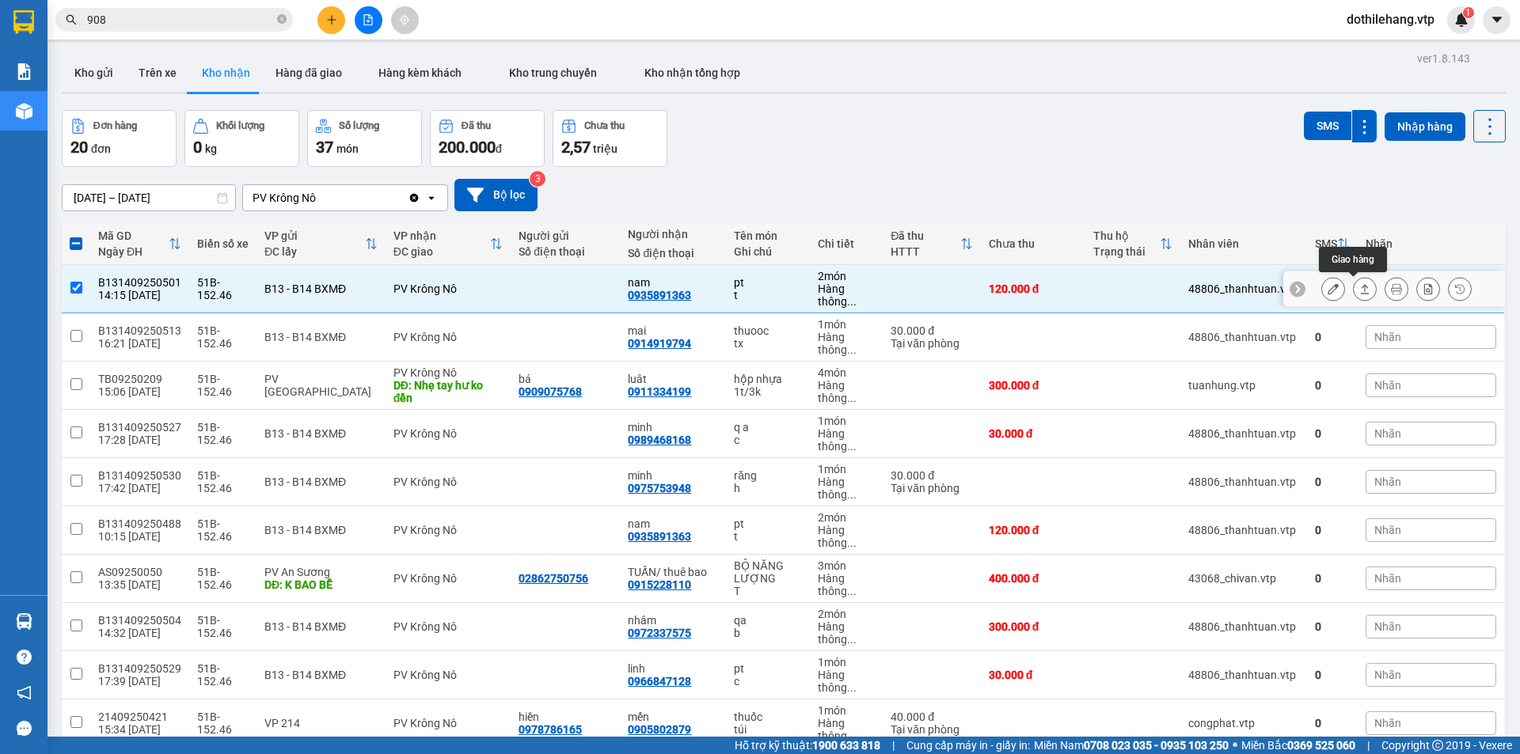
click at [1359, 285] on icon at bounding box center [1364, 288] width 11 height 11
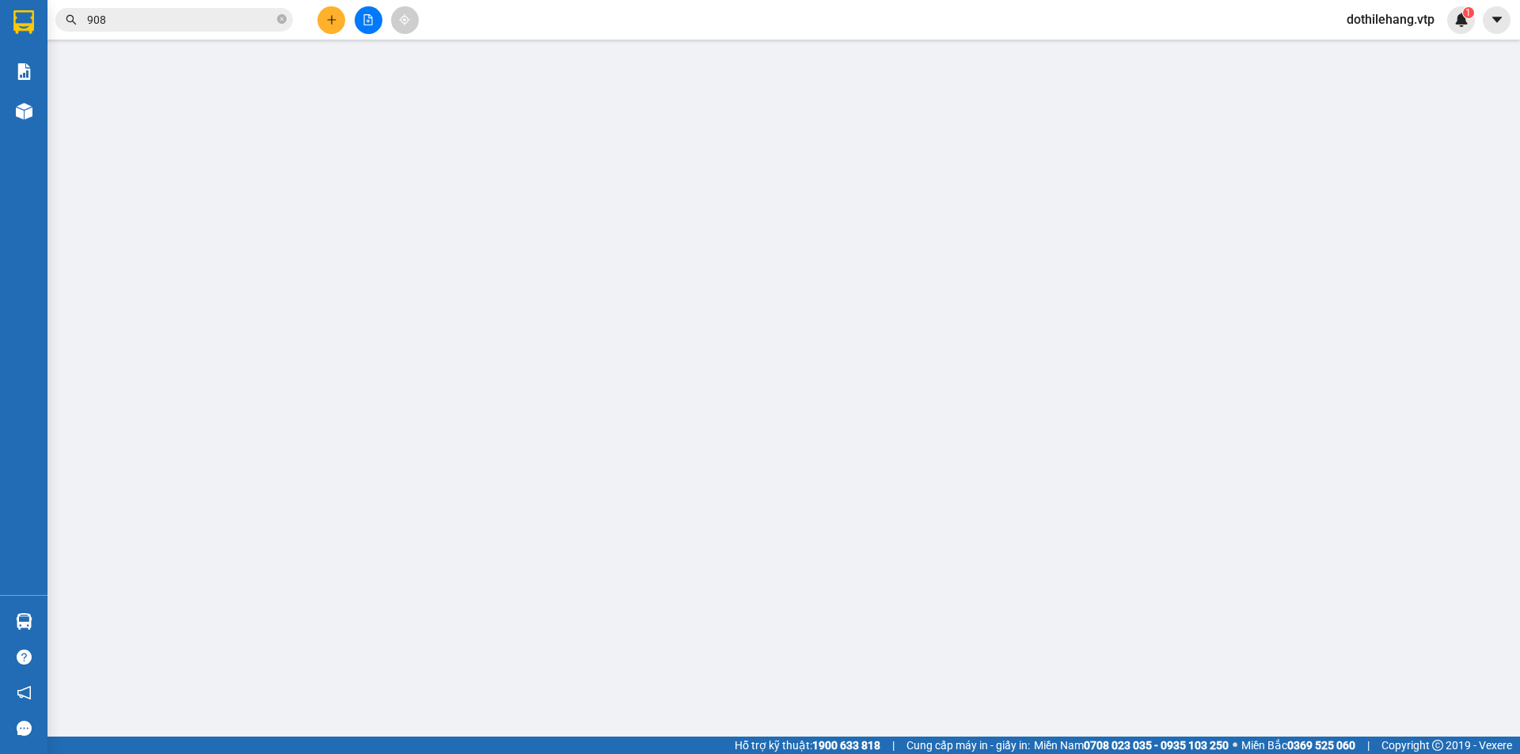
type input "0935891363"
type input "nam"
type input "trùng mã B131409250488"
type input "120.000"
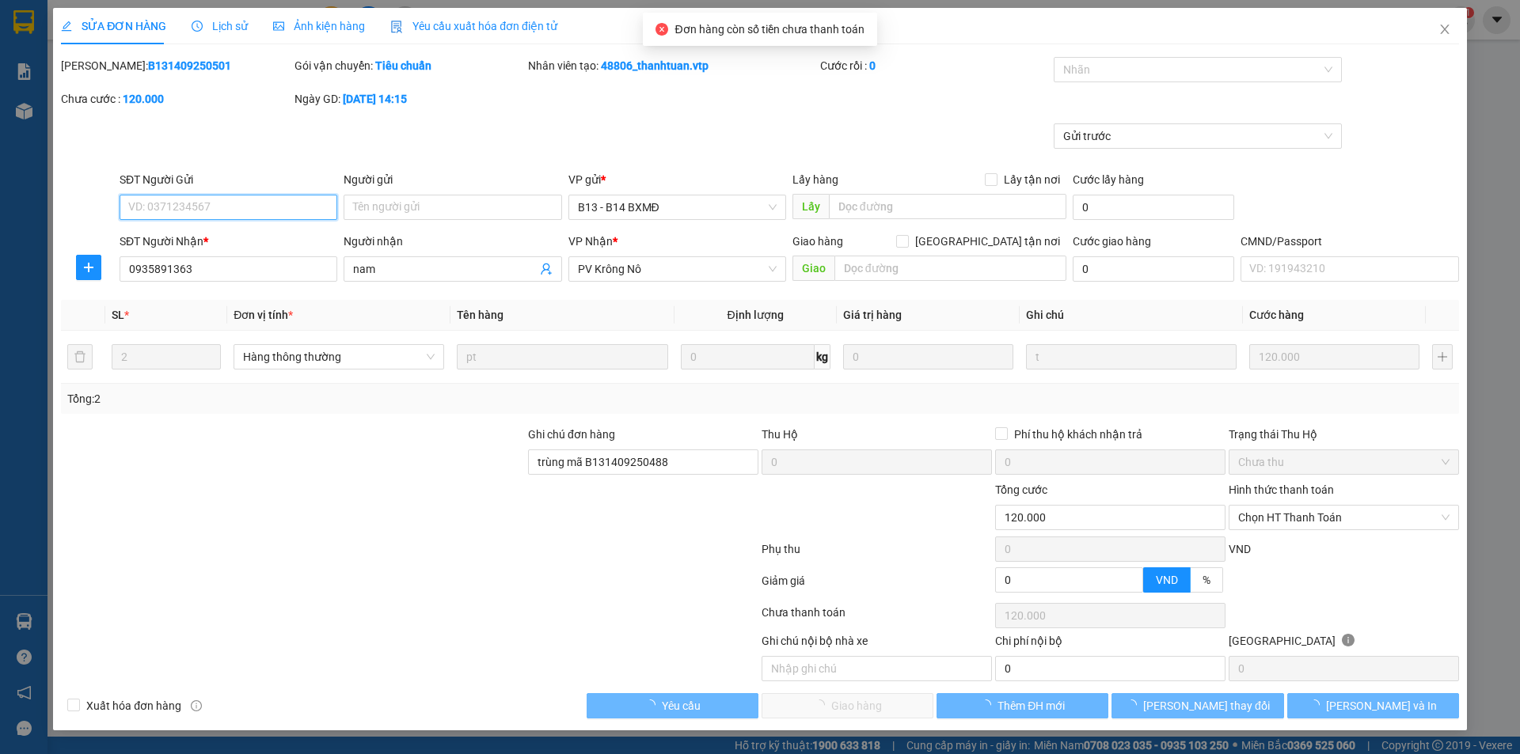
type input "6.000"
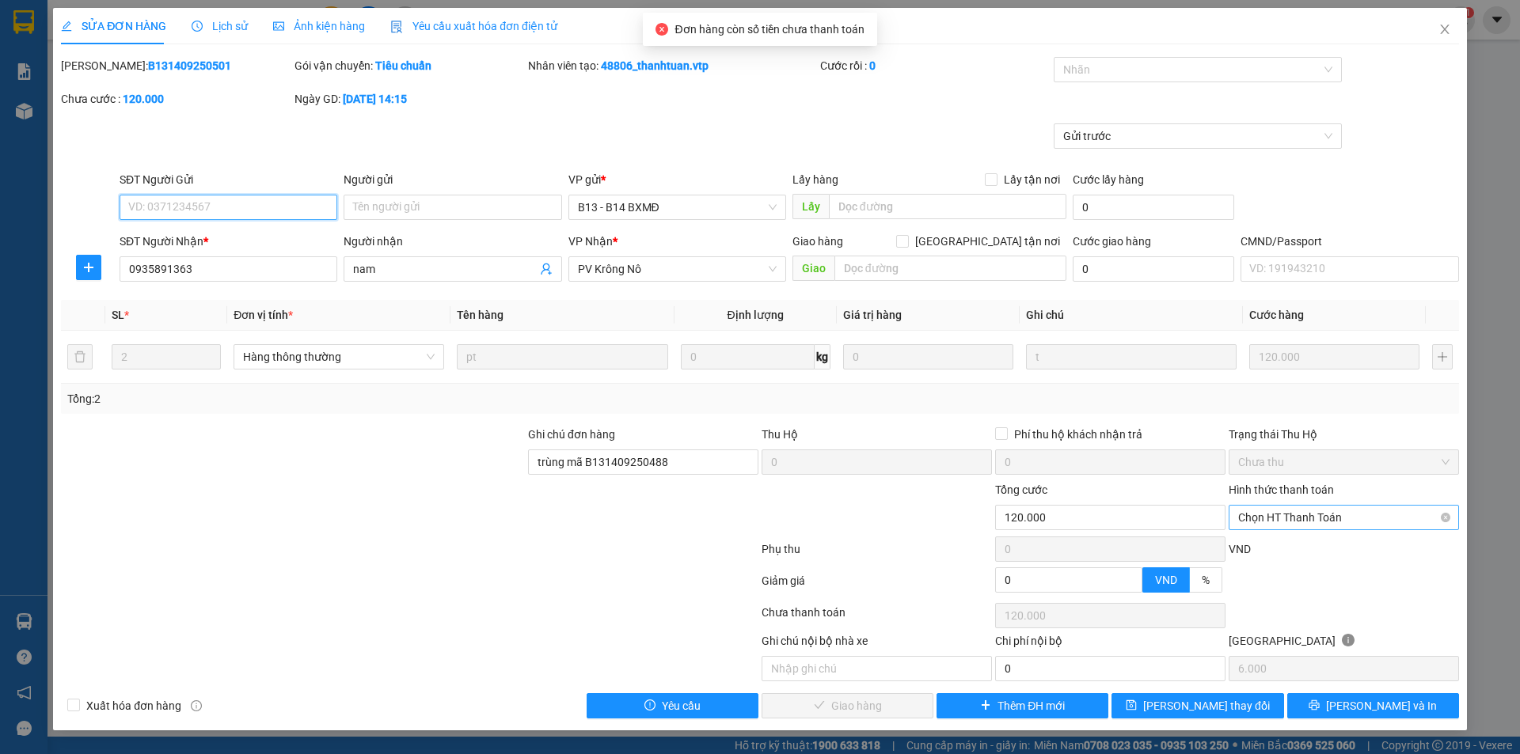
click at [1257, 518] on span "Chọn HT Thanh Toán" at bounding box center [1343, 518] width 211 height 24
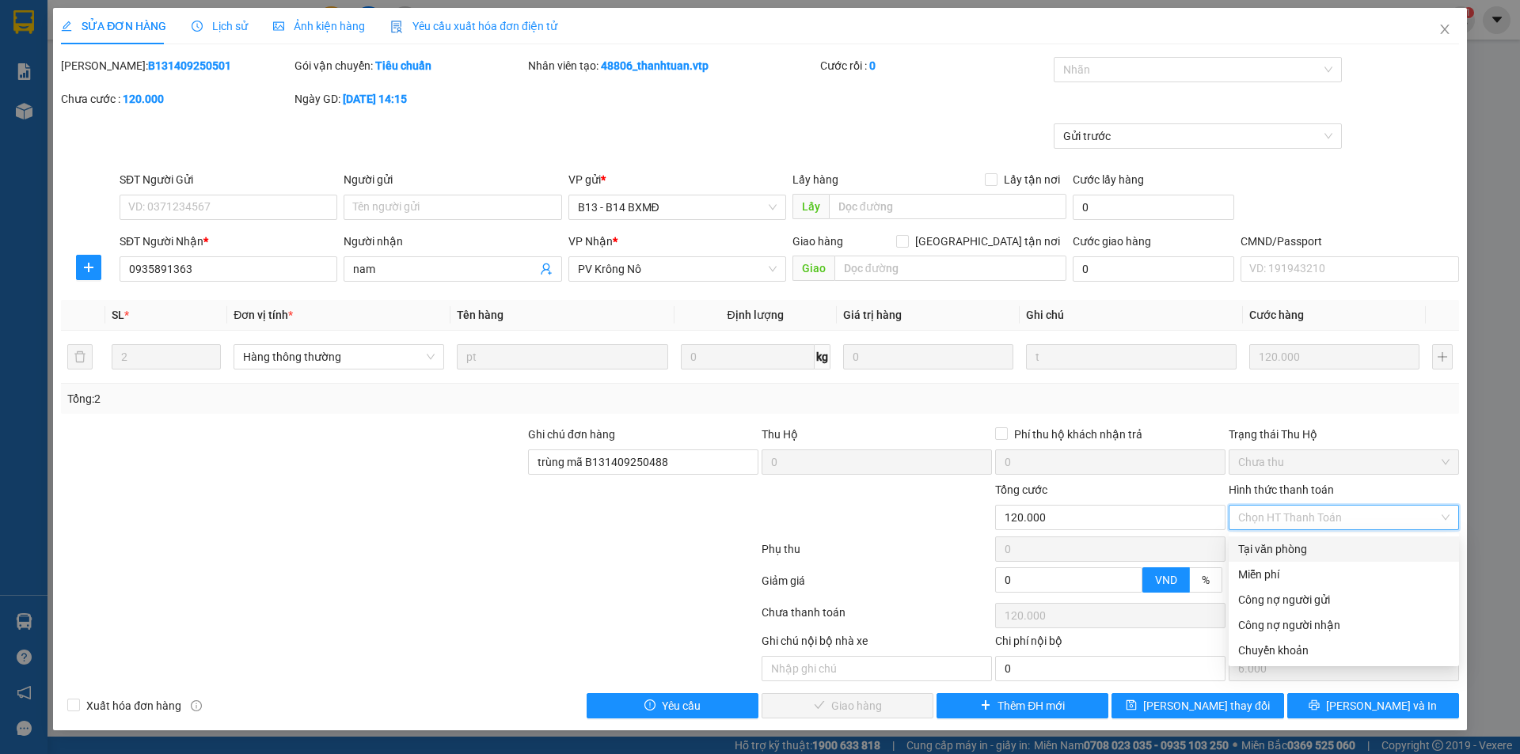
click at [1255, 546] on div "Tại văn phòng" at bounding box center [1343, 549] width 211 height 17
type input "0"
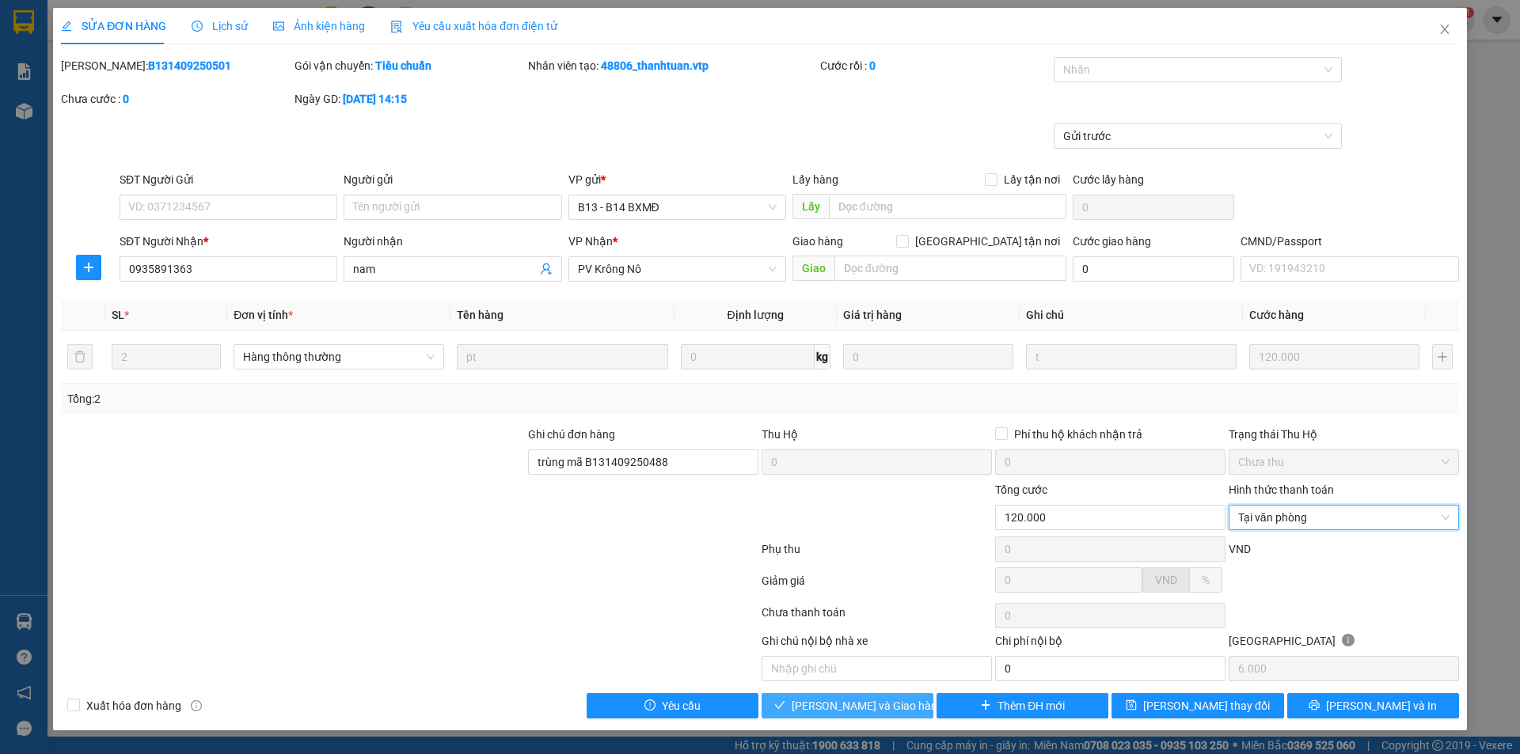
drag, startPoint x: 856, startPoint y: 712, endPoint x: 856, endPoint y: 688, distance: 23.8
click at [855, 712] on span "[PERSON_NAME] và Giao hàng" at bounding box center [868, 705] width 152 height 17
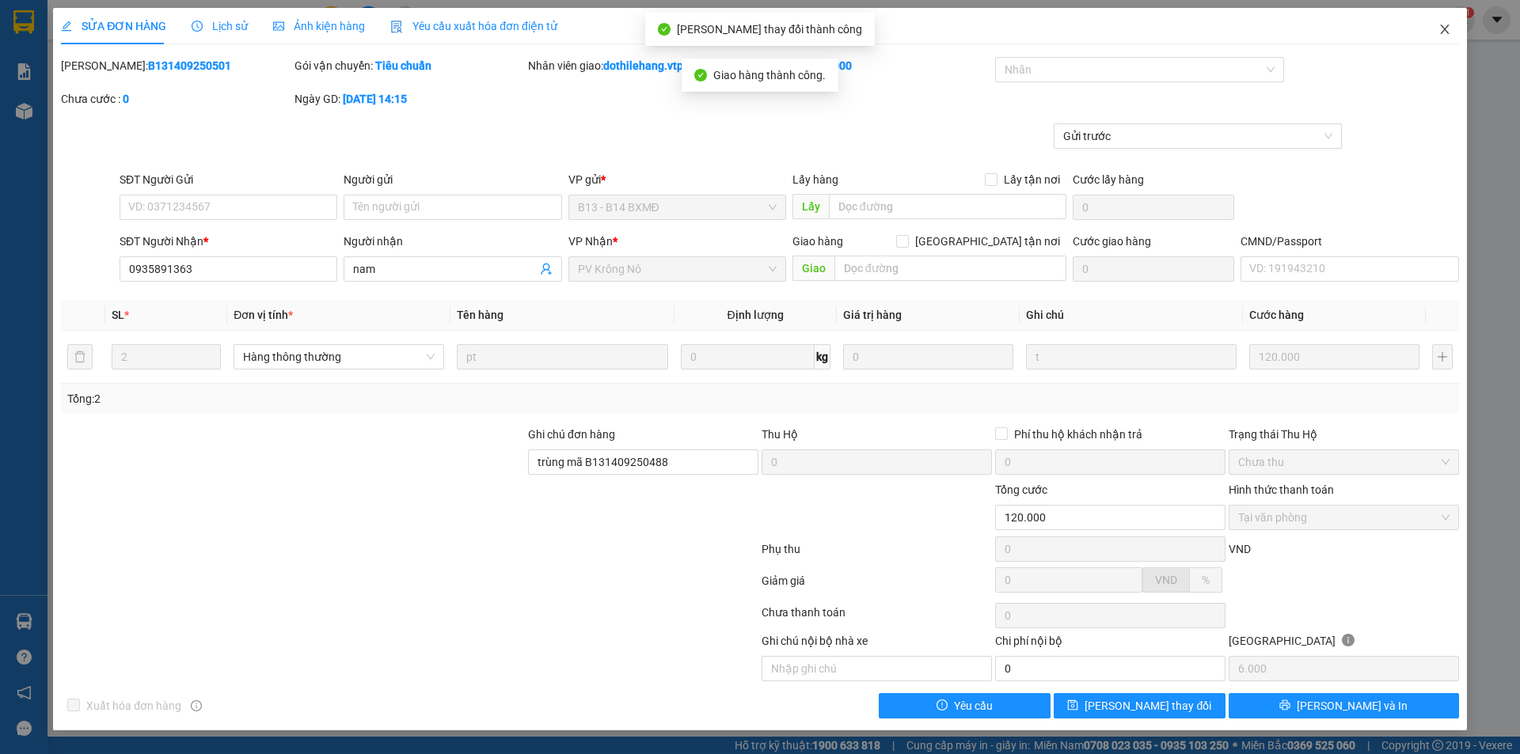
click at [1444, 33] on icon "close" at bounding box center [1444, 29] width 13 height 13
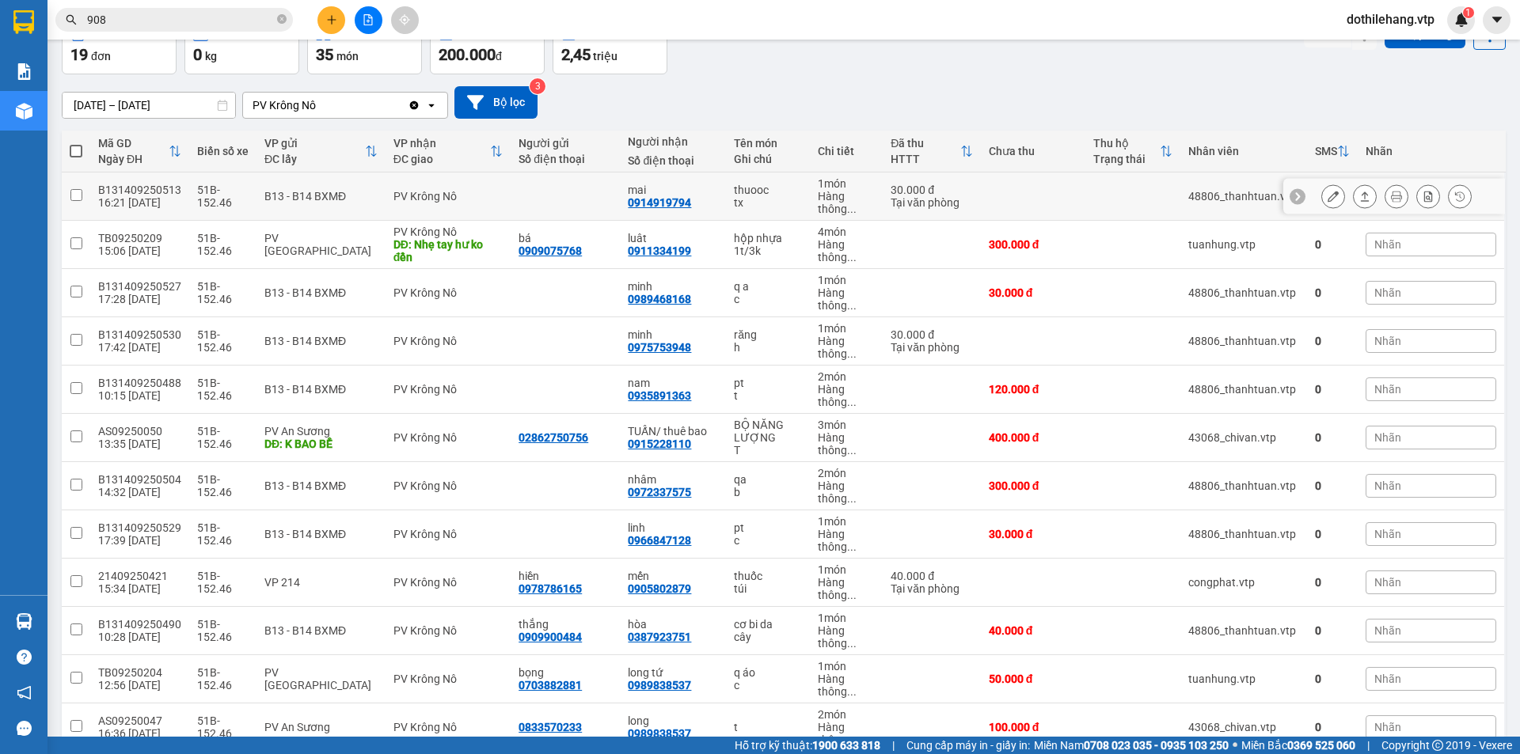
scroll to position [237, 0]
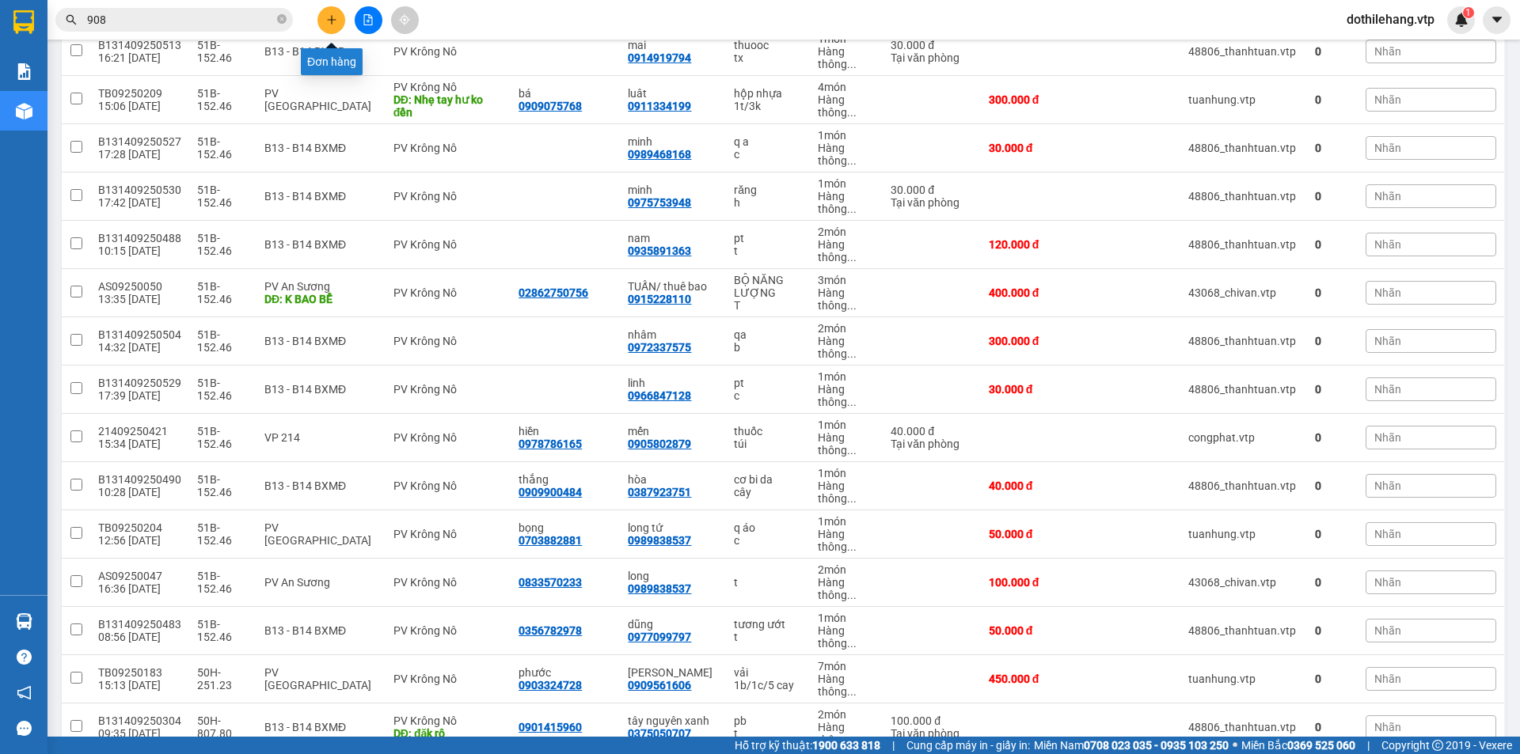
click at [328, 17] on icon "plus" at bounding box center [331, 19] width 11 height 11
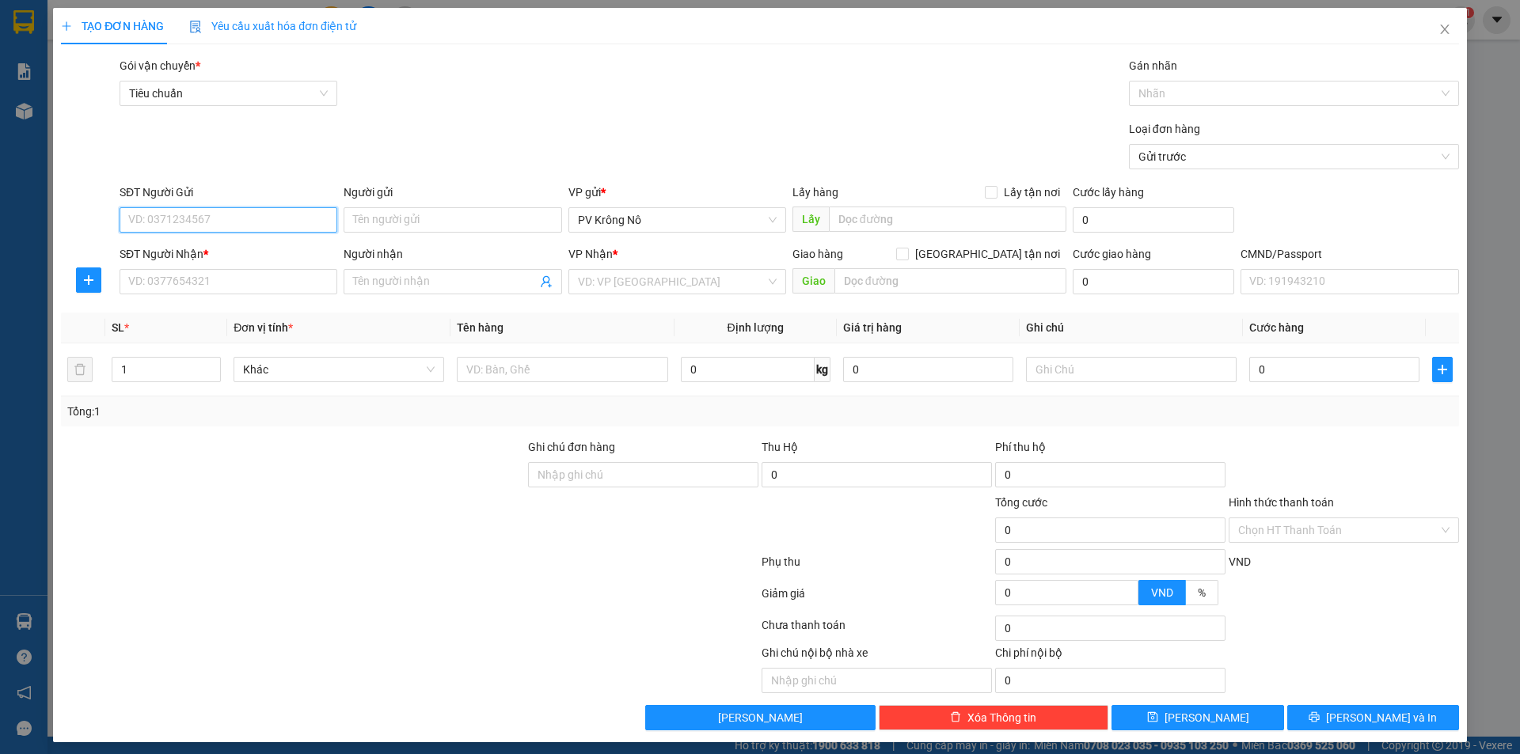
click at [207, 218] on input "SĐT Người Gửi" at bounding box center [229, 219] width 218 height 25
click at [226, 281] on input "SĐT Người Nhận *" at bounding box center [229, 281] width 218 height 25
click at [240, 218] on input "SĐT Người Gửi" at bounding box center [229, 219] width 218 height 25
click at [206, 268] on div "SĐT Người Nhận *" at bounding box center [229, 257] width 218 height 24
click at [273, 287] on input "0367087981" at bounding box center [229, 281] width 218 height 25
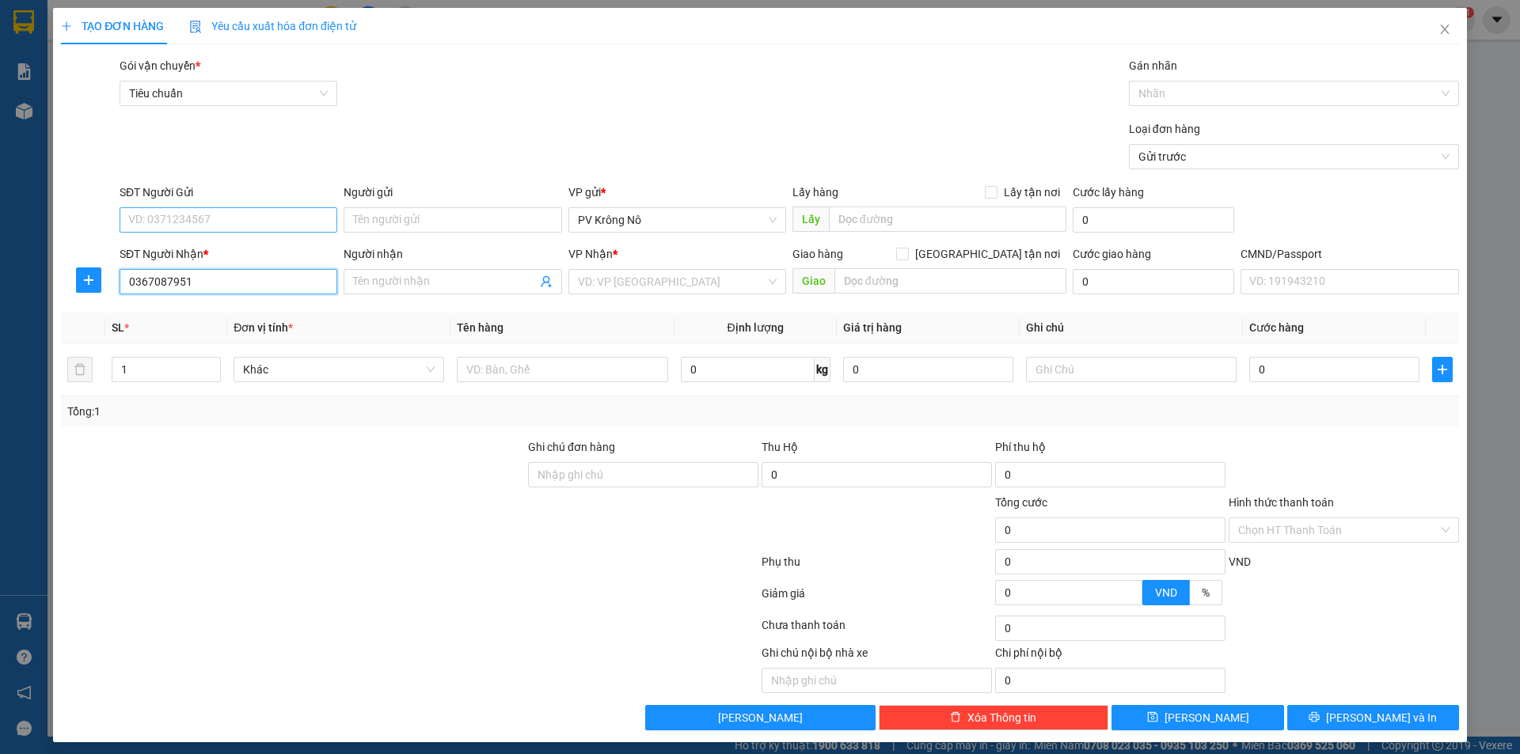
type input "0367087951"
click at [172, 222] on input "SĐT Người Gửi" at bounding box center [229, 219] width 218 height 25
type input "0353824188"
click at [628, 285] on input "search" at bounding box center [672, 282] width 188 height 24
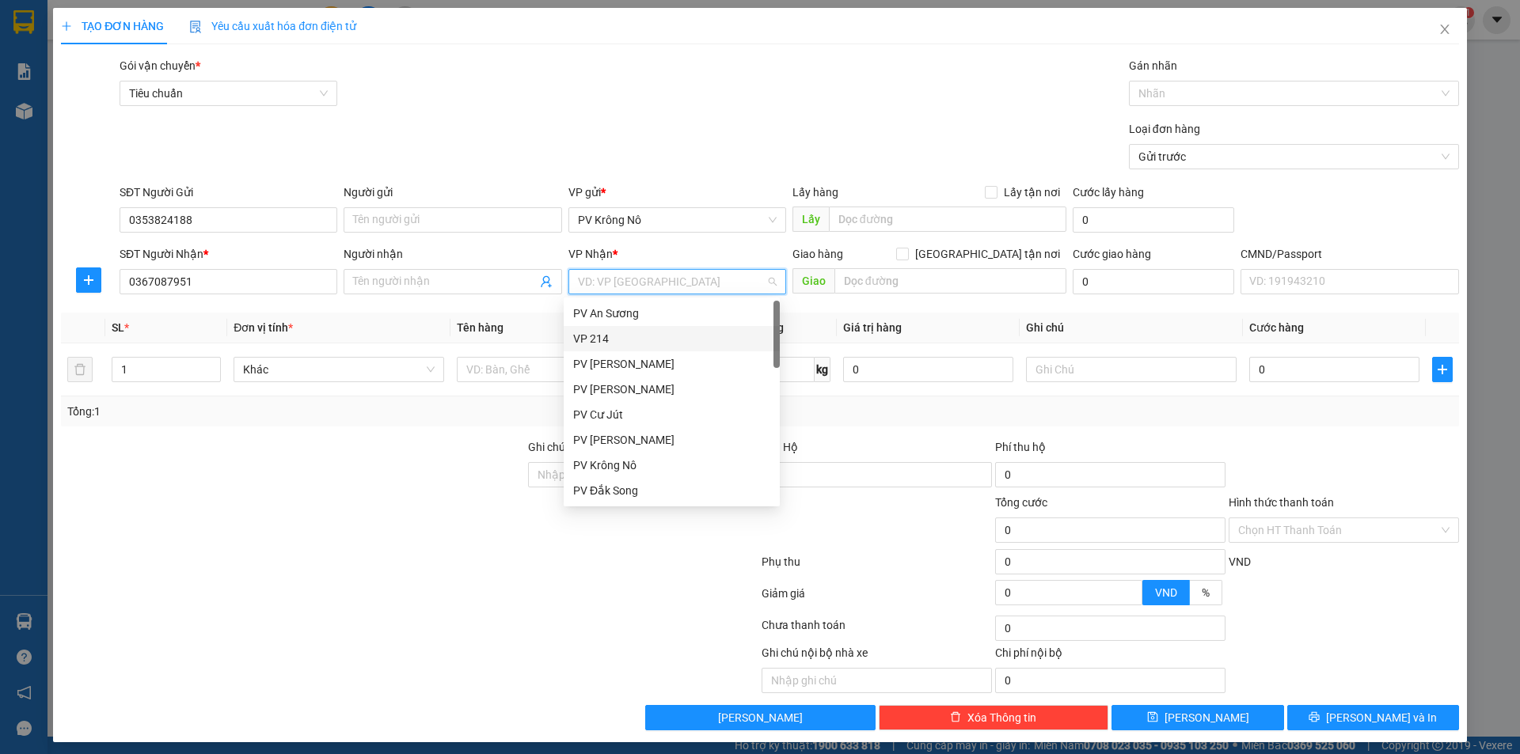
click at [619, 339] on div "VP 214" at bounding box center [671, 338] width 197 height 17
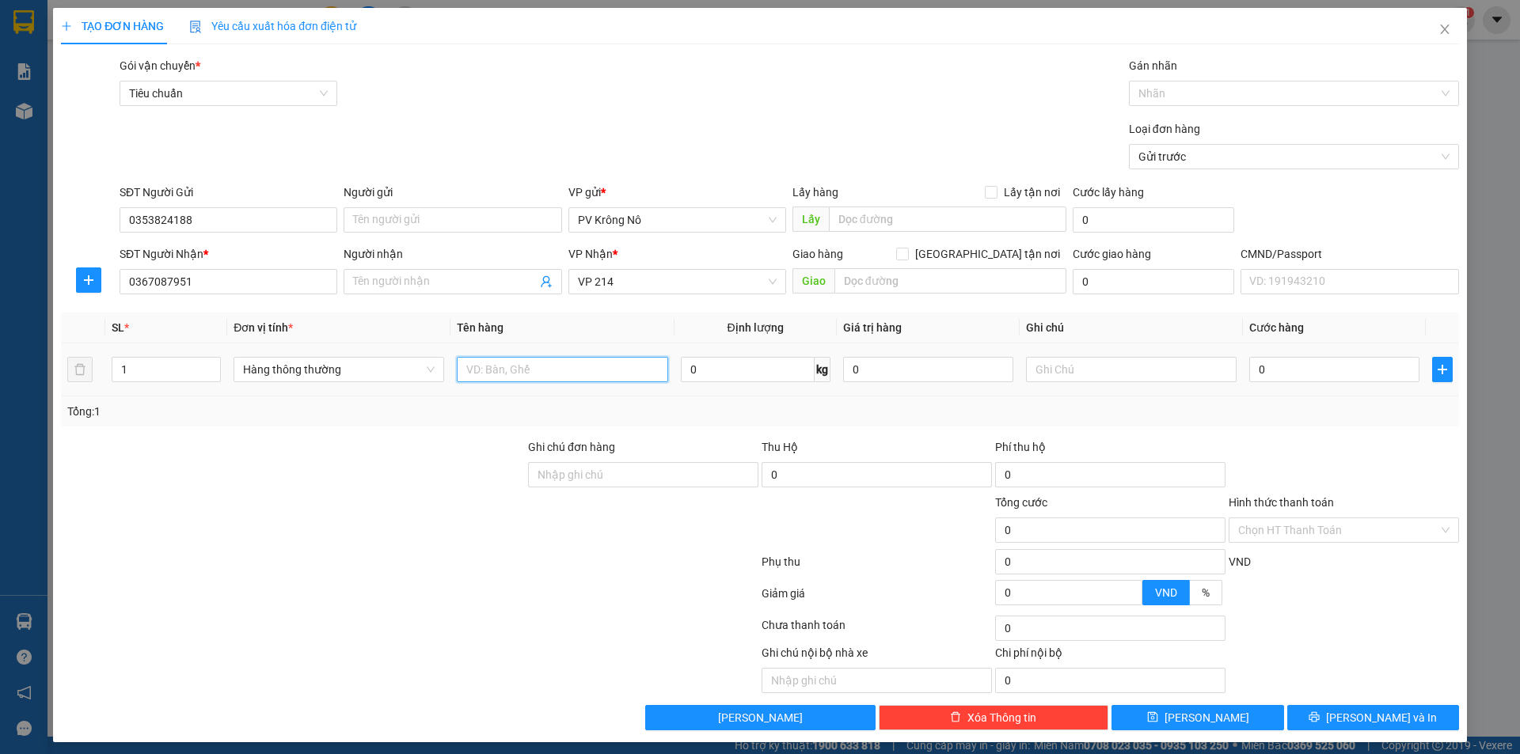
click at [496, 365] on input "text" at bounding box center [562, 369] width 211 height 25
type input "1 xe số"
click at [1262, 377] on input "0" at bounding box center [1334, 369] width 170 height 25
type input "03"
type input "3"
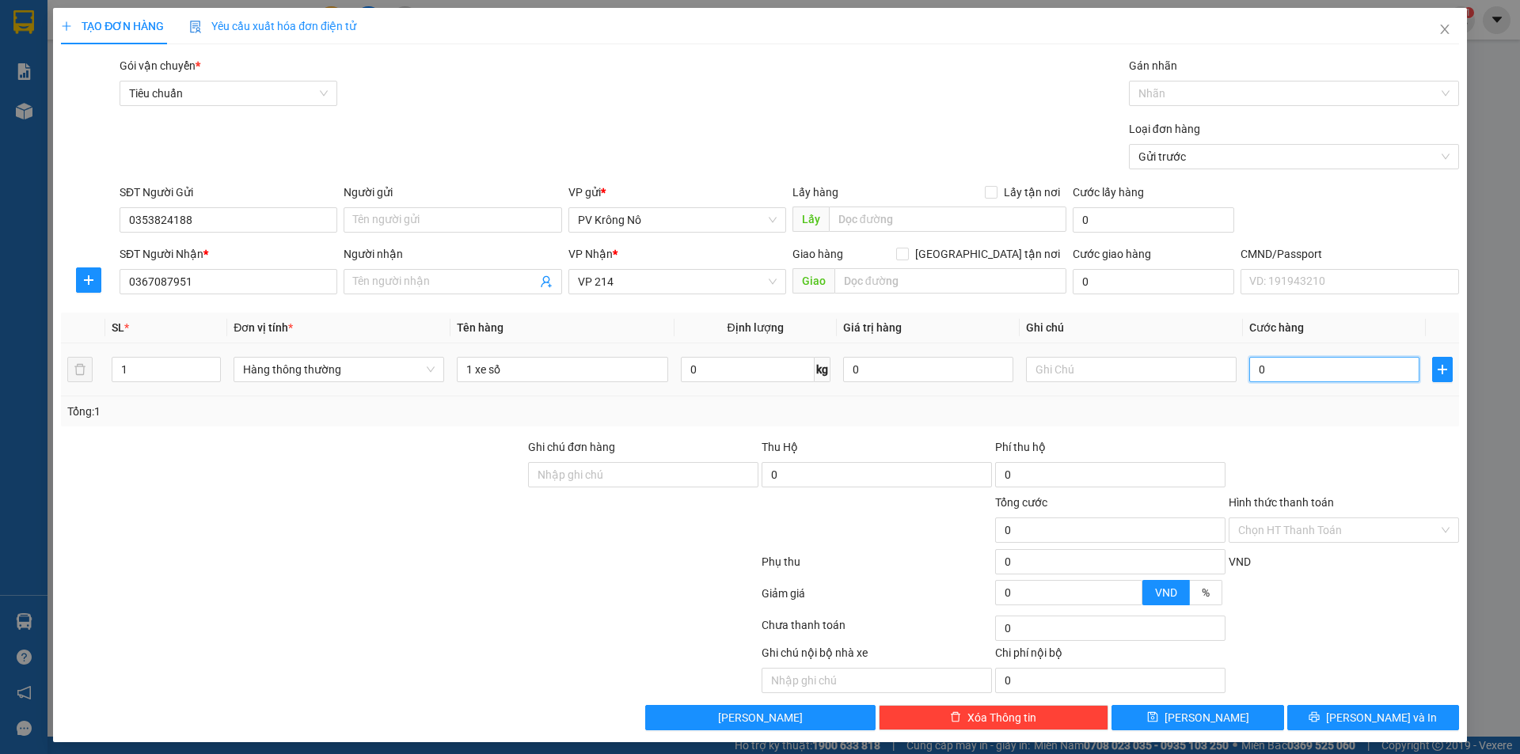
type input "3"
type input "030"
type input "30"
type input "0.300"
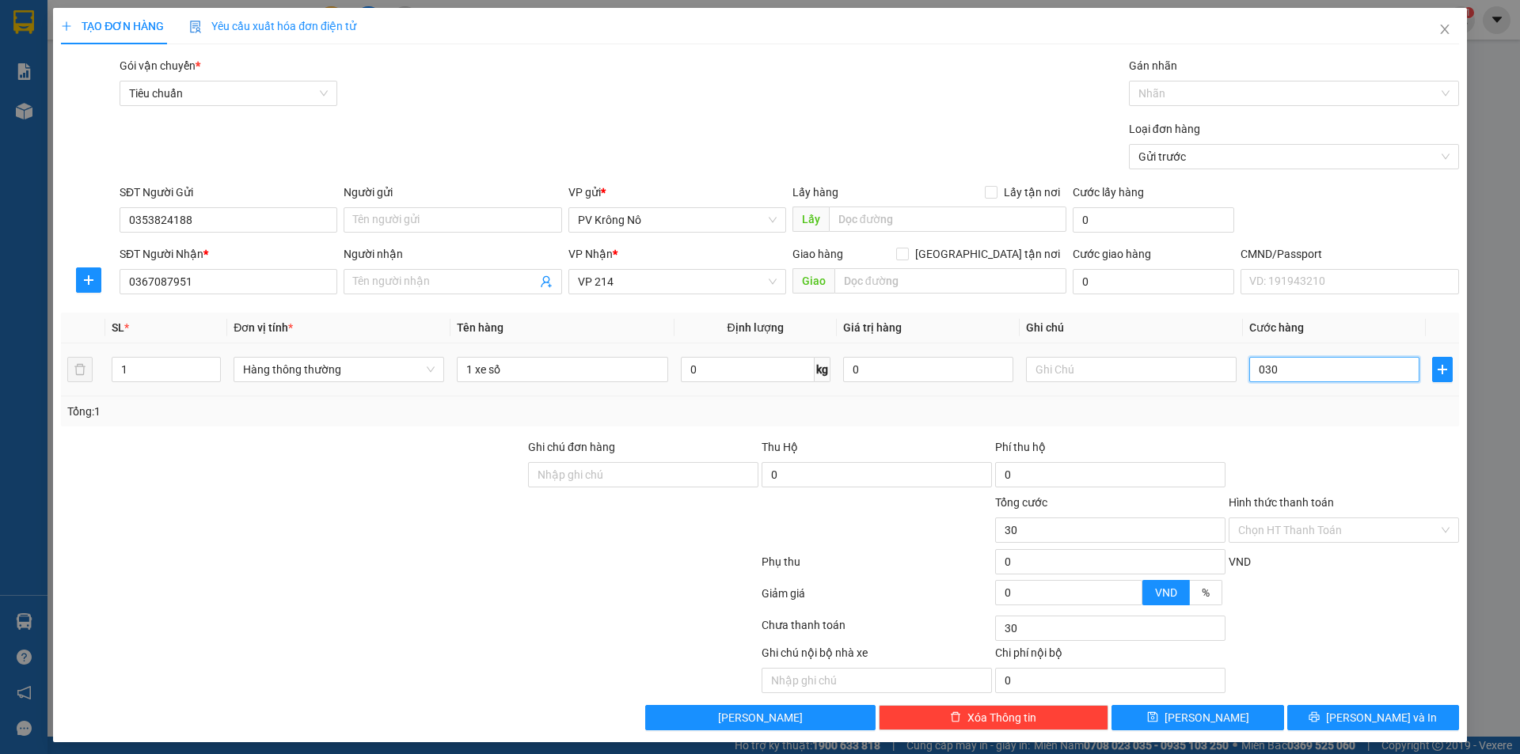
type input "300"
type input "03.000"
type input "3.000"
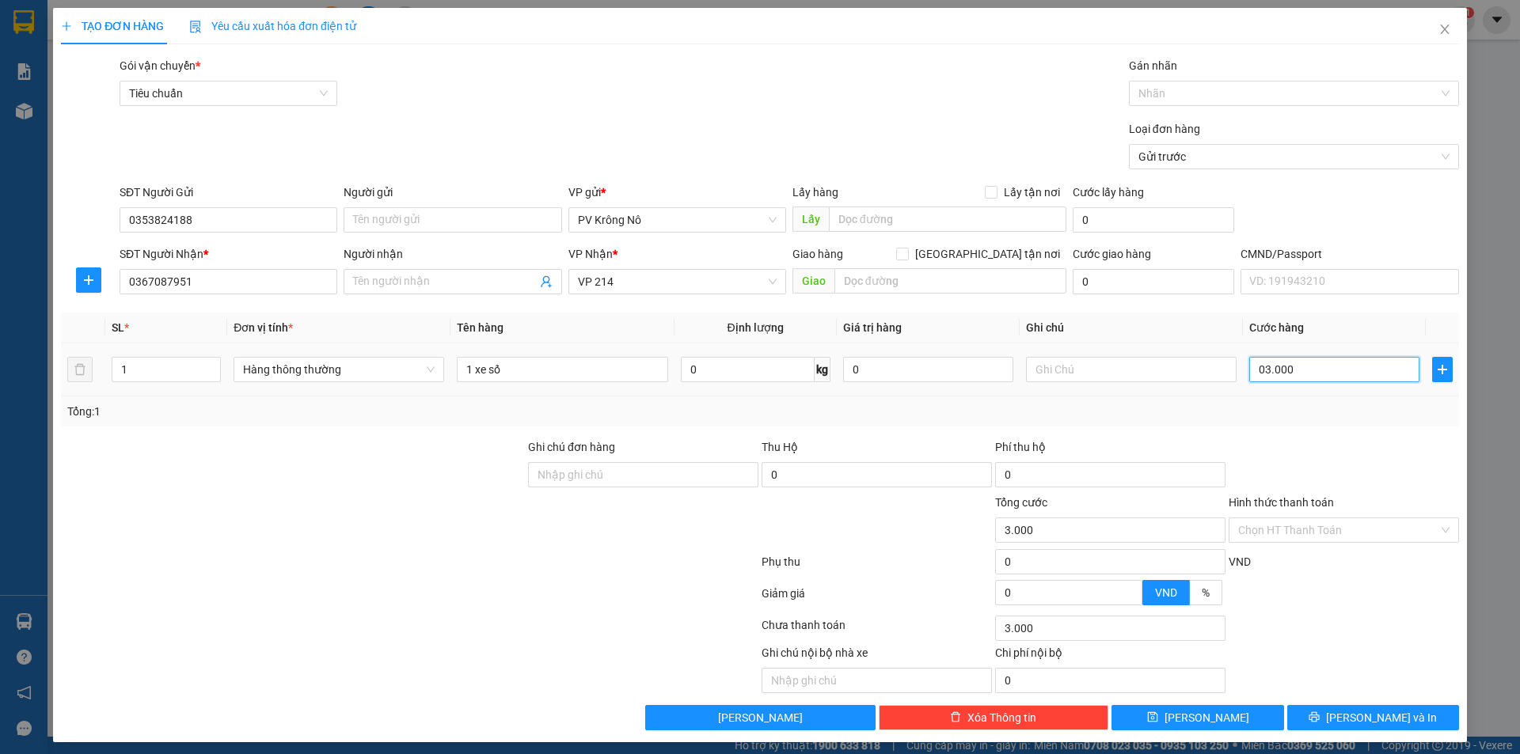
type input "030.000"
type input "30.000"
type input "0.300.000"
type input "300.000"
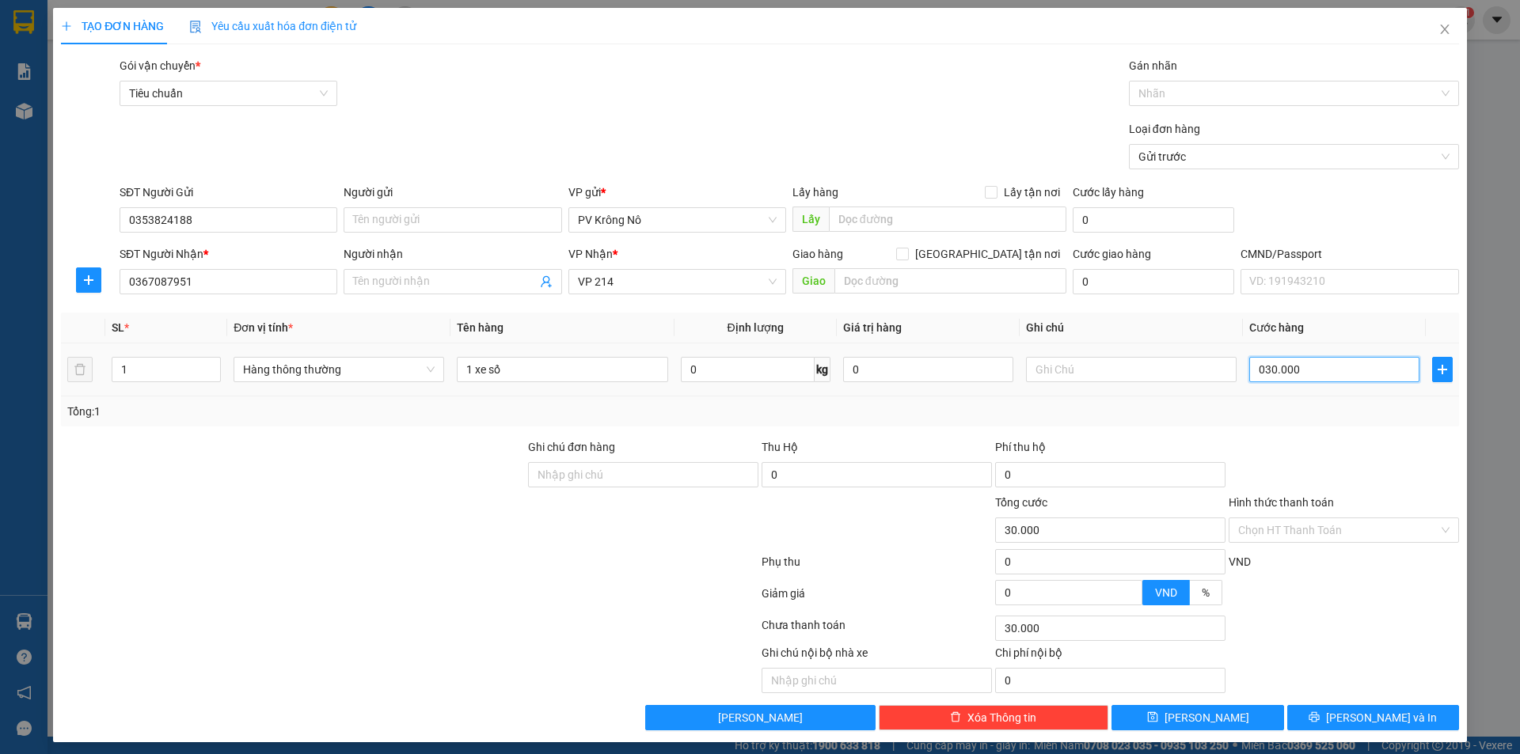
type input "300.000"
click at [925, 288] on input "text" at bounding box center [950, 280] width 232 height 25
type input "tối 13/9"
drag, startPoint x: 1159, startPoint y: 723, endPoint x: 1155, endPoint y: 712, distance: 12.5
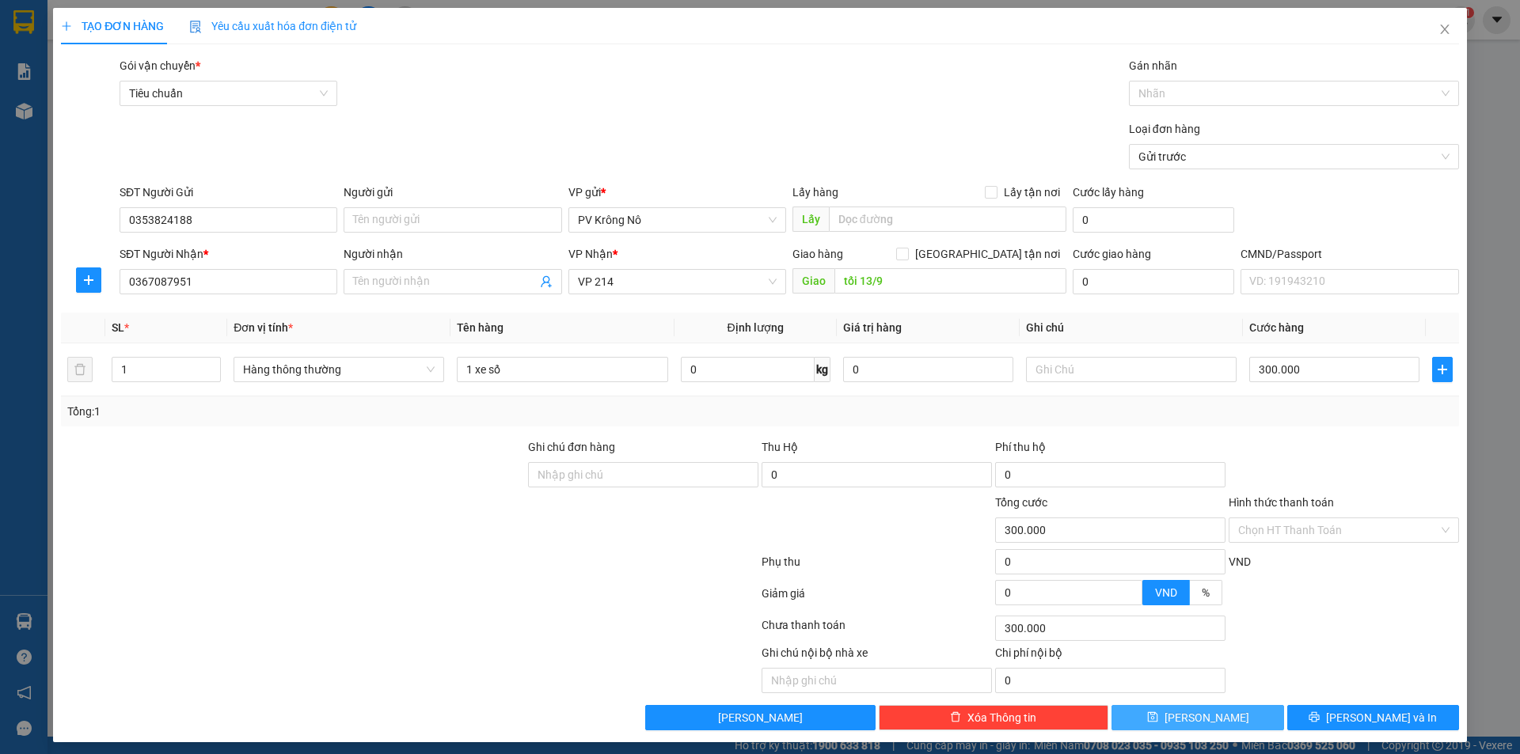
click at [1157, 723] on button "[PERSON_NAME]" at bounding box center [1197, 717] width 172 height 25
type input "0"
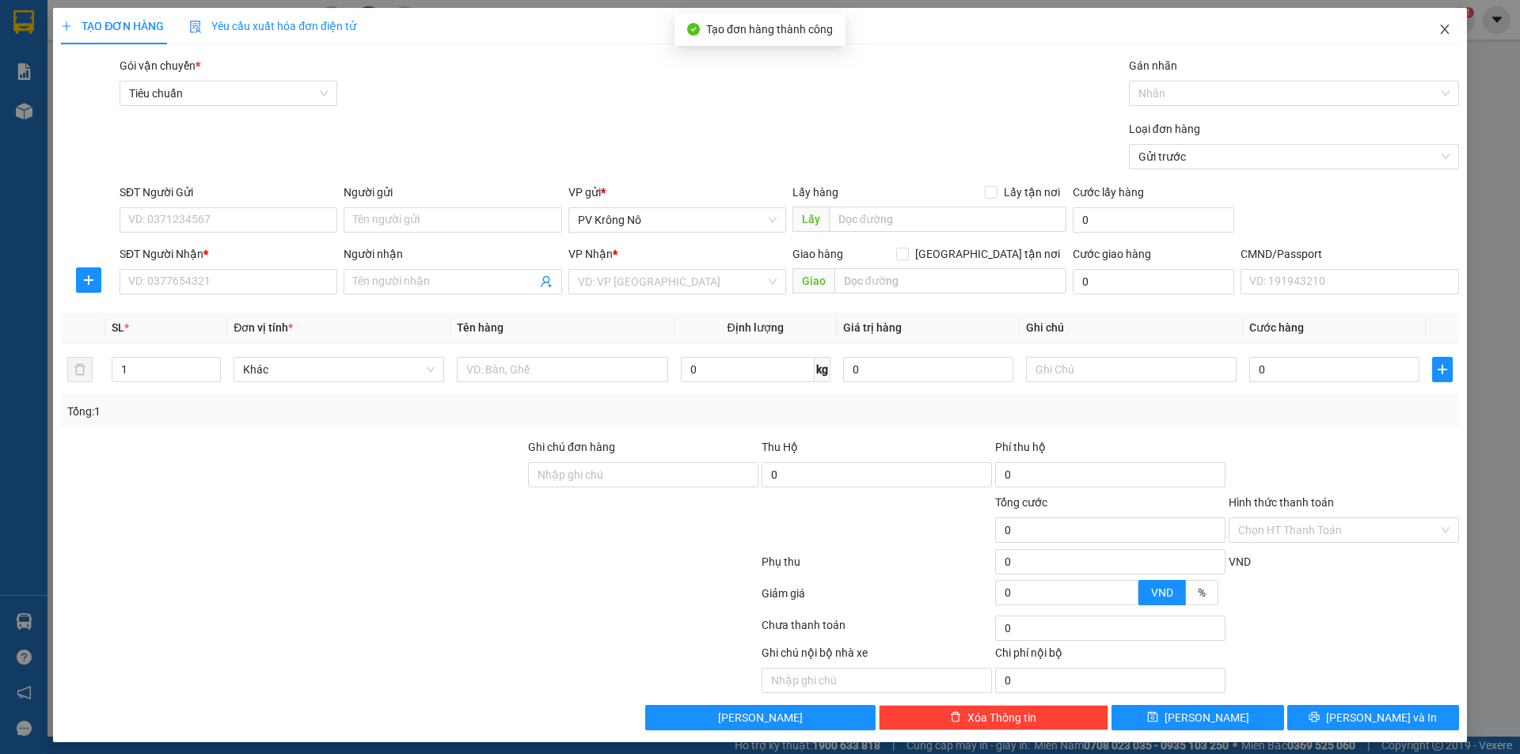
click at [1438, 30] on icon "close" at bounding box center [1444, 29] width 13 height 13
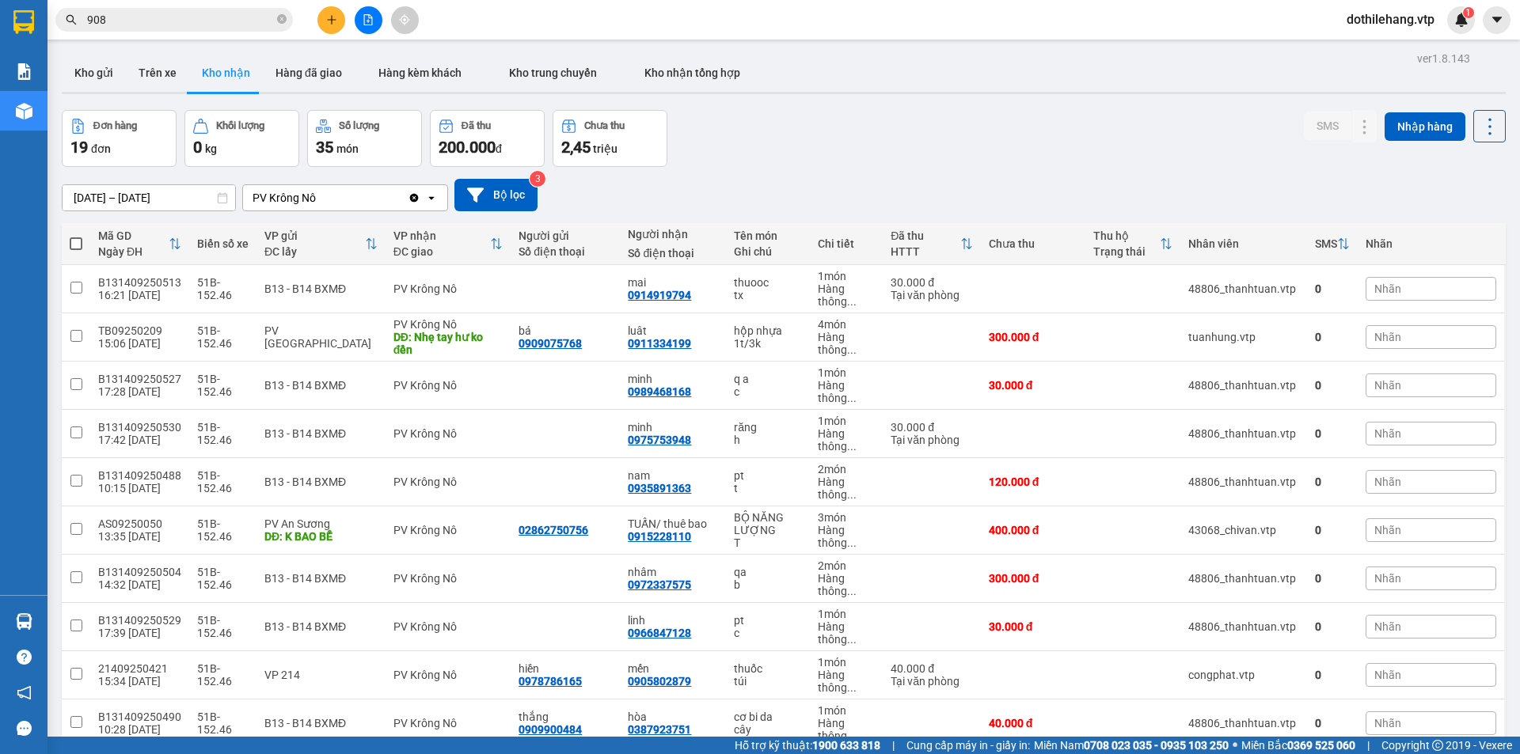
click at [240, 17] on input "908" at bounding box center [180, 19] width 187 height 17
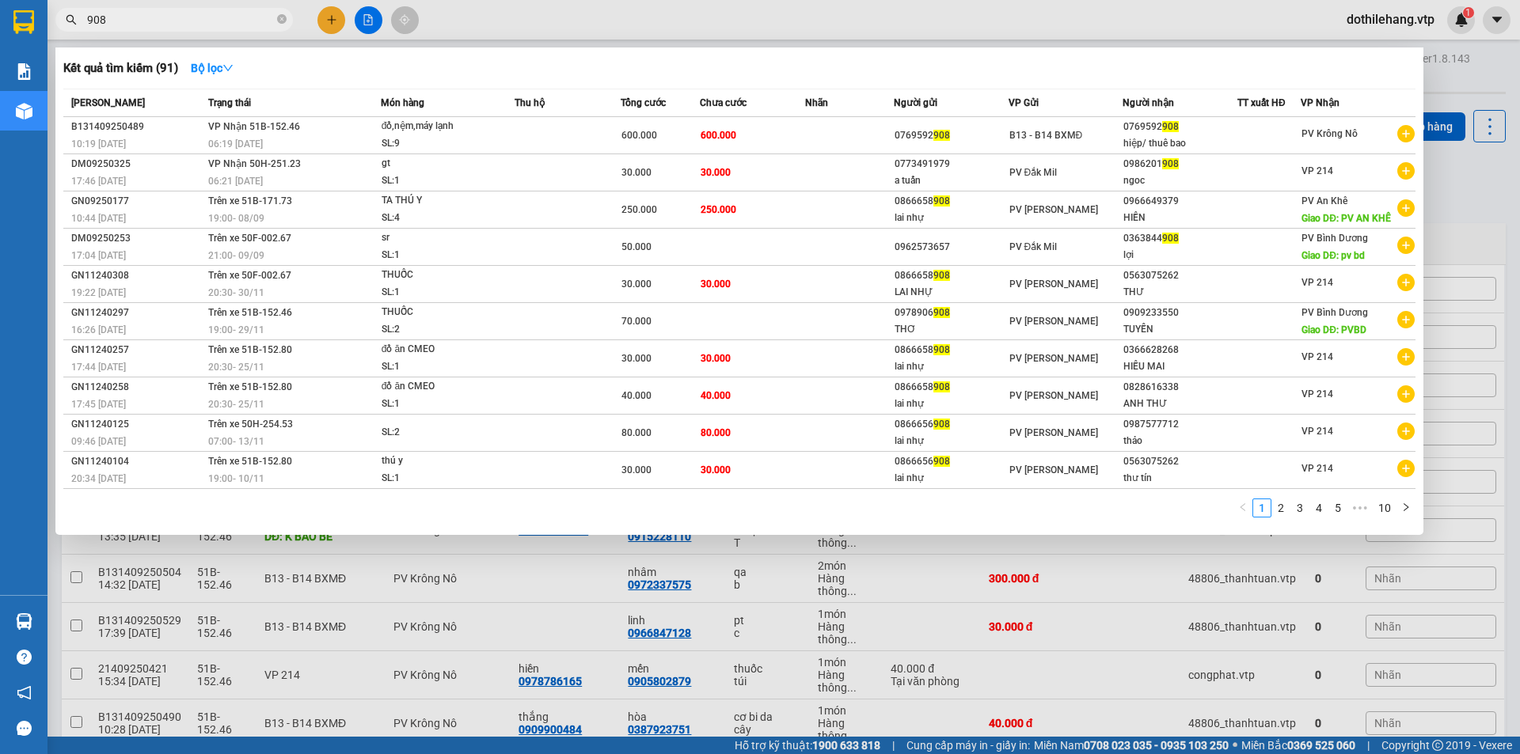
drag, startPoint x: 157, startPoint y: 6, endPoint x: 0, endPoint y: 2, distance: 156.8
click at [0, 2] on section "Kết quả tìm kiếm ( 91 ) Bộ lọc Mã ĐH Trạng thái Món hàng Thu hộ Tổng cước Chưa …" at bounding box center [760, 377] width 1520 height 754
click at [245, 29] on span "908" at bounding box center [173, 20] width 237 height 24
drag, startPoint x: 193, startPoint y: 15, endPoint x: 53, endPoint y: 9, distance: 140.2
click at [53, 9] on div "908" at bounding box center [154, 20] width 309 height 24
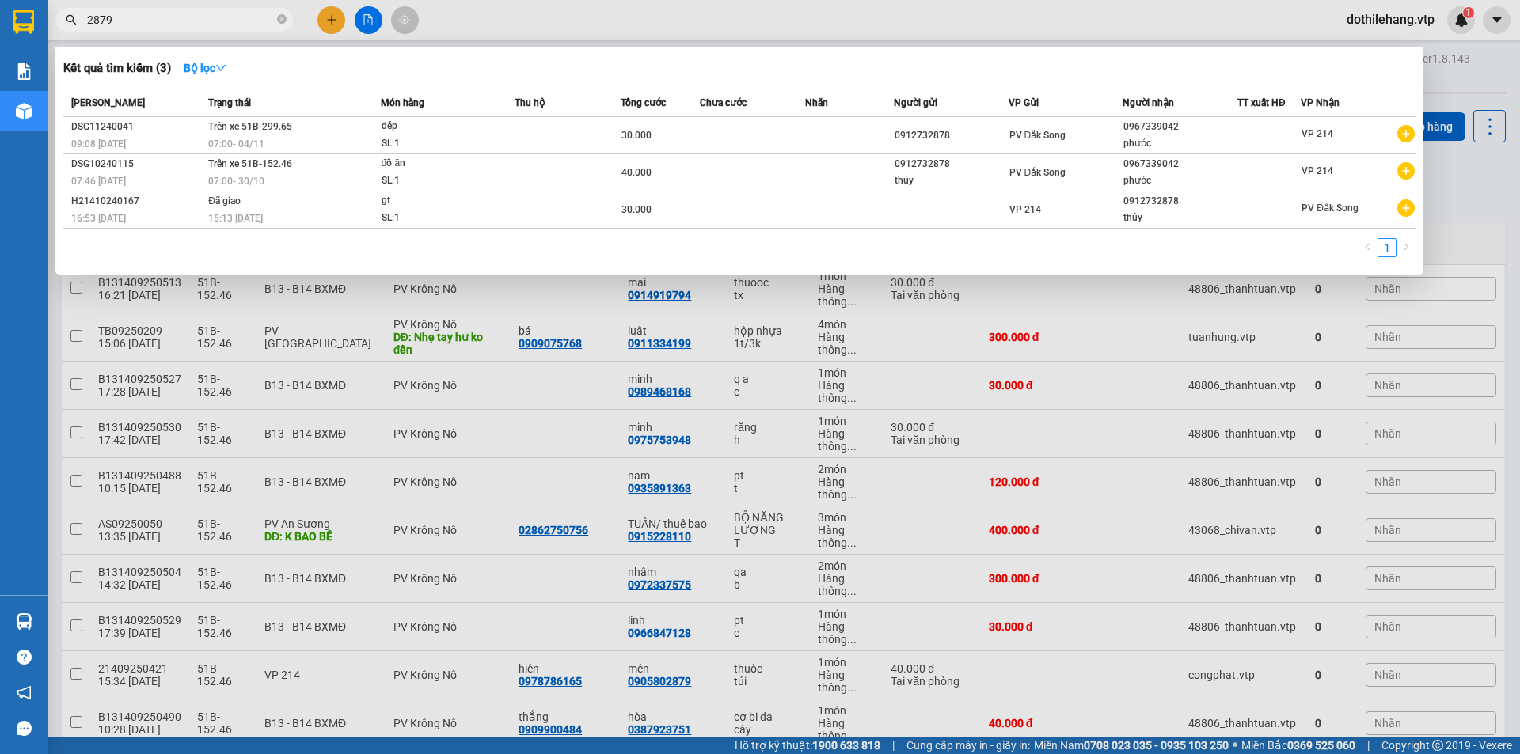
type input "2879"
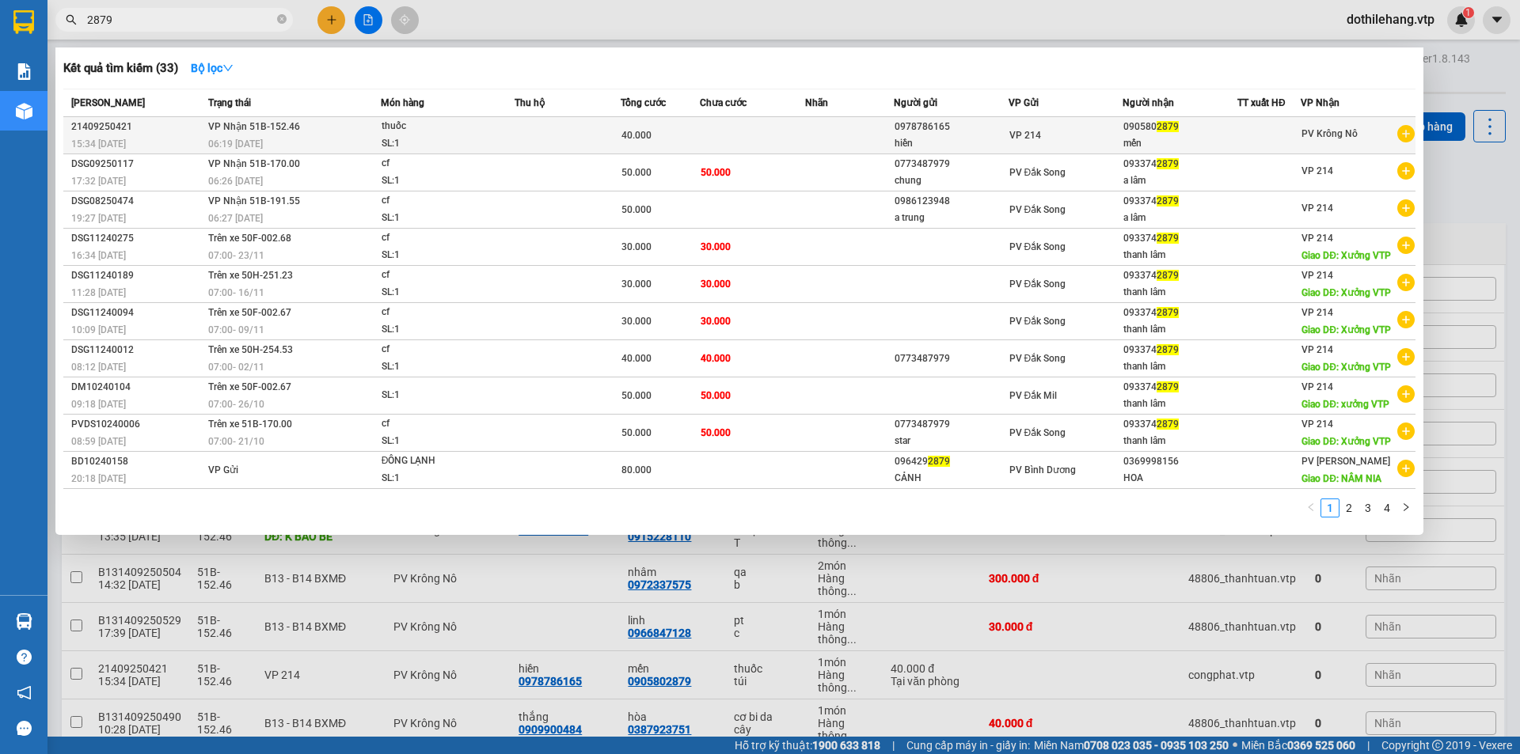
click at [695, 140] on div "40.000" at bounding box center [660, 135] width 78 height 17
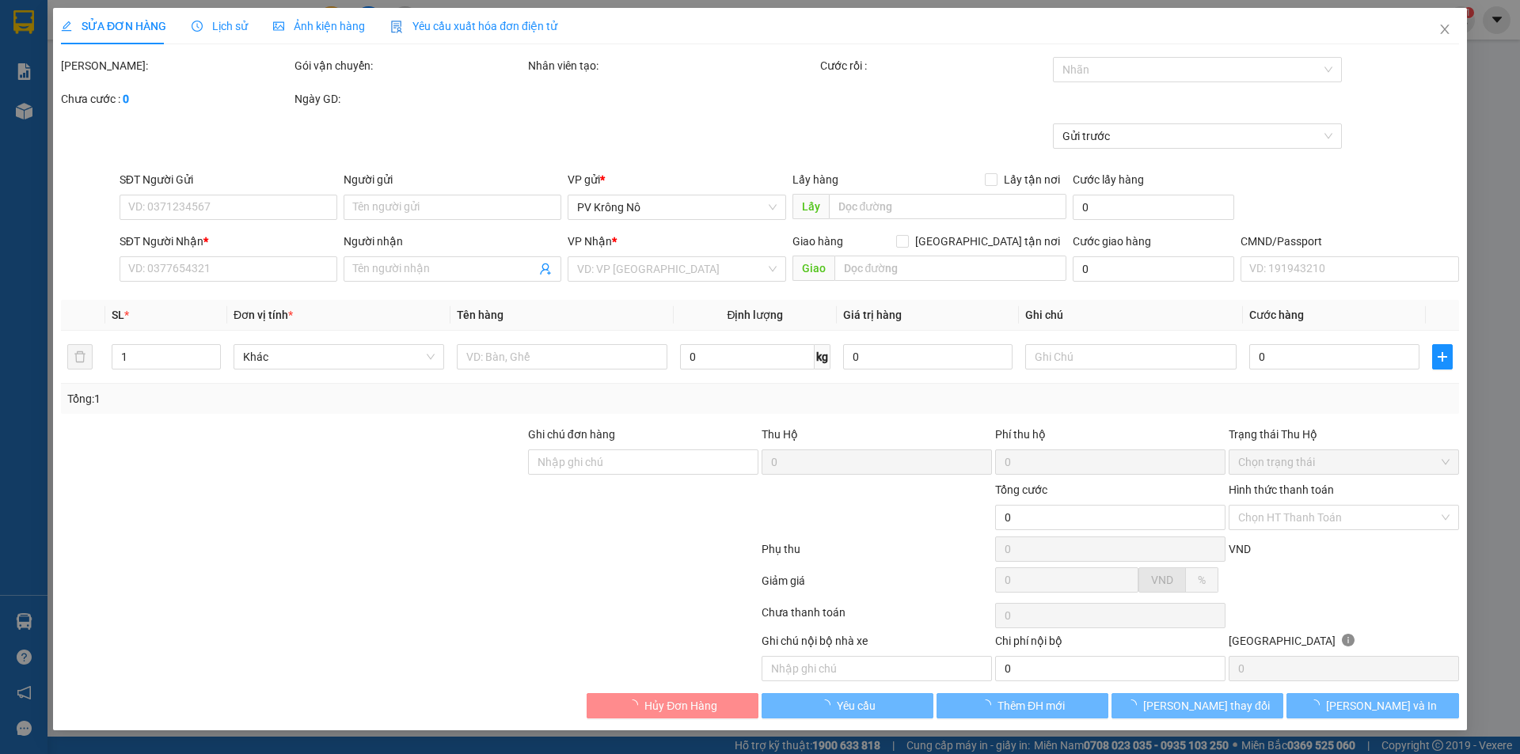
type input "0978786165"
type input "hiền"
type input "0905802879"
type input "mến"
type input "40.000"
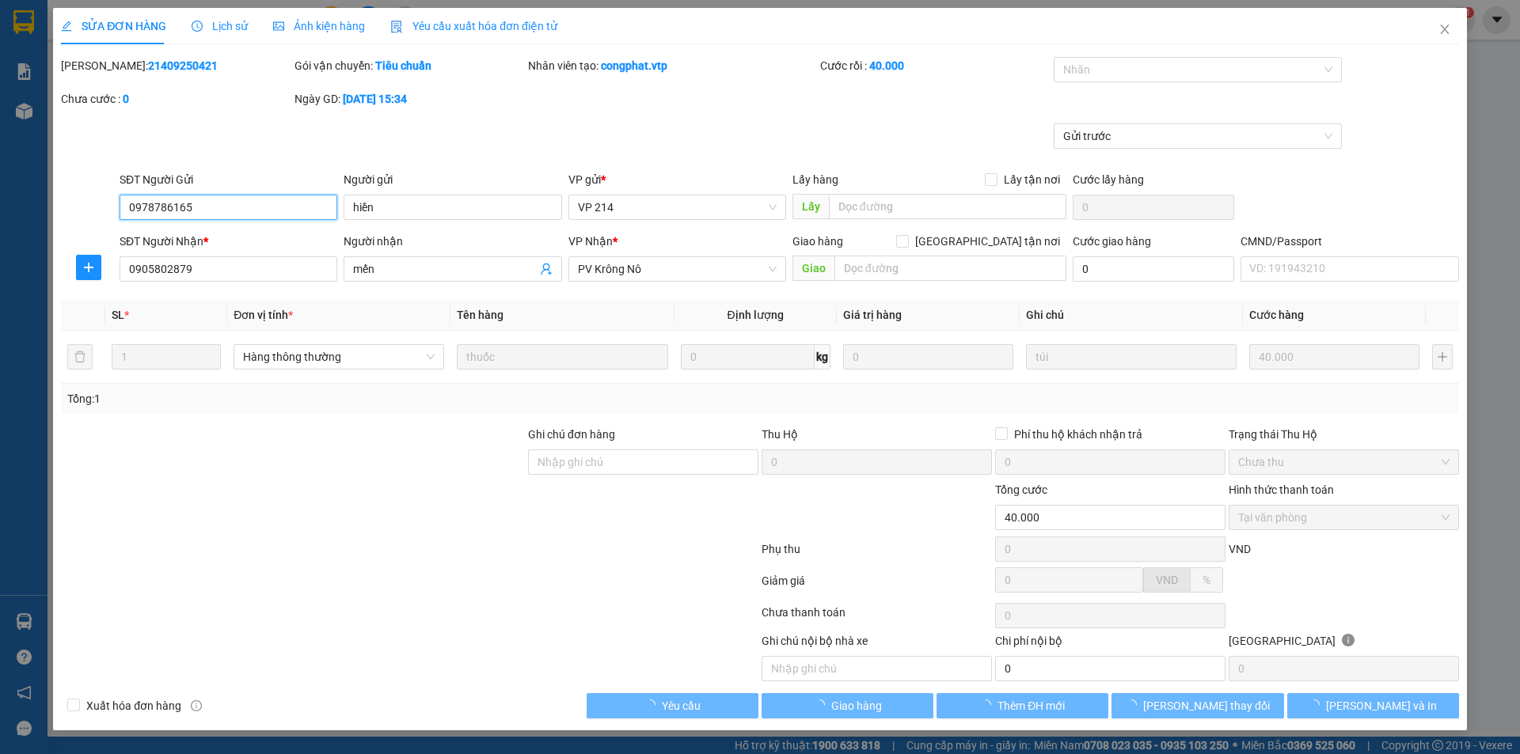
type input "2.000"
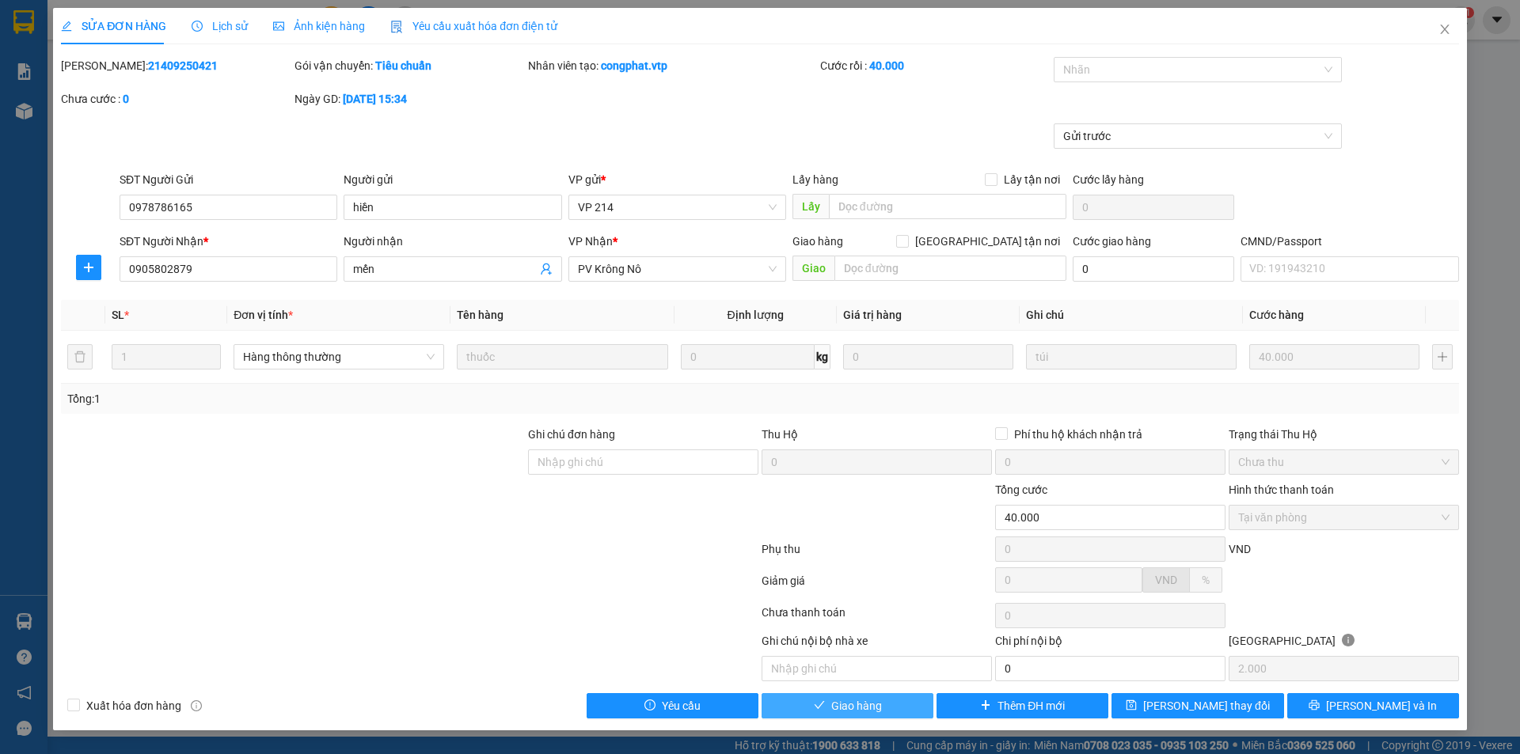
click at [853, 702] on span "Giao hàng" at bounding box center [856, 705] width 51 height 17
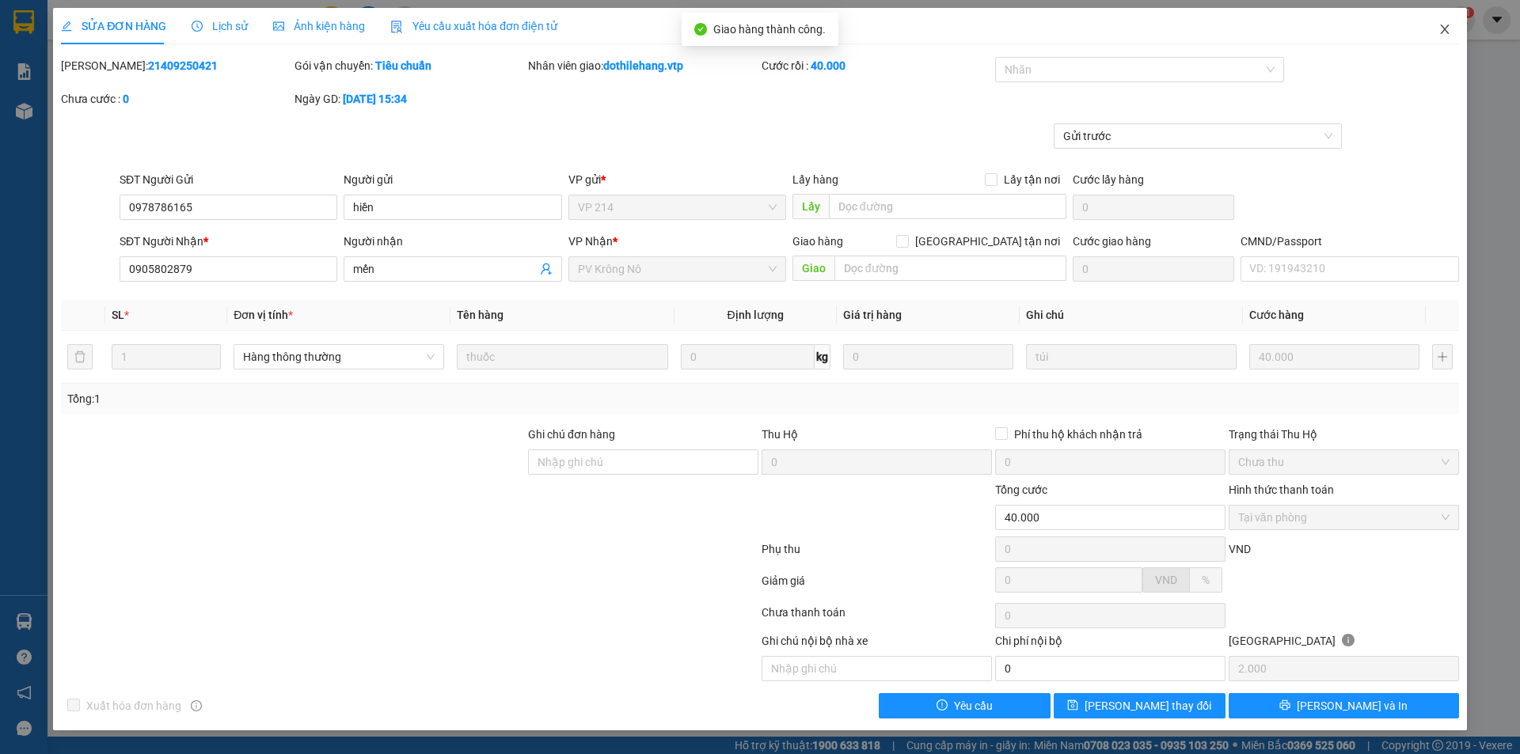
click at [1439, 28] on icon "close" at bounding box center [1444, 29] width 13 height 13
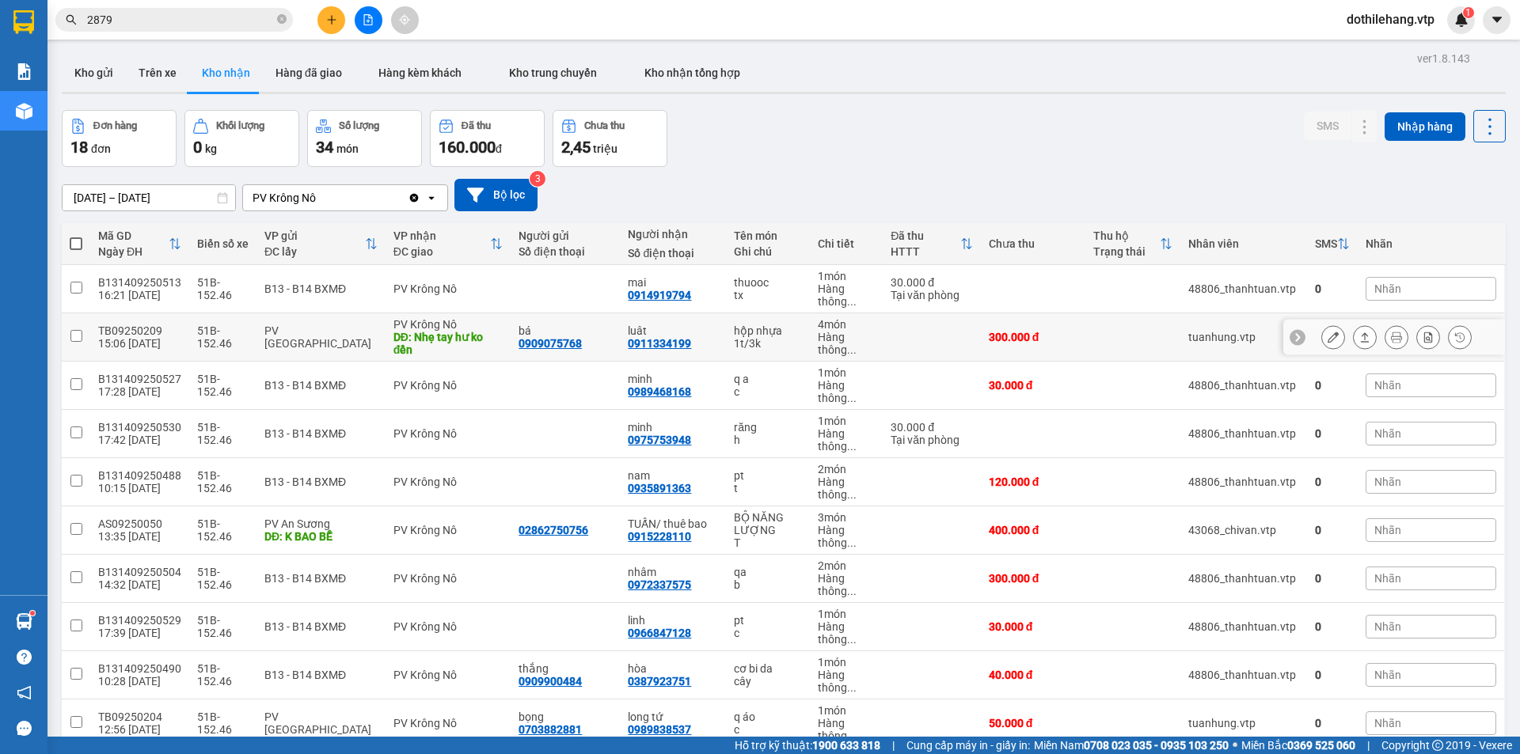
click at [917, 332] on td at bounding box center [931, 337] width 97 height 48
checkbox input "true"
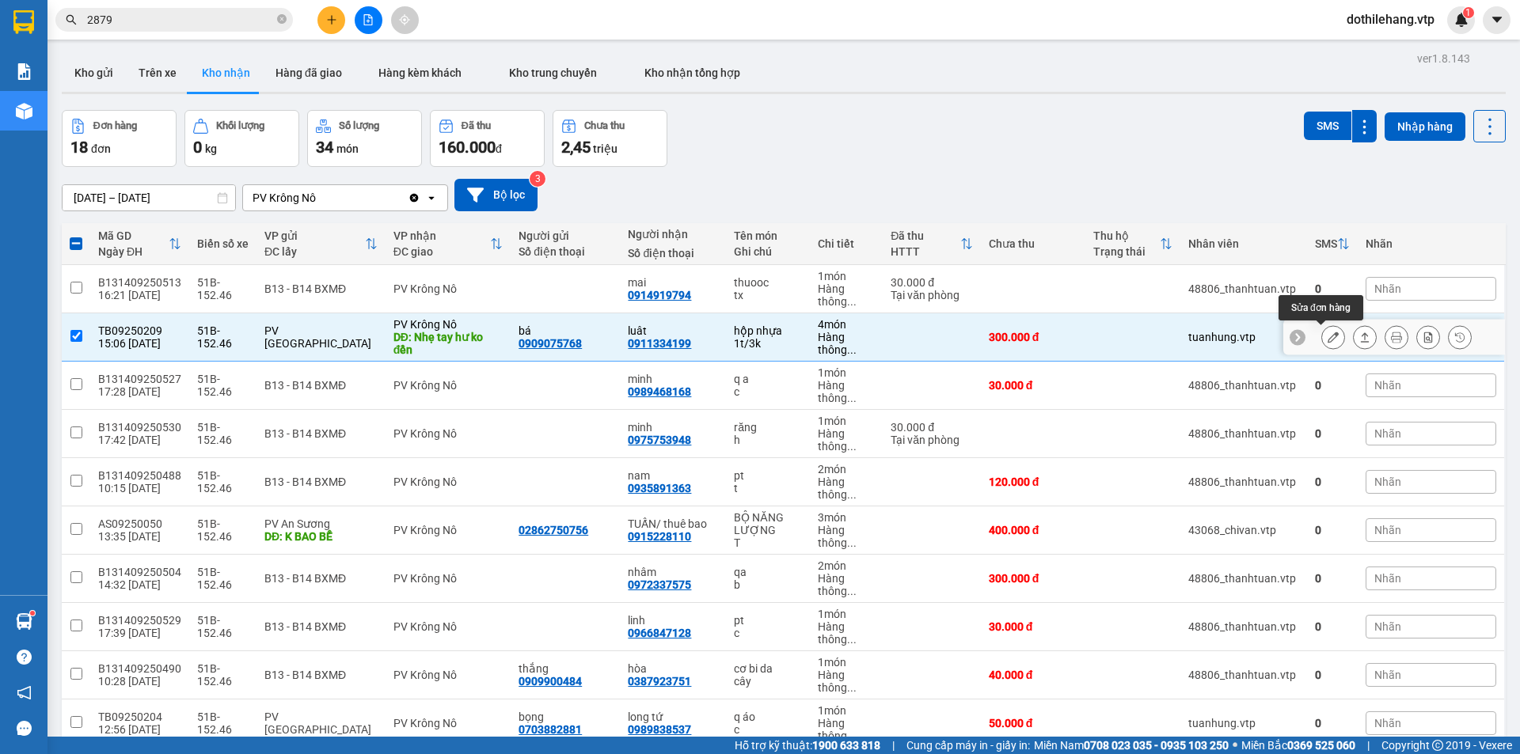
click at [1327, 335] on icon at bounding box center [1332, 337] width 11 height 11
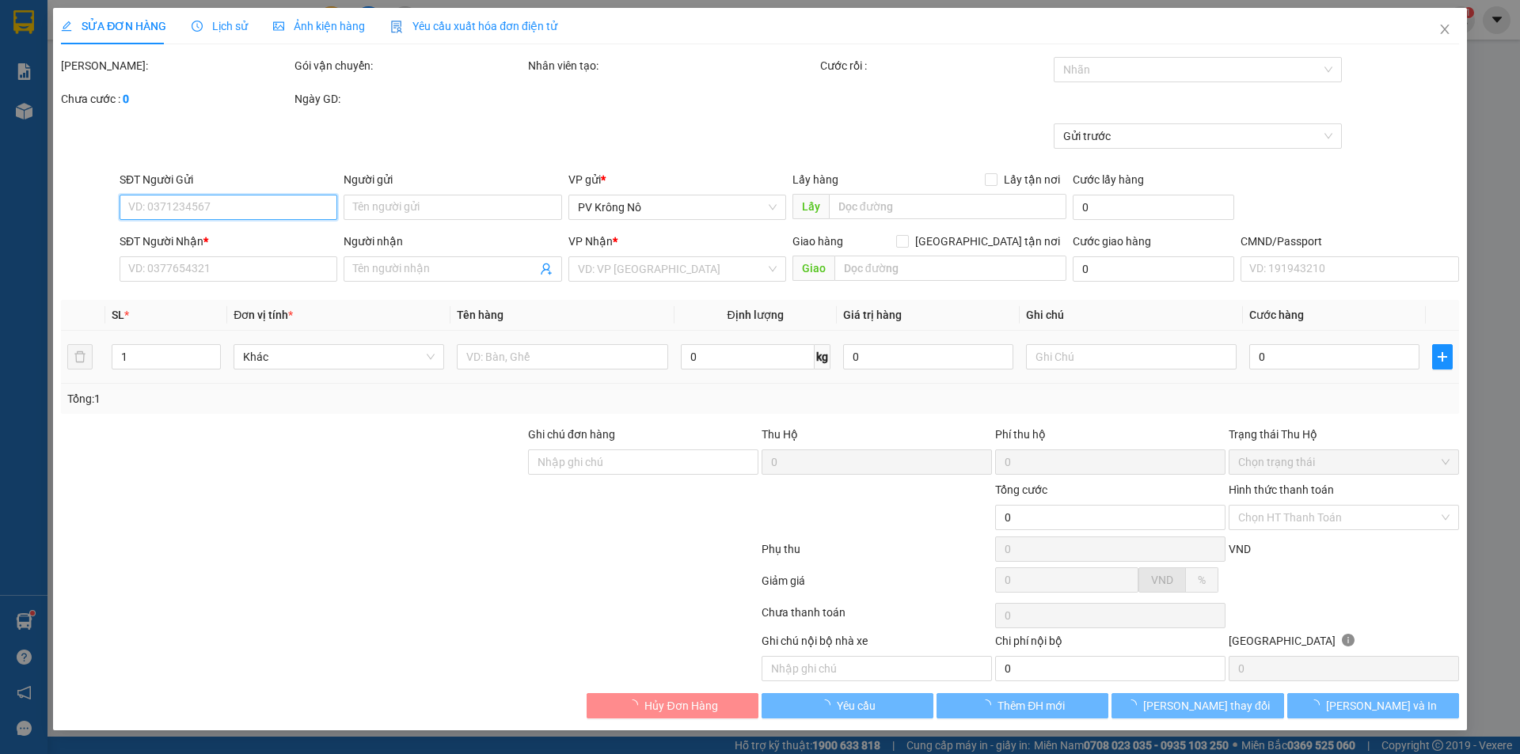
type input "15.000"
type input "0909075768"
type input "bá"
type input "0911334199"
type input "luât"
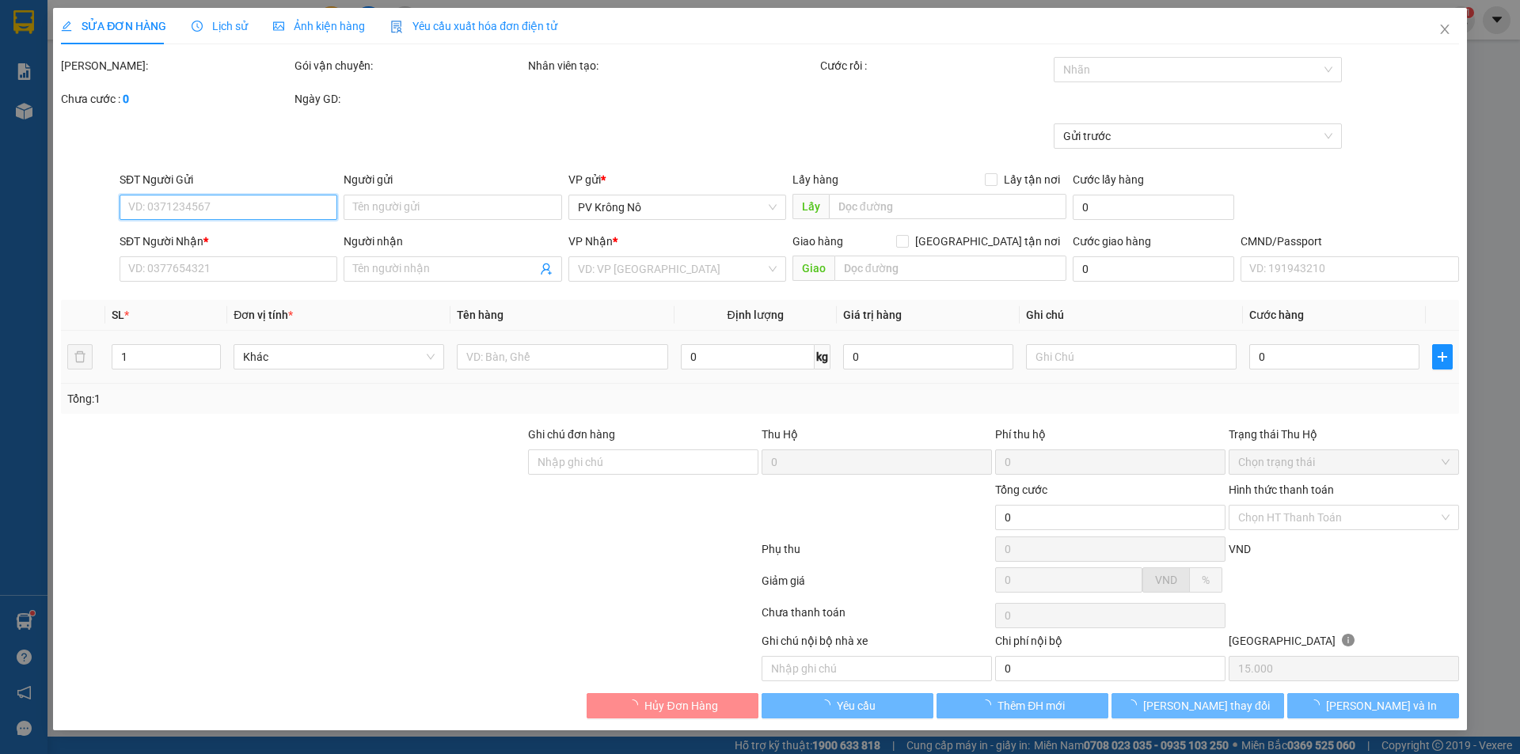
type input "Nhẹ tay hư ko đền"
type input "300.000"
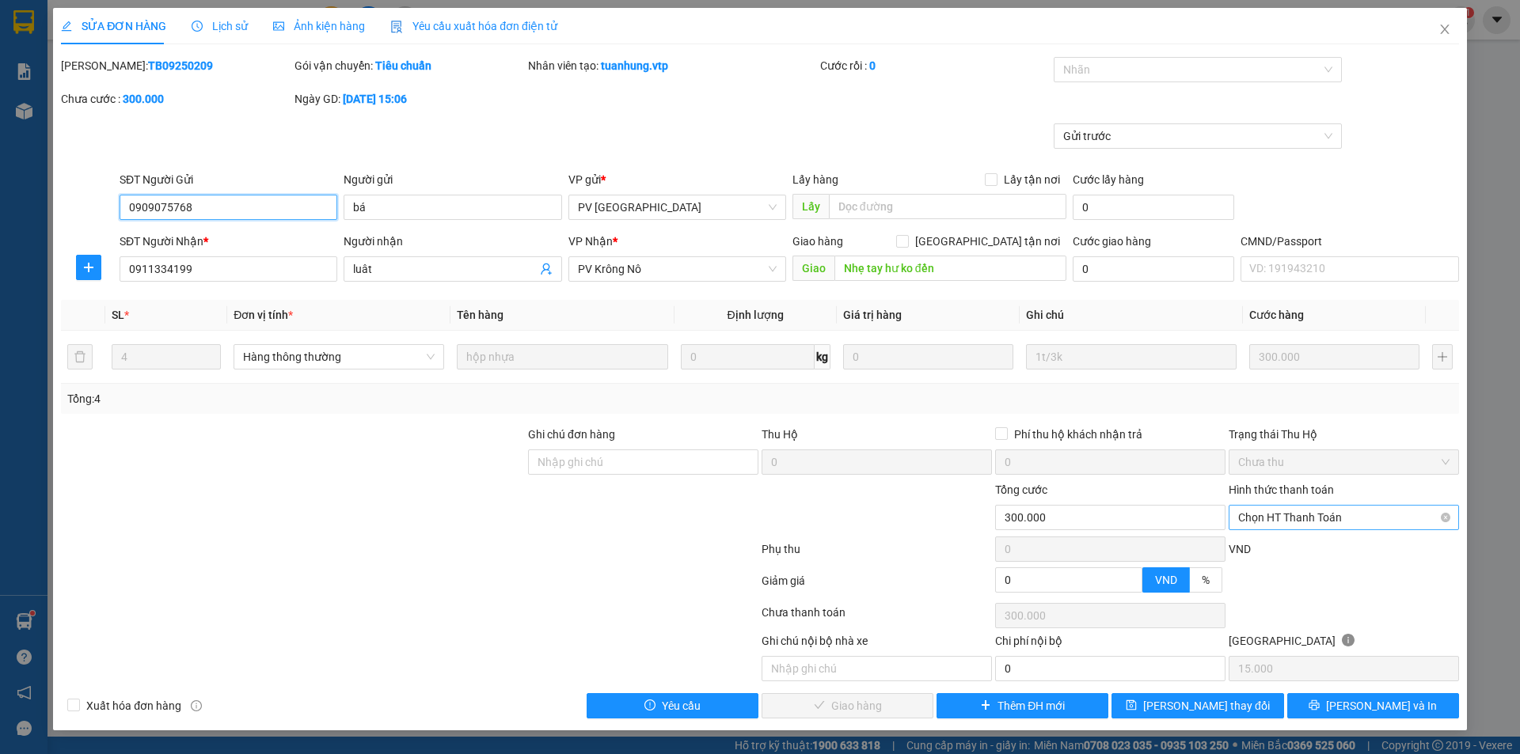
click at [1310, 520] on span "Chọn HT Thanh Toán" at bounding box center [1343, 518] width 211 height 24
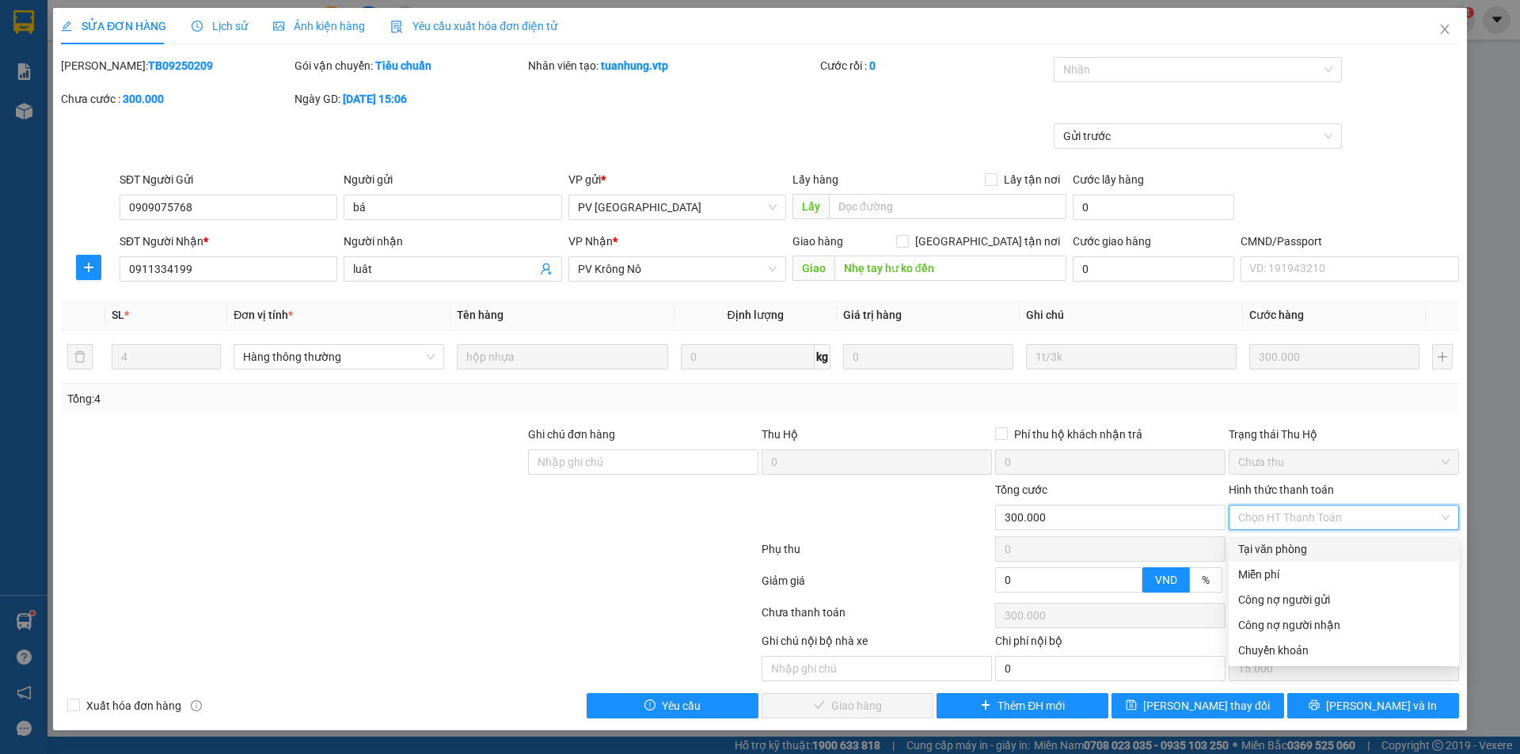
click at [1291, 550] on div "Tại văn phòng" at bounding box center [1343, 549] width 211 height 17
type input "0"
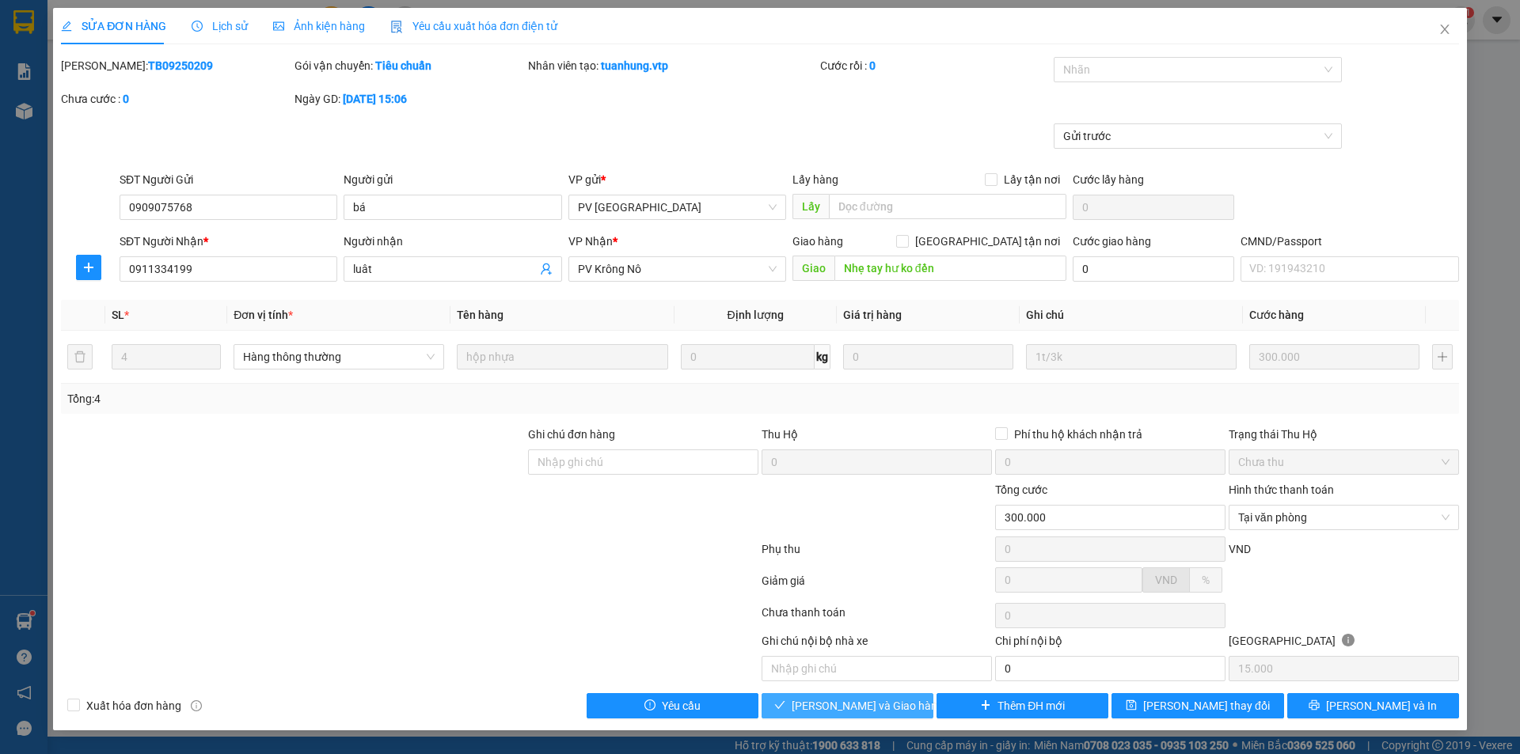
click at [829, 702] on span "[PERSON_NAME] và Giao hàng" at bounding box center [868, 705] width 152 height 17
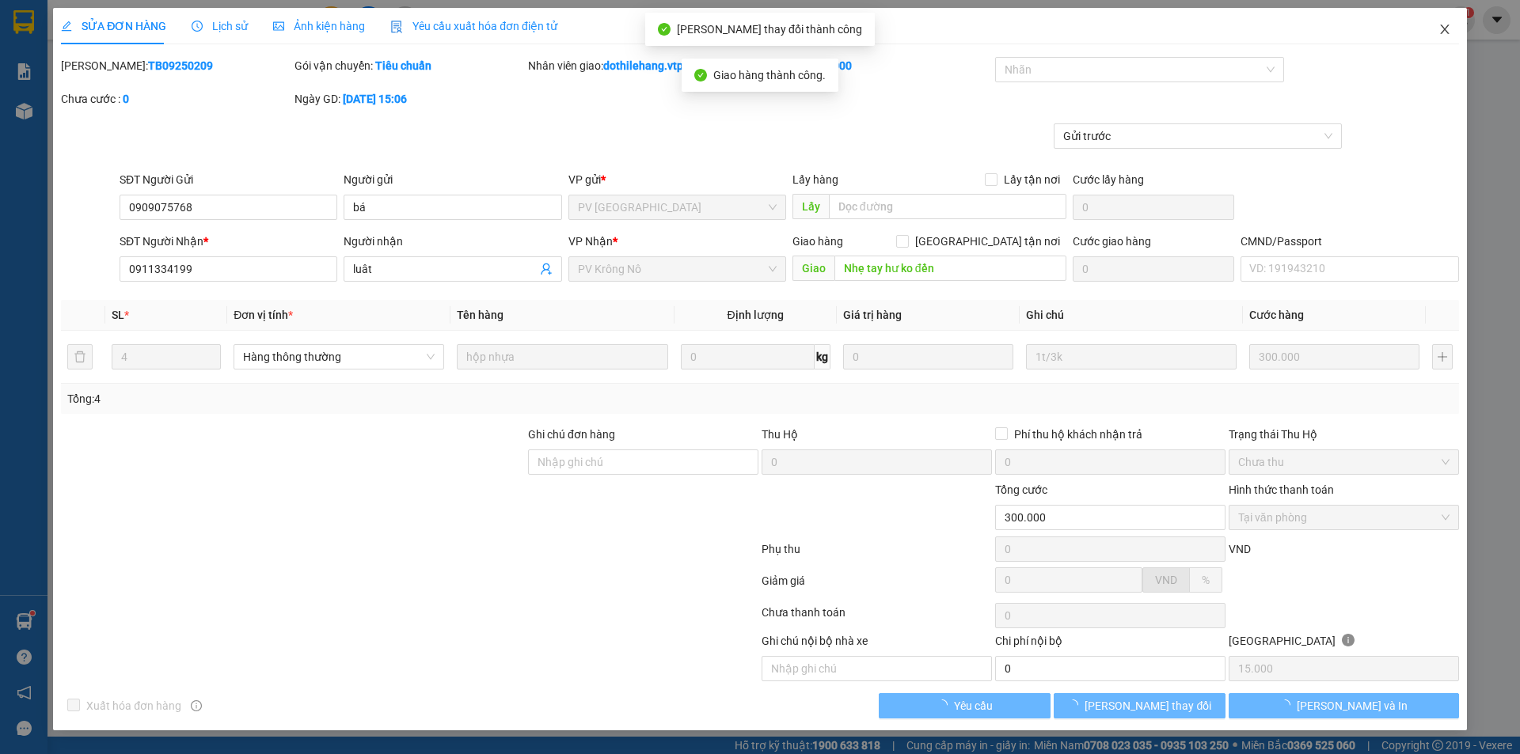
click at [1441, 24] on icon "close" at bounding box center [1444, 29] width 13 height 13
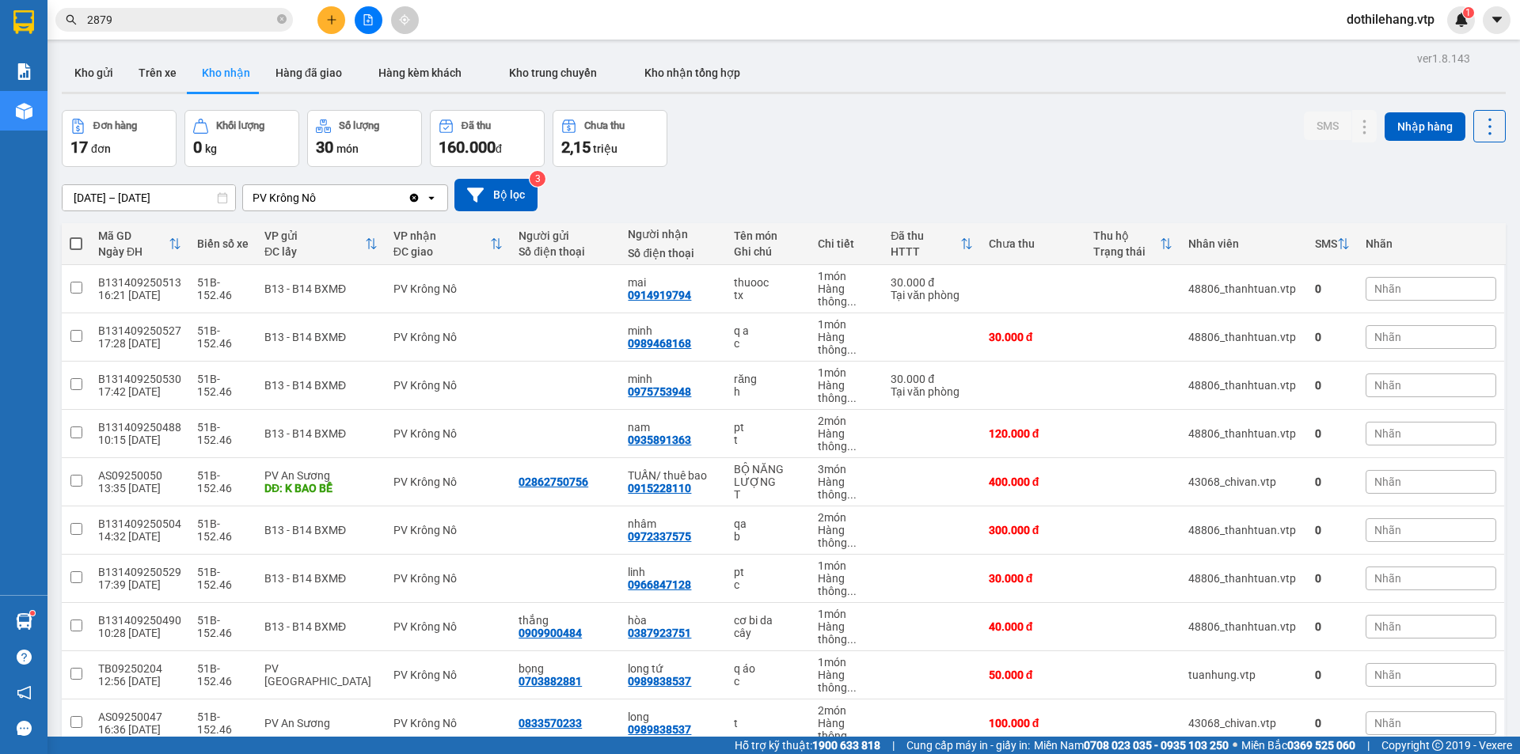
click at [127, 198] on input "[DATE] – [DATE]" at bounding box center [149, 197] width 173 height 25
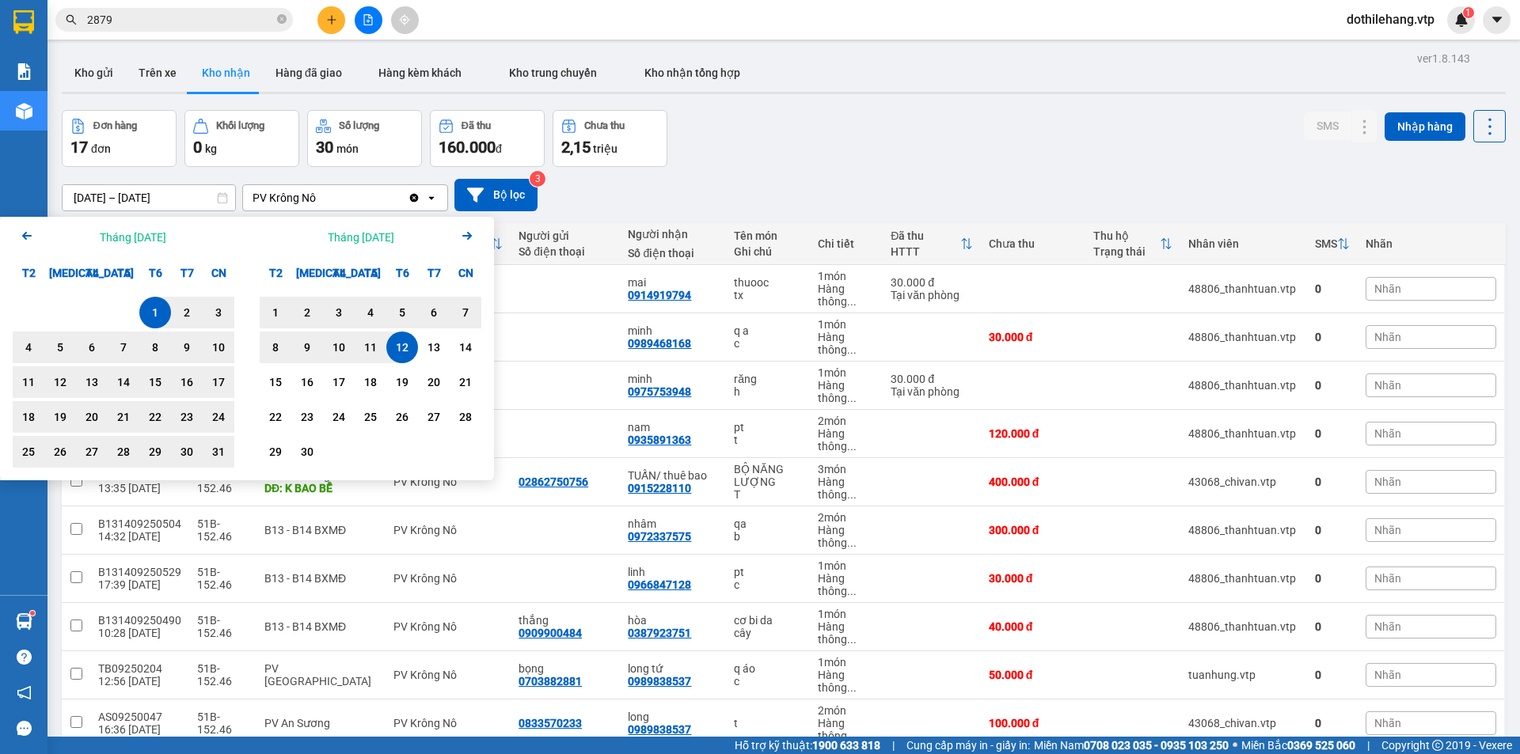
click at [149, 309] on div "1" at bounding box center [155, 312] width 22 height 19
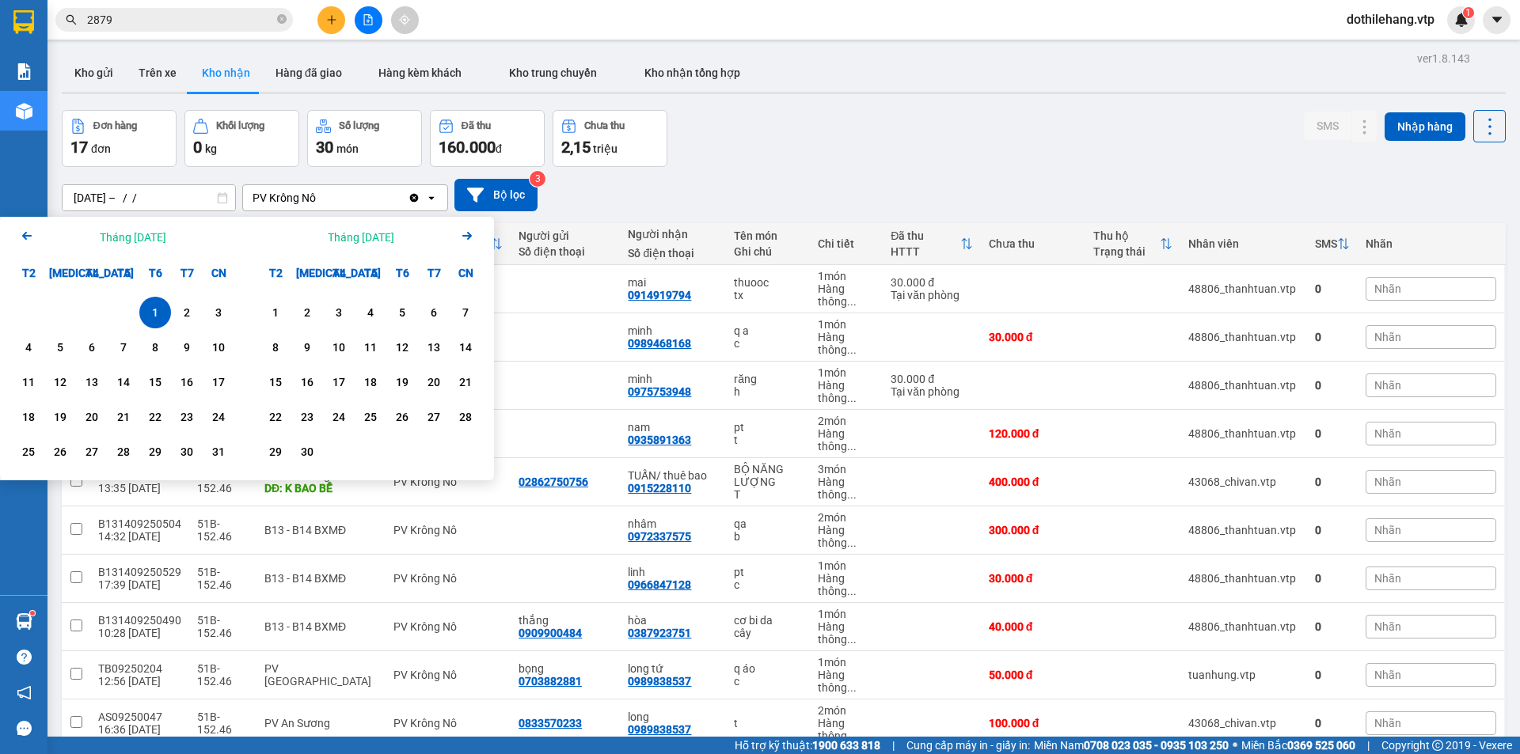
click at [149, 309] on div "1" at bounding box center [155, 312] width 22 height 19
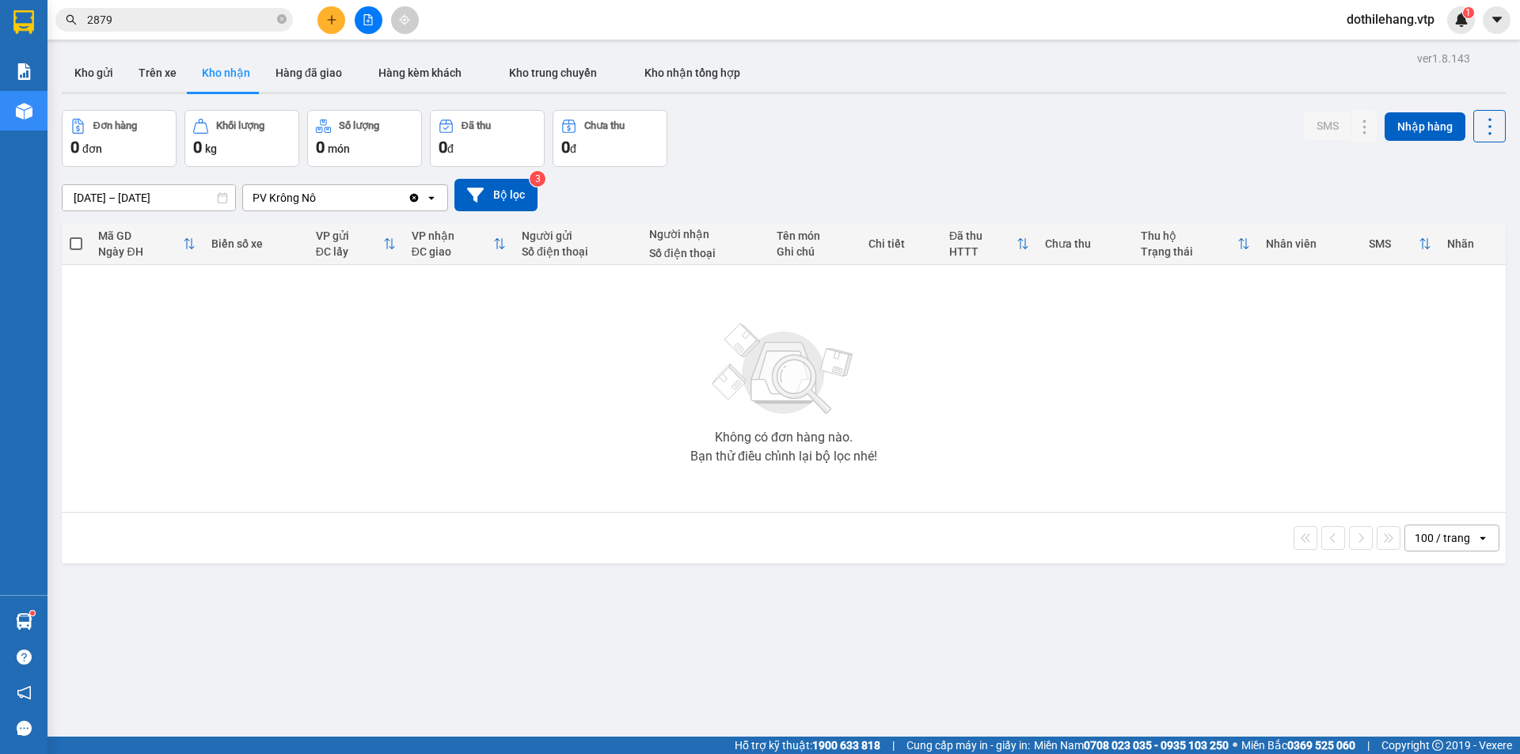
click at [180, 188] on input "01/08/2025 – 01/08/2025" at bounding box center [149, 197] width 173 height 25
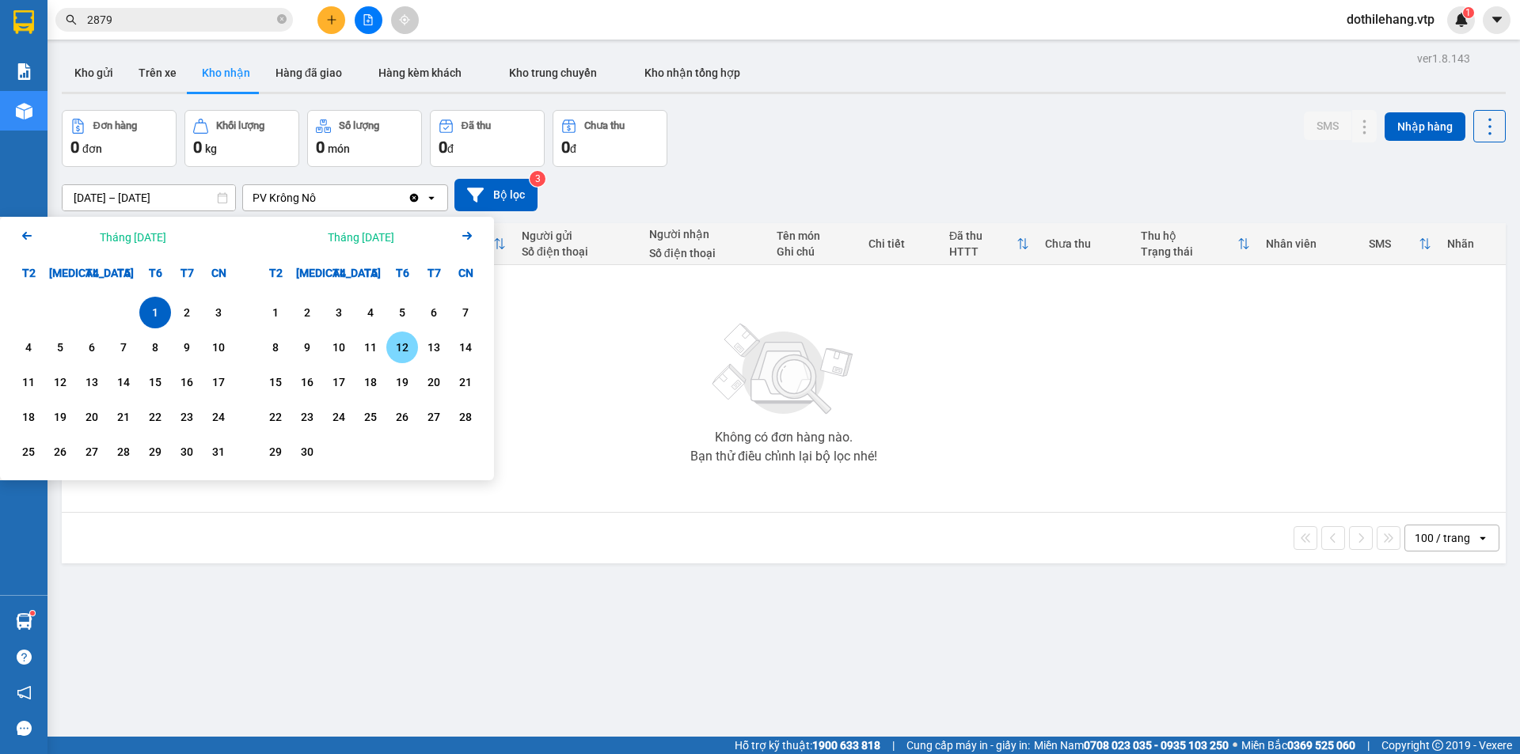
click at [409, 341] on div "12" at bounding box center [402, 347] width 22 height 19
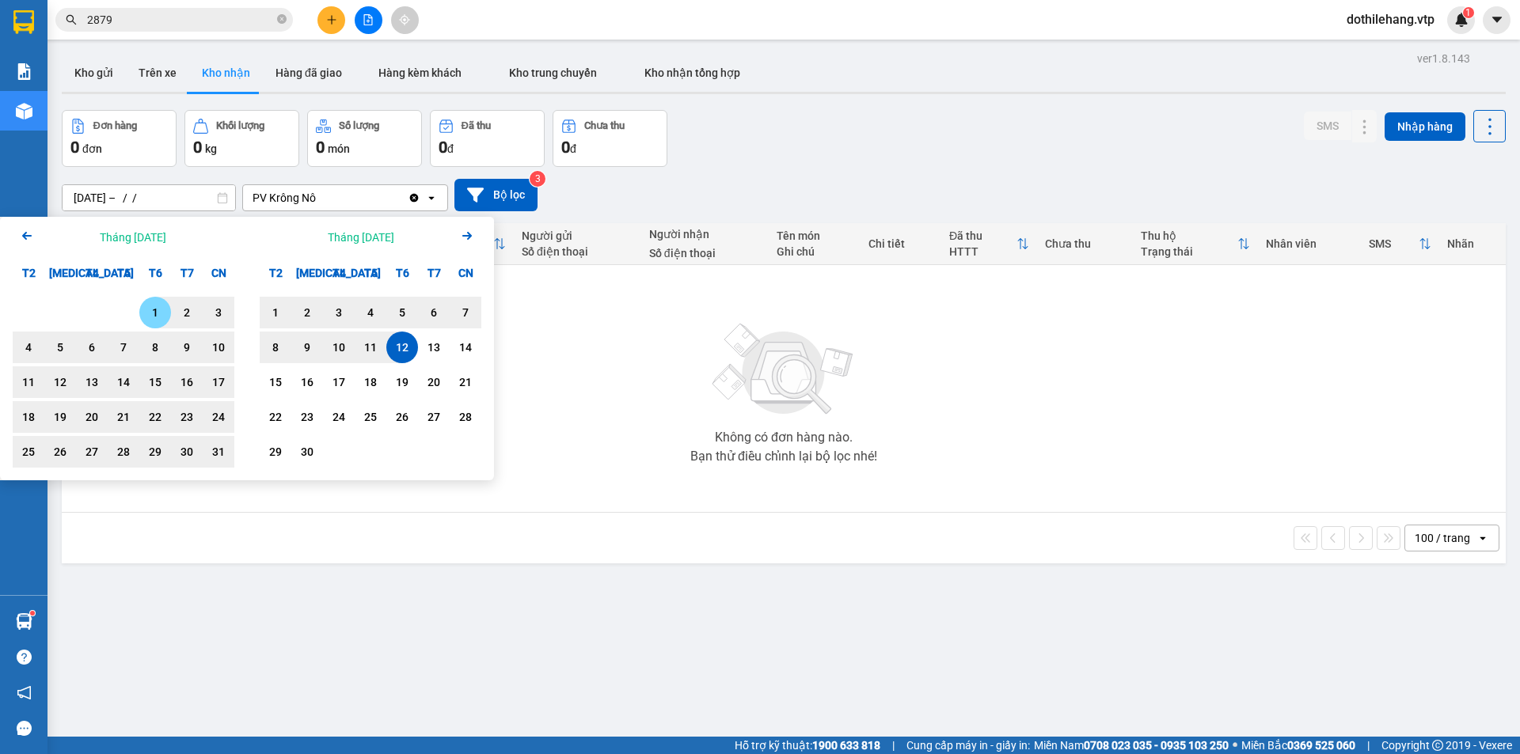
click at [159, 303] on div "1" at bounding box center [155, 313] width 32 height 32
type input "[DATE] – [DATE]"
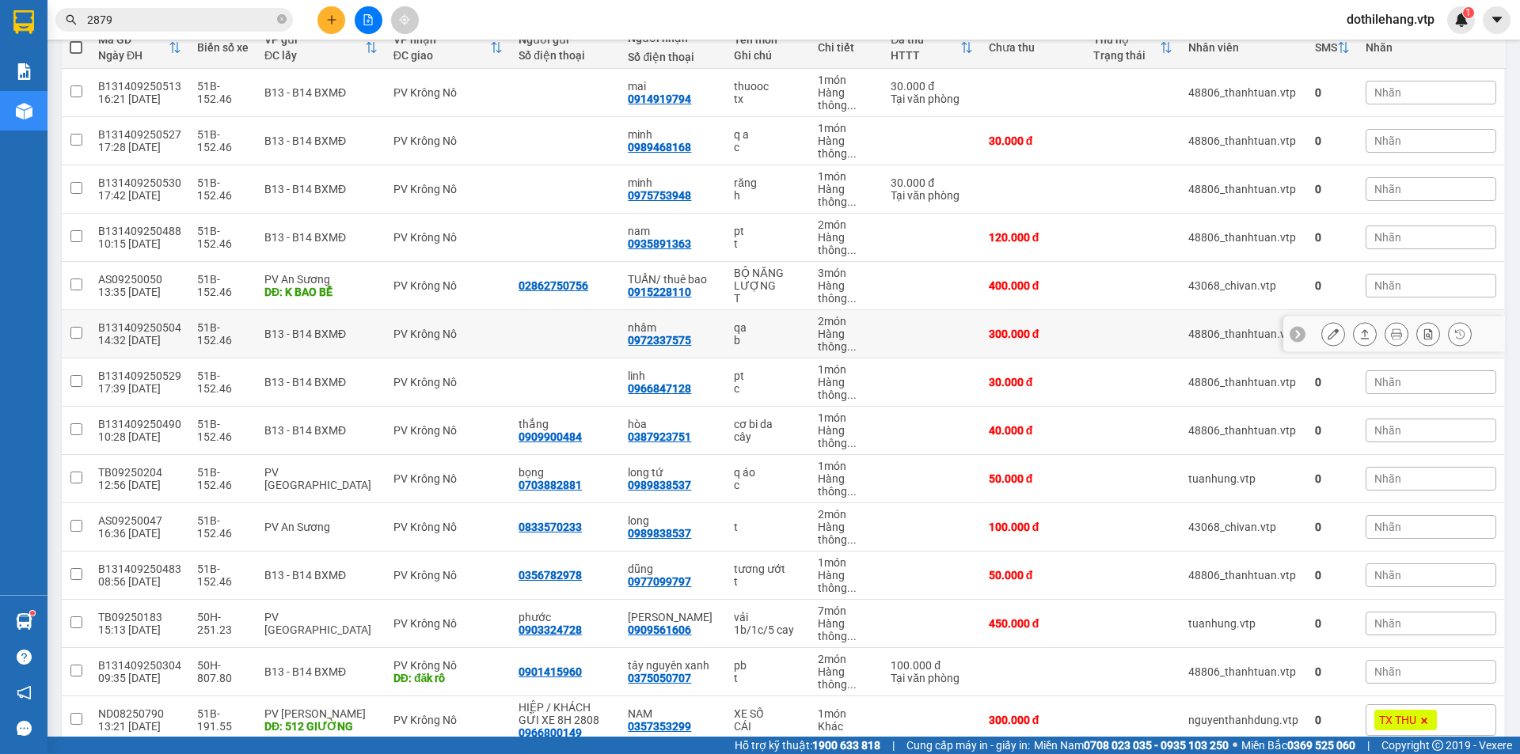
scroll to position [194, 0]
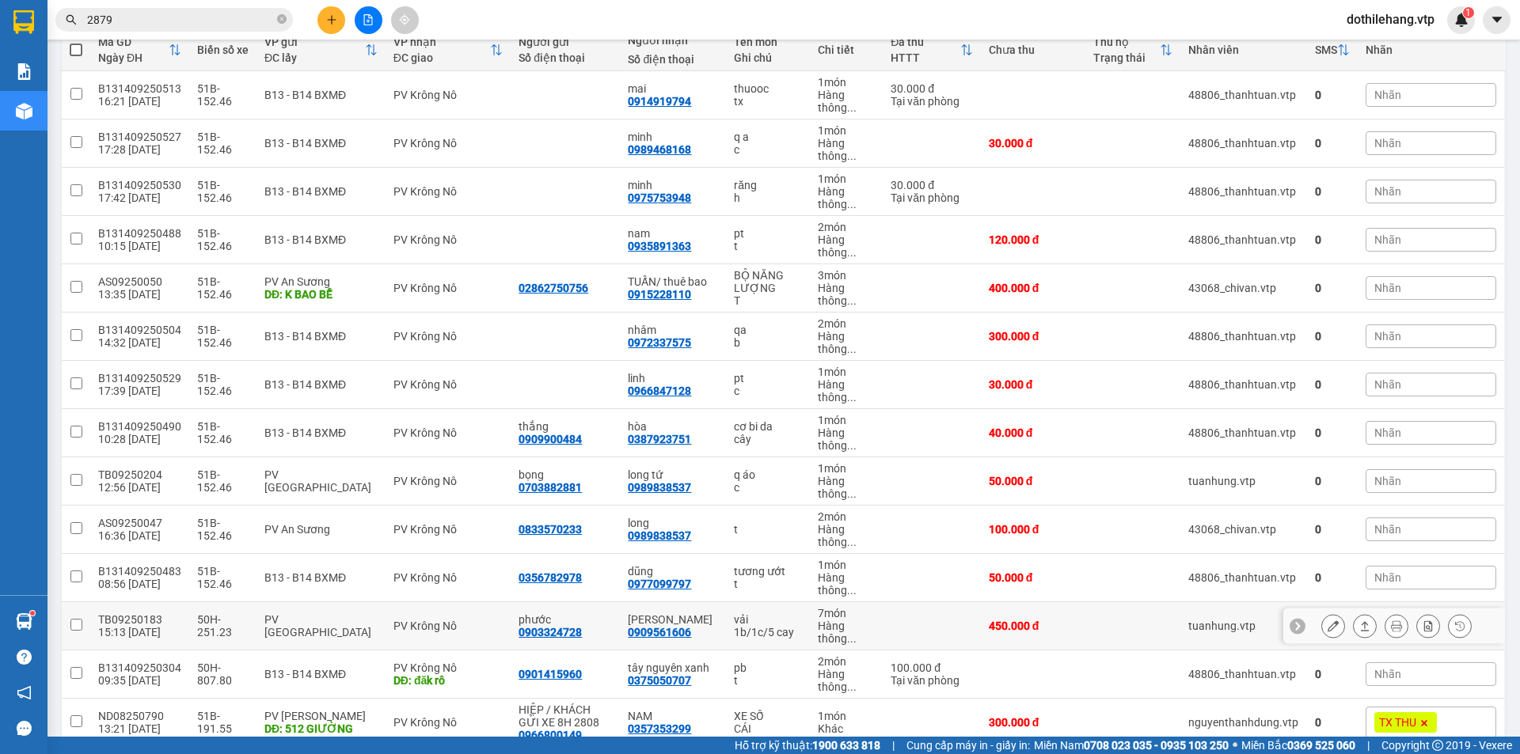
click at [1327, 628] on icon at bounding box center [1332, 626] width 11 height 11
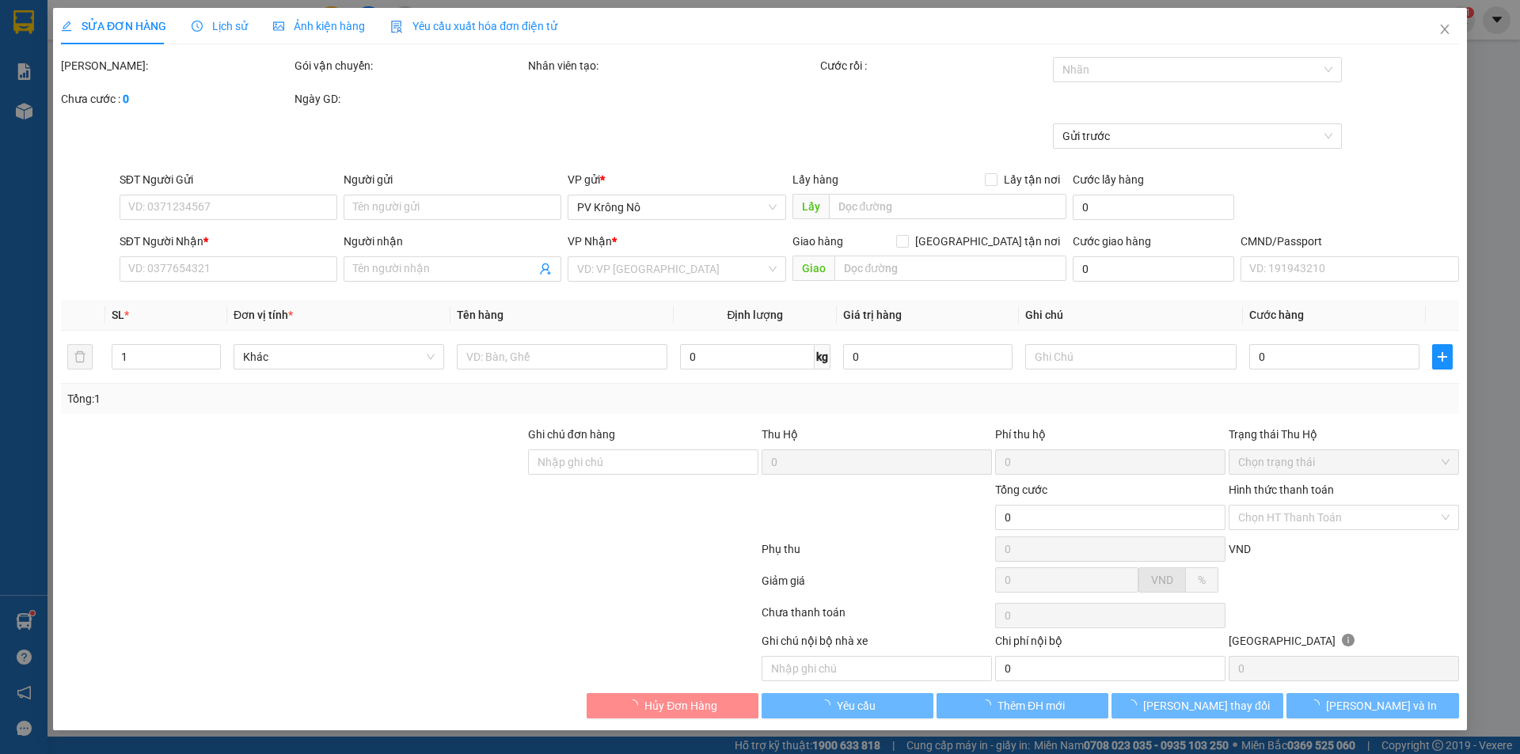
type input "0903324728"
type input "phước"
type input "0909561606"
type input "[PERSON_NAME]"
type input "450.000"
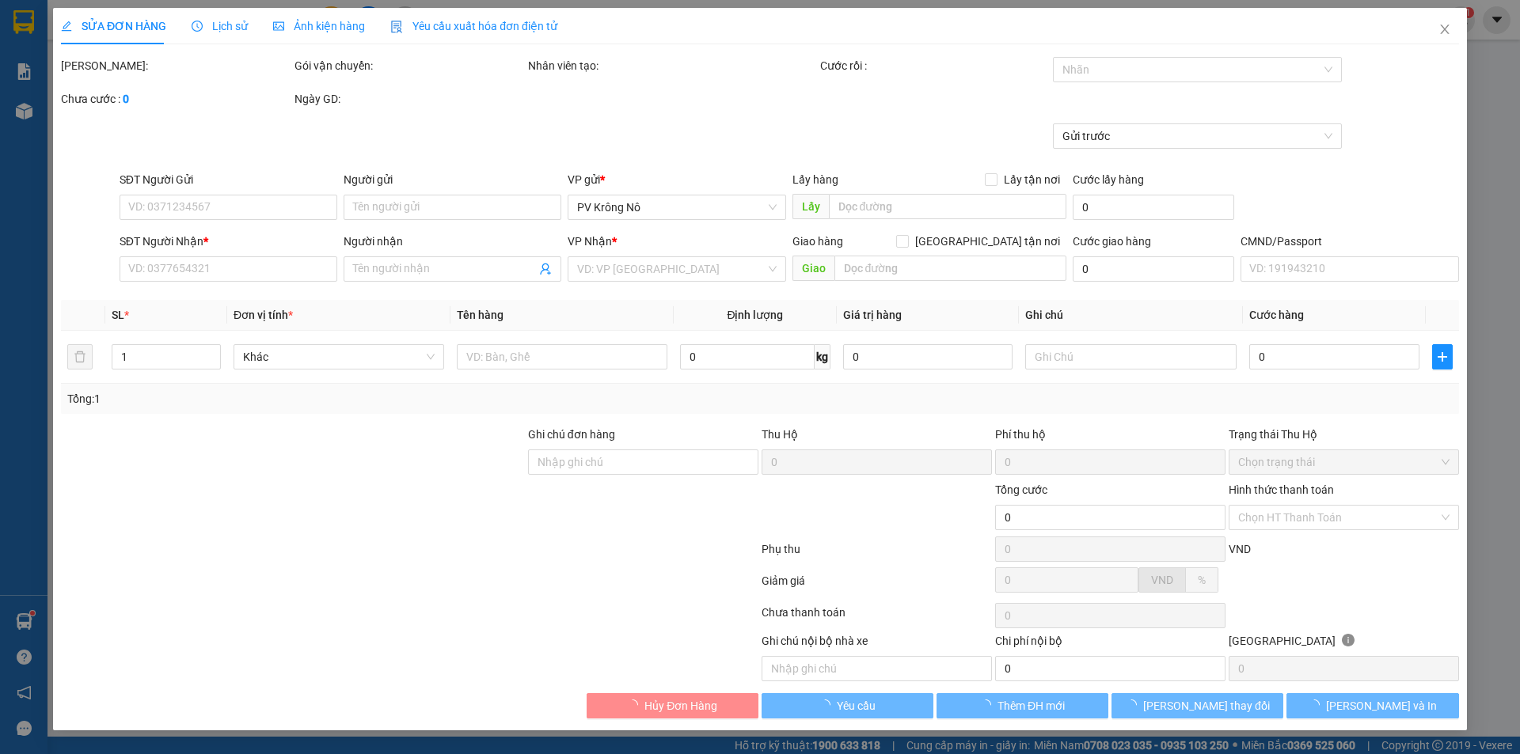
type input "450.000"
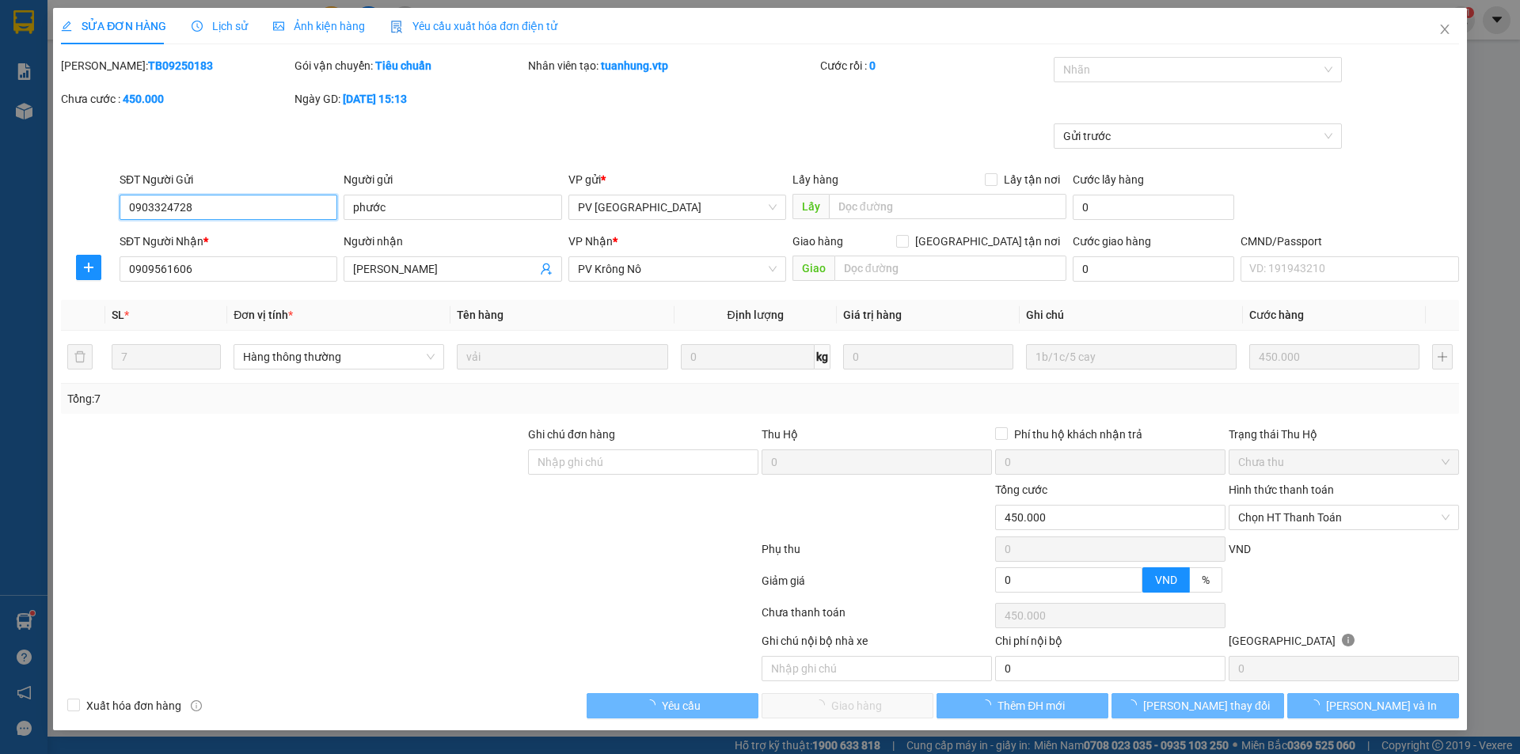
type input "22.500"
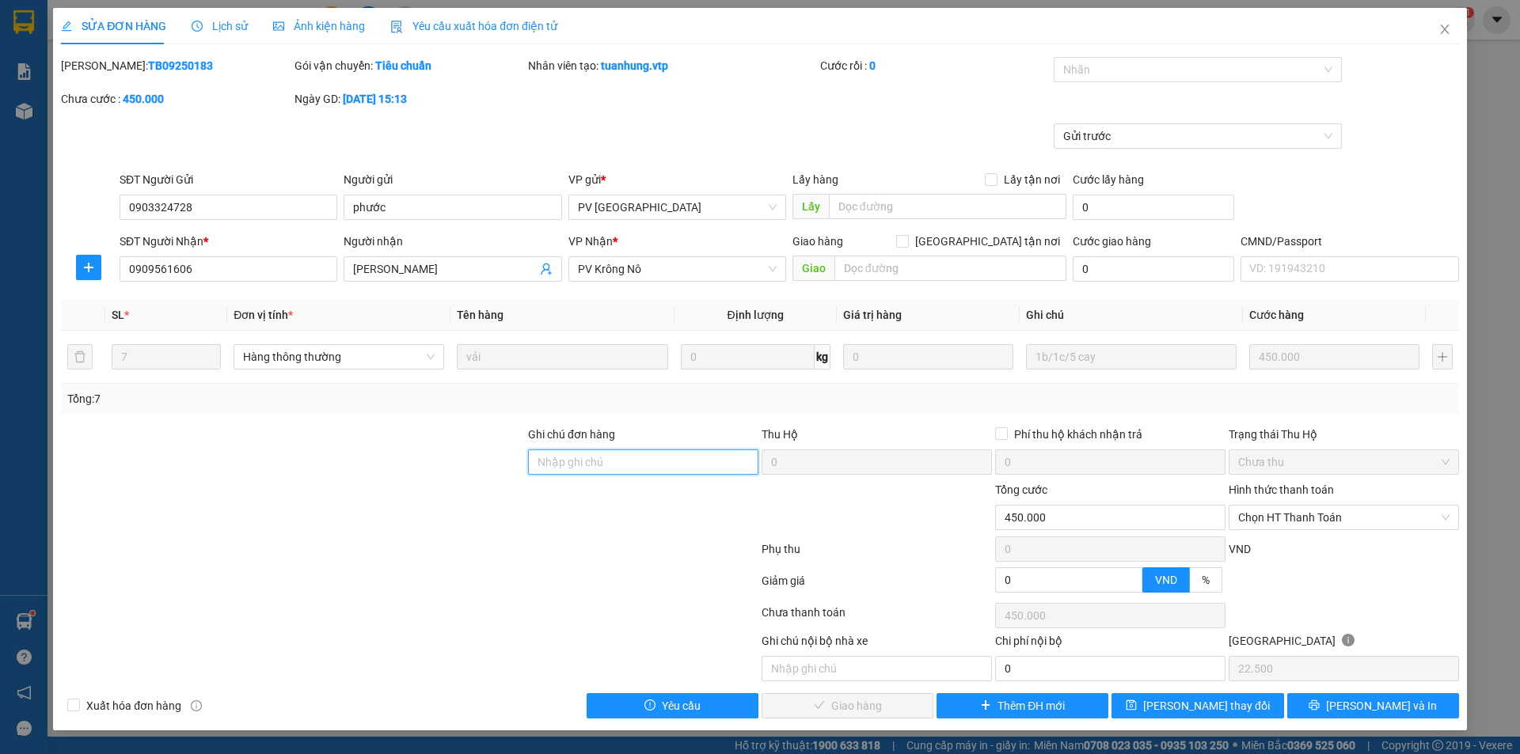
click at [650, 471] on input "Ghi chú đơn hàng" at bounding box center [643, 462] width 230 height 25
type input "tc giao"
click at [1174, 697] on button "[PERSON_NAME] thay đổi" at bounding box center [1197, 705] width 172 height 25
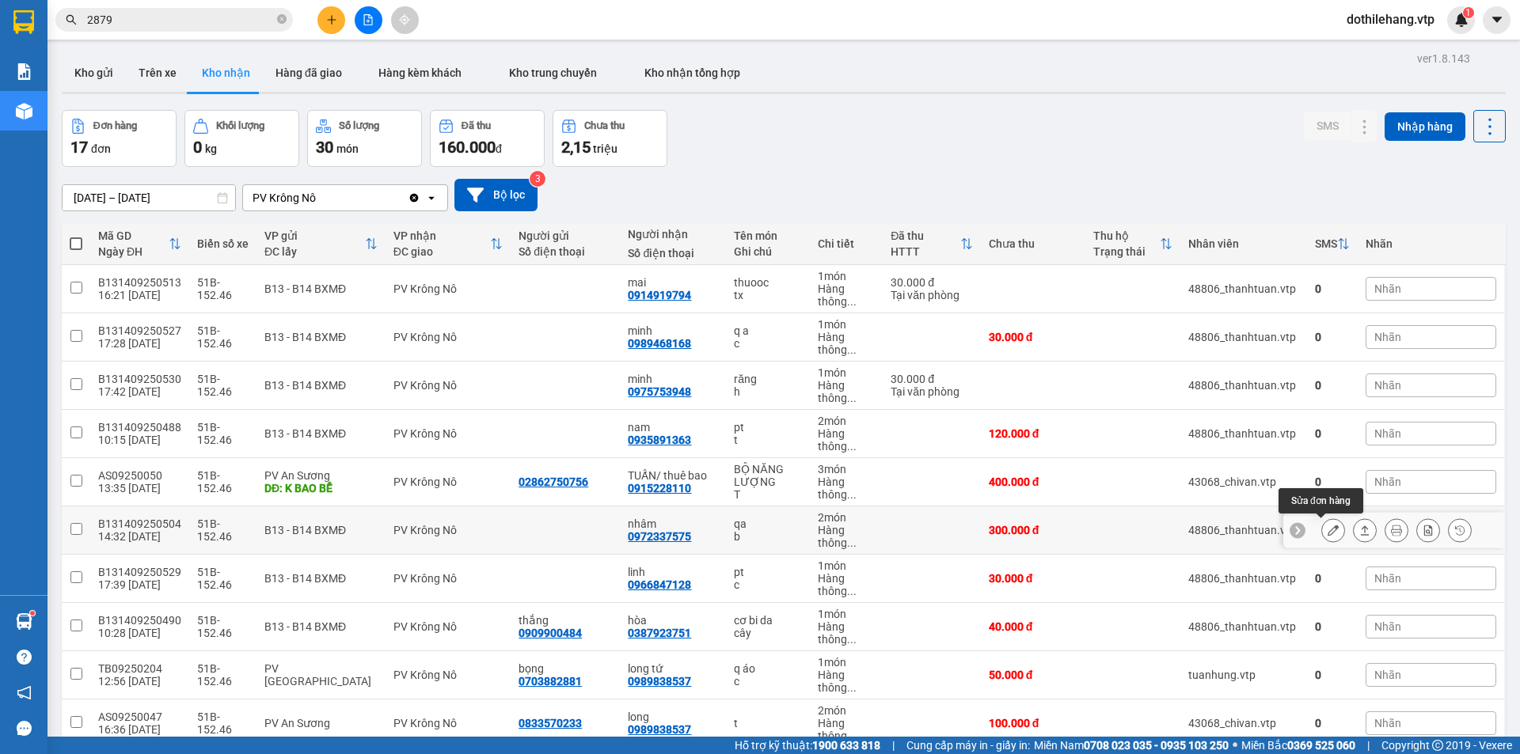
click at [1327, 530] on icon at bounding box center [1332, 530] width 11 height 11
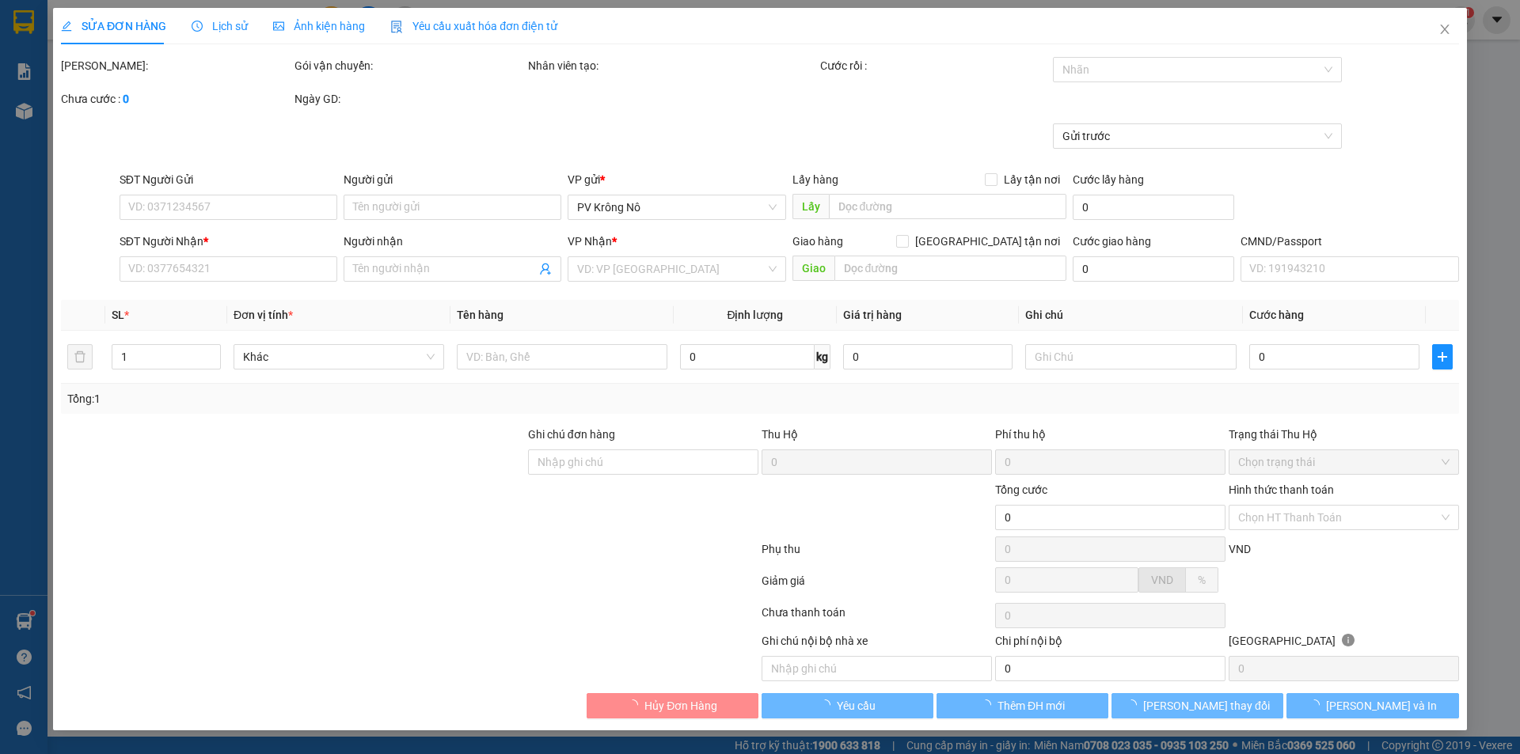
type input "0972337575"
type input "nhâm"
type input "300.000"
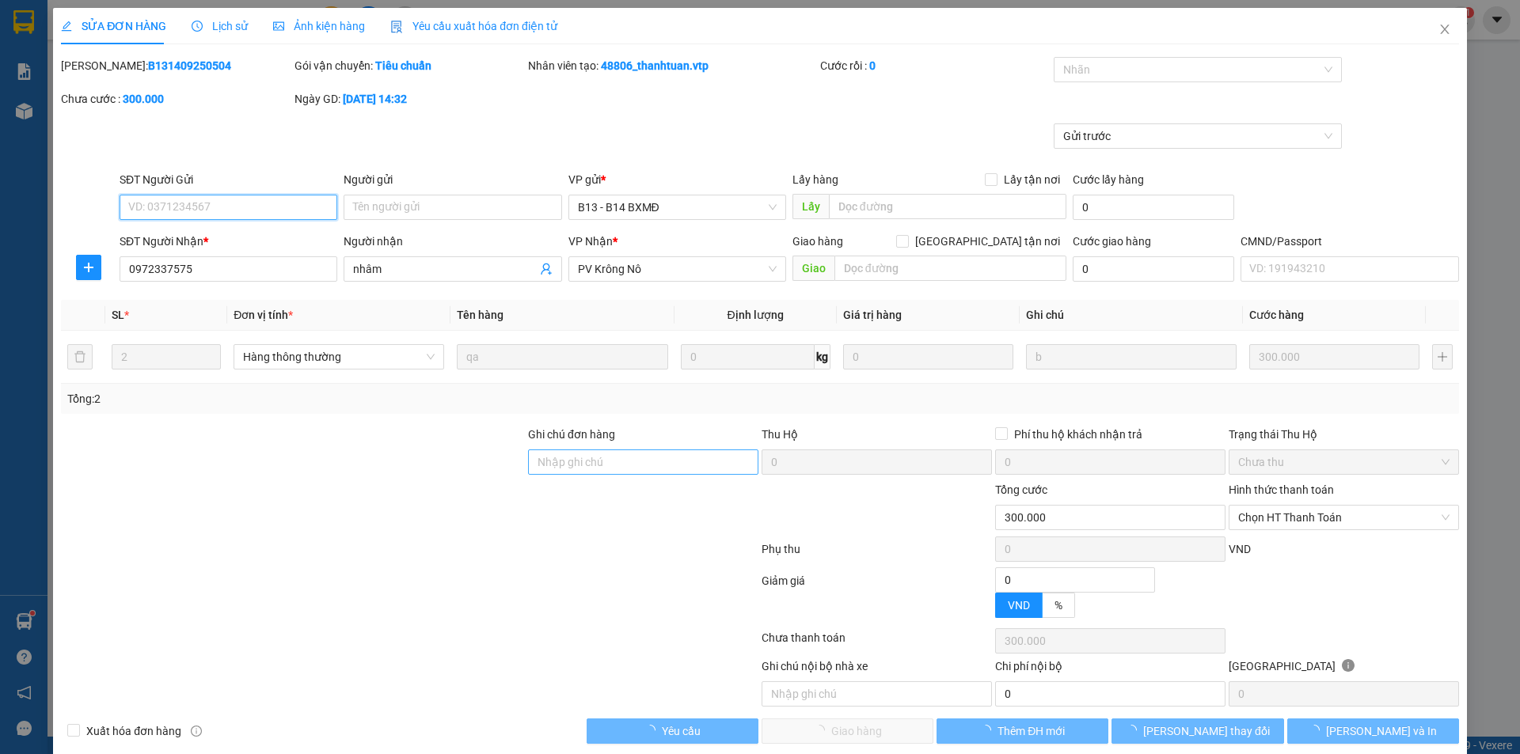
type input "15.000"
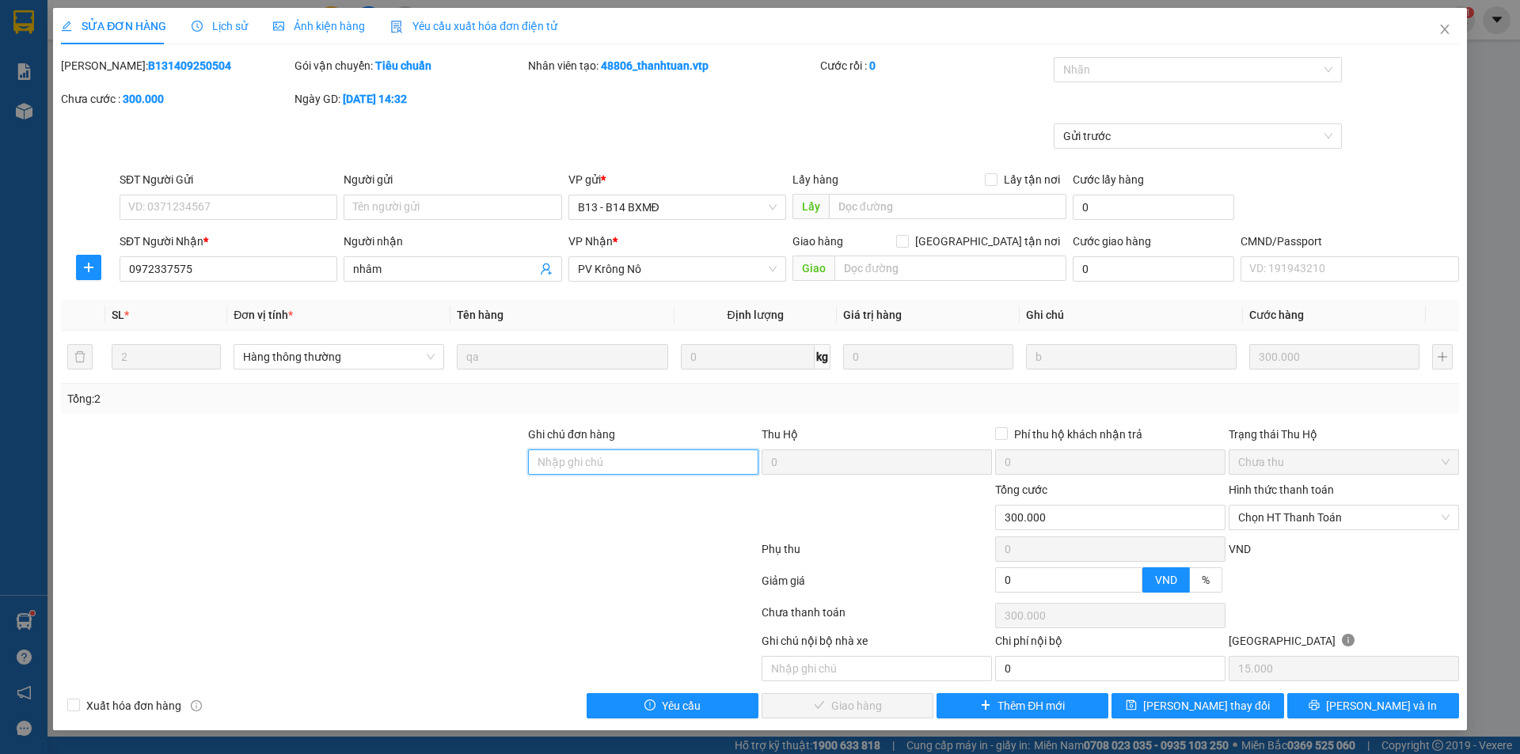
click at [689, 468] on input "Ghi chú đơn hàng" at bounding box center [643, 462] width 230 height 25
type input "tc giao"
click at [1137, 702] on icon "save" at bounding box center [1131, 705] width 11 height 11
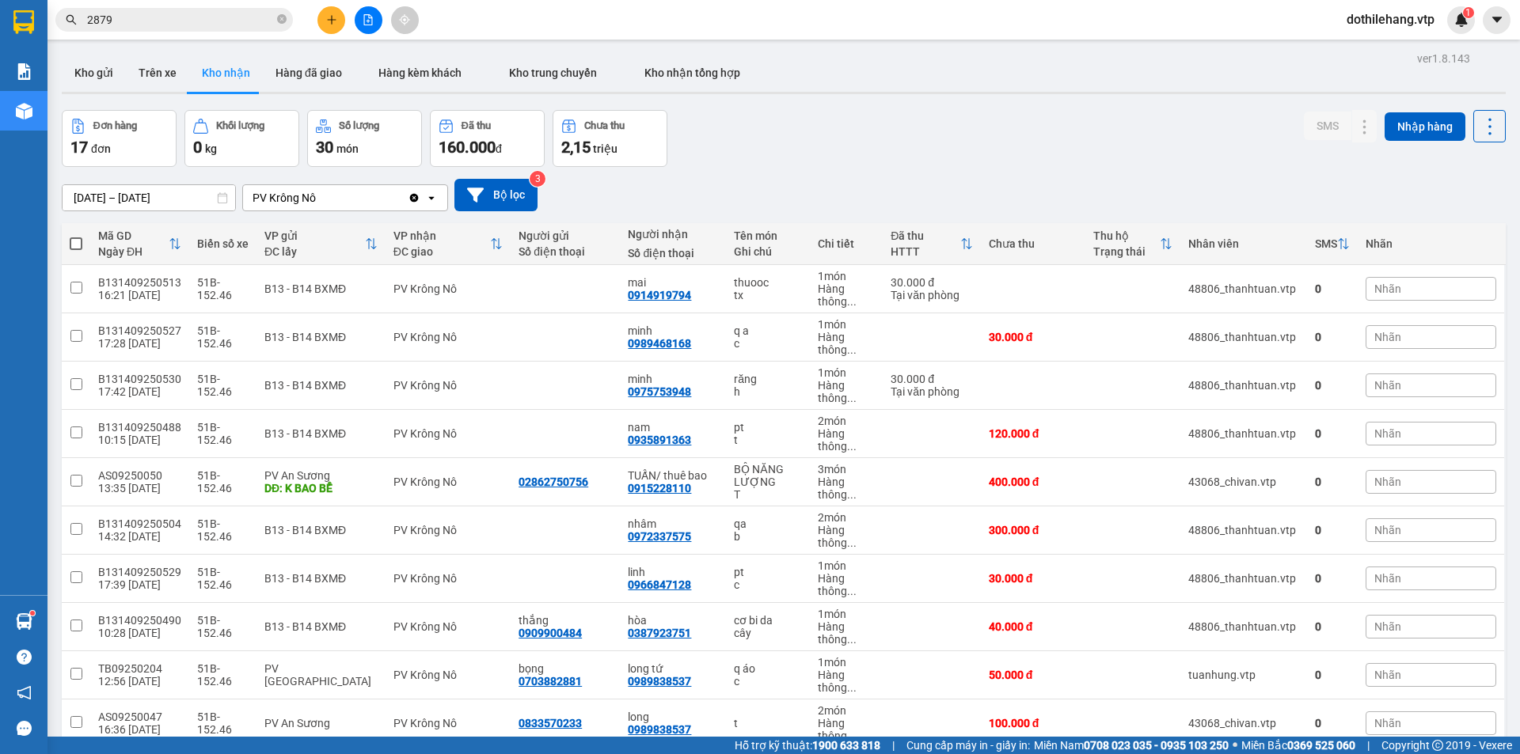
click at [321, 23] on button at bounding box center [331, 20] width 28 height 28
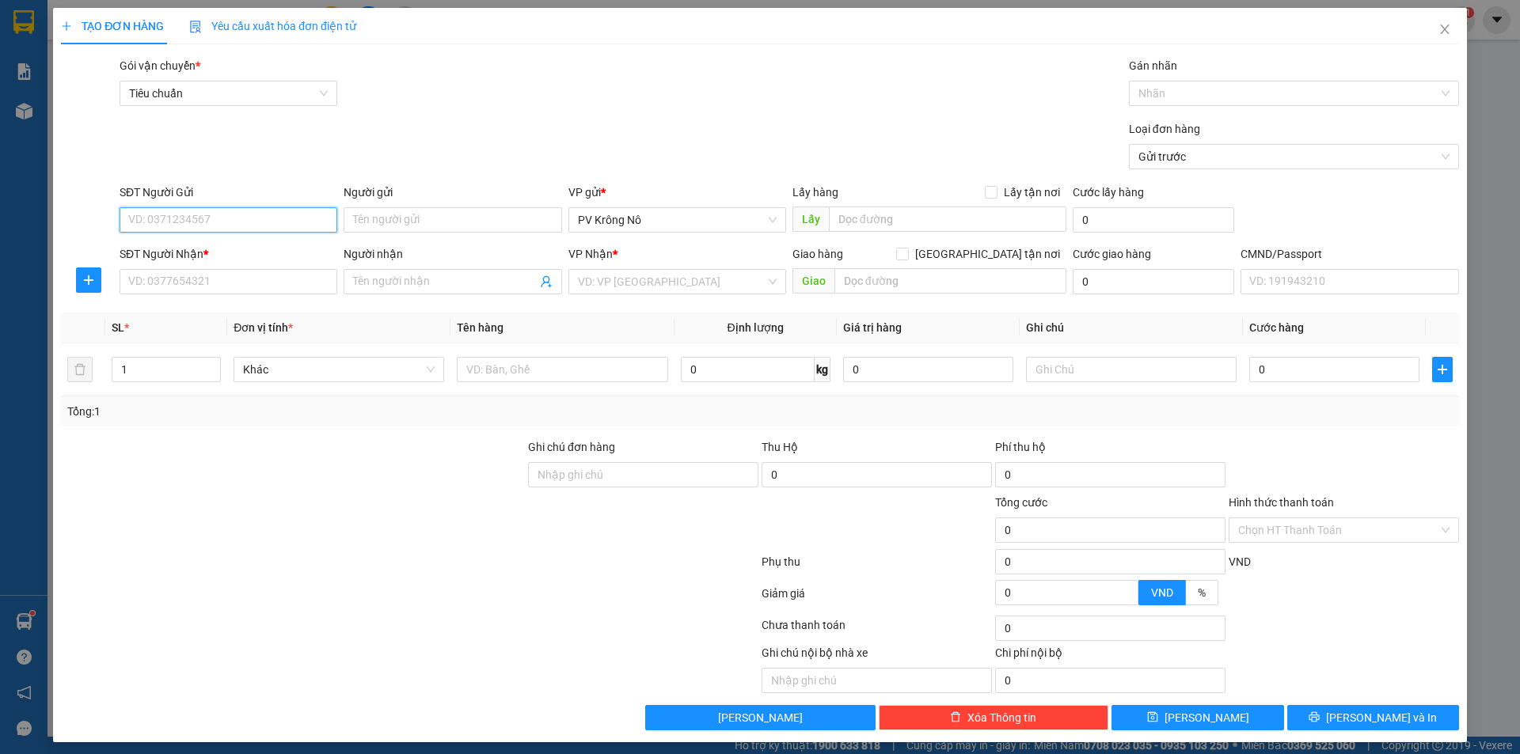
click at [187, 226] on input "SĐT Người Gửi" at bounding box center [229, 219] width 218 height 25
click at [202, 228] on input "0914072828" at bounding box center [229, 219] width 218 height 25
click at [173, 214] on input "0914072828" at bounding box center [229, 219] width 218 height 25
click at [149, 220] on input "0914072828" at bounding box center [229, 219] width 218 height 25
click at [205, 219] on input "0914072828" at bounding box center [229, 219] width 218 height 25
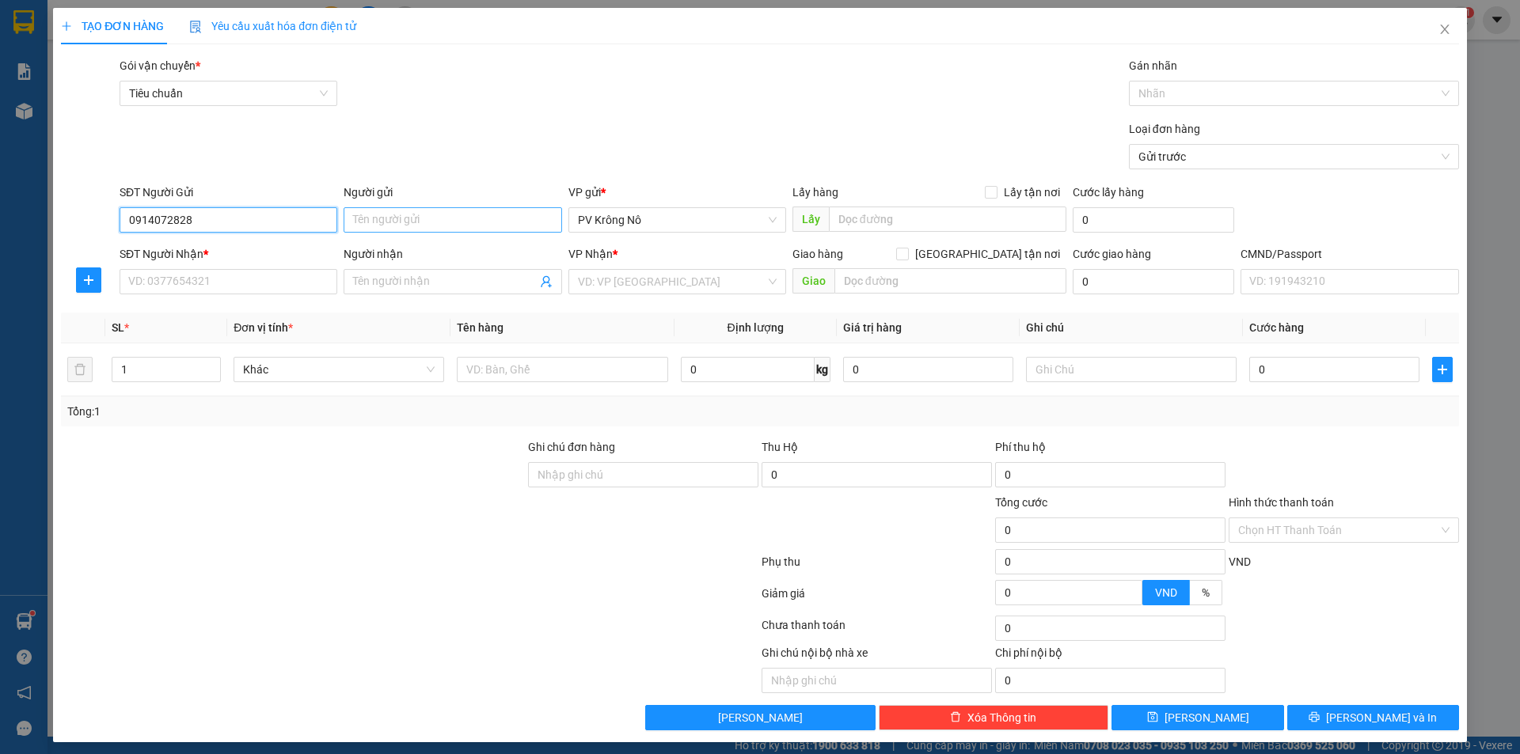
type input "0914072828"
click at [427, 218] on input "Người gửi" at bounding box center [453, 219] width 218 height 25
click at [221, 229] on input "0914072828" at bounding box center [229, 219] width 218 height 25
click at [195, 279] on input "SĐT Người Nhận *" at bounding box center [229, 281] width 218 height 25
drag, startPoint x: 203, startPoint y: 220, endPoint x: 85, endPoint y: 220, distance: 117.1
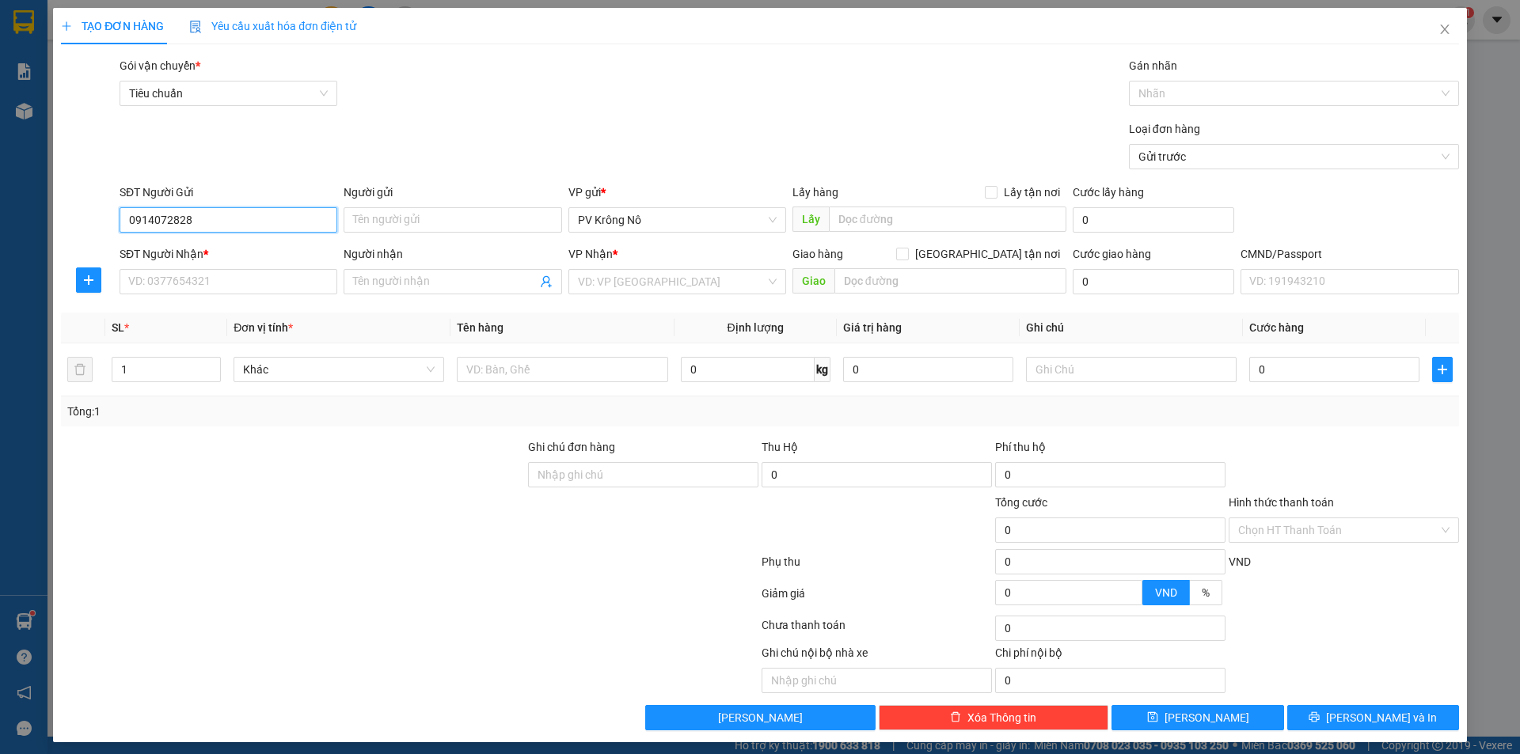
click at [85, 220] on div "SĐT Người Gửi 0914072828 0914072828 Người gửi Tên người gửi VP gửi * PV Krông N…" at bounding box center [759, 211] width 1401 height 55
paste input "search"
click at [180, 279] on input "SĐT Người Nhận *" at bounding box center [229, 281] width 218 height 25
type input "0915108768"
click at [160, 227] on input "SĐT Người Gửi" at bounding box center [229, 219] width 218 height 25
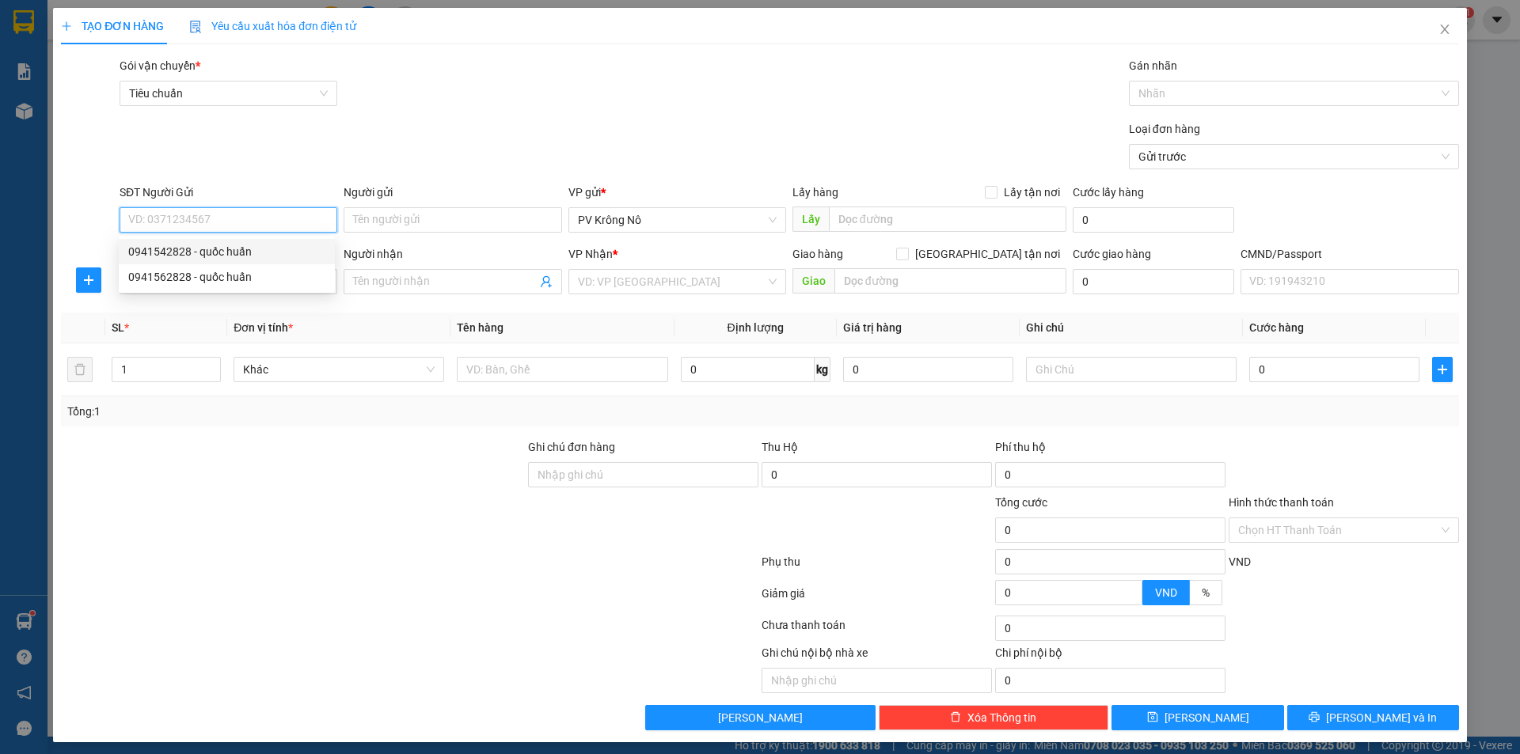
click at [177, 253] on div "0941542828 - quốc huấn" at bounding box center [226, 251] width 197 height 17
type input "0941542828"
type input "quốc huấn"
drag, startPoint x: 199, startPoint y: 222, endPoint x: 118, endPoint y: 224, distance: 80.8
click at [120, 224] on input "0941542828" at bounding box center [229, 219] width 218 height 25
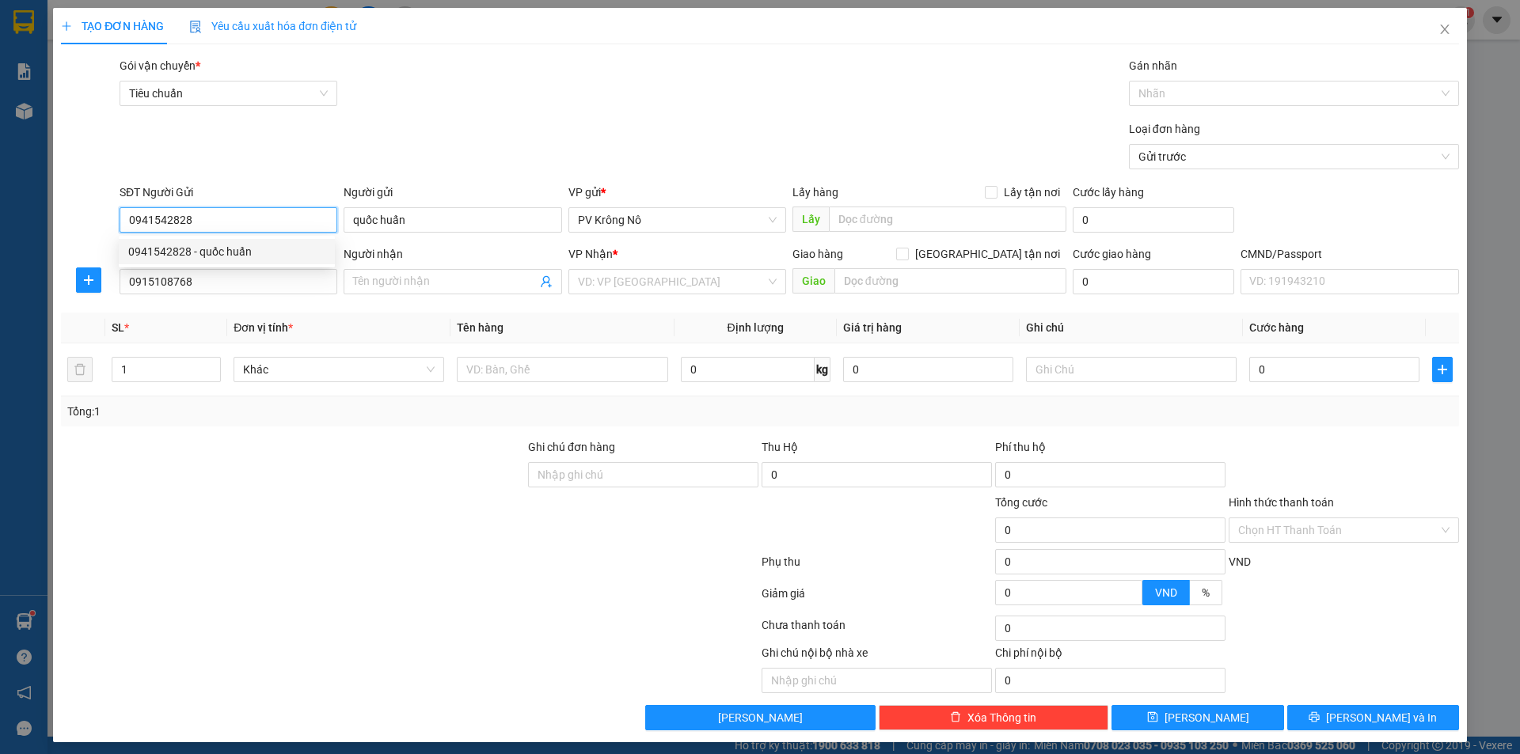
paste input "search"
click at [195, 342] on th "SL *" at bounding box center [166, 328] width 122 height 31
click at [214, 227] on input "SĐT Người Gửi" at bounding box center [229, 219] width 218 height 25
click at [207, 269] on div "0941562828 - quốc huấn" at bounding box center [227, 276] width 216 height 25
type input "0941562828"
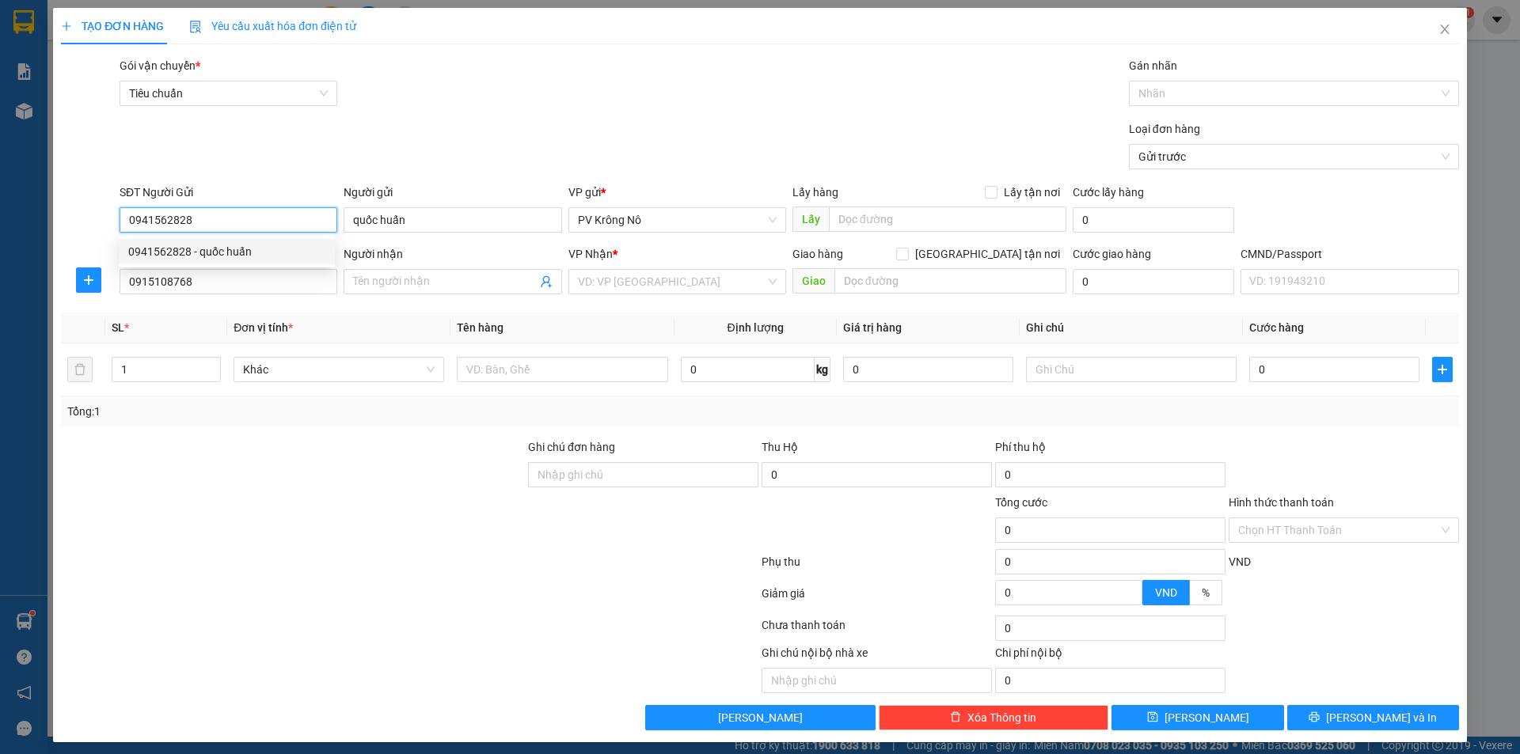
drag, startPoint x: 211, startPoint y: 214, endPoint x: 136, endPoint y: 215, distance: 75.2
click at [126, 215] on input "0941562828" at bounding box center [229, 219] width 218 height 25
click at [192, 280] on input "0915108768" at bounding box center [229, 281] width 218 height 25
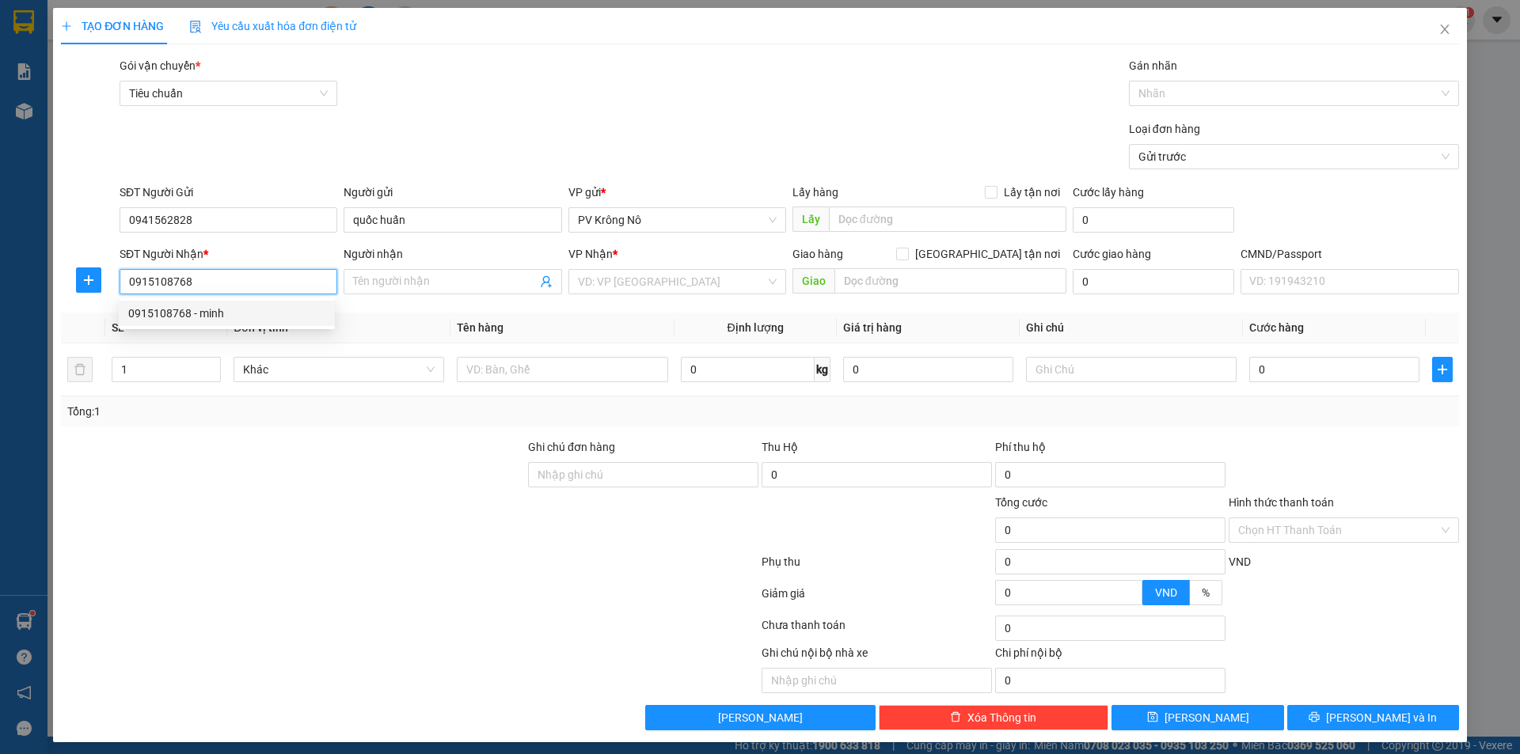
click at [198, 313] on div "0915108768 - minh" at bounding box center [226, 313] width 197 height 17
type input "minh"
drag, startPoint x: 199, startPoint y: 279, endPoint x: 101, endPoint y: 275, distance: 98.2
click at [87, 273] on div "SĐT Người Nhận * 0915108768 Người nhận minh VP Nhận * VP 214 Giao hàng Giao tận…" at bounding box center [759, 272] width 1401 height 55
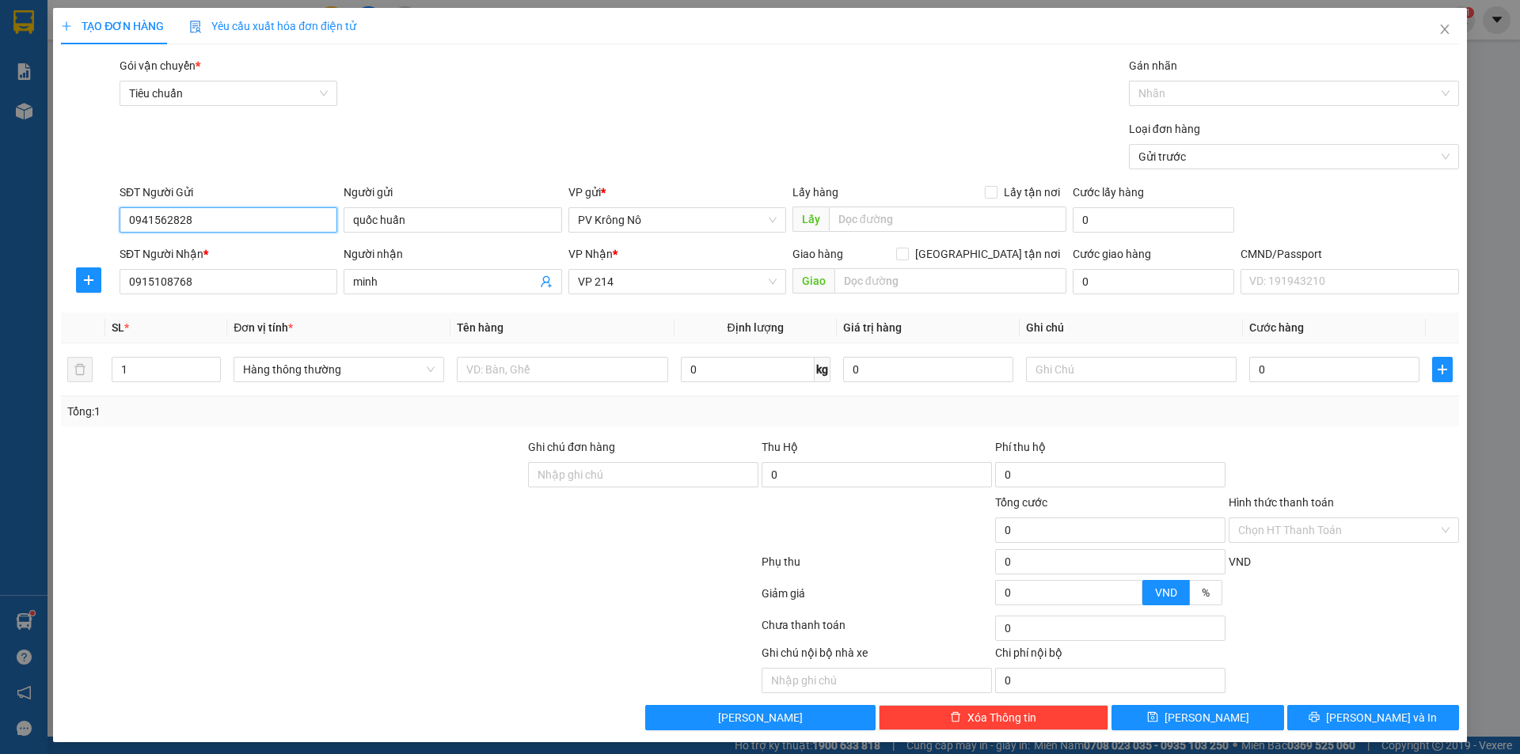
click at [203, 216] on input "0941562828" at bounding box center [229, 219] width 218 height 25
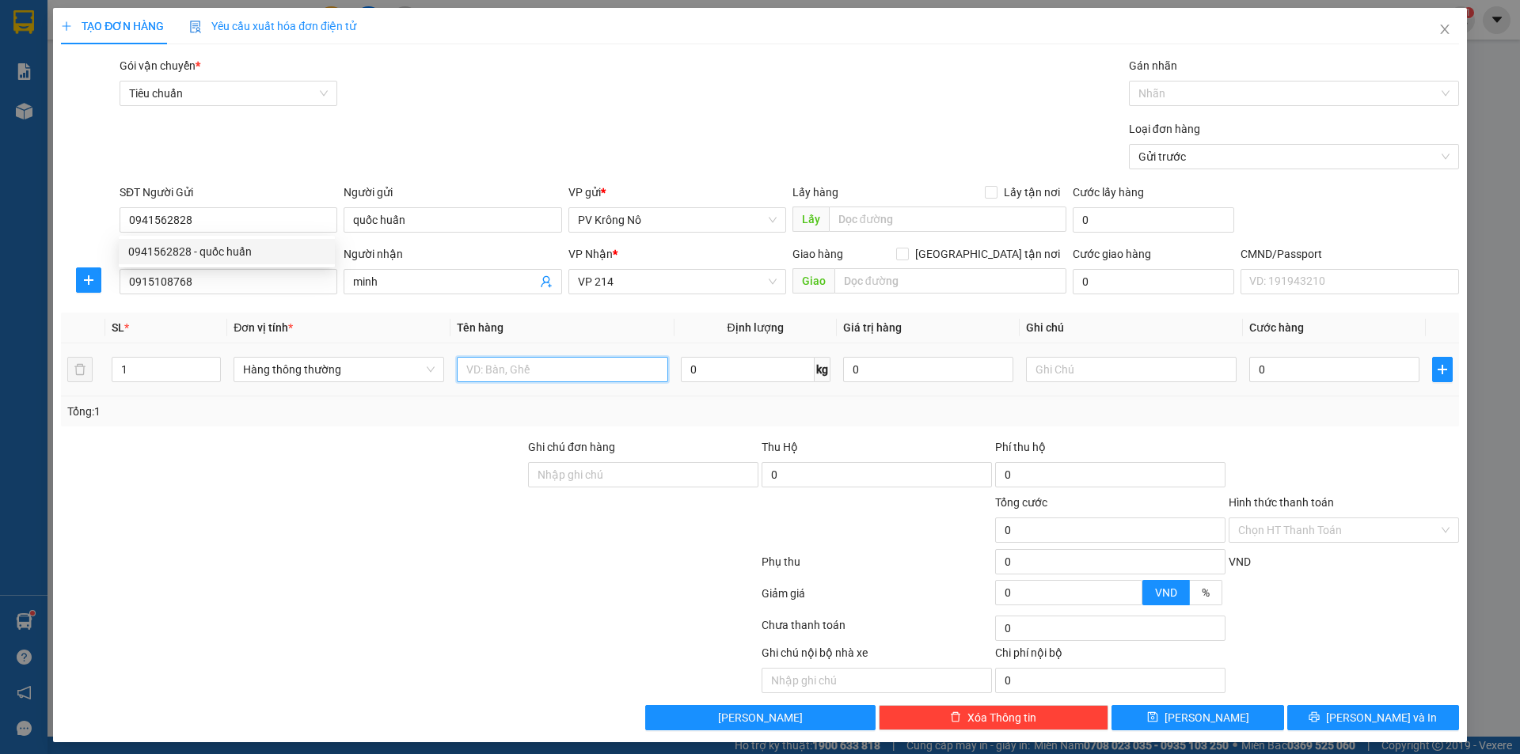
click at [497, 371] on input "text" at bounding box center [562, 369] width 211 height 25
click at [480, 364] on input "1 mh tivi" at bounding box center [562, 369] width 211 height 25
click at [531, 376] on input "1 mh tivi" at bounding box center [562, 369] width 211 height 25
type input "1 mh tivi( k bao bể)"
click at [1301, 365] on input "0" at bounding box center [1334, 369] width 170 height 25
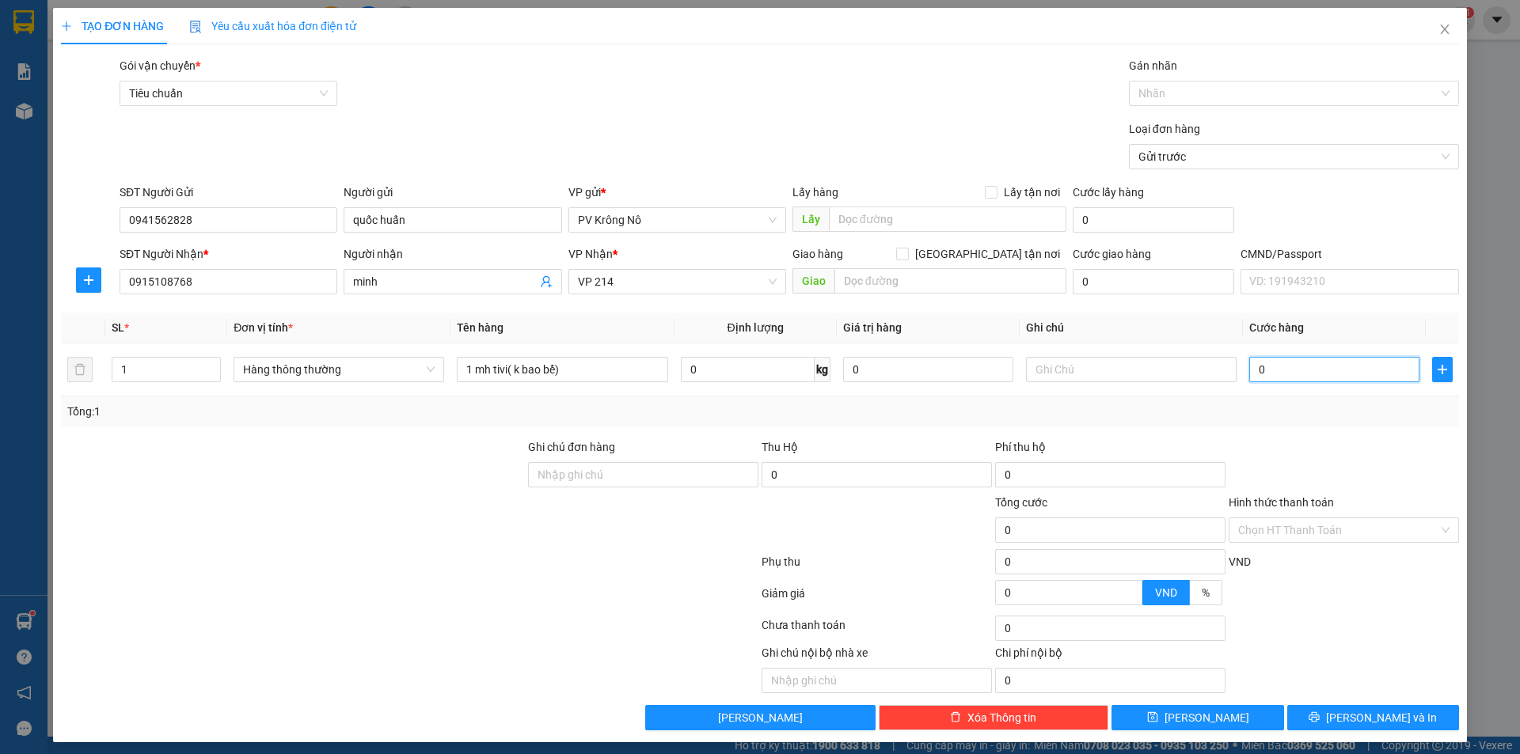
type input "02"
type input "2"
type input "020"
type input "20"
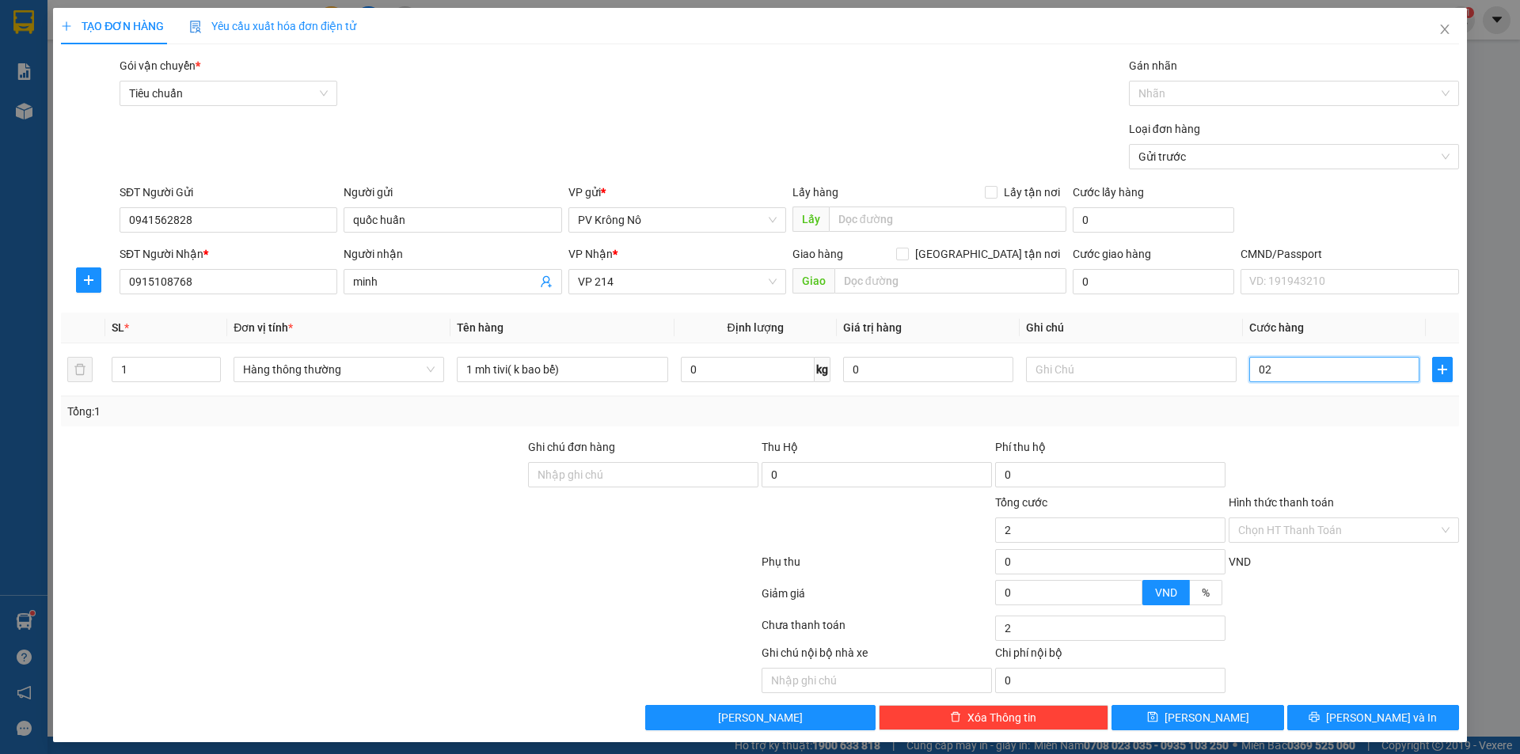
type input "20"
type input "0.200"
type input "200"
type input "02.000"
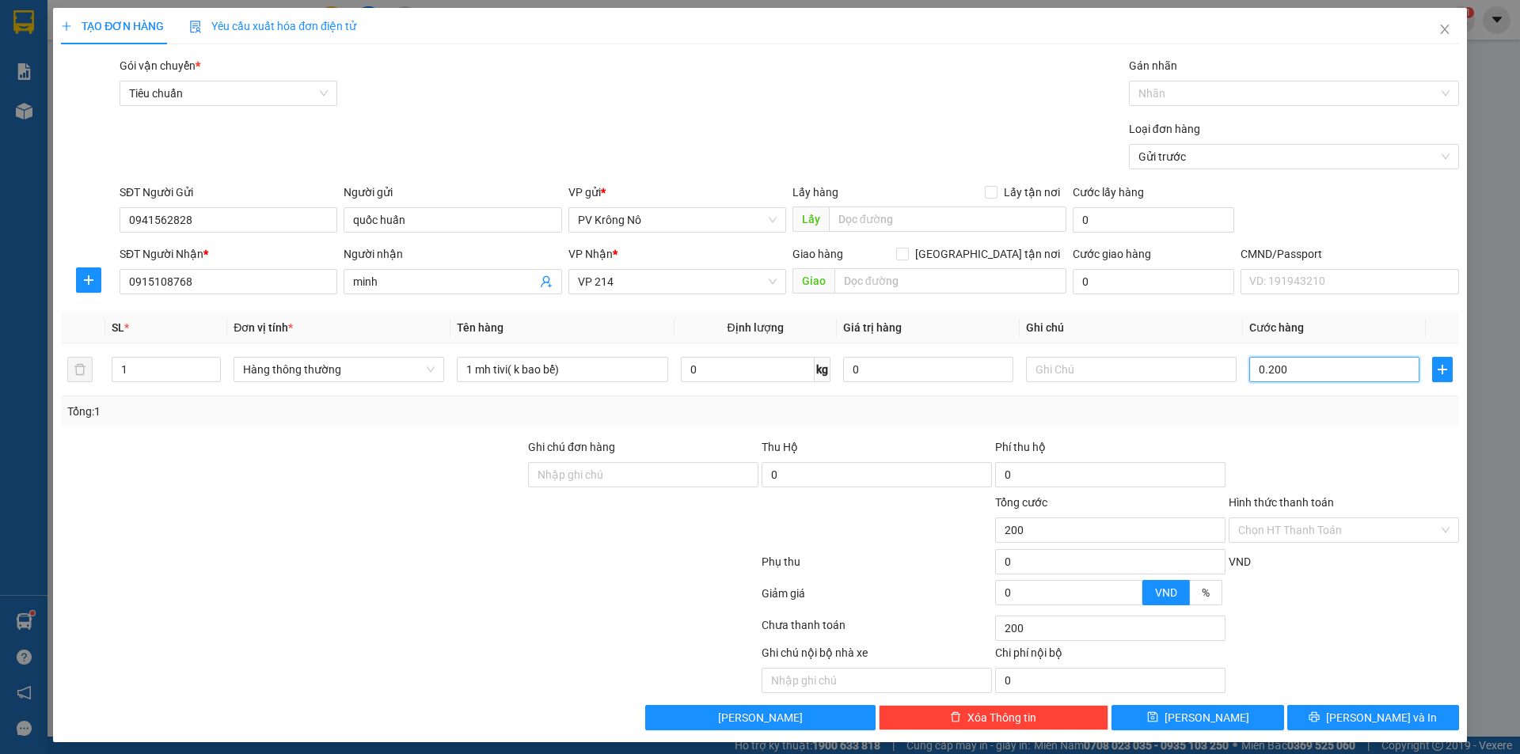
type input "2.000"
type input "020.000"
type input "20.000"
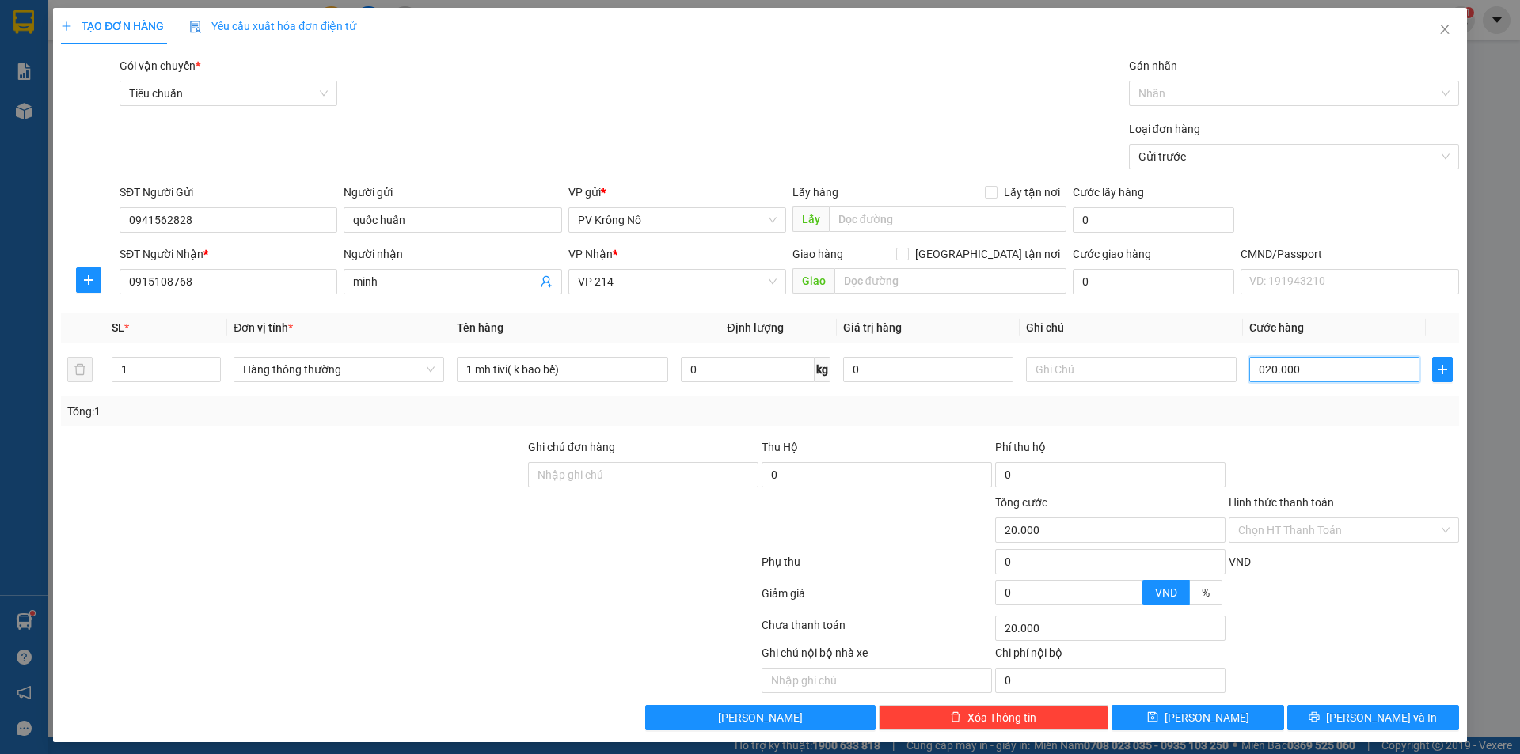
type input "0.200.000"
type input "200.000"
click at [1261, 537] on input "Hình thức thanh toán" at bounding box center [1338, 530] width 200 height 24
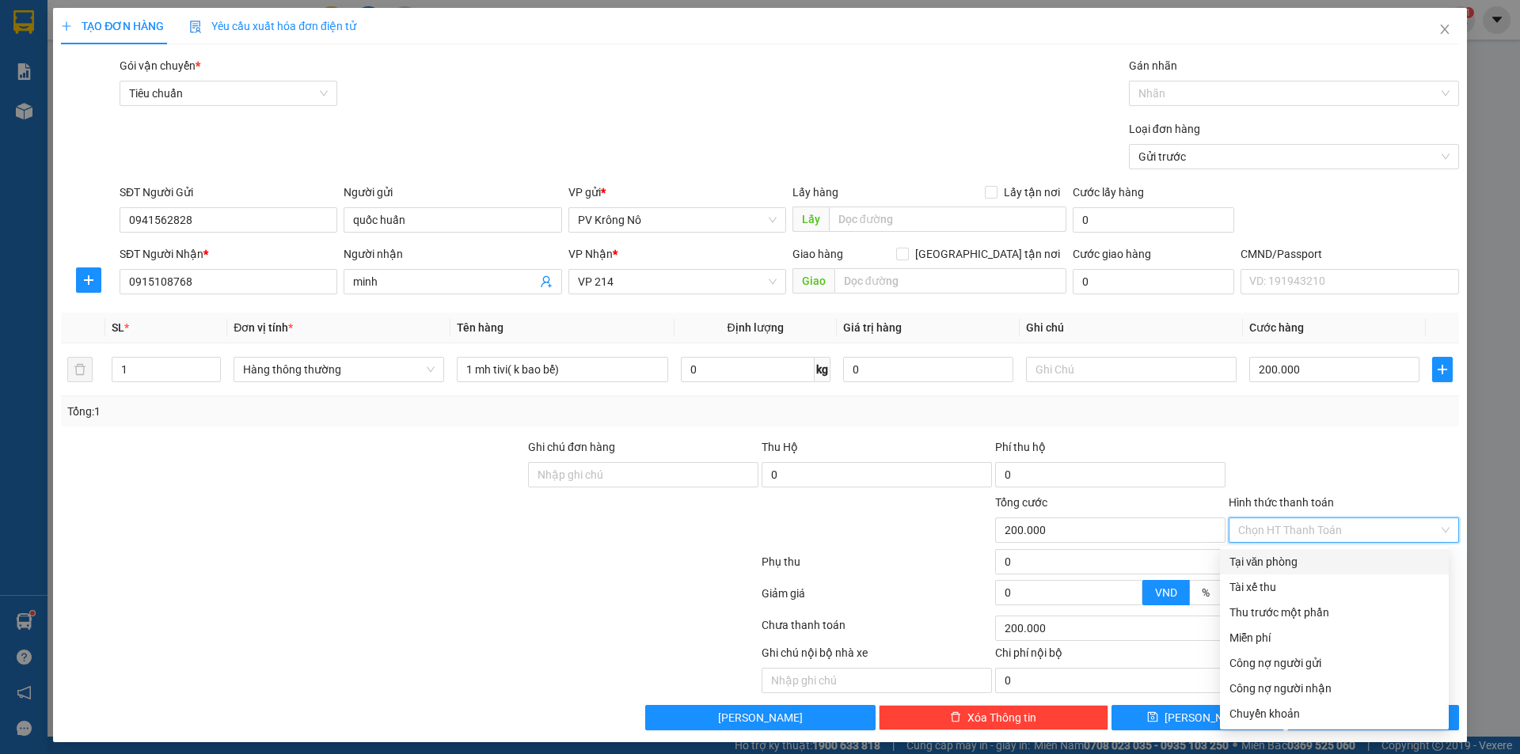
drag, startPoint x: 1257, startPoint y: 560, endPoint x: 1255, endPoint y: 597, distance: 37.3
click at [1256, 562] on div "Tại văn phòng" at bounding box center [1334, 561] width 210 height 17
type input "0"
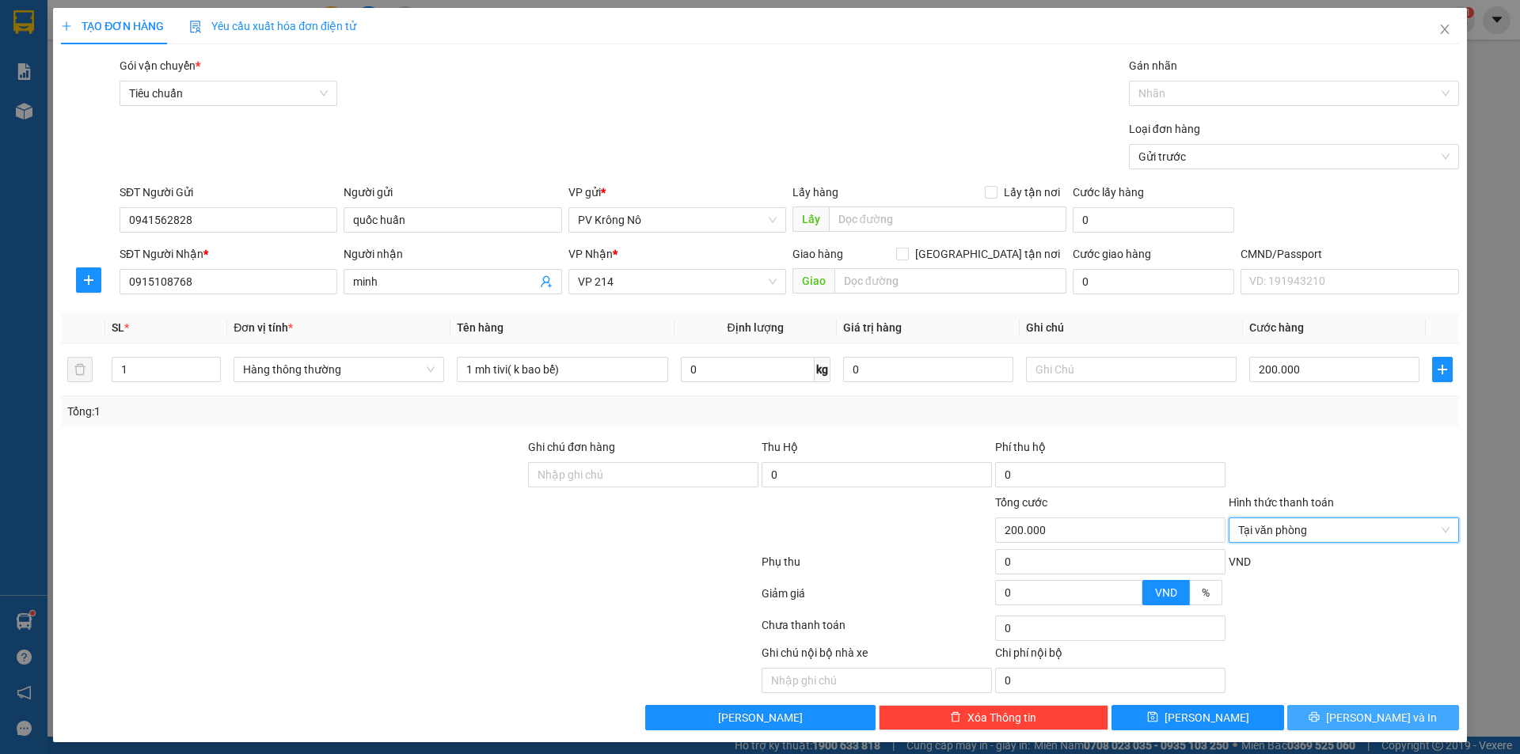
click at [1295, 720] on button "[PERSON_NAME] và In" at bounding box center [1373, 717] width 172 height 25
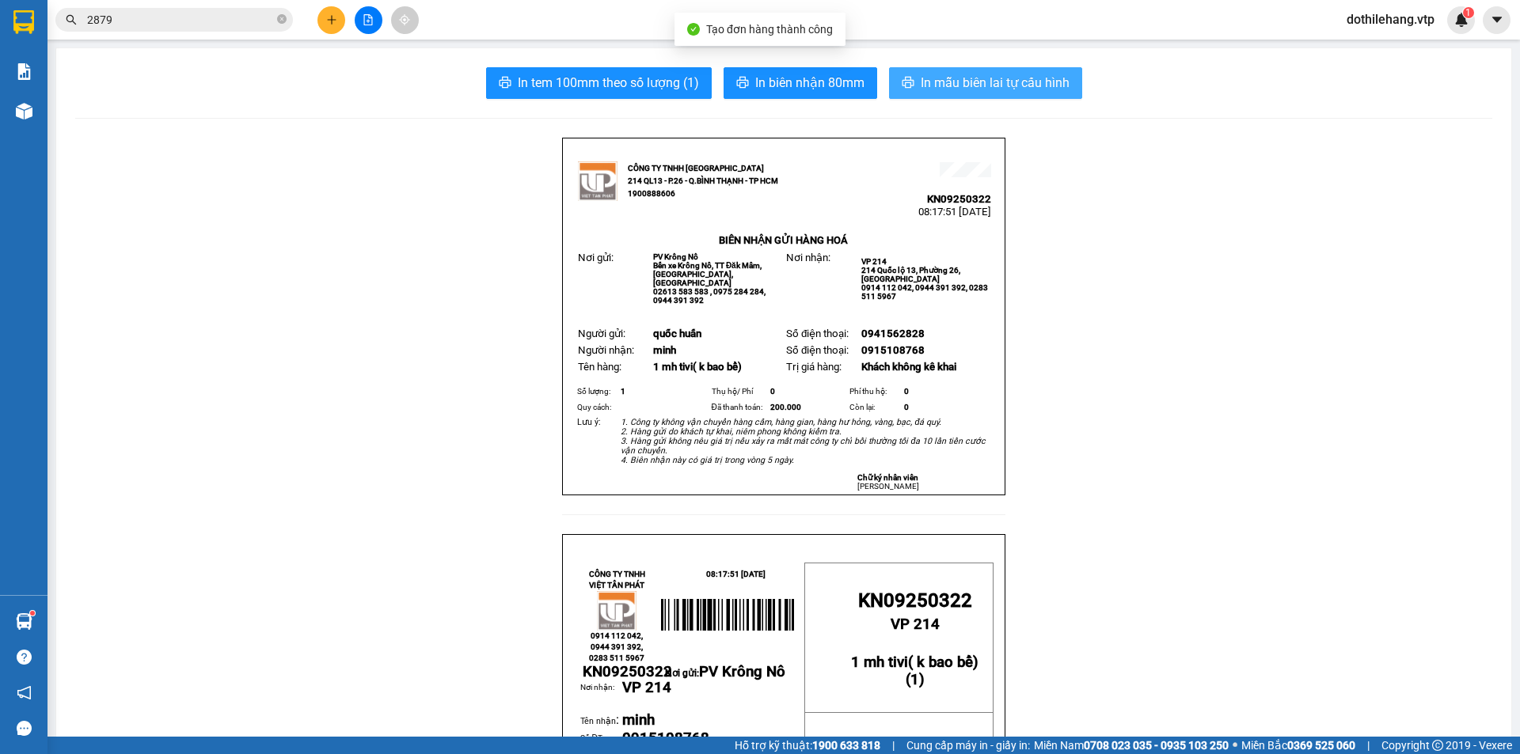
click at [922, 79] on span "In mẫu biên lai tự cấu hình" at bounding box center [995, 83] width 149 height 20
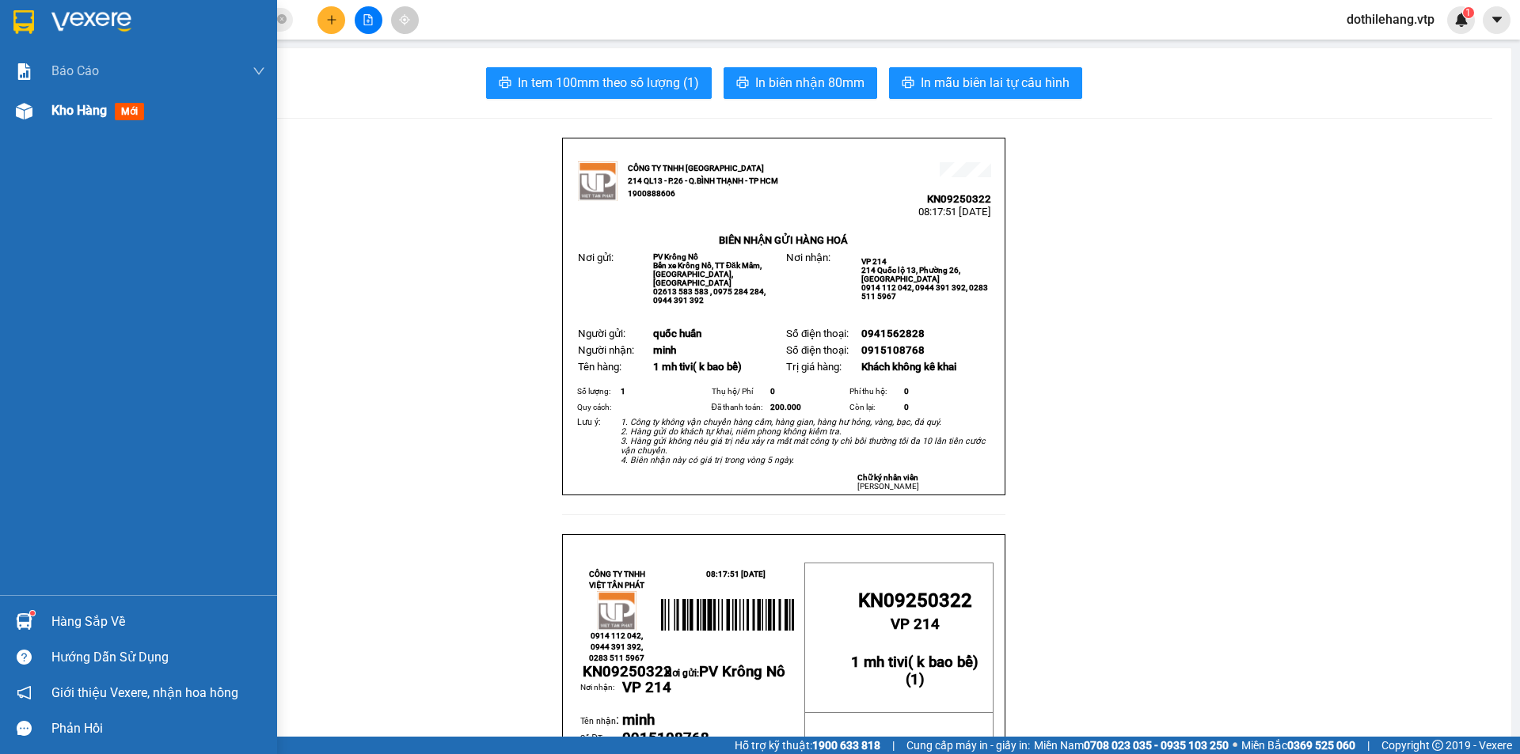
click at [50, 104] on div "Kho hàng mới" at bounding box center [138, 111] width 277 height 40
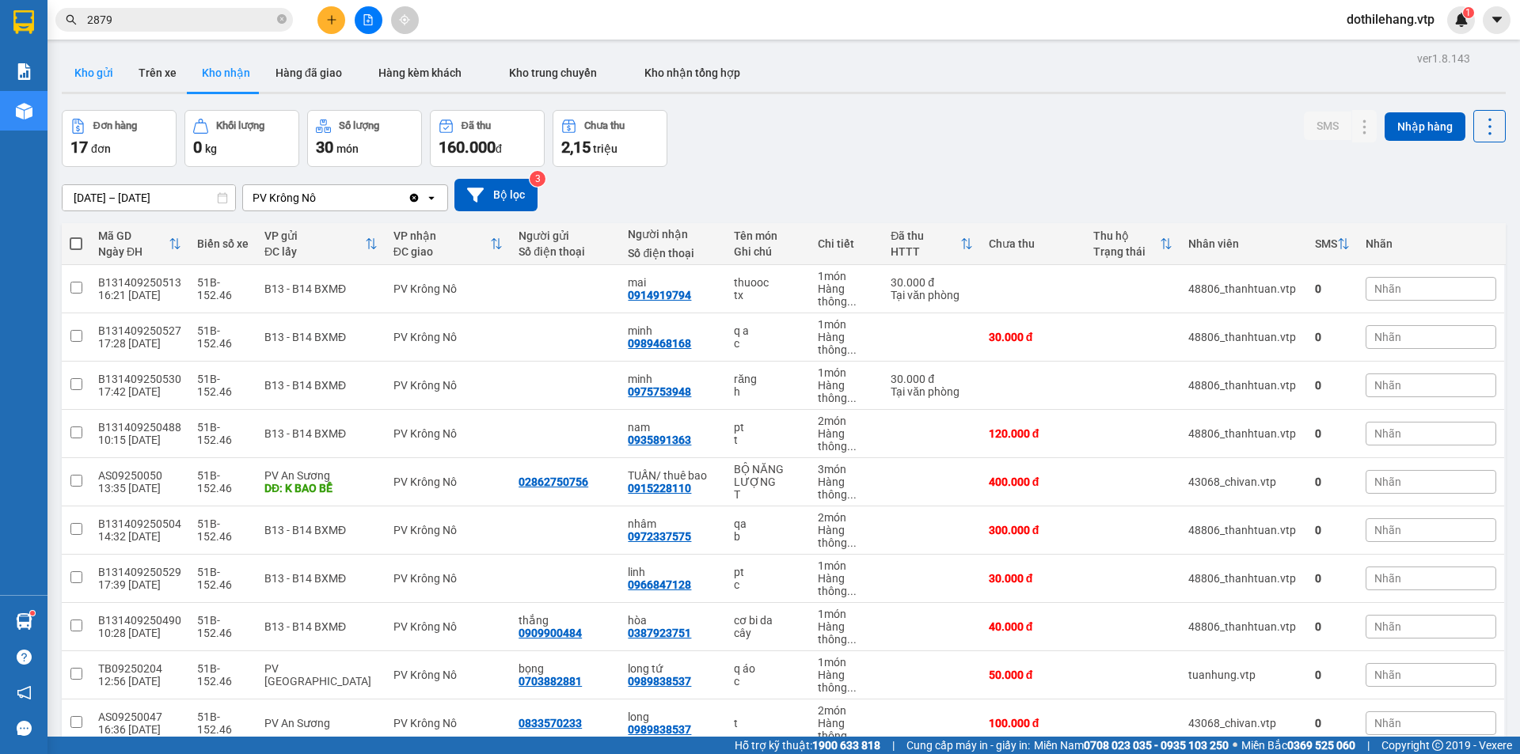
click at [107, 61] on button "Kho gửi" at bounding box center [94, 73] width 64 height 38
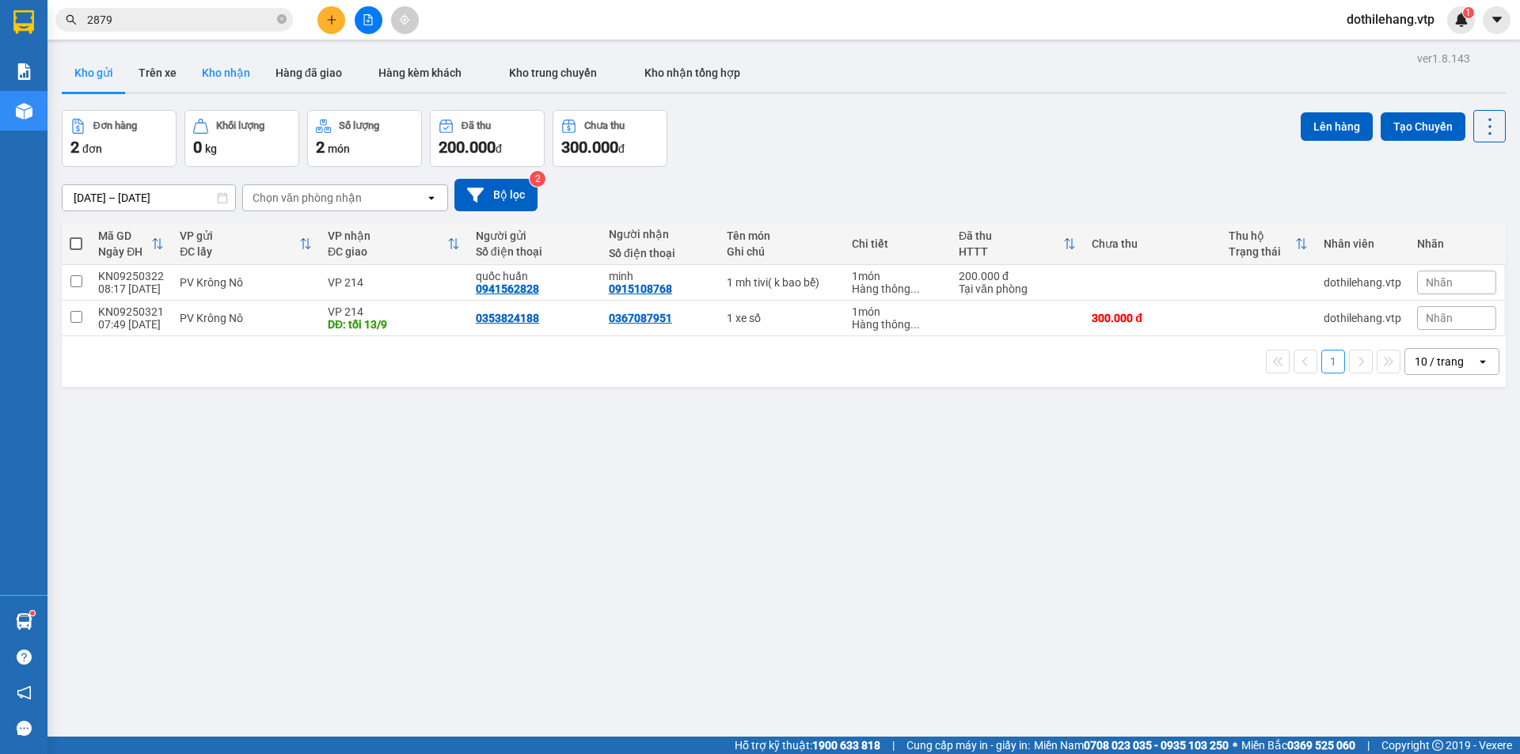
click at [237, 75] on button "Kho nhận" at bounding box center [226, 73] width 74 height 38
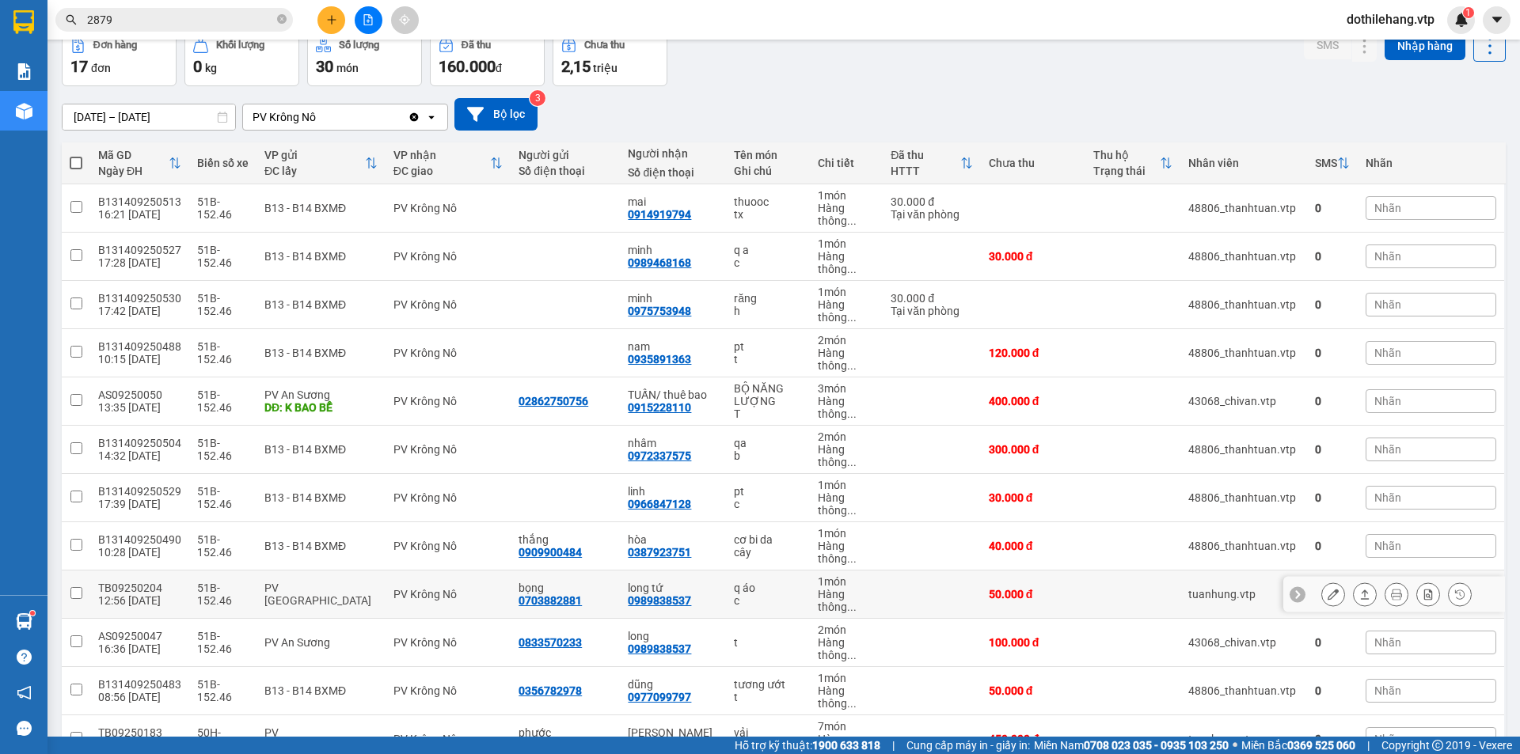
scroll to position [158, 0]
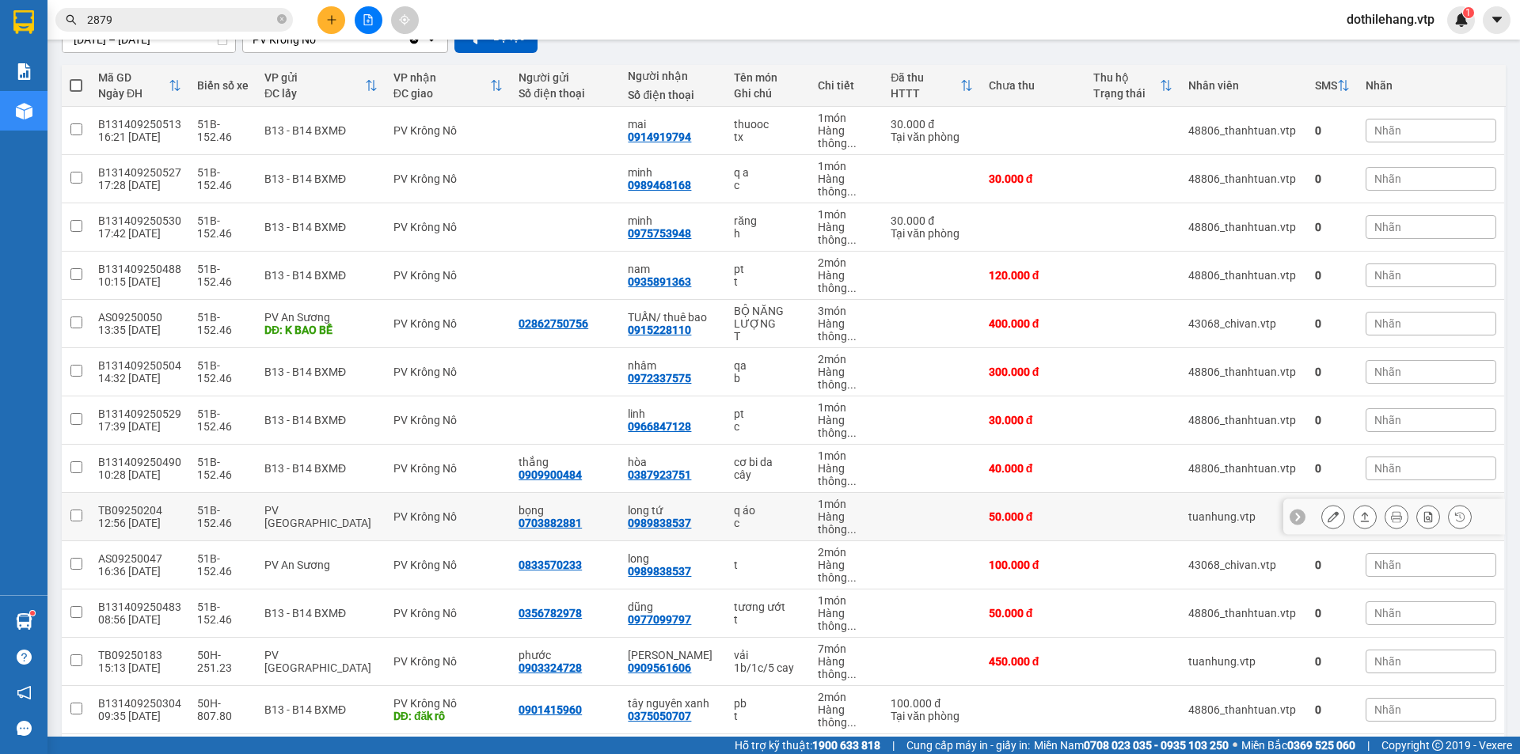
click at [899, 505] on td at bounding box center [931, 517] width 97 height 48
checkbox input "true"
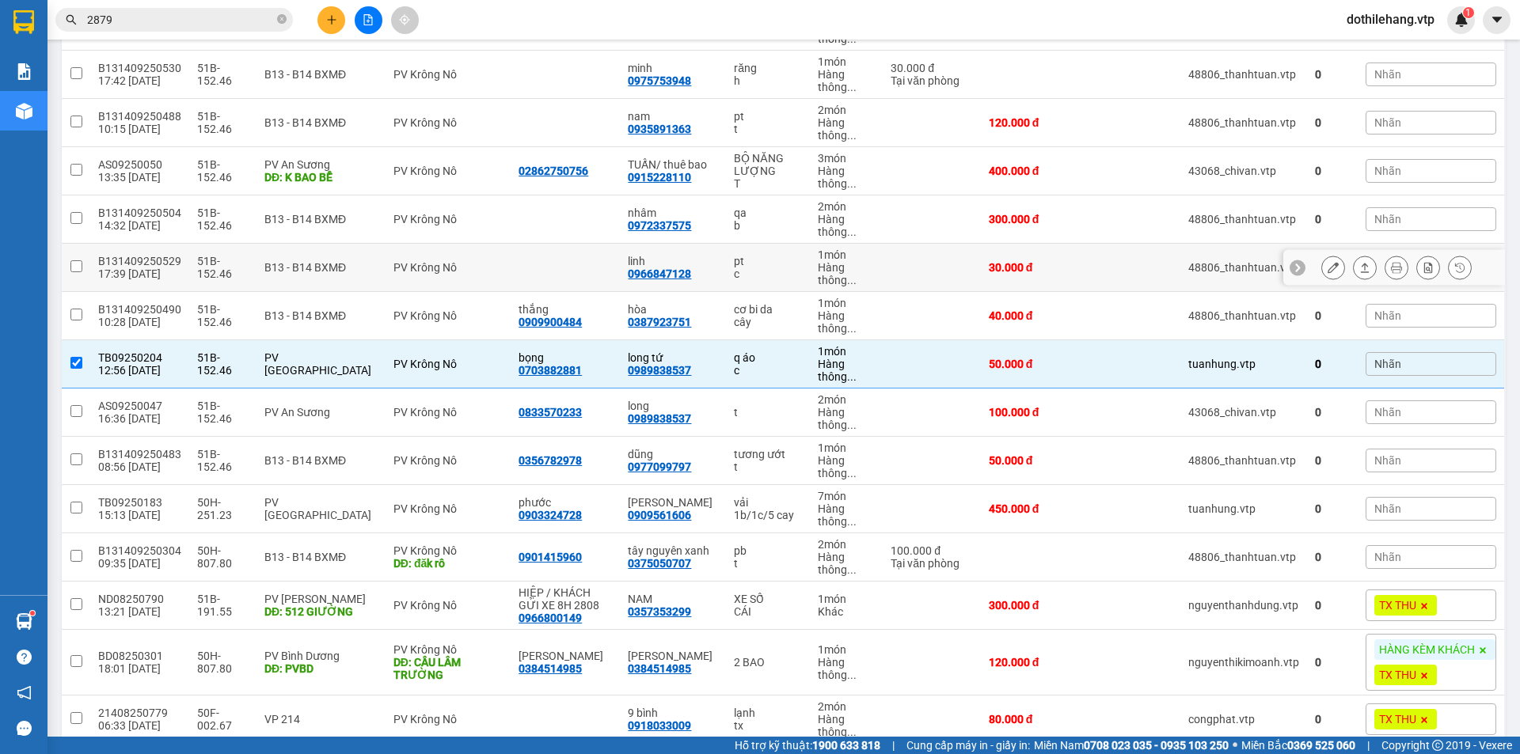
scroll to position [317, 0]
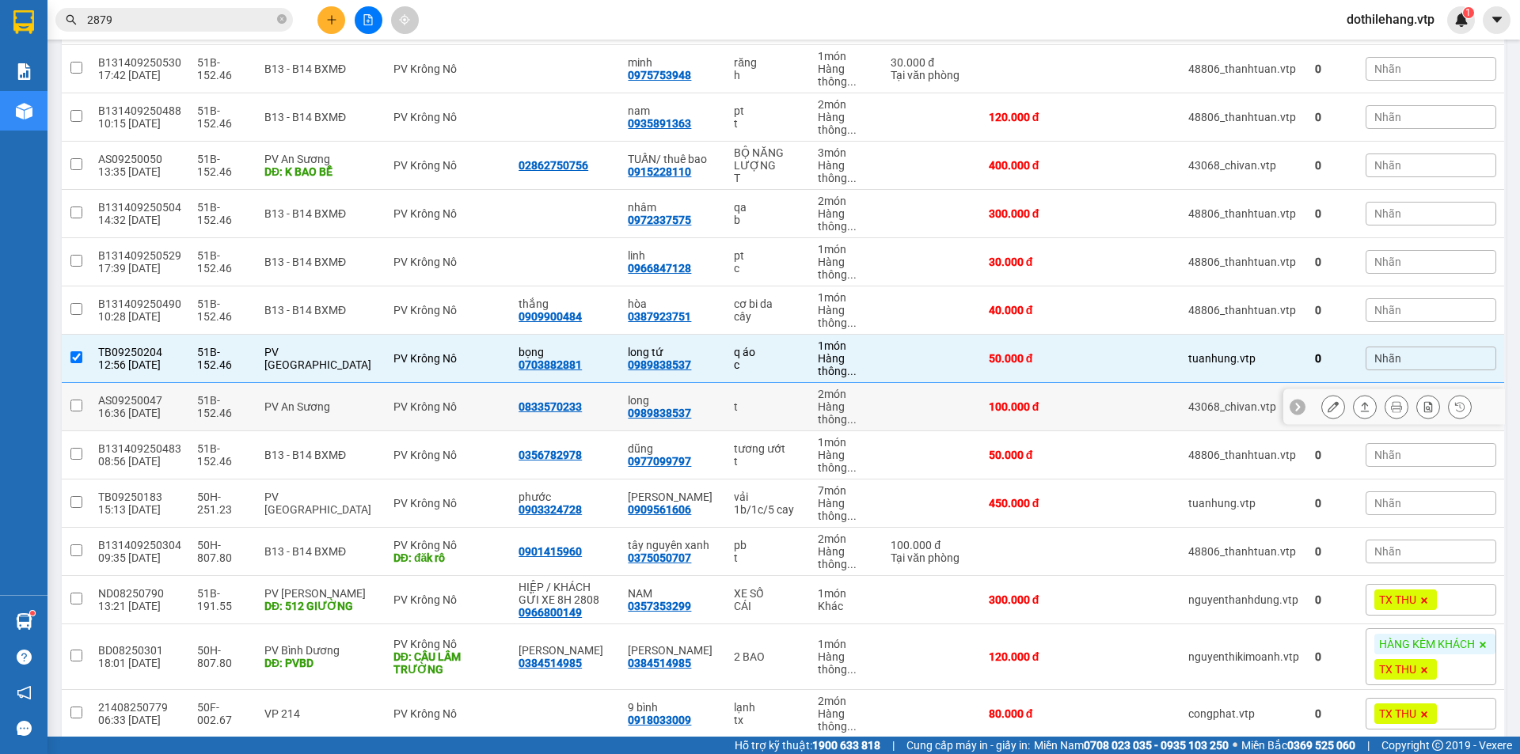
click at [734, 405] on div "t" at bounding box center [768, 407] width 68 height 13
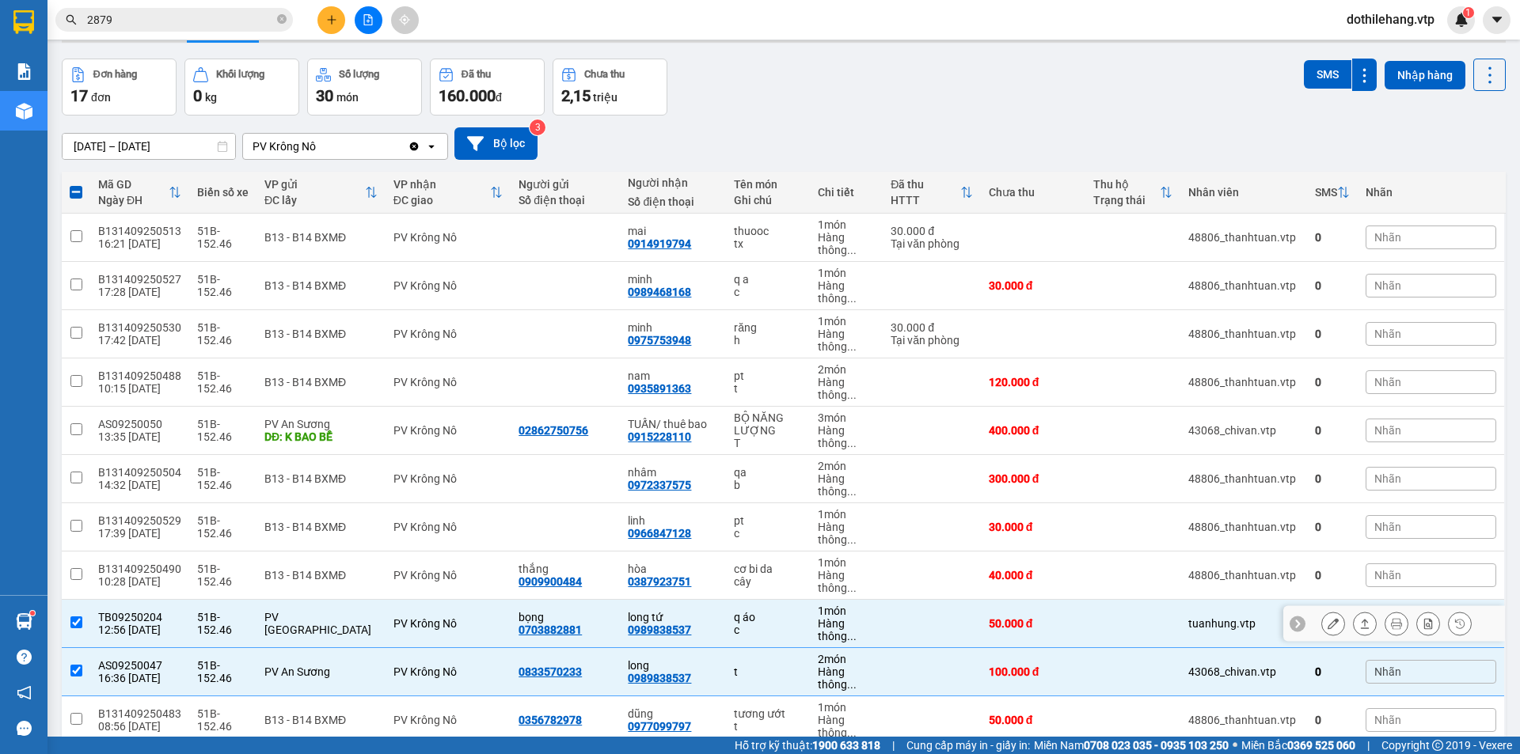
scroll to position [79, 0]
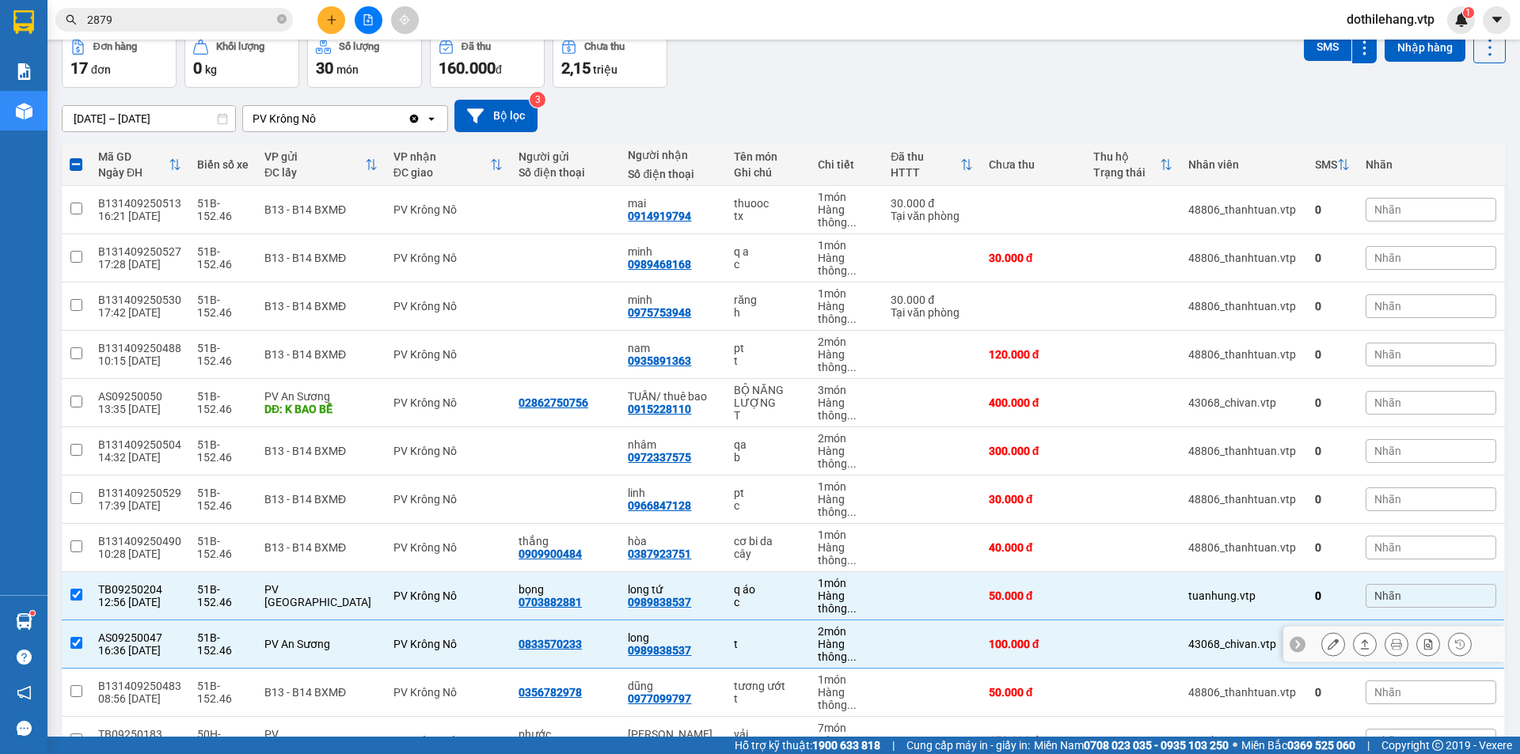
click at [955, 638] on td at bounding box center [931, 645] width 97 height 48
checkbox input "false"
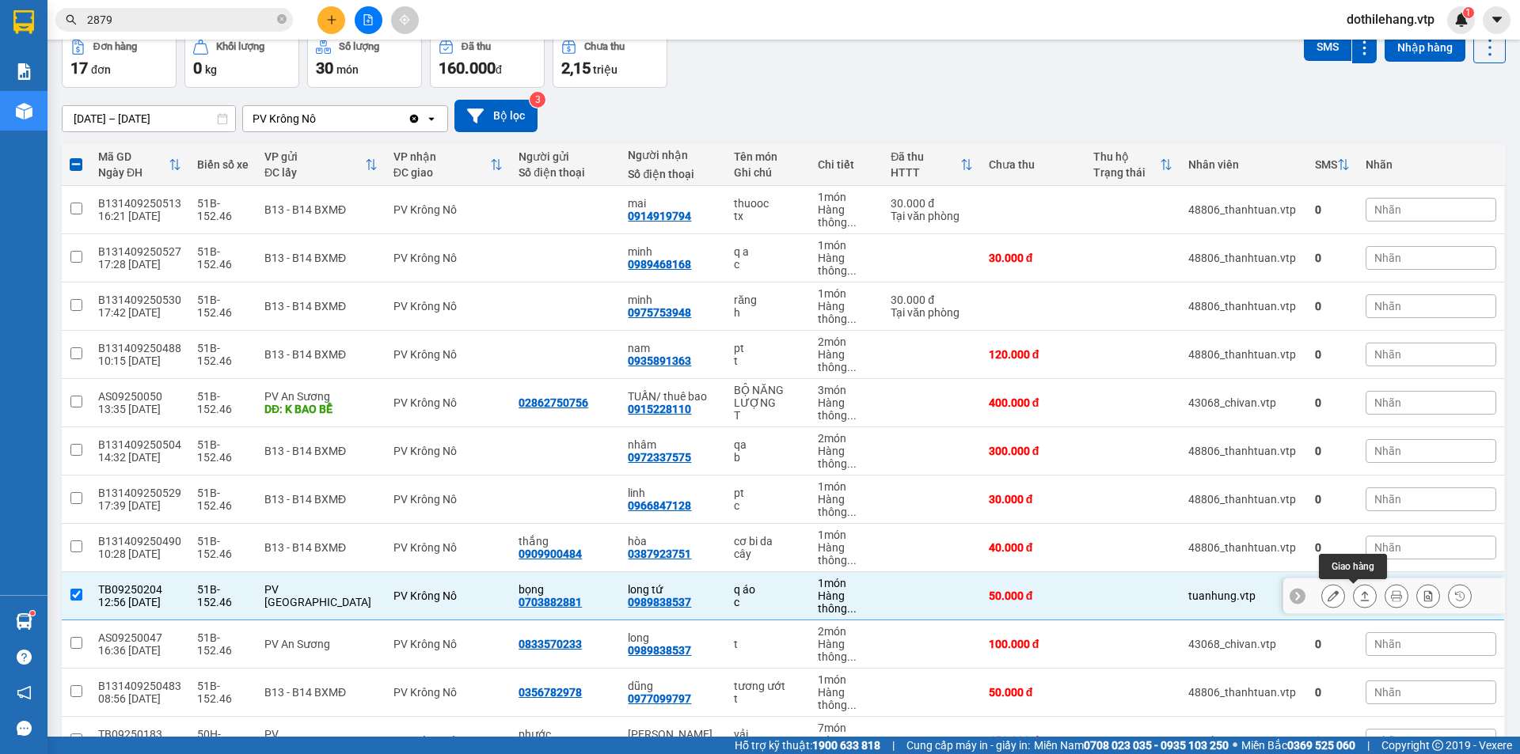
click at [1365, 598] on div at bounding box center [1396, 596] width 150 height 24
click at [1359, 599] on icon at bounding box center [1364, 595] width 11 height 11
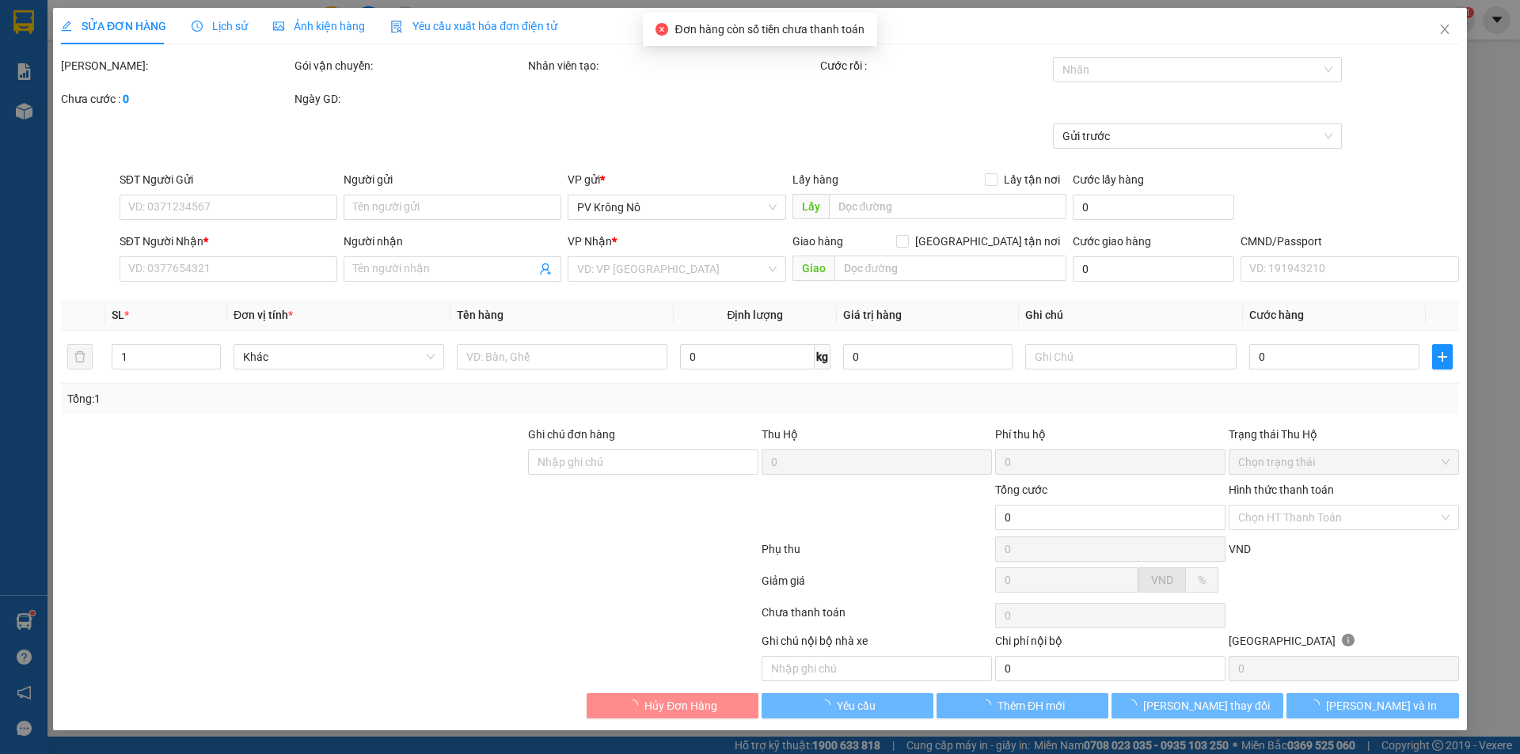
type input "2.500"
type input "0703882881"
type input "bọng"
type input "0989838537"
type input "long tứ"
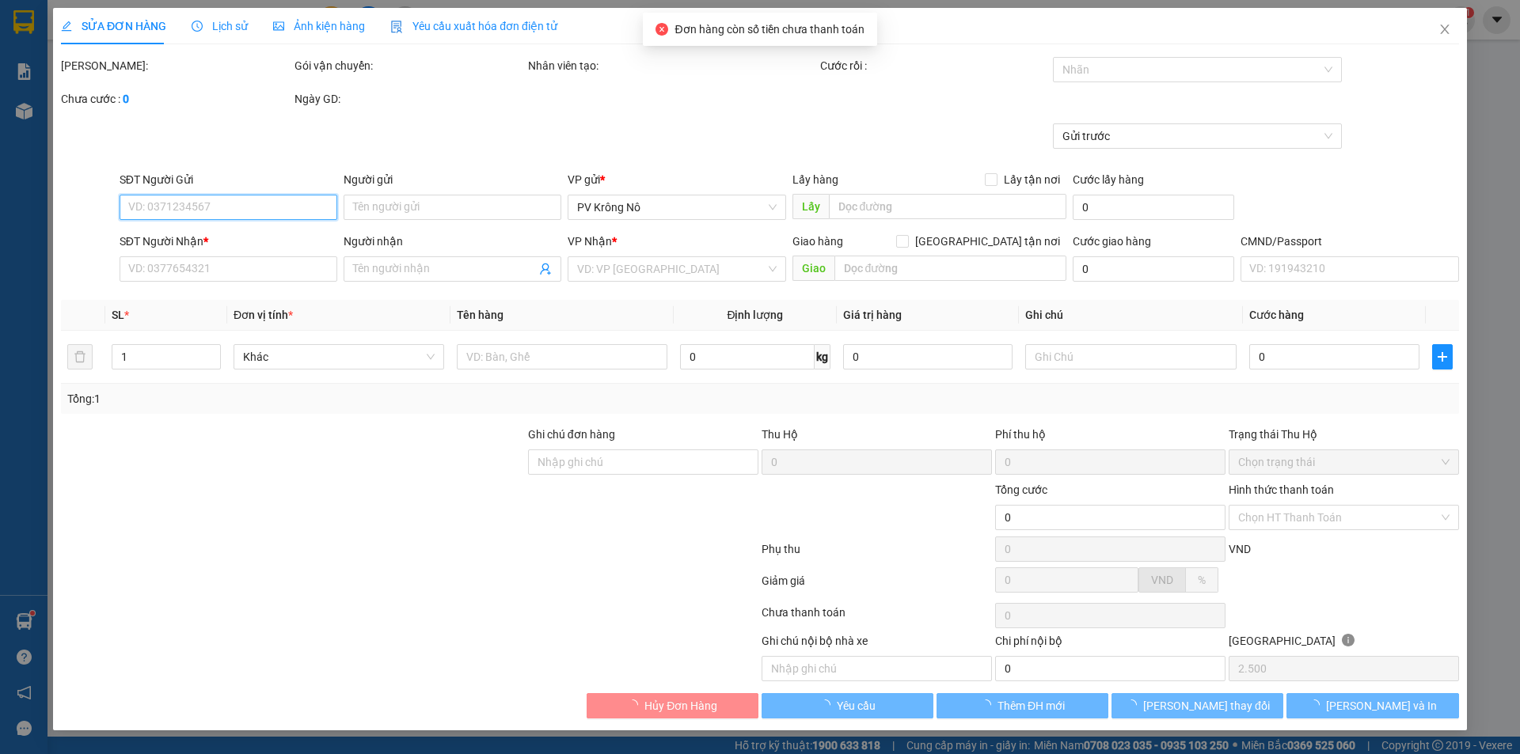
type input "50.000"
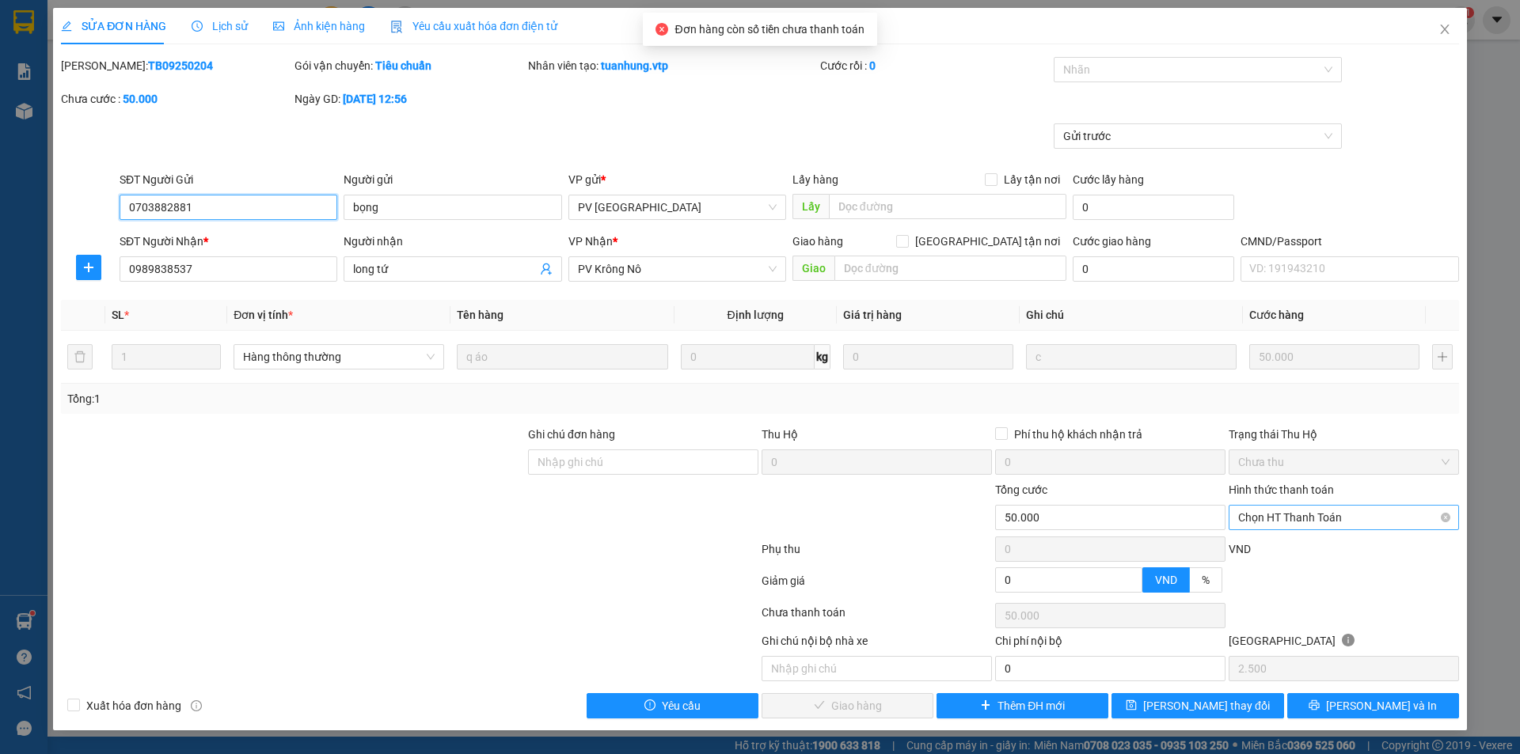
click at [1265, 515] on span "Chọn HT Thanh Toán" at bounding box center [1343, 518] width 211 height 24
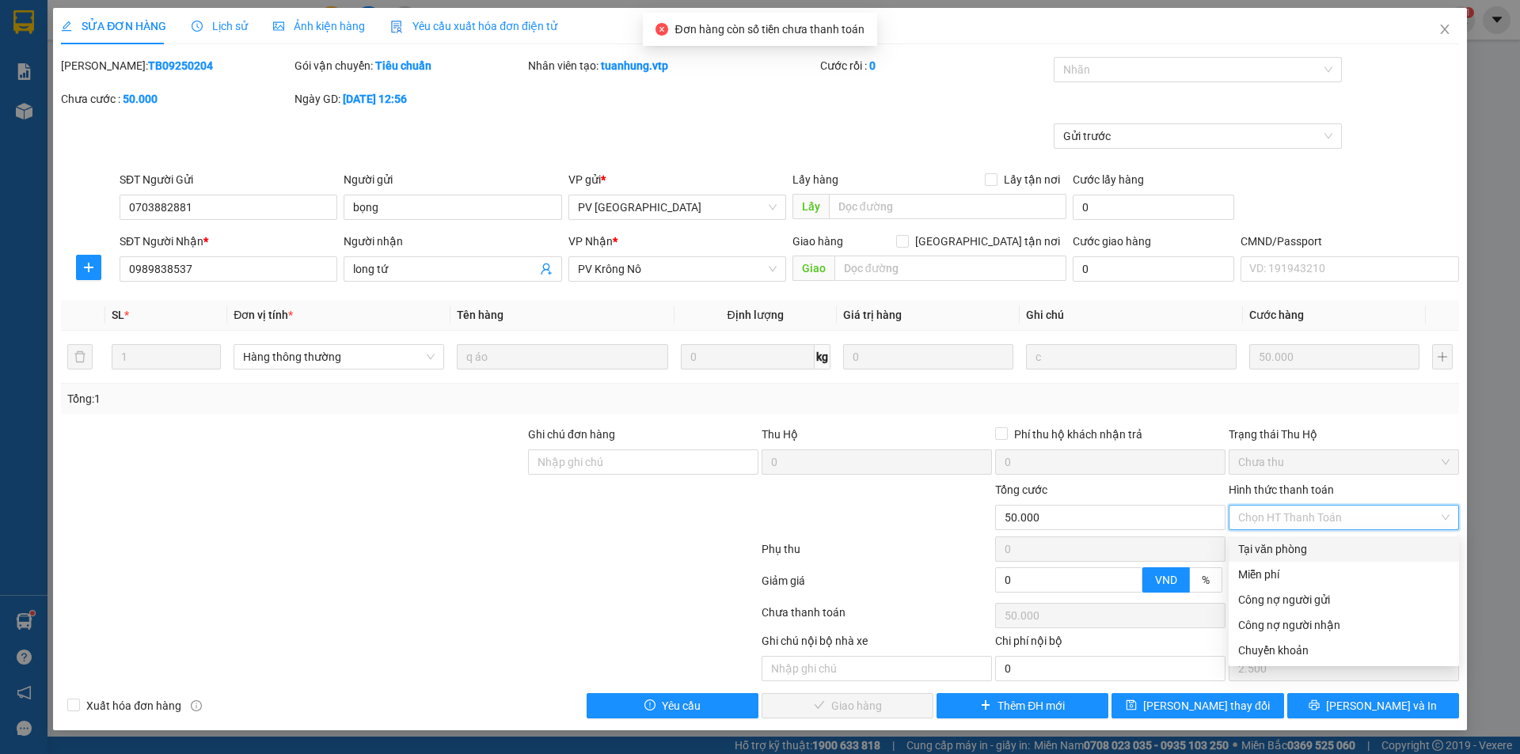
drag, startPoint x: 1272, startPoint y: 548, endPoint x: 1199, endPoint y: 551, distance: 72.9
click at [1271, 549] on div "Tại văn phòng" at bounding box center [1343, 549] width 211 height 17
type input "0"
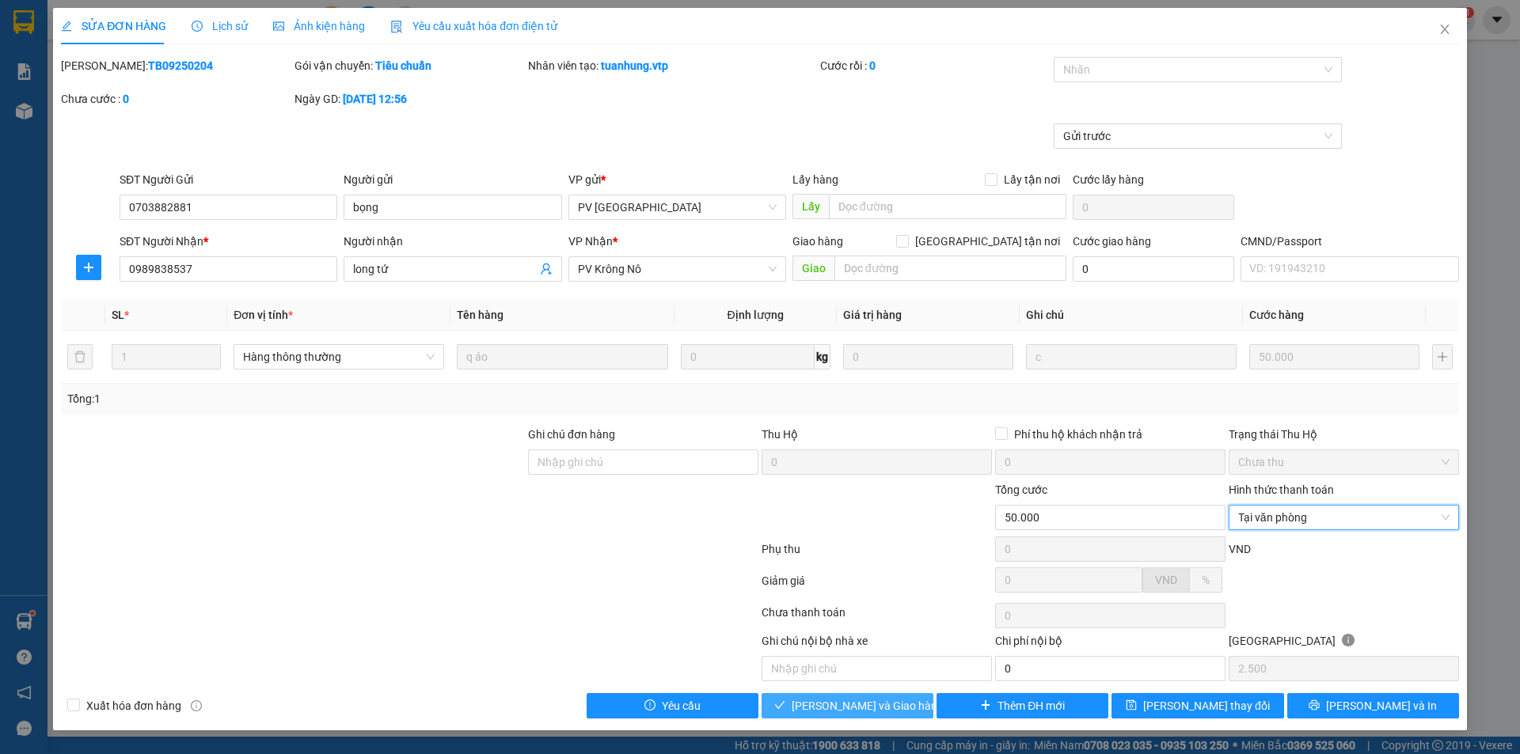
click at [864, 700] on span "[PERSON_NAME] và Giao hàng" at bounding box center [868, 705] width 152 height 17
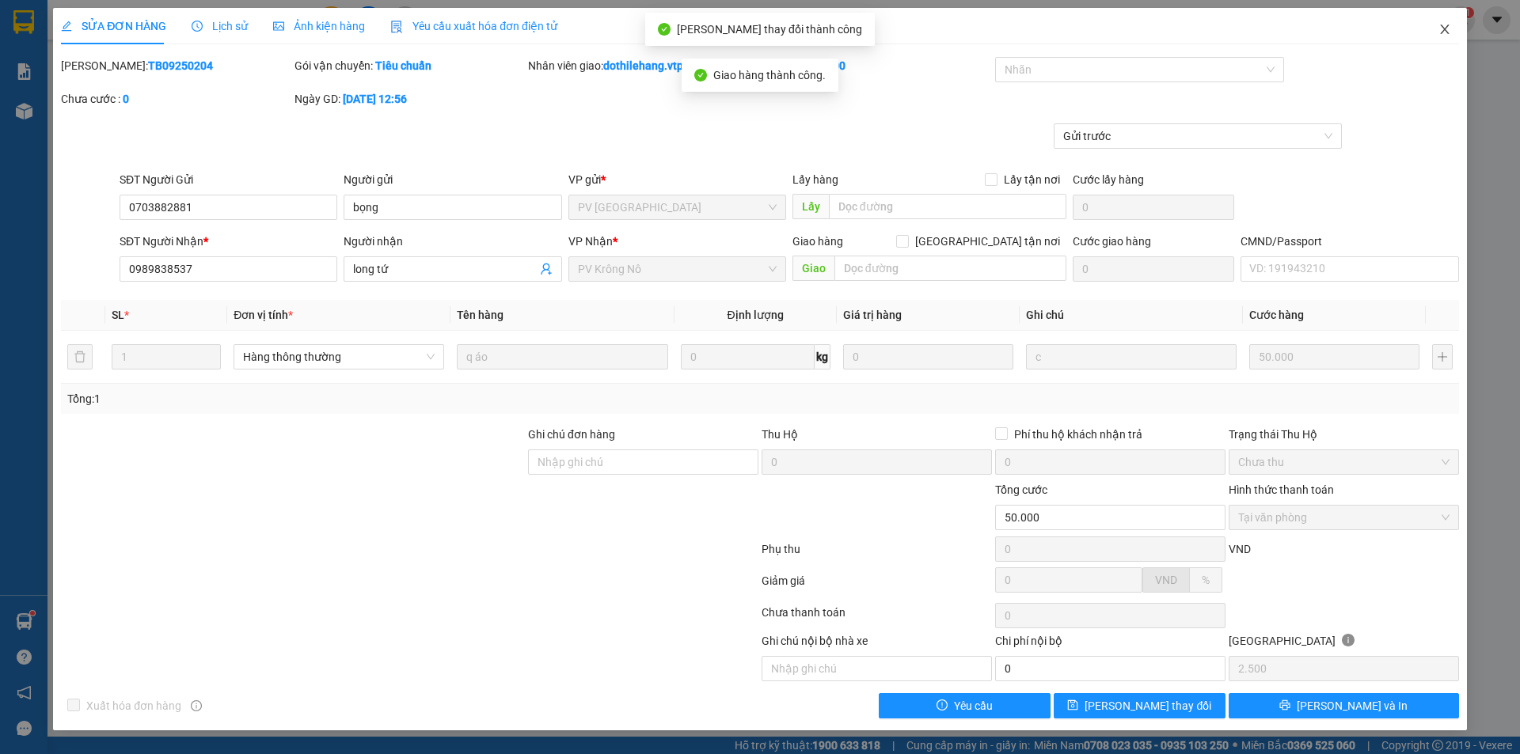
click at [1445, 28] on icon "close" at bounding box center [1444, 29] width 13 height 13
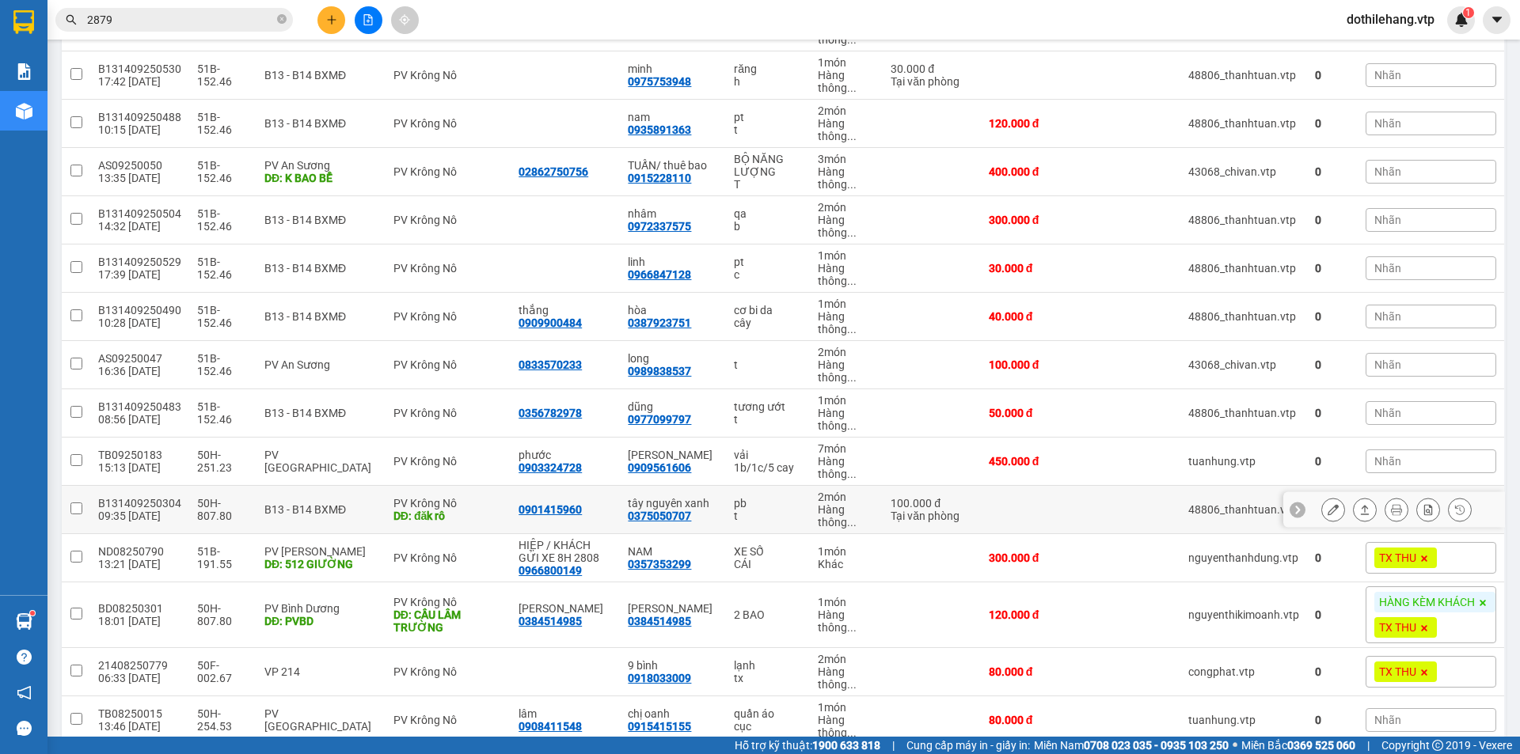
scroll to position [383, 0]
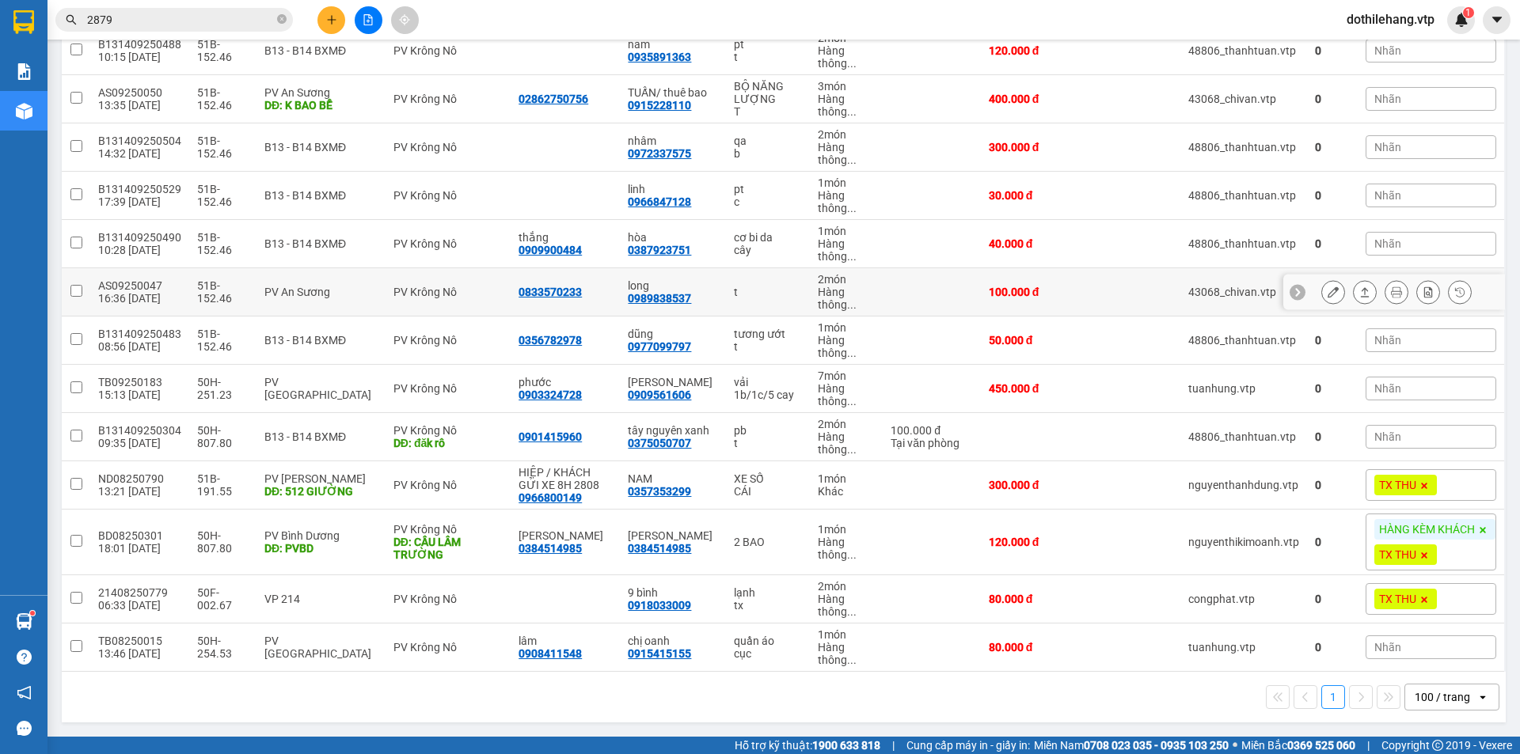
click at [944, 292] on td at bounding box center [931, 292] width 97 height 48
checkbox input "true"
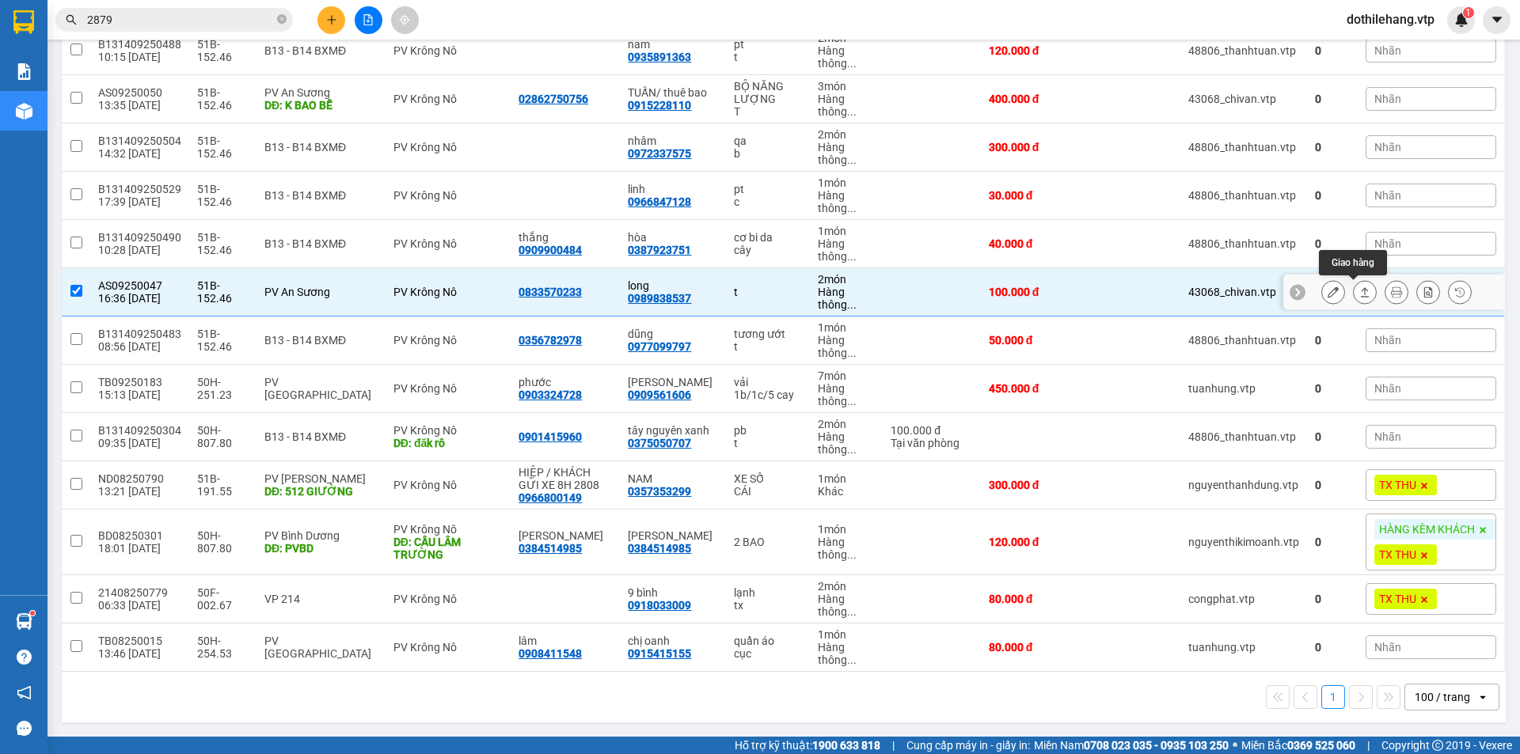
click at [1354, 285] on button at bounding box center [1365, 293] width 22 height 28
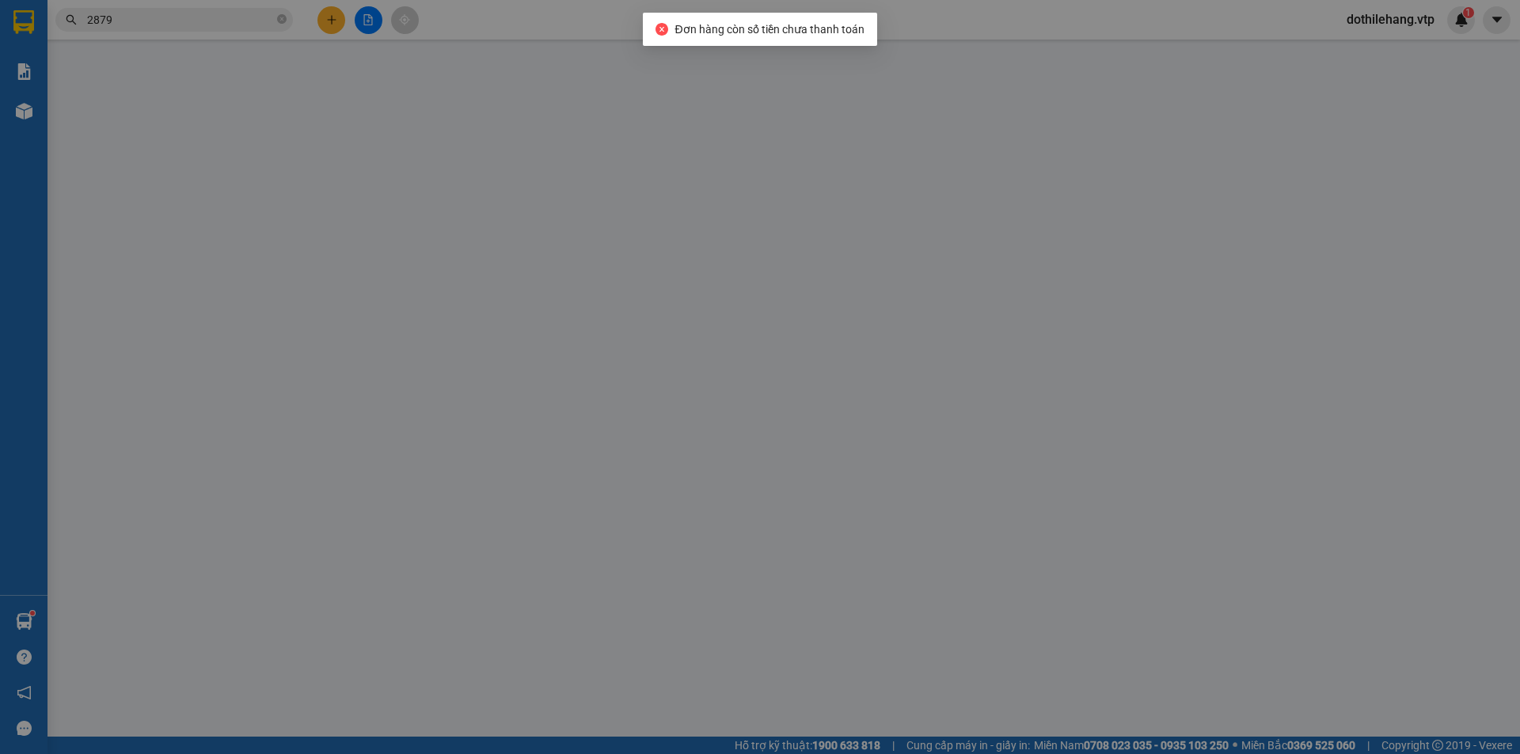
type input "0833570233"
type input "0989838537"
type input "long"
type input "100.000"
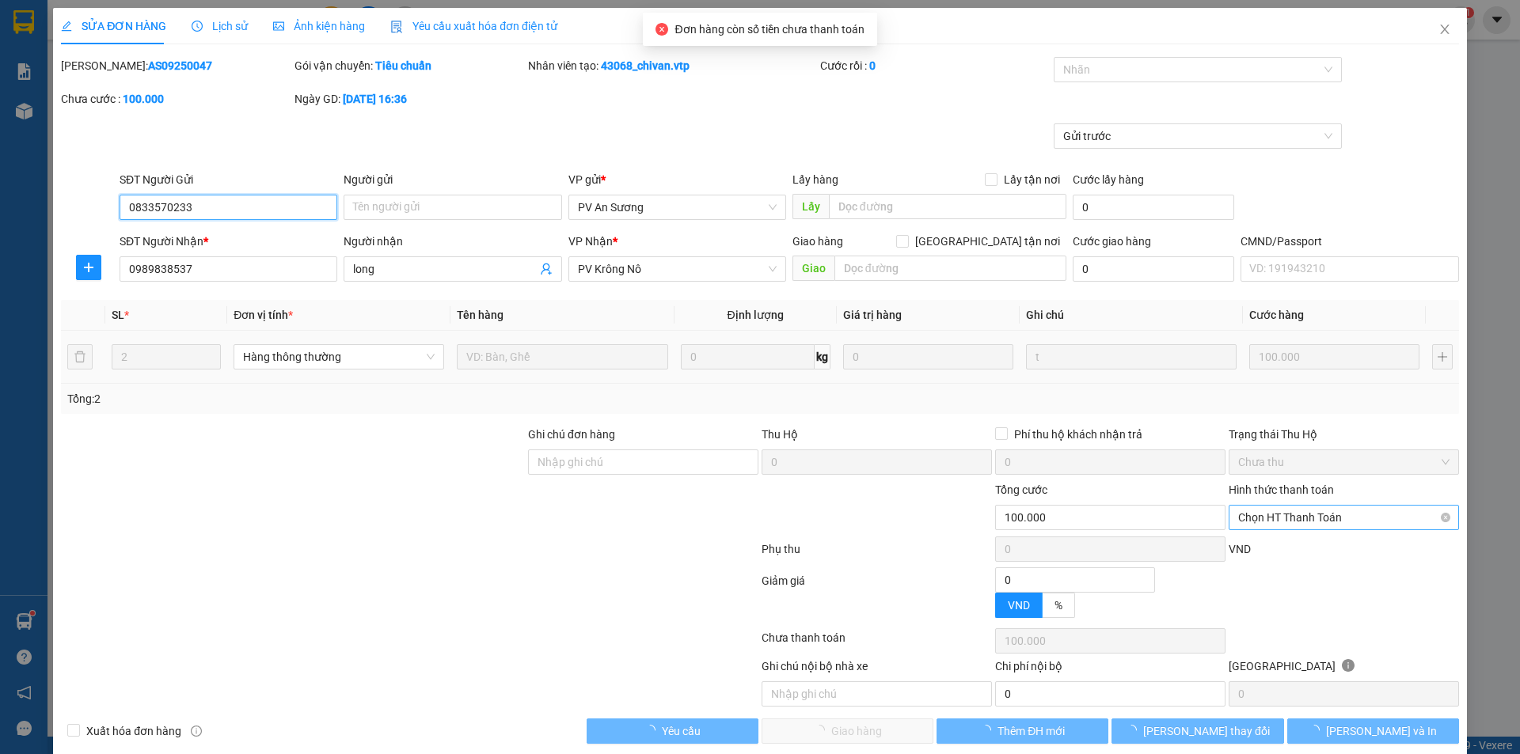
type input "5.000"
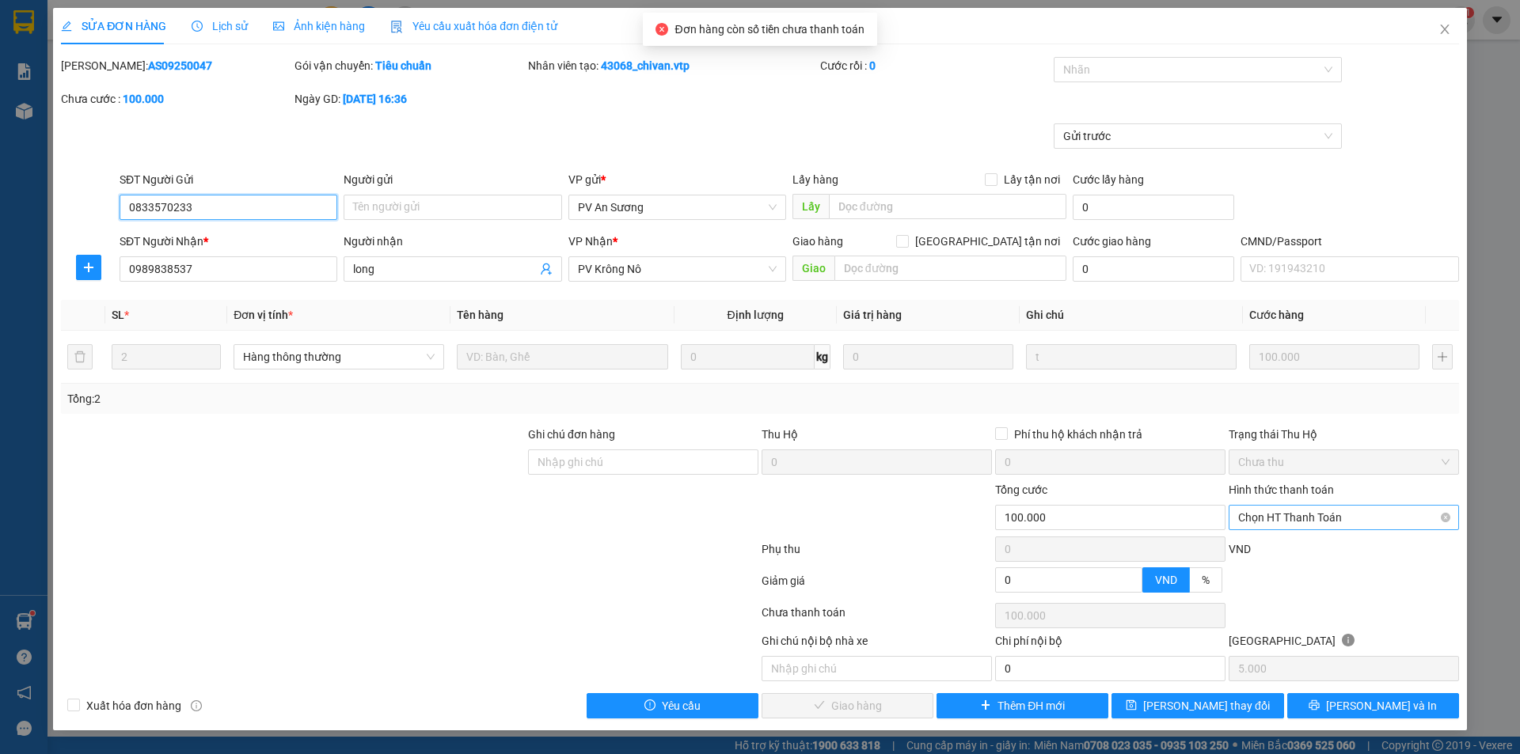
click at [1277, 519] on span "Chọn HT Thanh Toán" at bounding box center [1343, 518] width 211 height 24
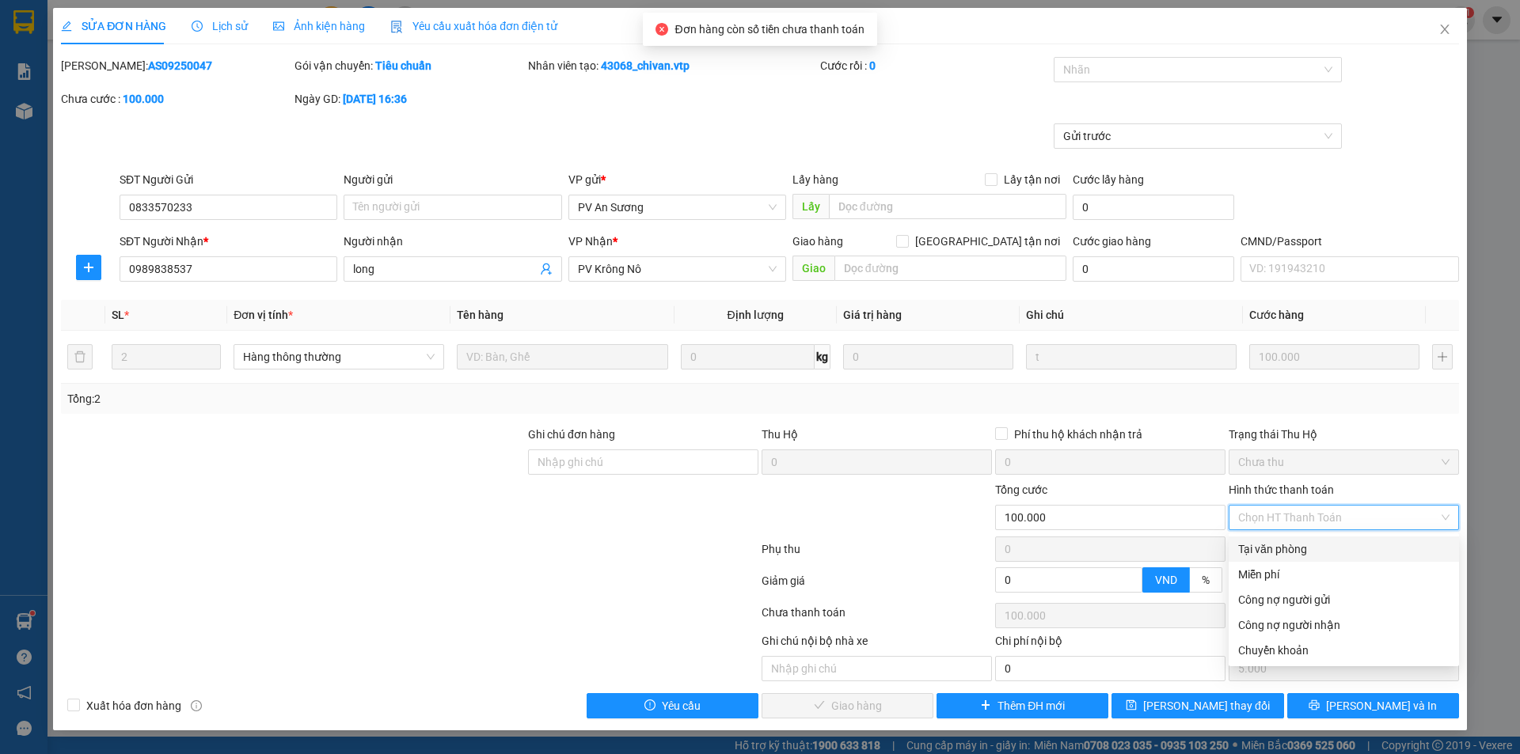
click at [1274, 546] on div "Tại văn phòng" at bounding box center [1343, 549] width 211 height 17
type input "0"
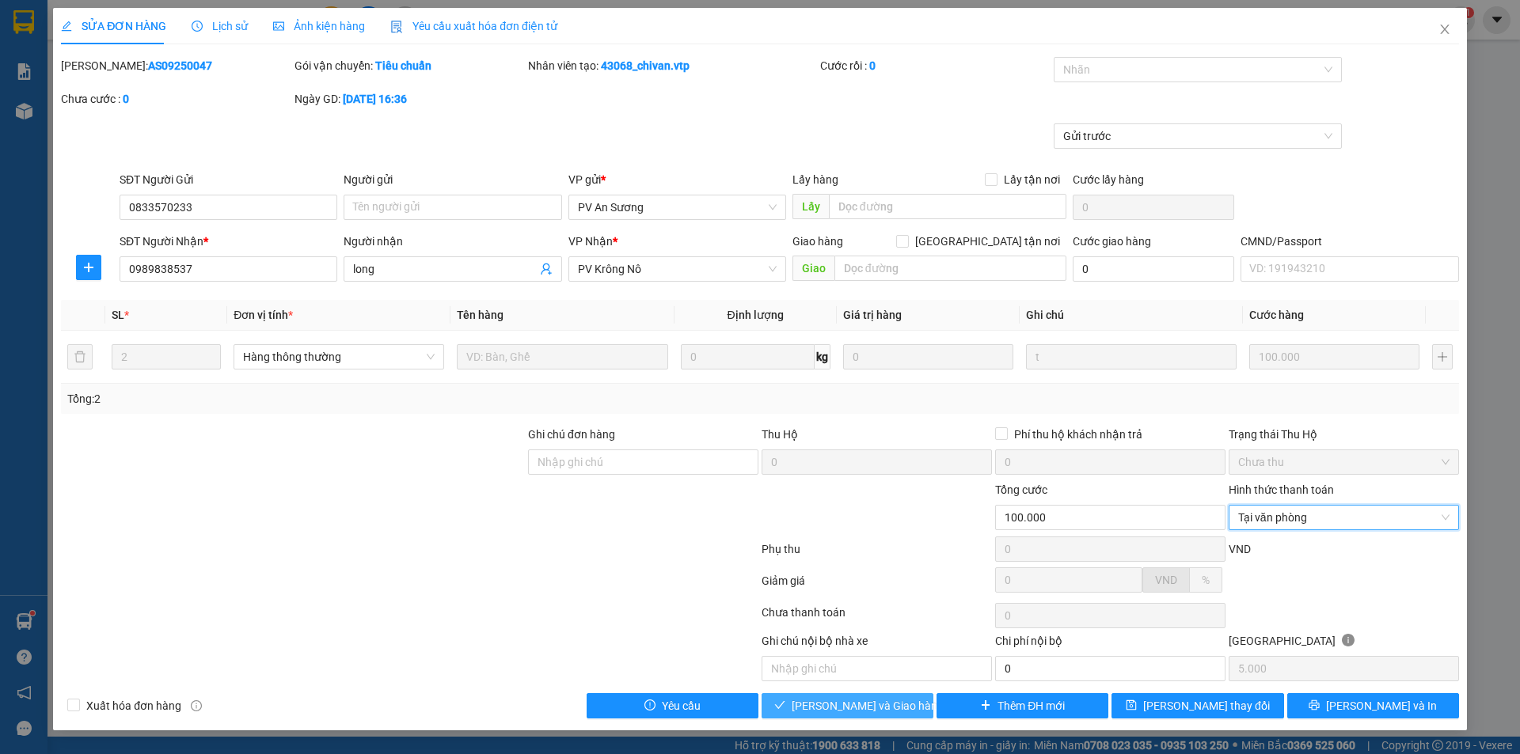
click at [881, 707] on span "[PERSON_NAME] và Giao hàng" at bounding box center [868, 705] width 152 height 17
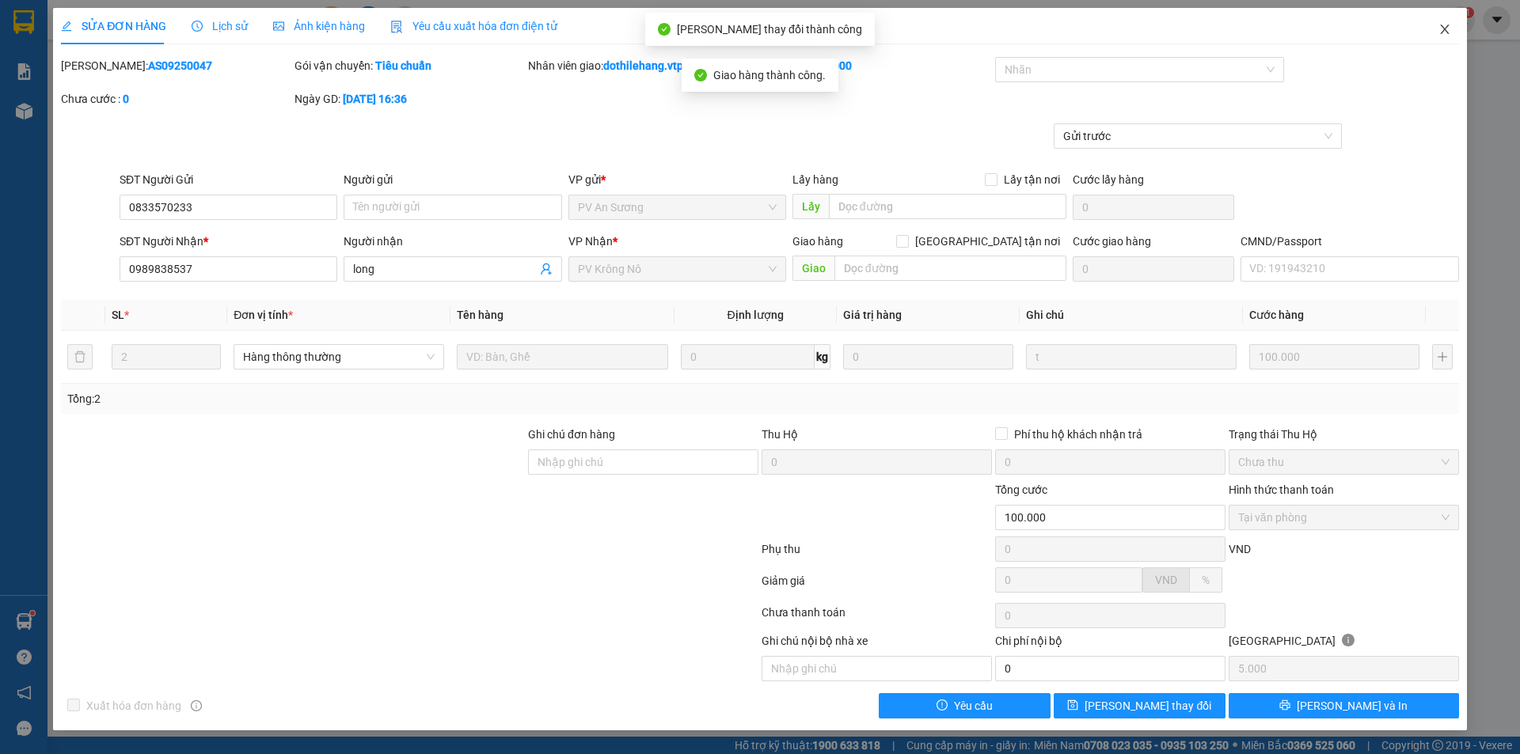
click at [1438, 31] on icon "close" at bounding box center [1444, 29] width 13 height 13
